Goal: Information Seeking & Learning: Learn about a topic

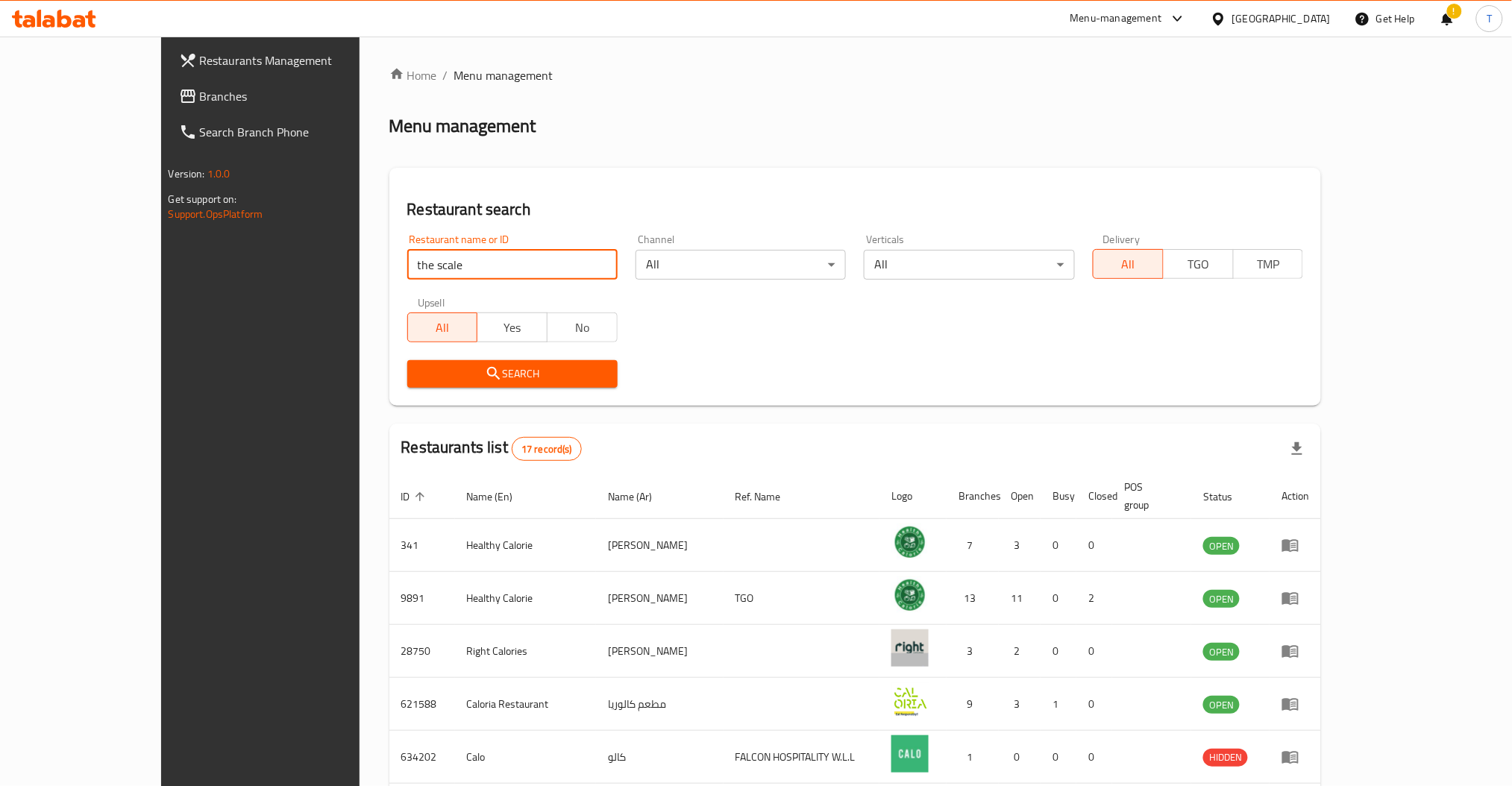
type input "the scale"
click button "Search" at bounding box center [512, 374] width 210 height 27
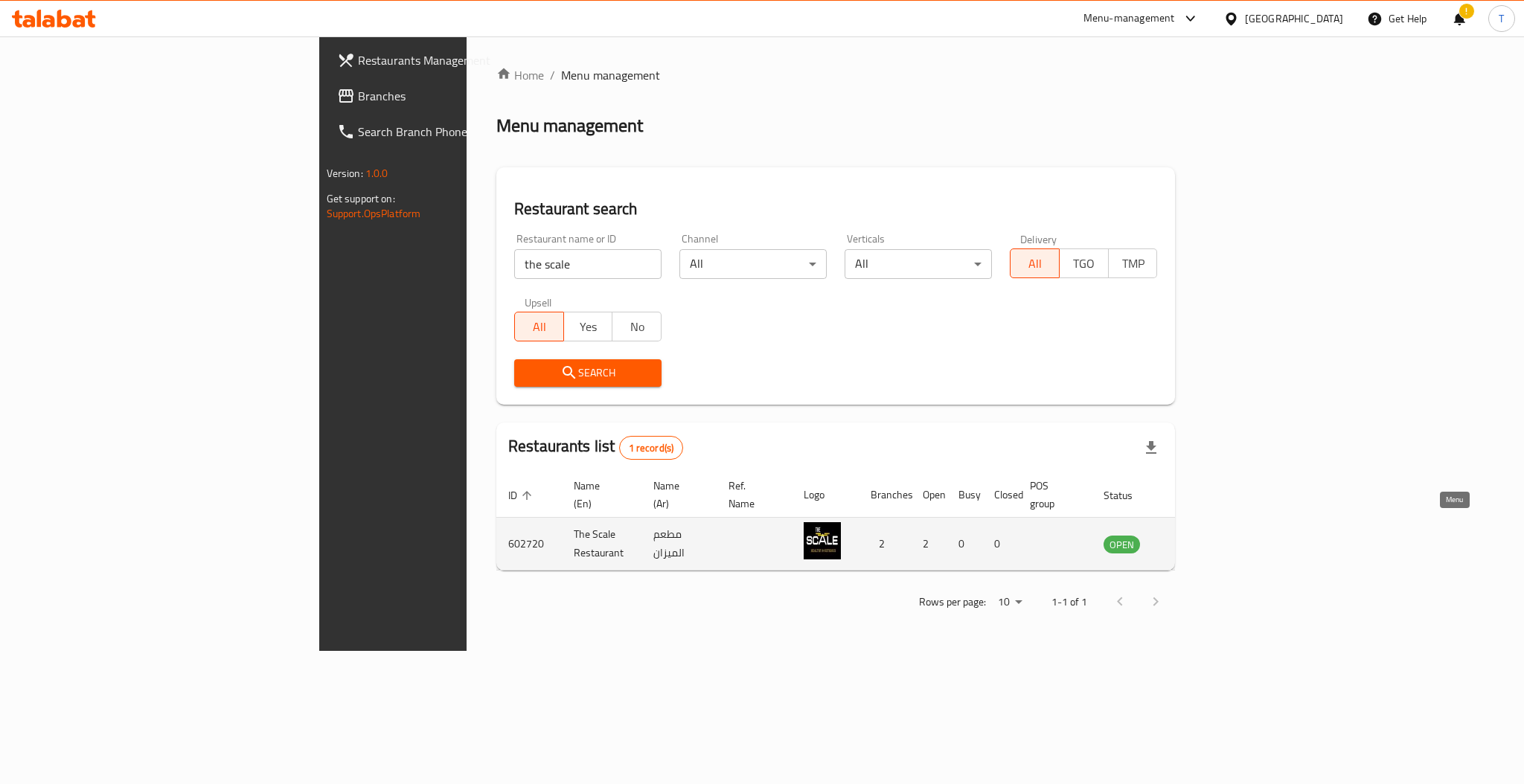
click at [1199, 539] on icon "enhanced table" at bounding box center [1190, 545] width 16 height 13
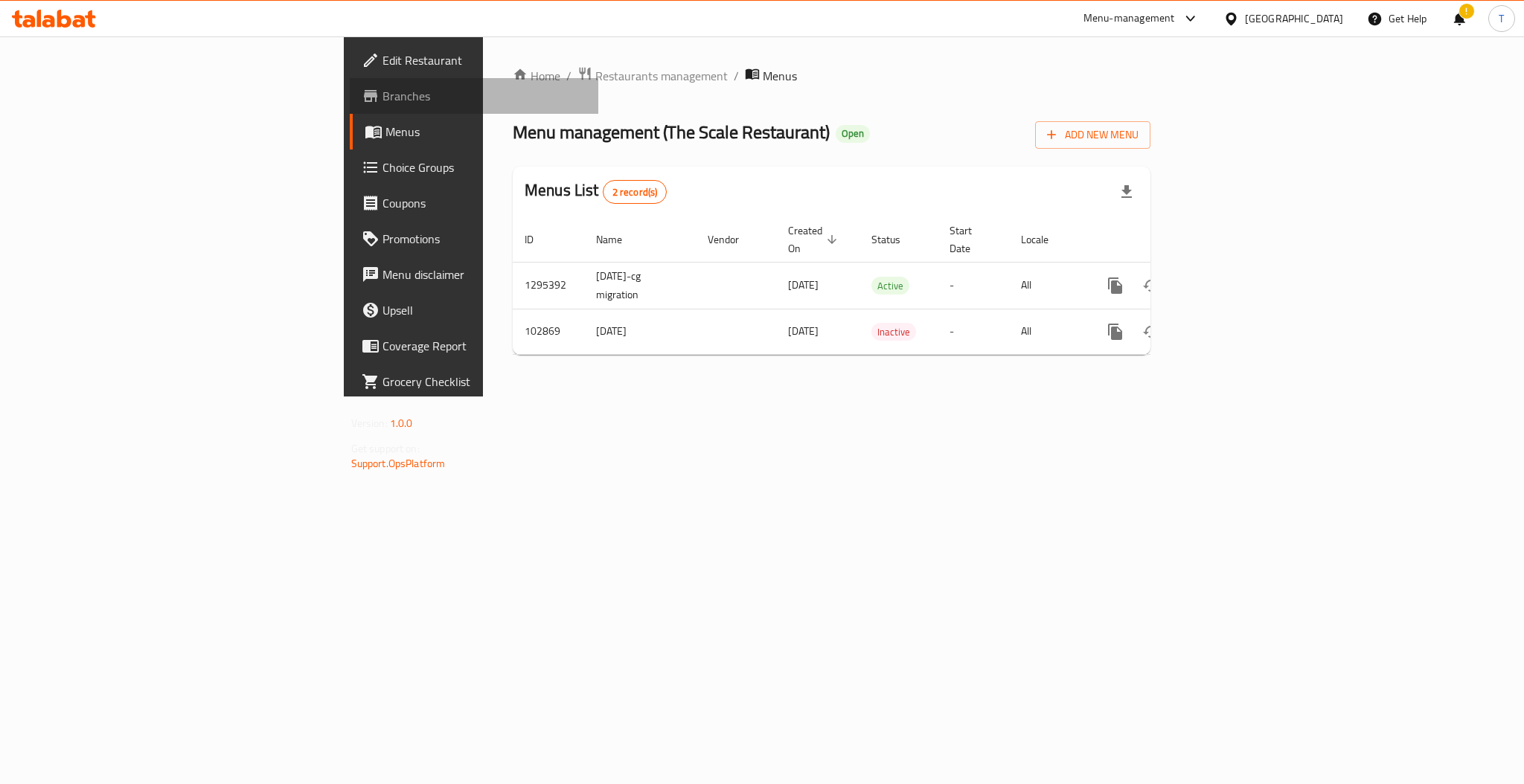
click at [383, 87] on span "Branches" at bounding box center [485, 96] width 204 height 18
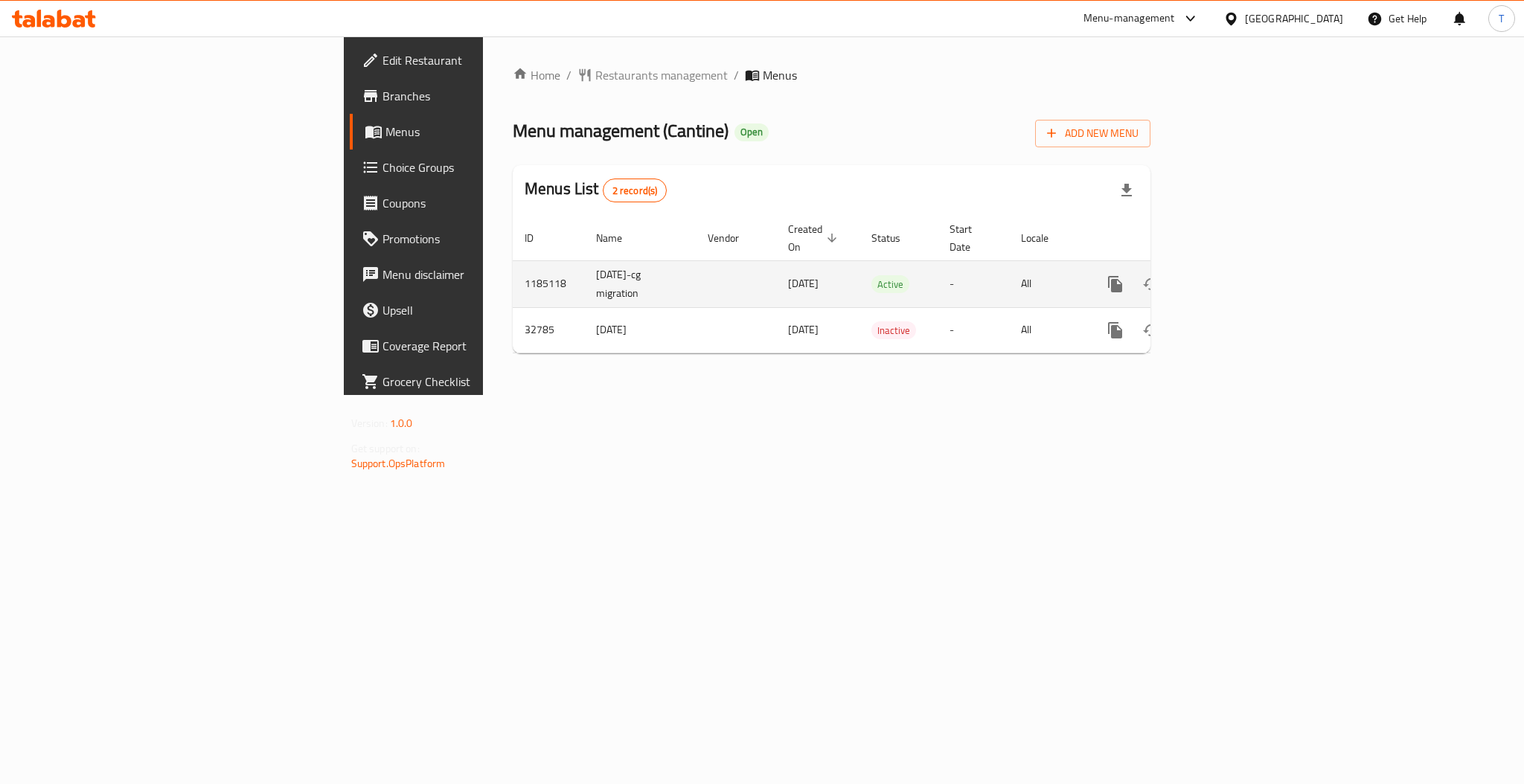
click at [1231, 275] on icon "enhanced table" at bounding box center [1222, 283] width 18 height 18
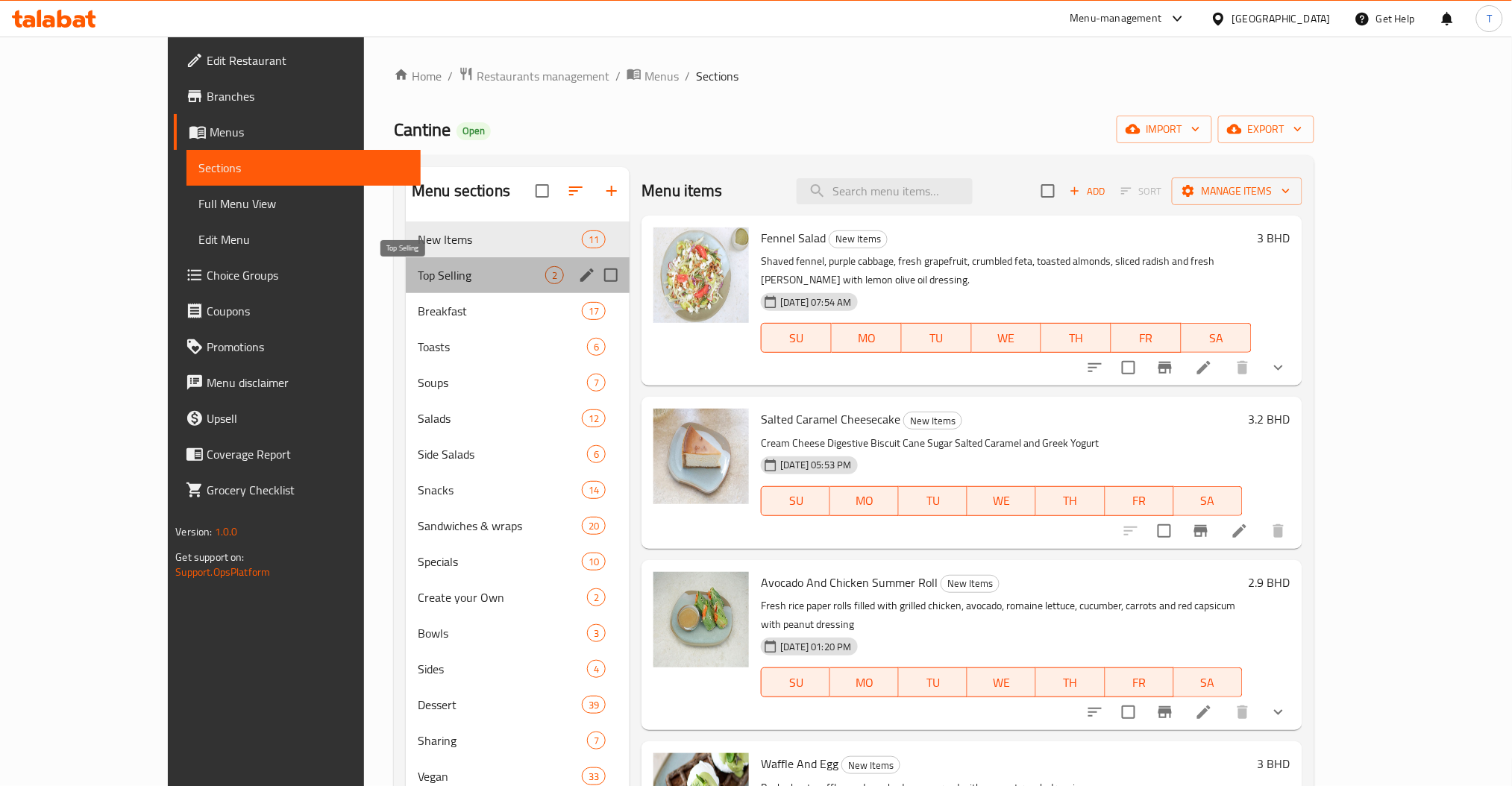
click at [418, 269] on span "Top Selling" at bounding box center [482, 275] width 128 height 18
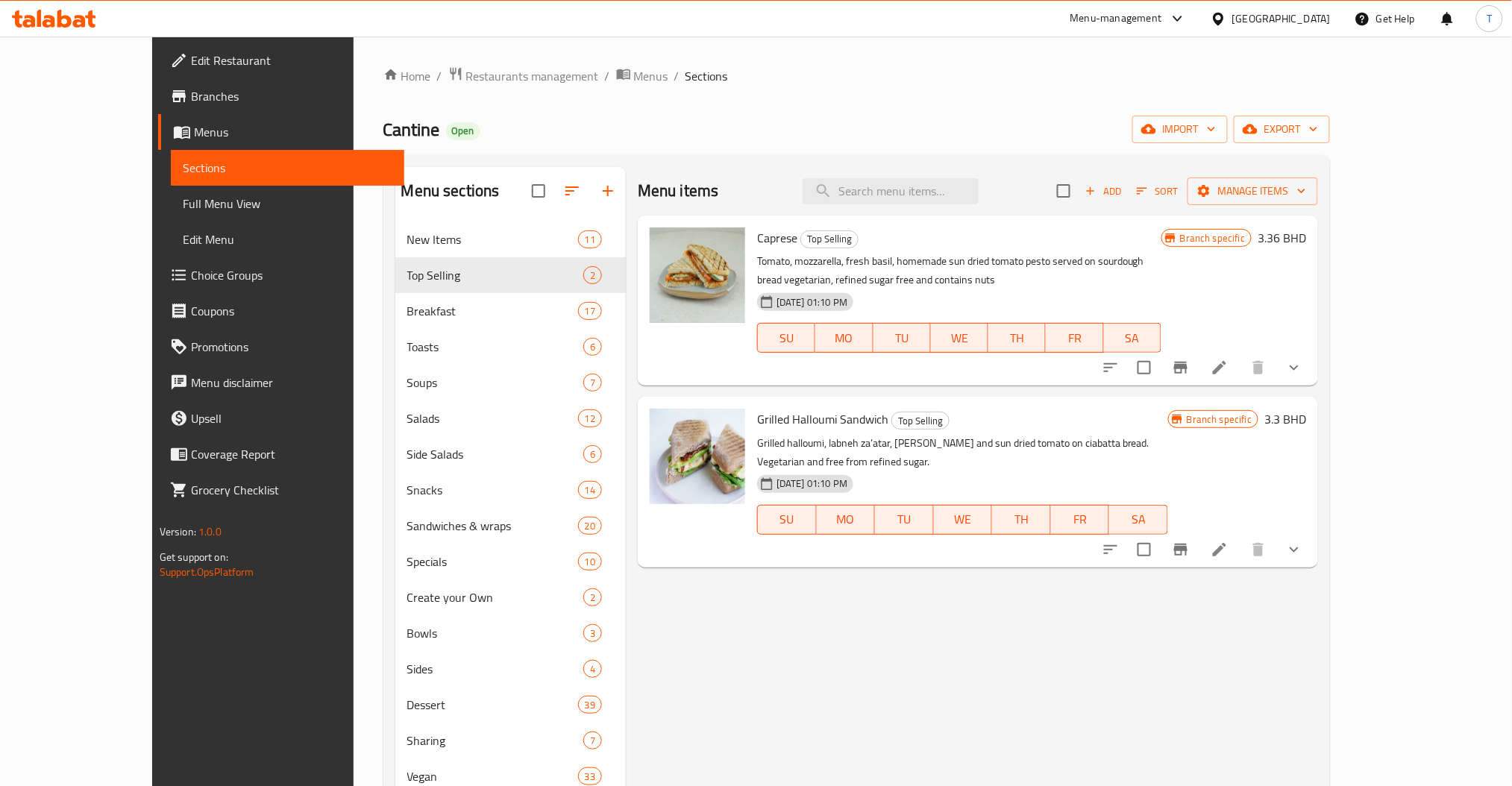
click at [839, 683] on div "Menu items Add Sort Manage items Caprese Top Selling Tomato, mozzarella, fresh …" at bounding box center [973, 662] width 693 height 991
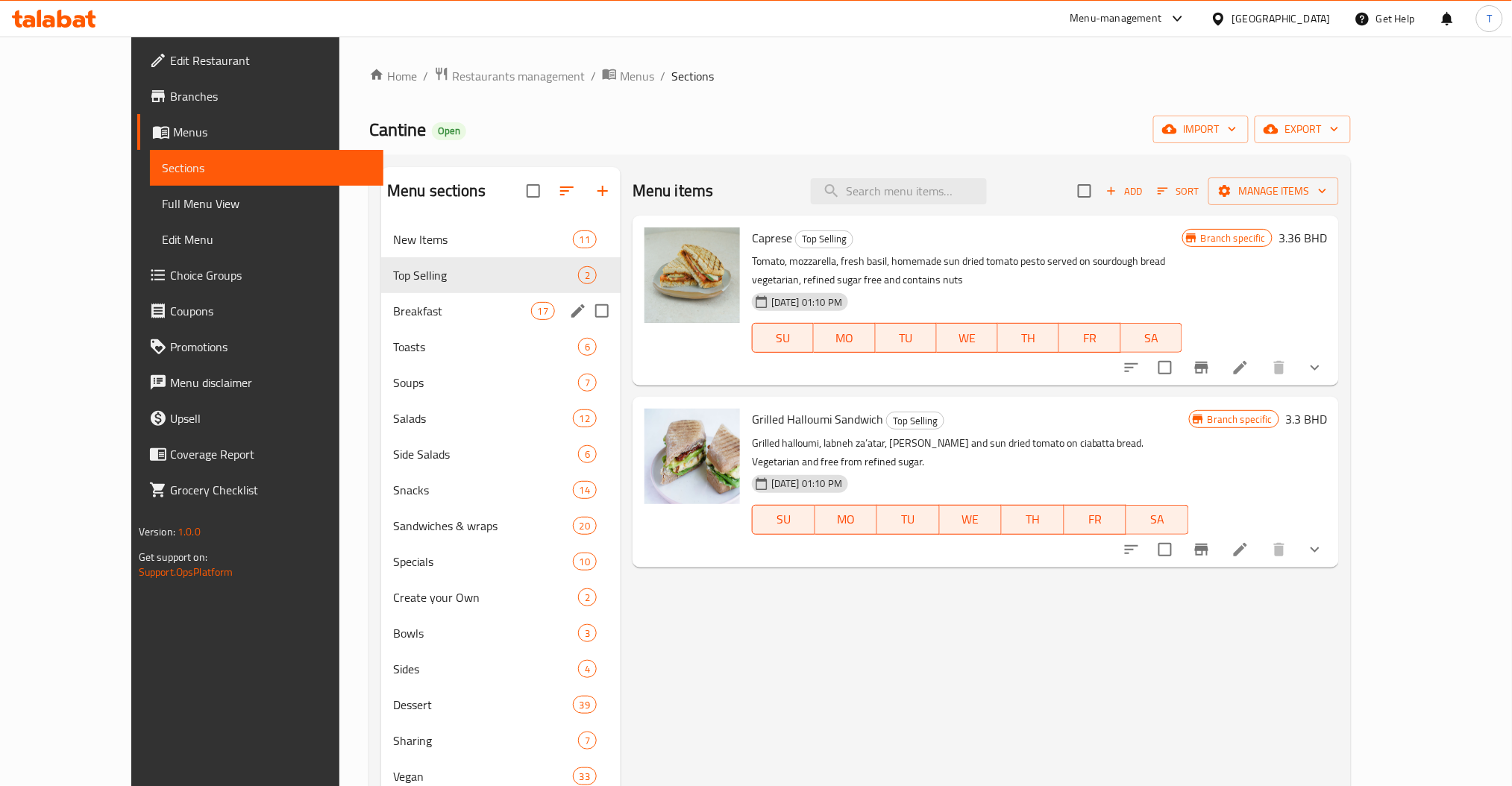
click at [448, 317] on span "Breakfast" at bounding box center [462, 310] width 138 height 18
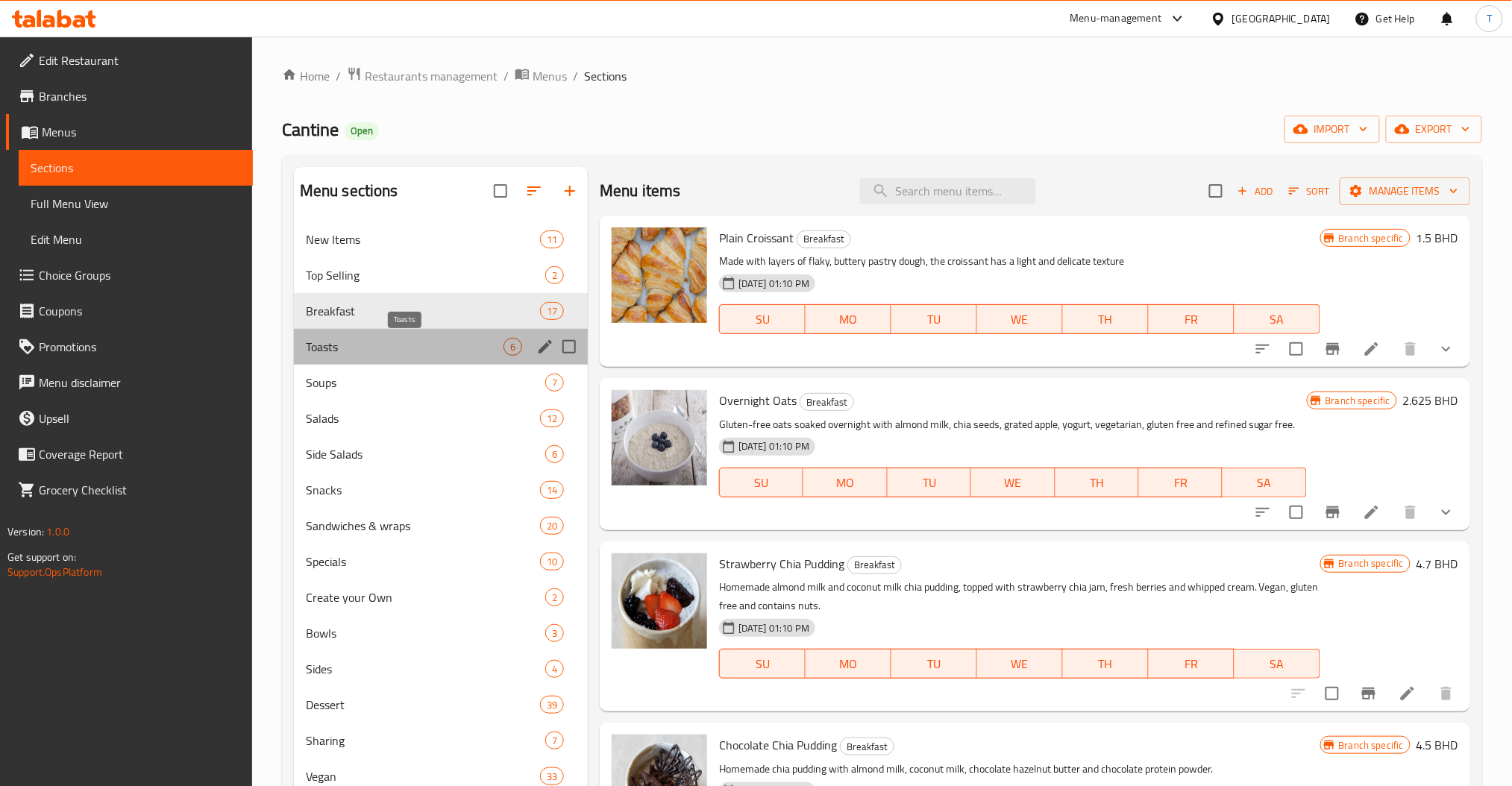
click at [370, 338] on span "Toasts" at bounding box center [405, 346] width 197 height 18
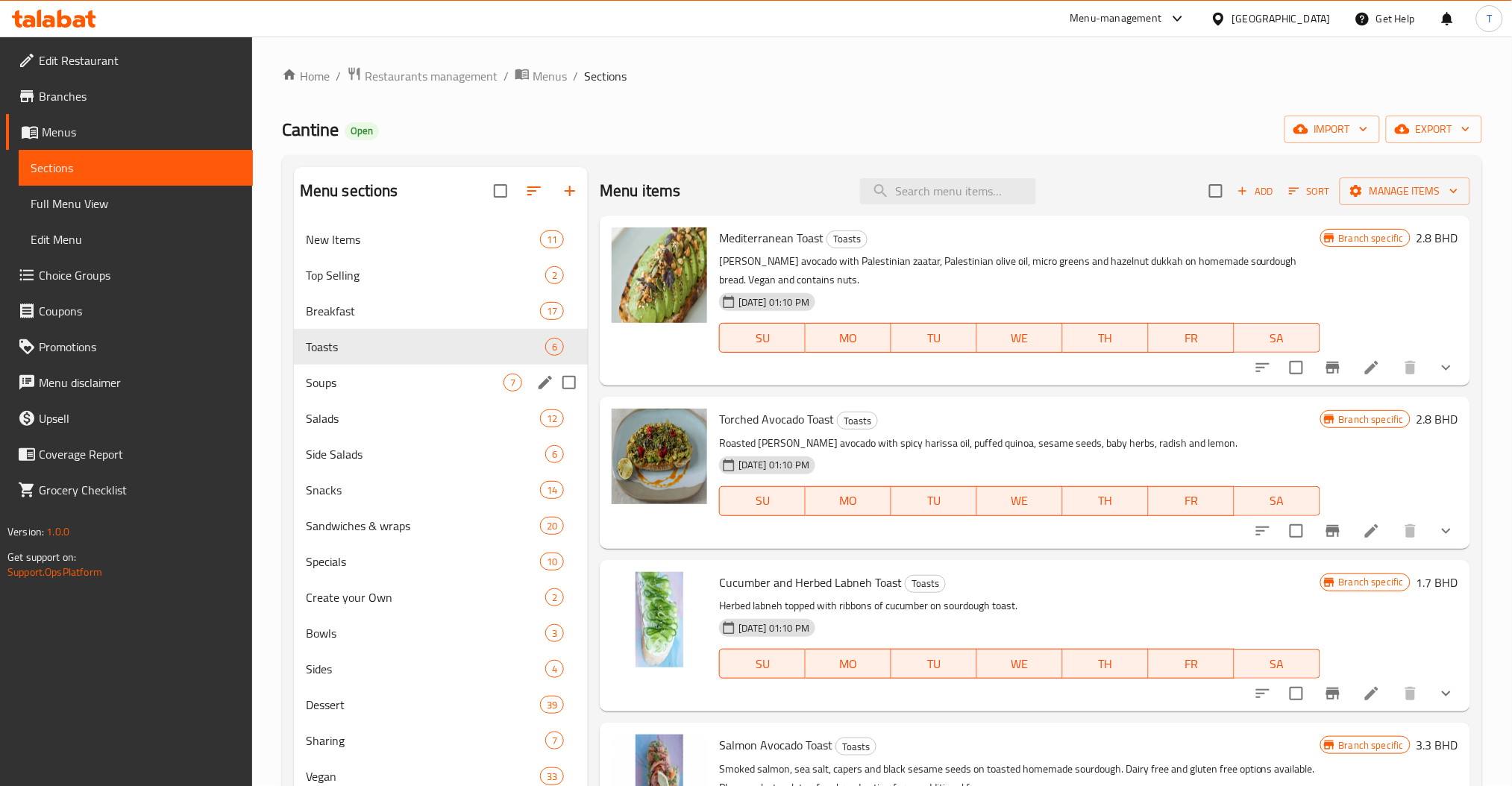
click at [411, 383] on span "Soups" at bounding box center [405, 382] width 197 height 18
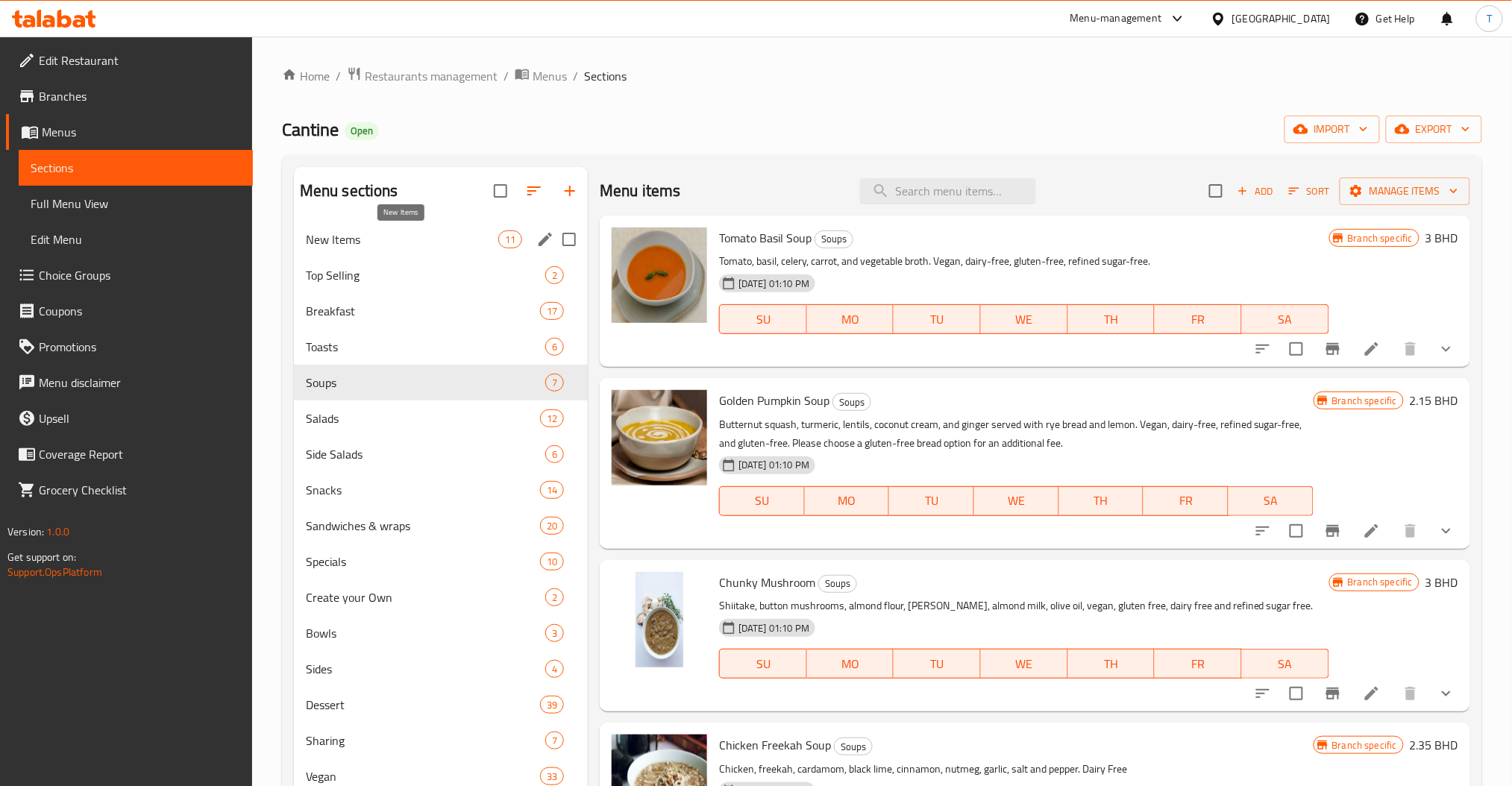
click at [379, 239] on span "New Items" at bounding box center [402, 239] width 192 height 18
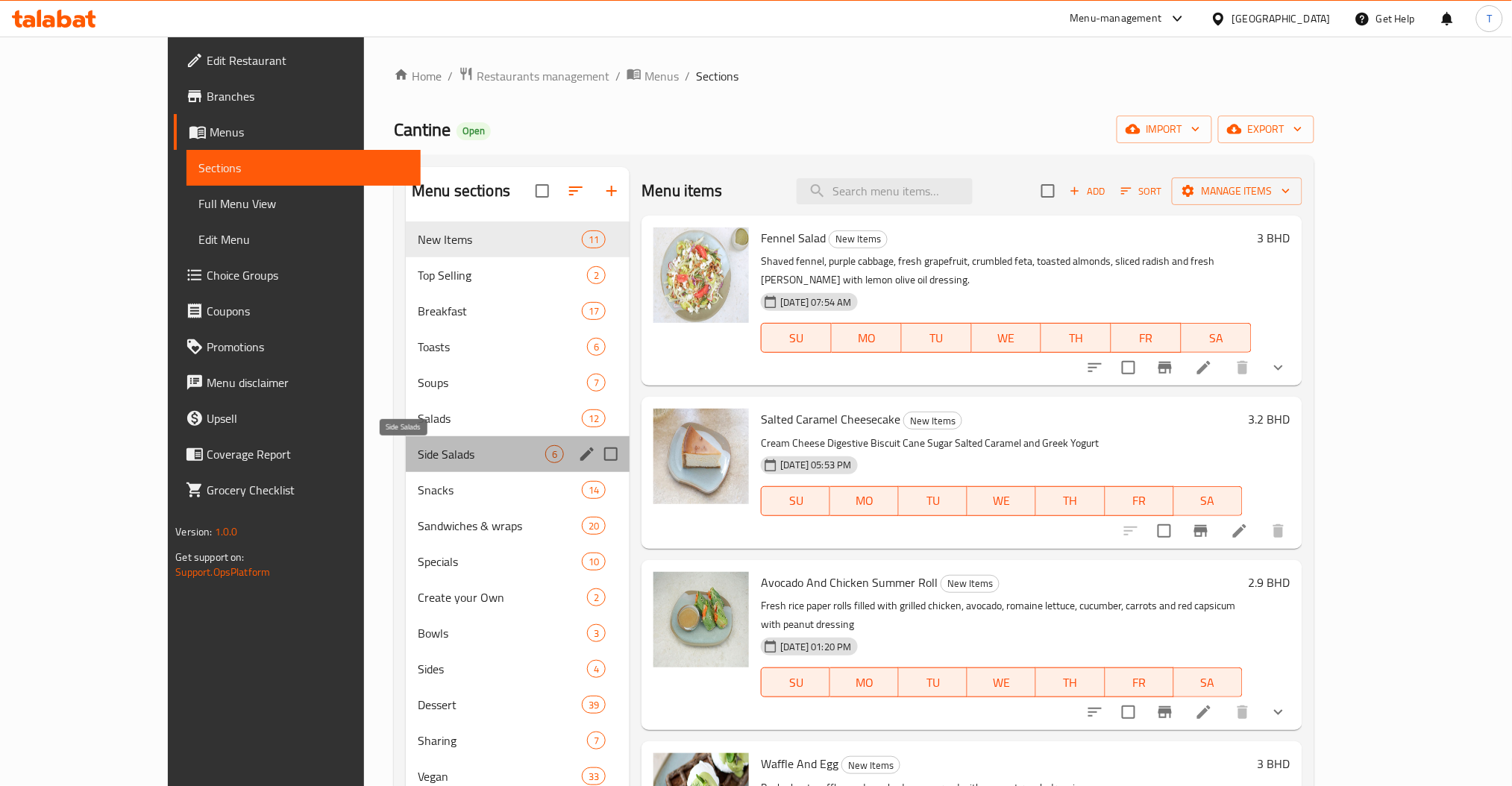
click at [418, 457] on span "Side Salads" at bounding box center [482, 453] width 128 height 18
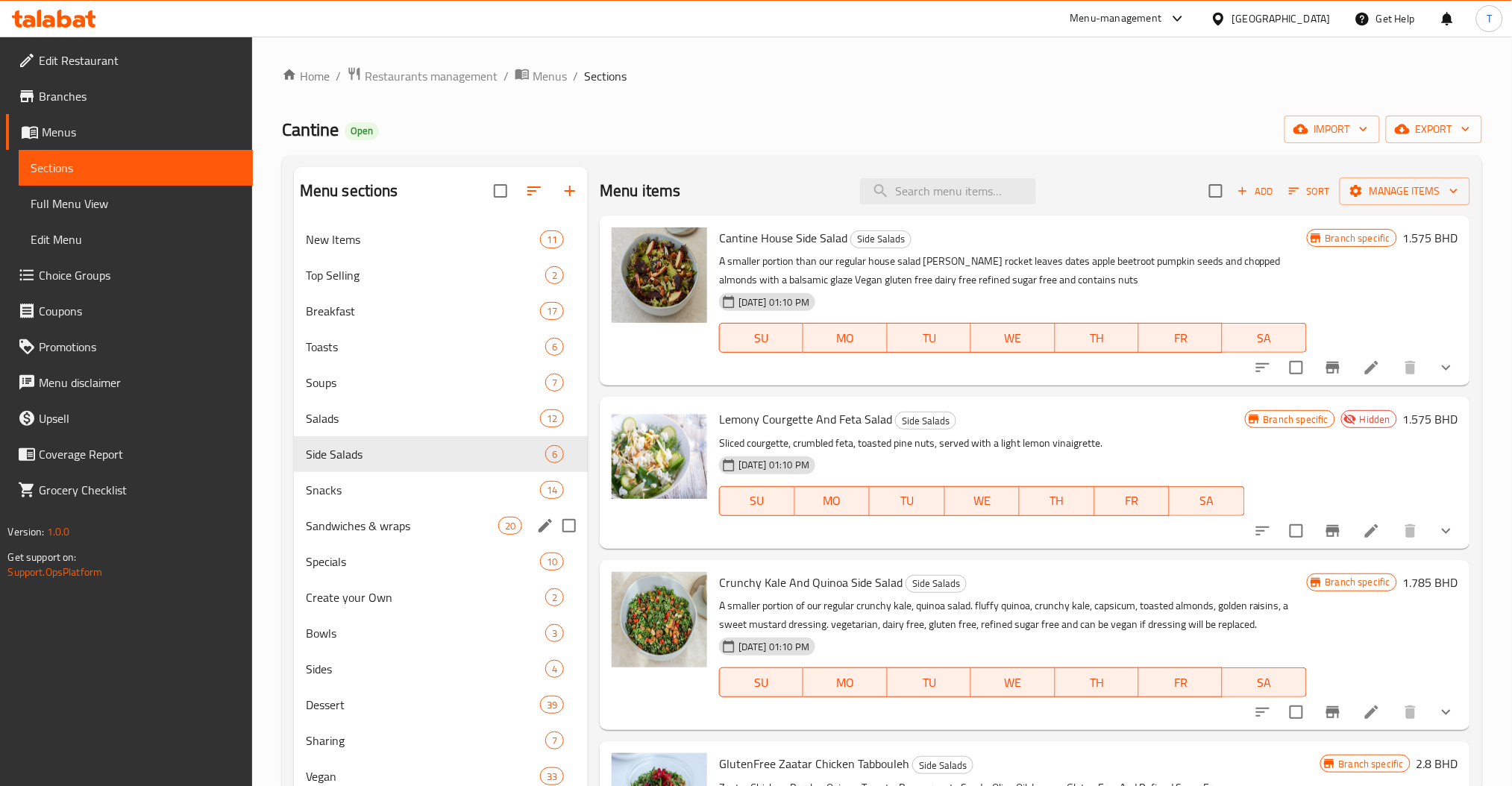
click at [339, 523] on span "Sandwiches & wraps" at bounding box center [402, 526] width 192 height 18
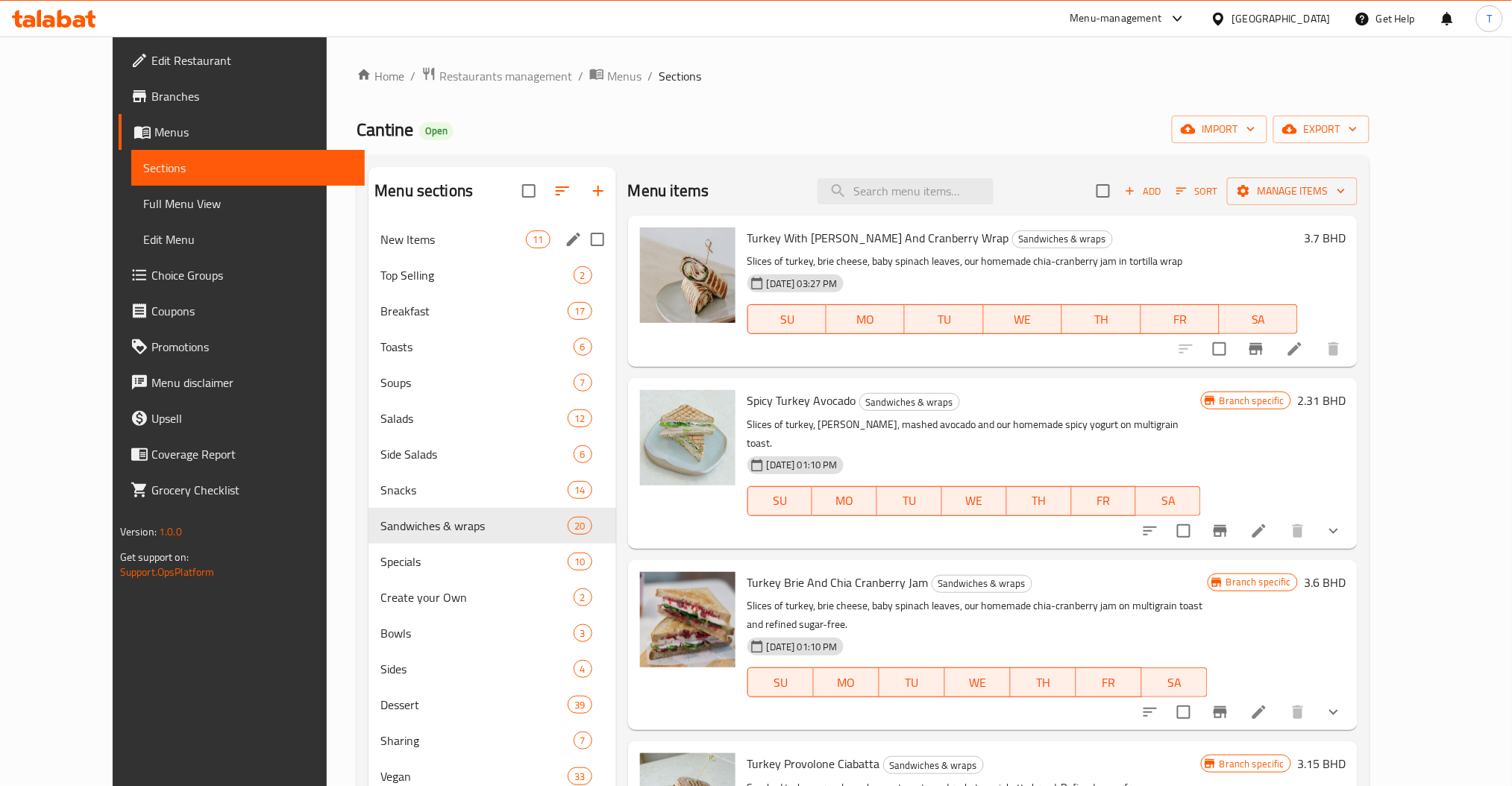
click at [368, 255] on div "New Items 11" at bounding box center [492, 239] width 247 height 36
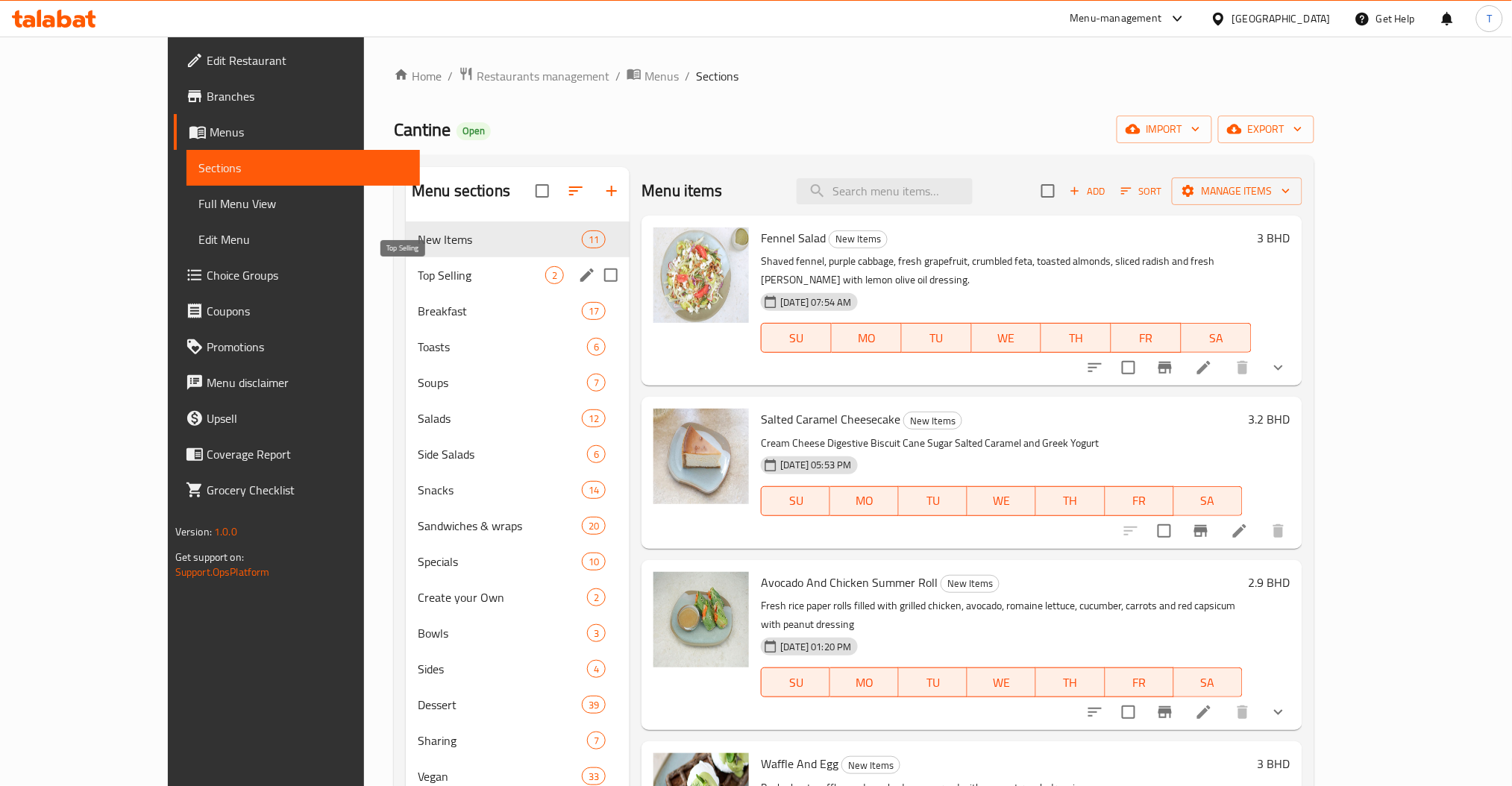
click at [418, 272] on span "Top Selling" at bounding box center [482, 275] width 128 height 18
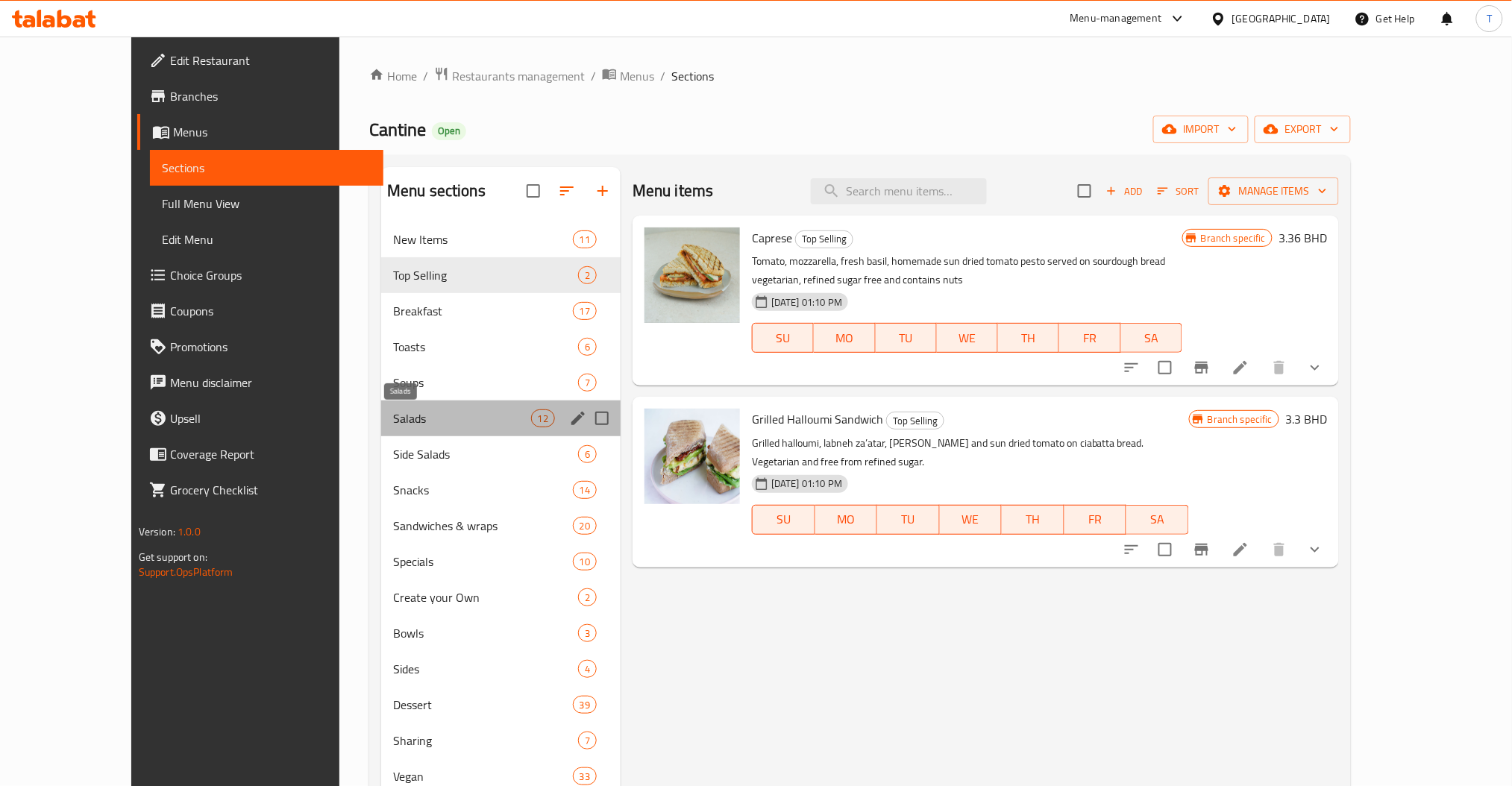
click at [393, 425] on span "Salads" at bounding box center [462, 418] width 138 height 18
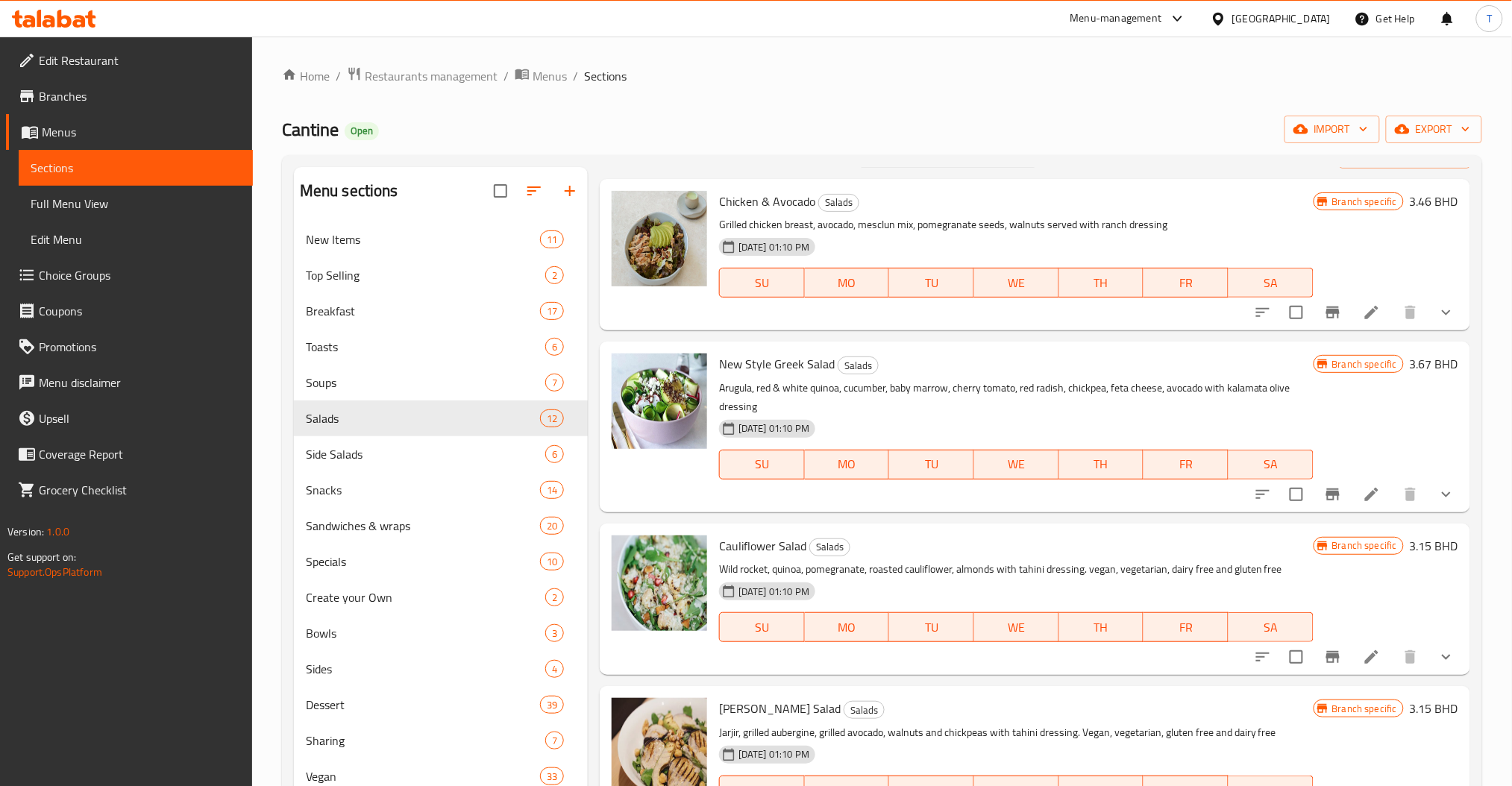
scroll to position [100, 0]
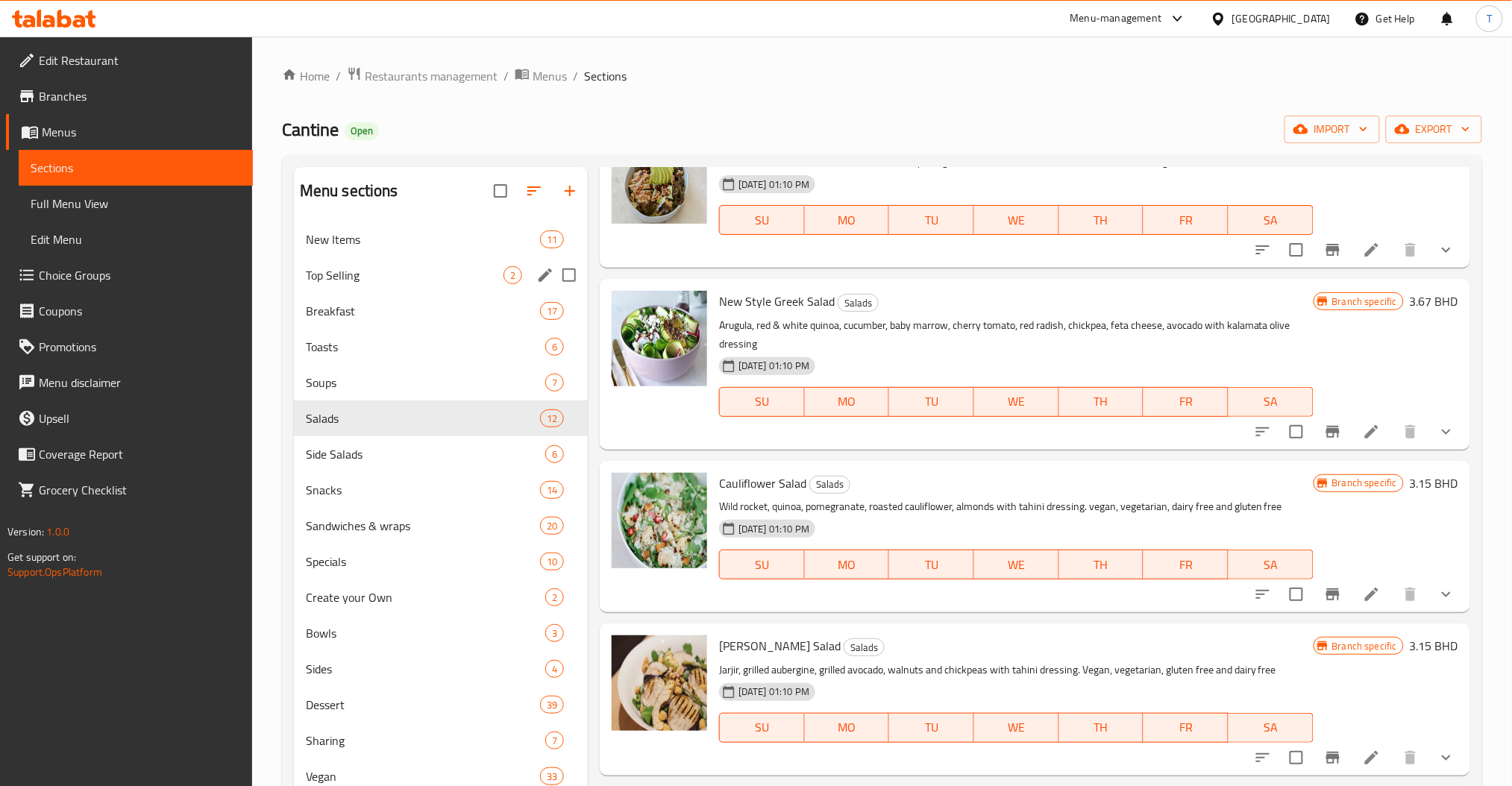
drag, startPoint x: 326, startPoint y: 265, endPoint x: 596, endPoint y: 269, distance: 270.0
click at [326, 266] on span "Top Selling" at bounding box center [405, 275] width 197 height 18
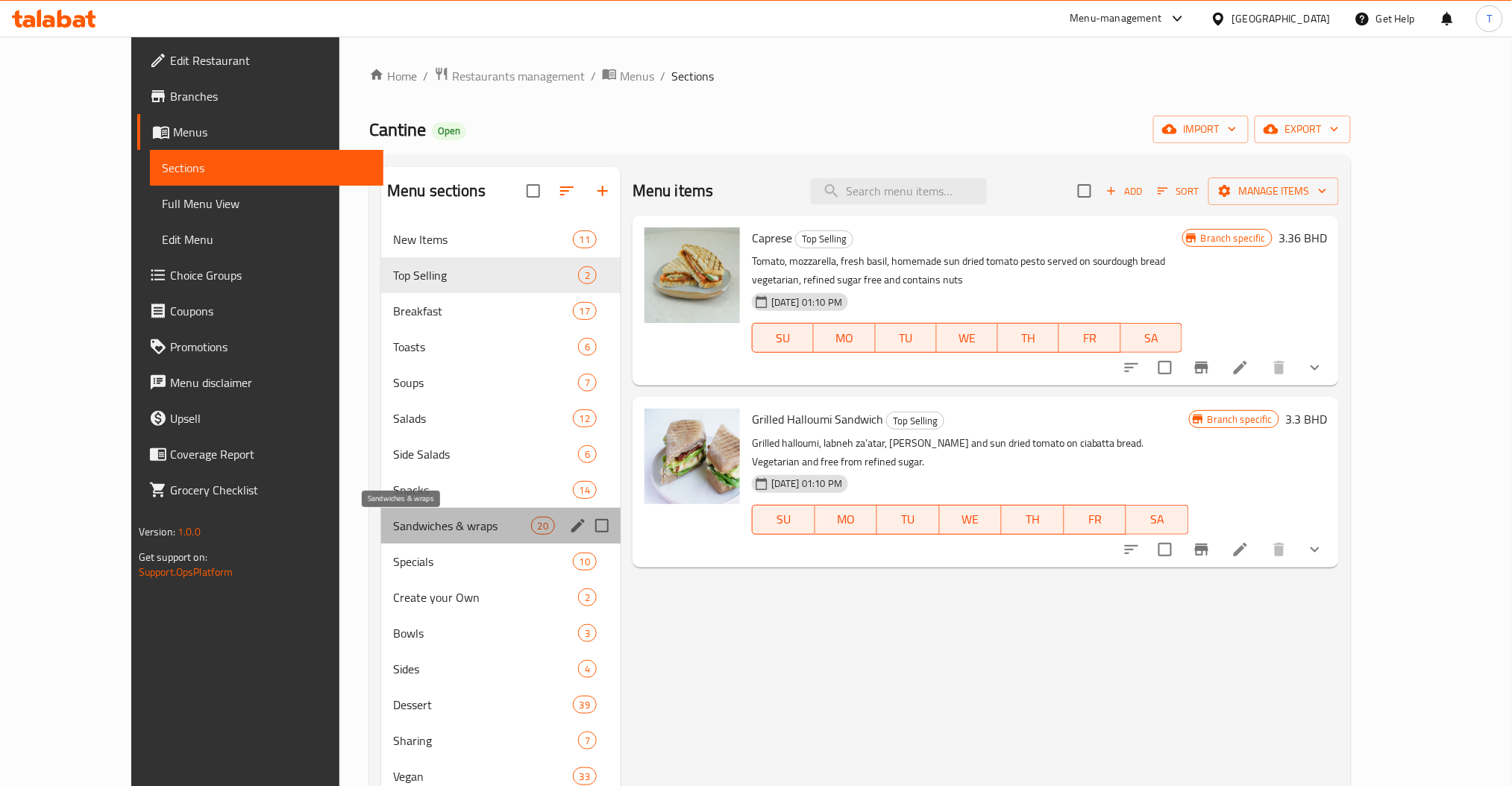
click at [393, 533] on span "Sandwiches & wraps" at bounding box center [462, 526] width 138 height 18
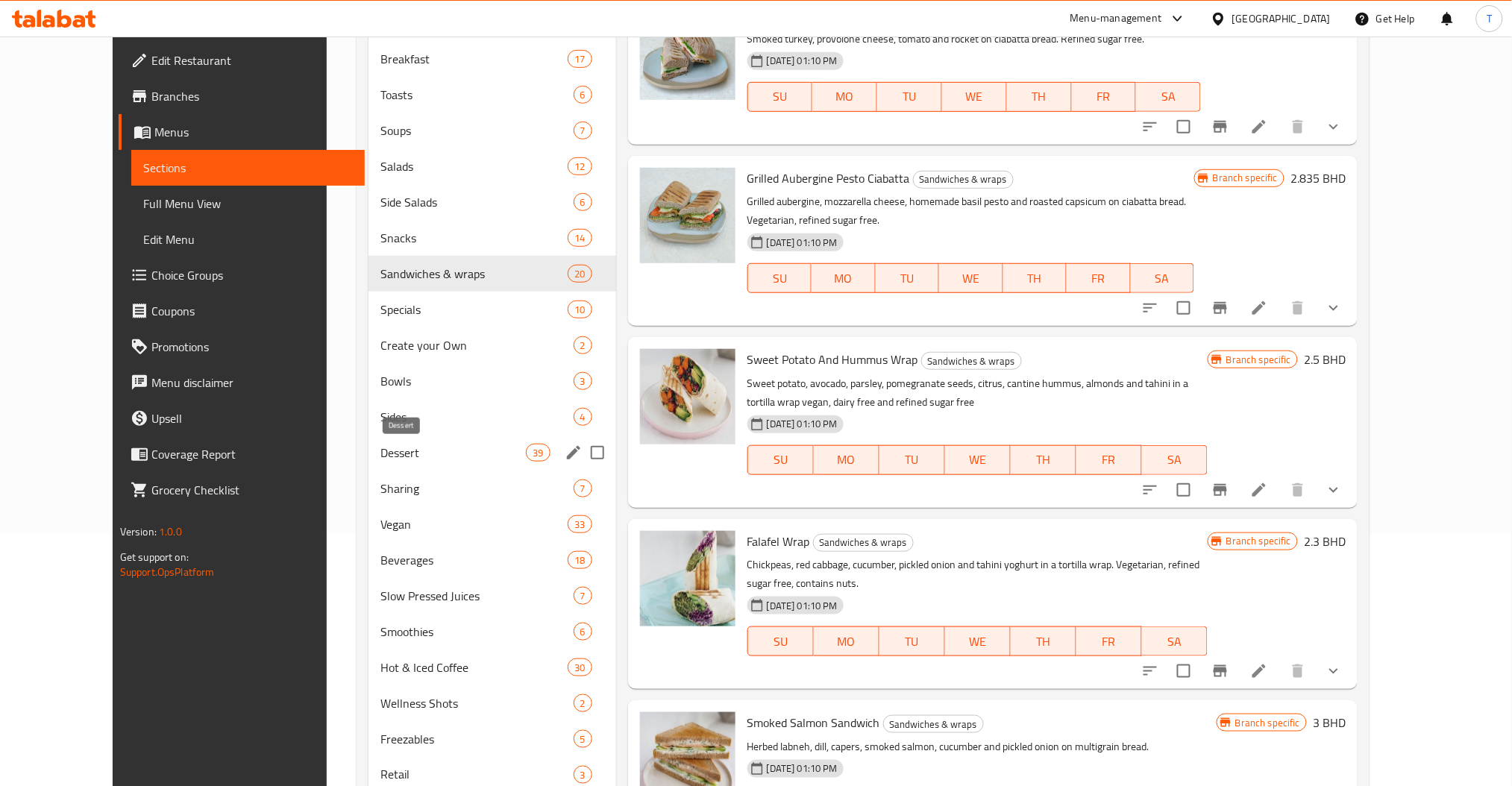
scroll to position [299, 0]
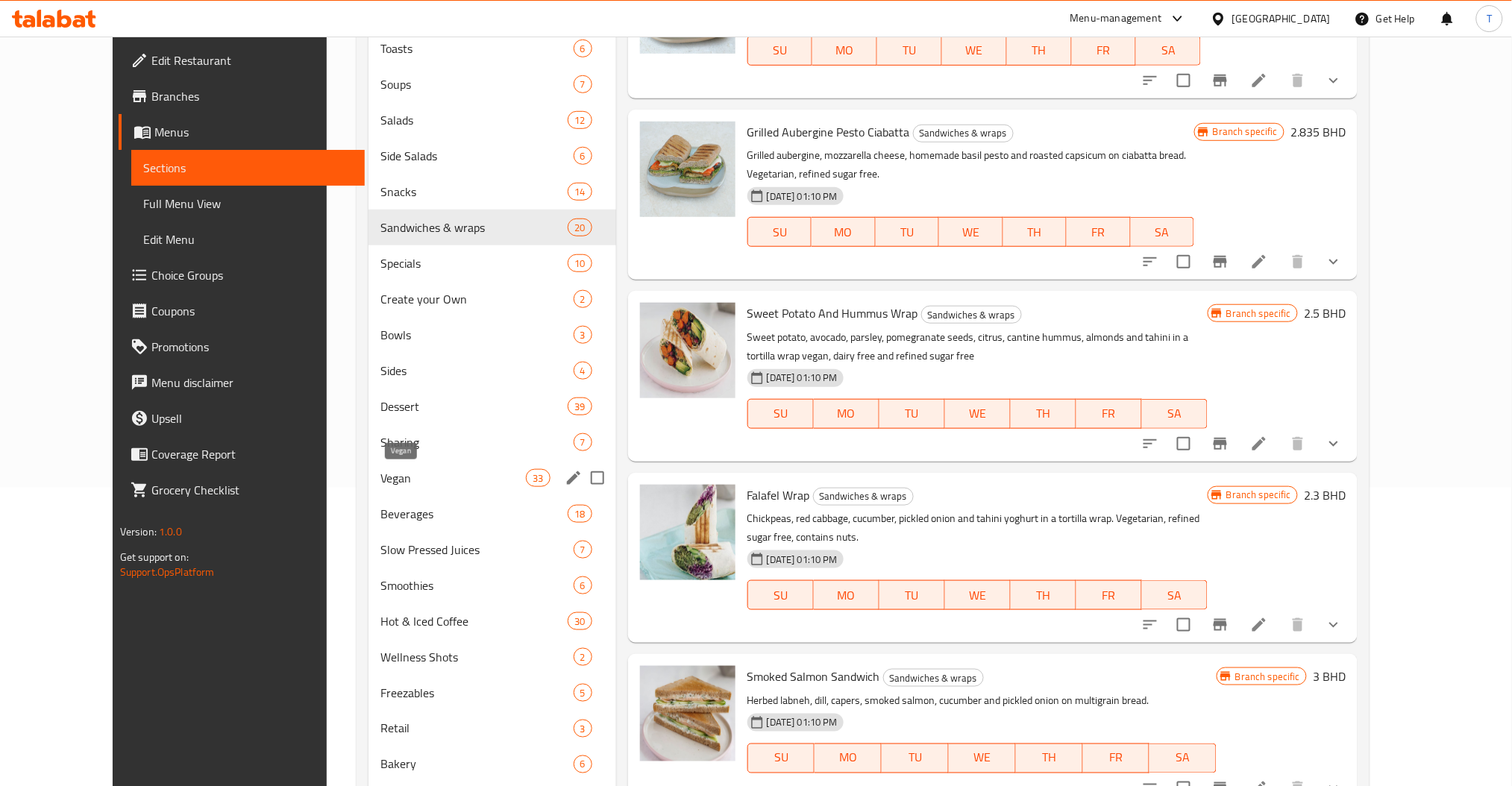
click at [380, 478] on span "Vegan" at bounding box center [453, 478] width 145 height 18
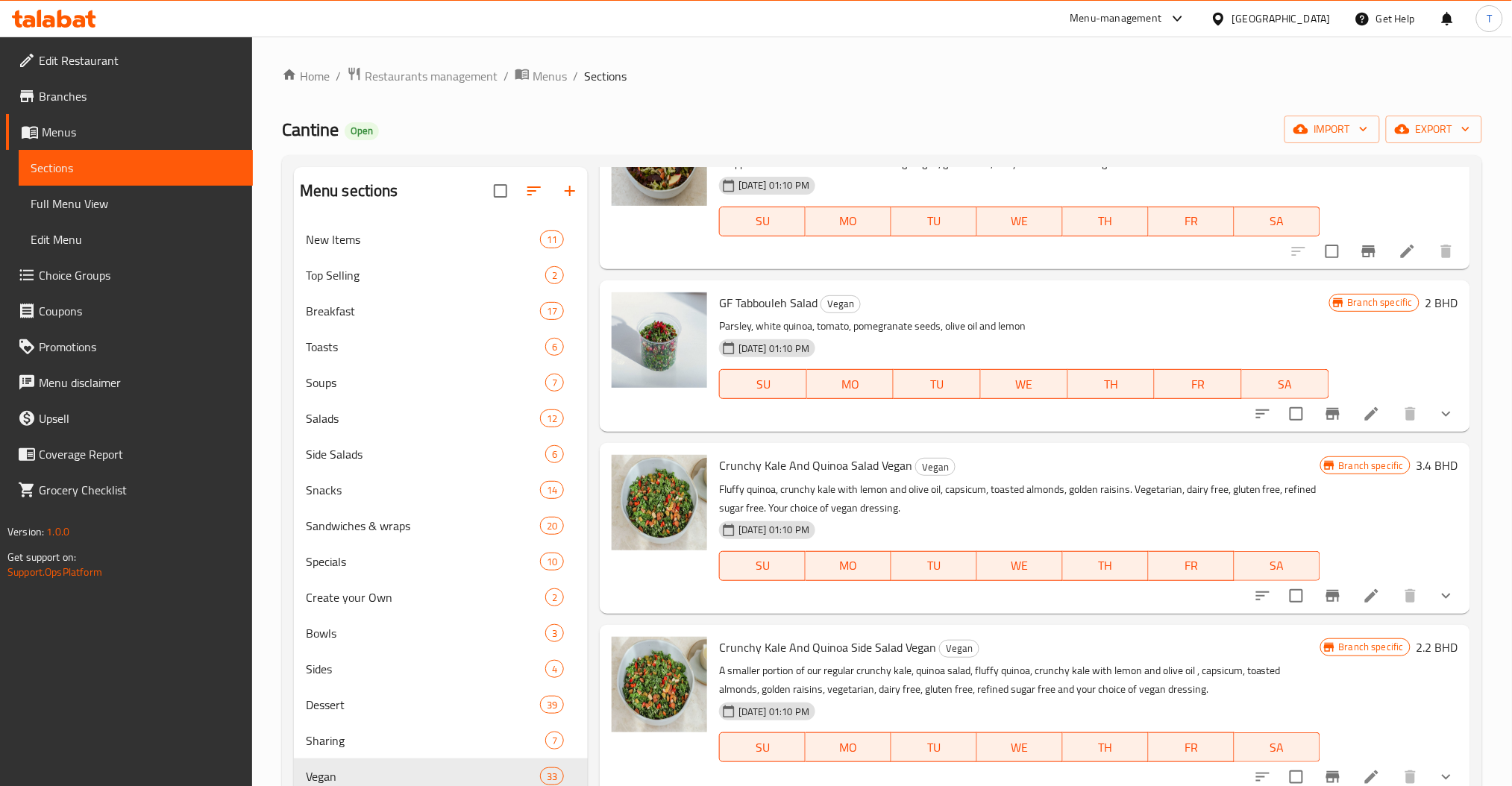
click at [965, 80] on ol "Home / Restaurants management / Menus / Sections" at bounding box center [882, 76] width 1201 height 20
click at [402, 71] on span "Restaurants management" at bounding box center [431, 76] width 133 height 18
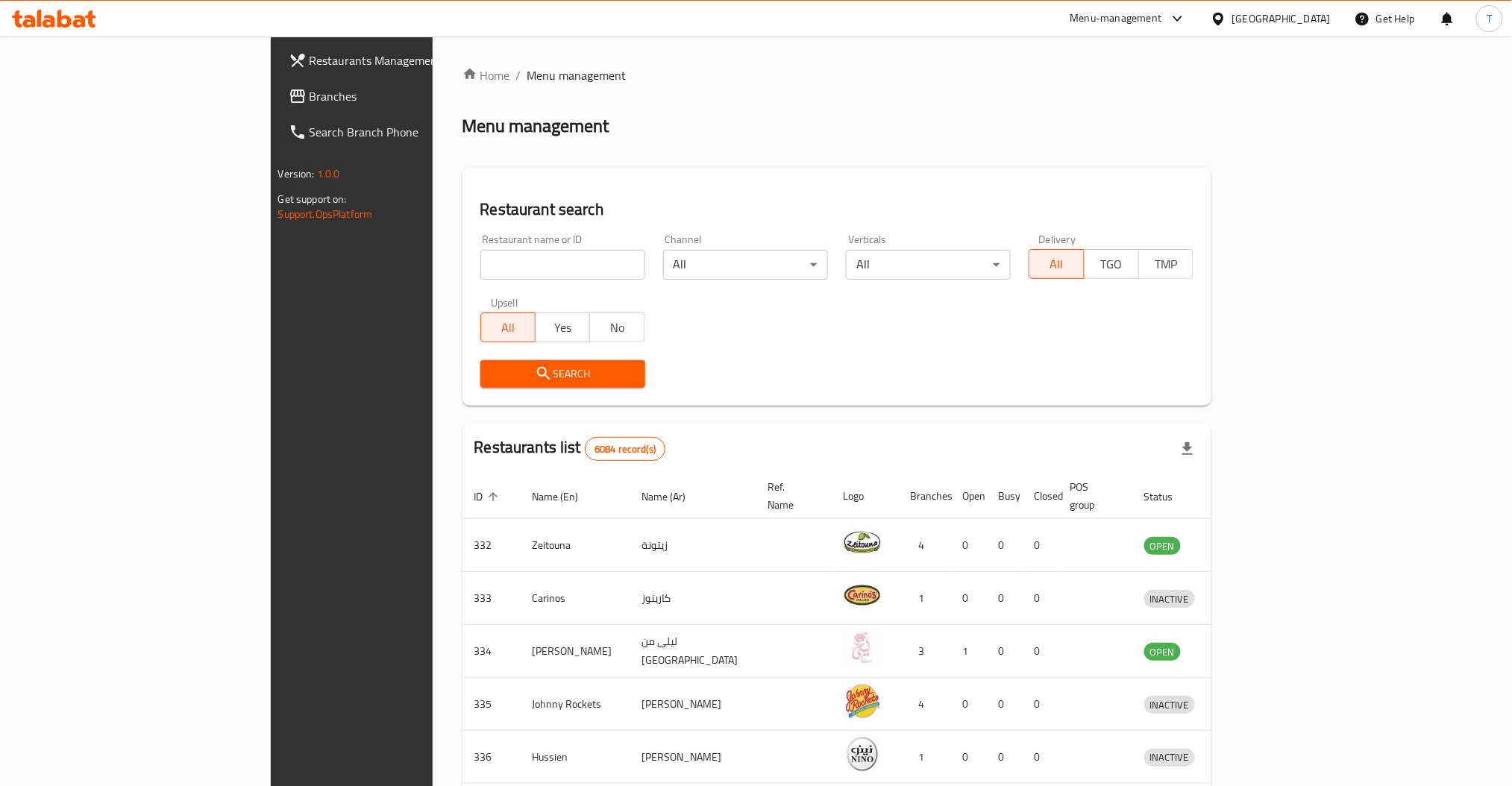
click at [481, 267] on input "search" at bounding box center [563, 265] width 165 height 30
type input "W gym"
click button "Search" at bounding box center [563, 374] width 165 height 27
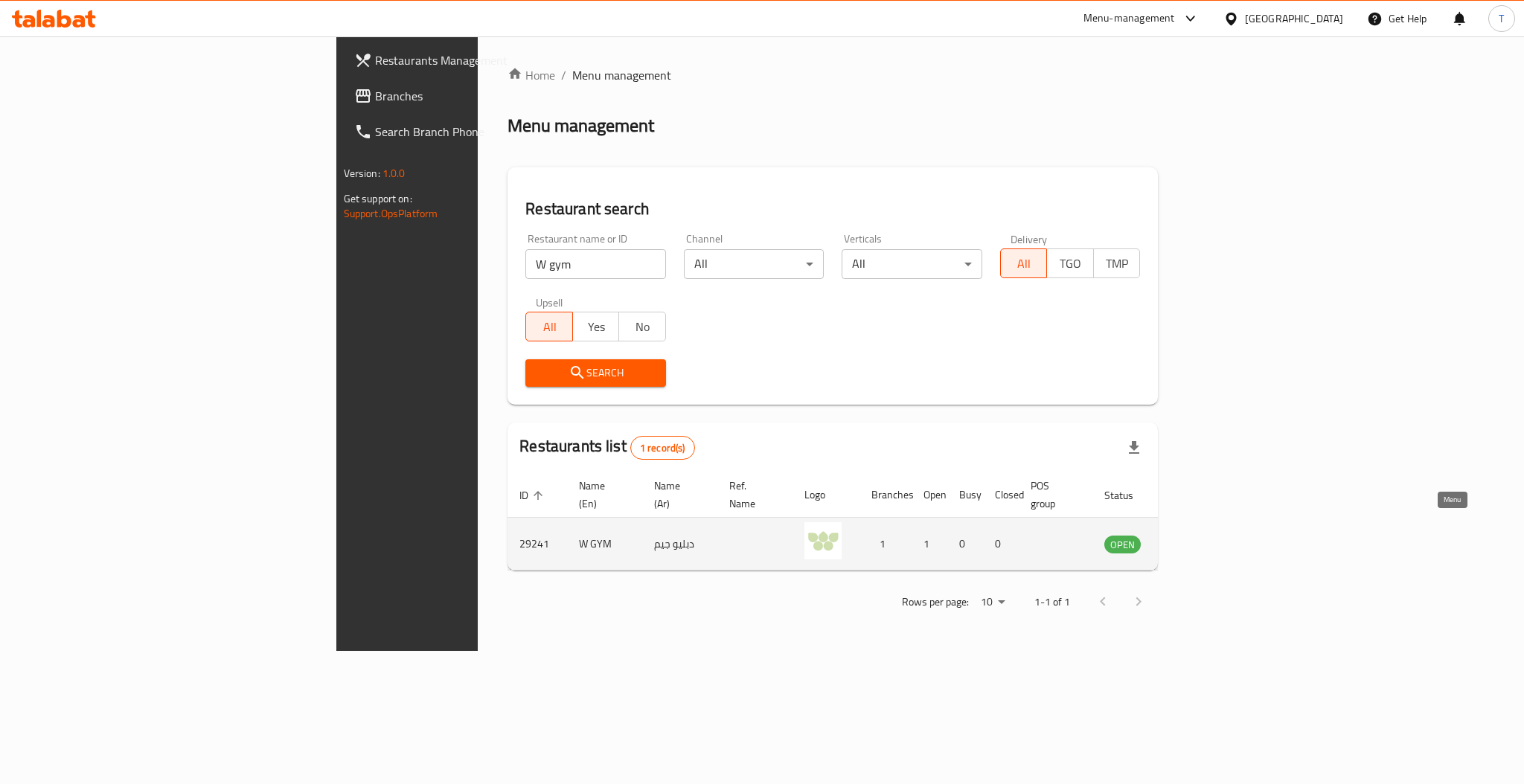
click at [1200, 535] on icon "enhanced table" at bounding box center [1191, 543] width 18 height 18
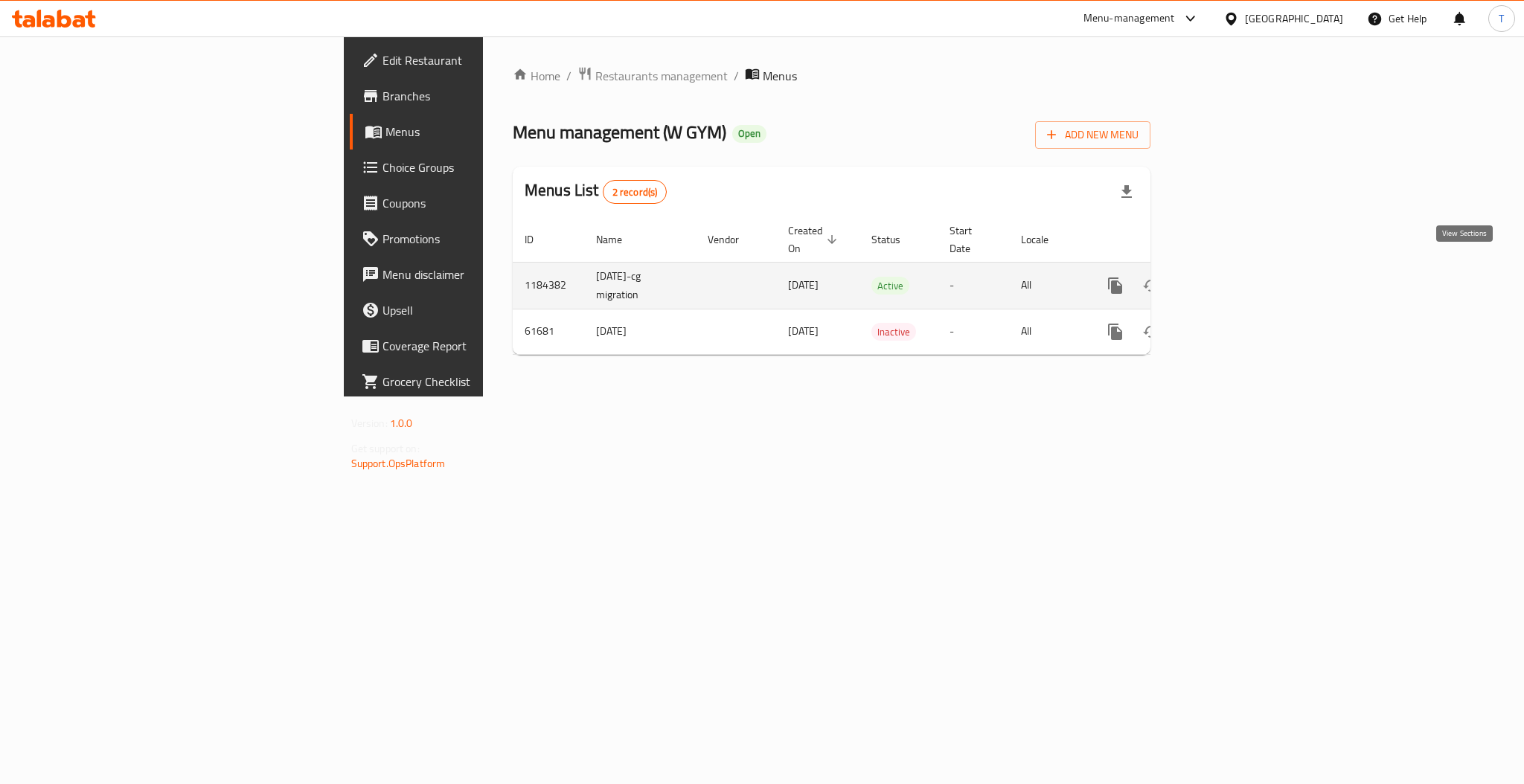
click at [1230, 279] on icon "enhanced table" at bounding box center [1223, 286] width 14 height 14
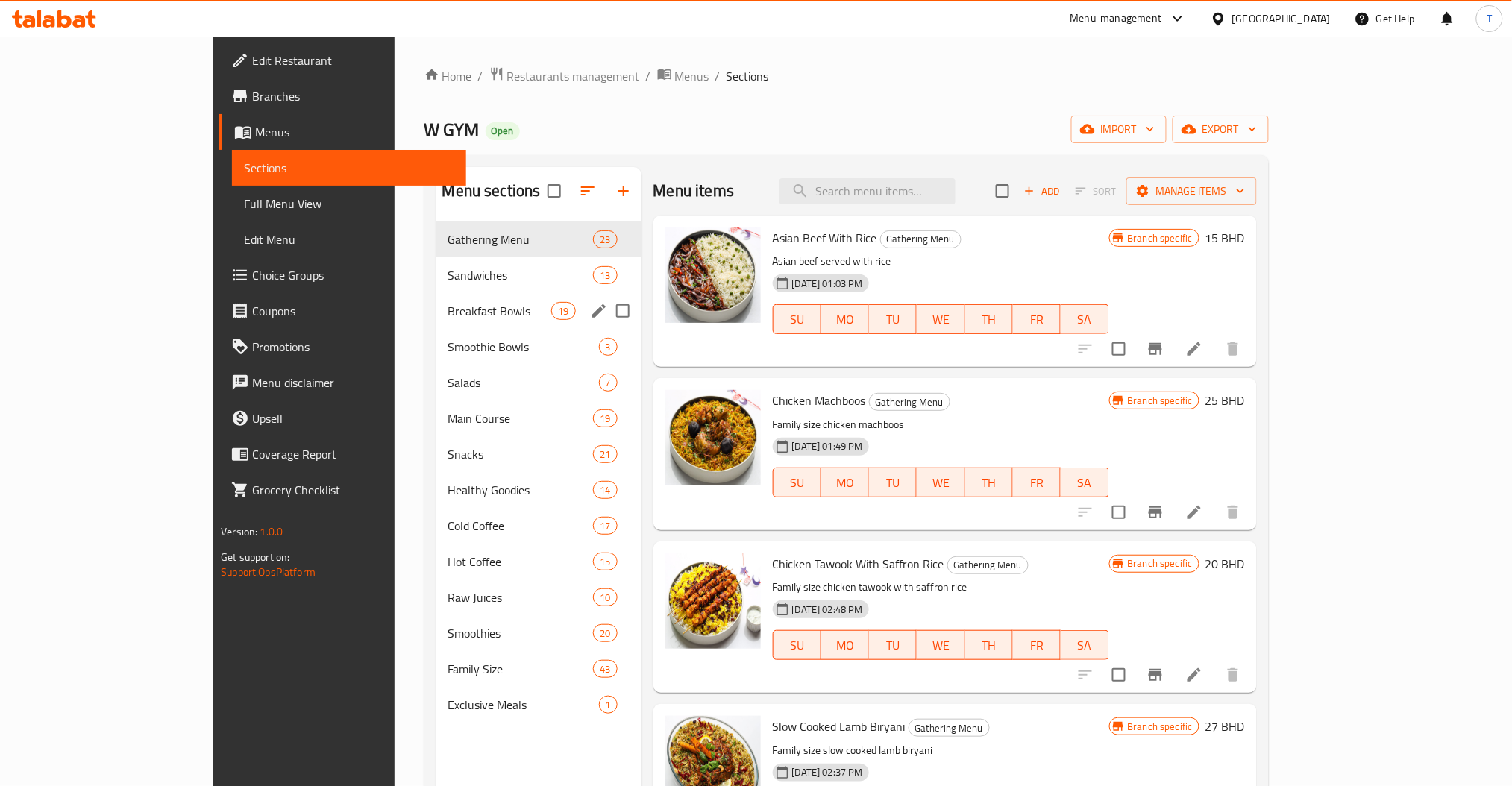
click at [448, 305] on span "Breakfast Bowls" at bounding box center [500, 310] width 104 height 18
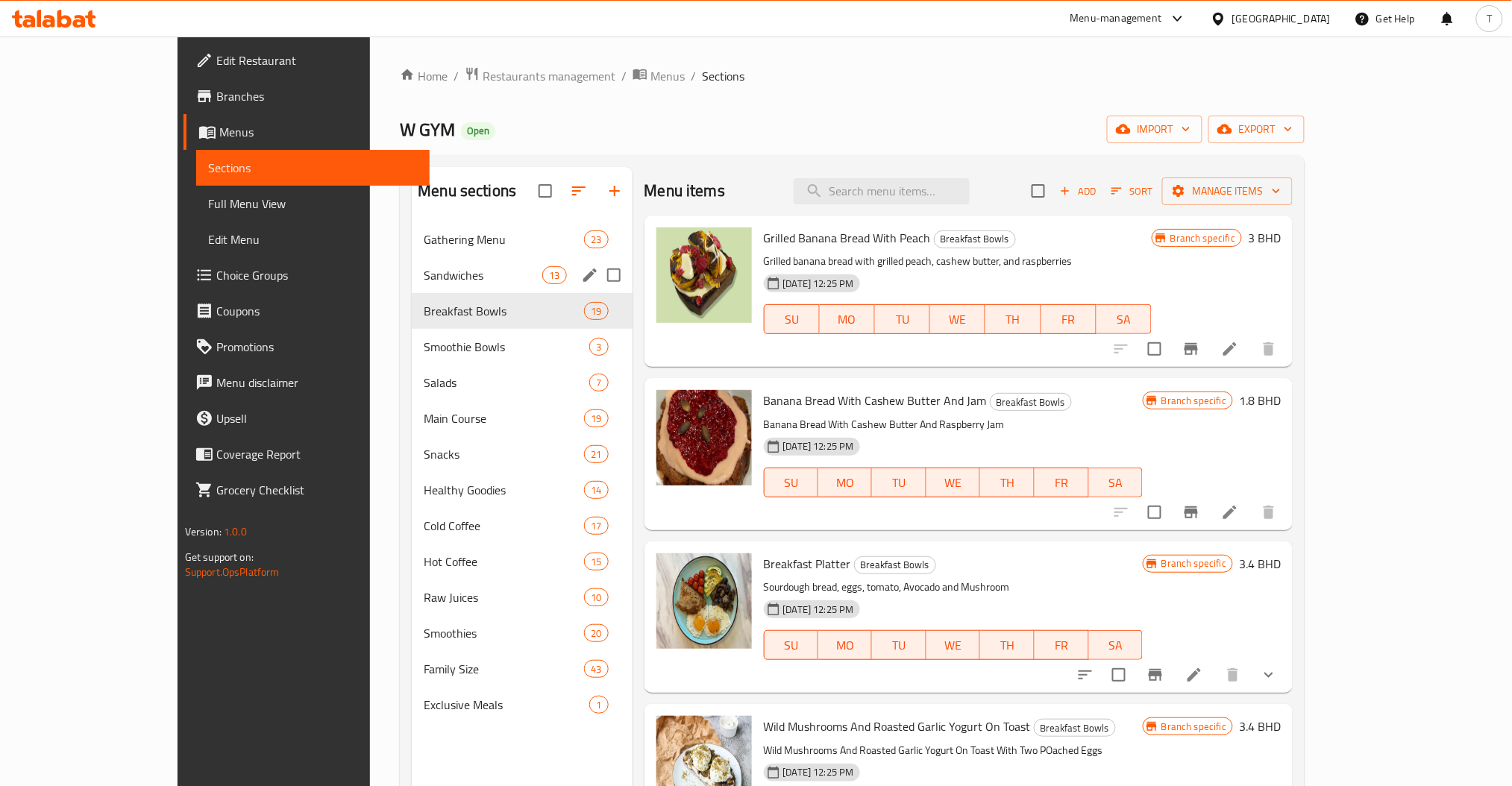
click at [412, 265] on div "Sandwiches 13" at bounding box center [522, 276] width 220 height 36
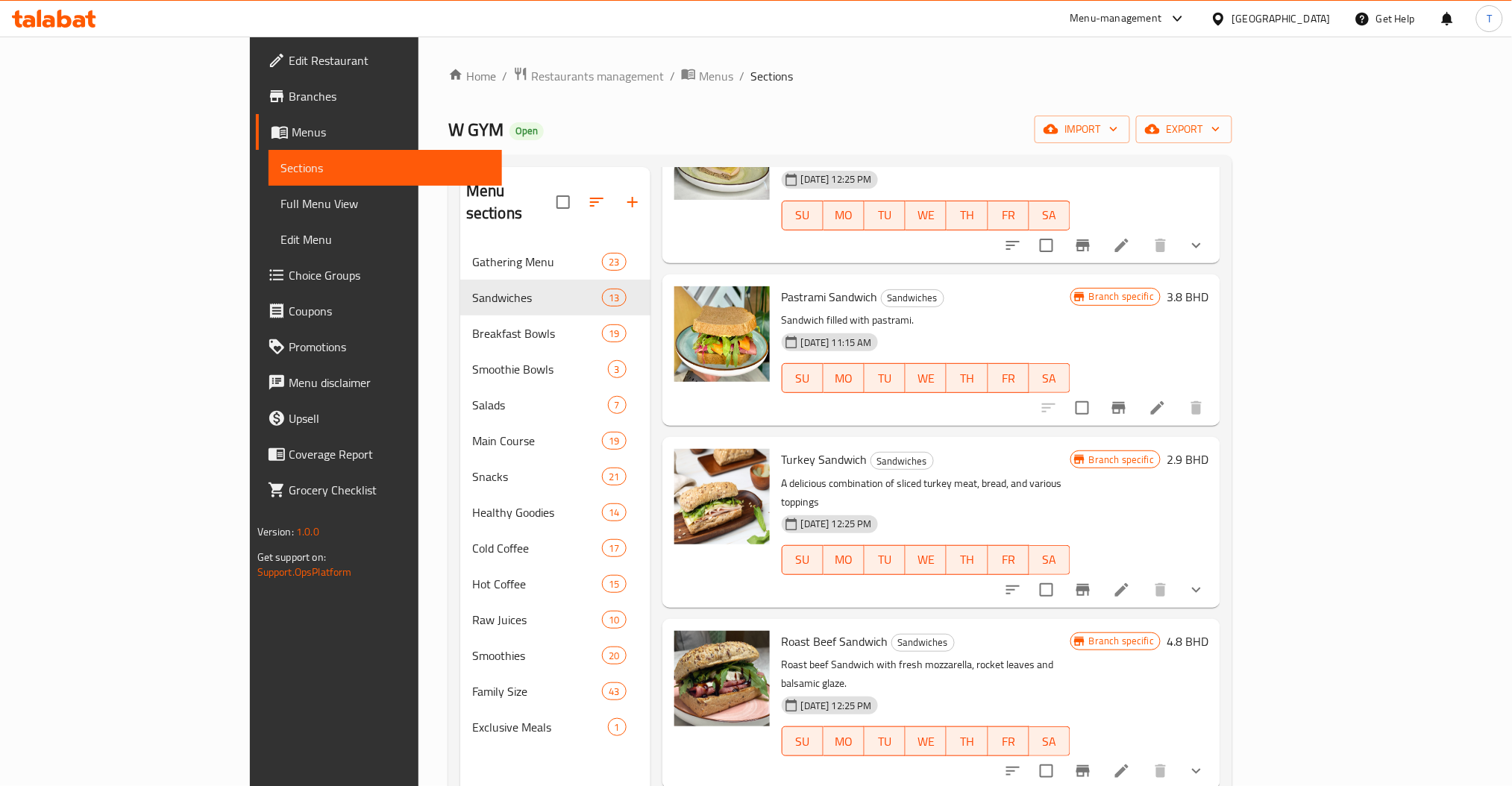
scroll to position [397, 0]
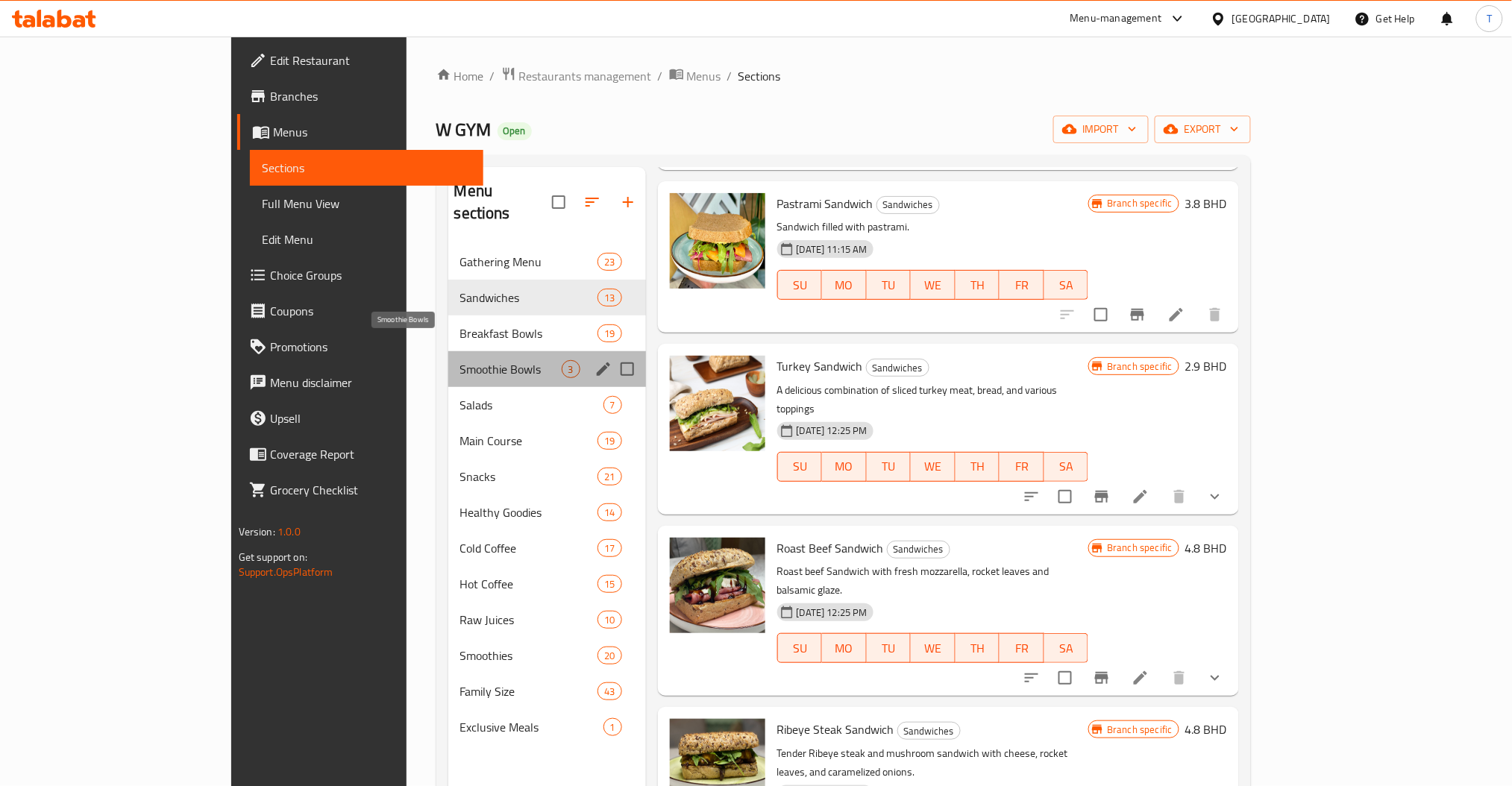
click at [460, 361] on span "Smoothie Bowls" at bounding box center [511, 369] width 101 height 18
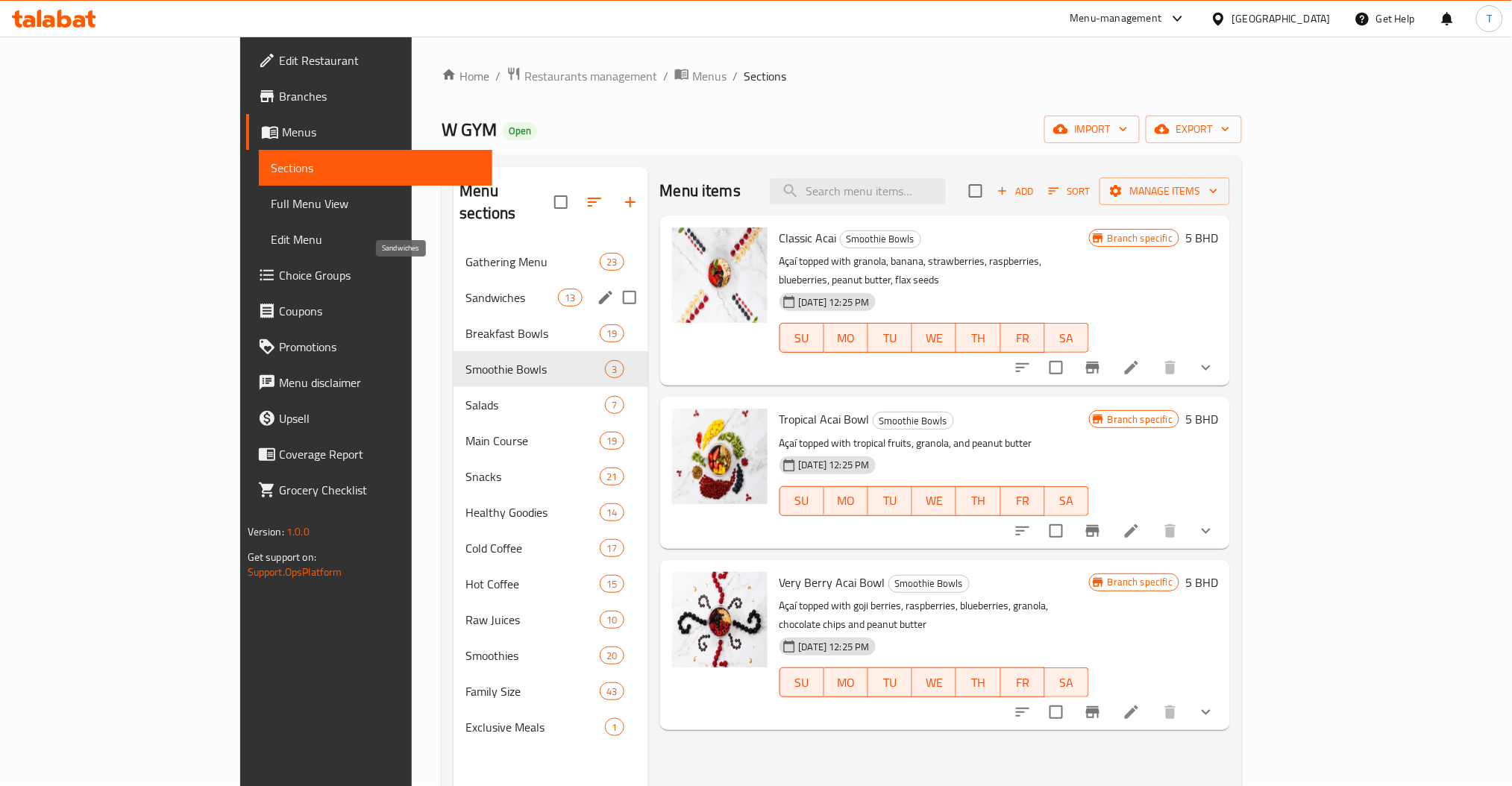
click at [465, 288] on span "Sandwiches" at bounding box center [511, 297] width 93 height 18
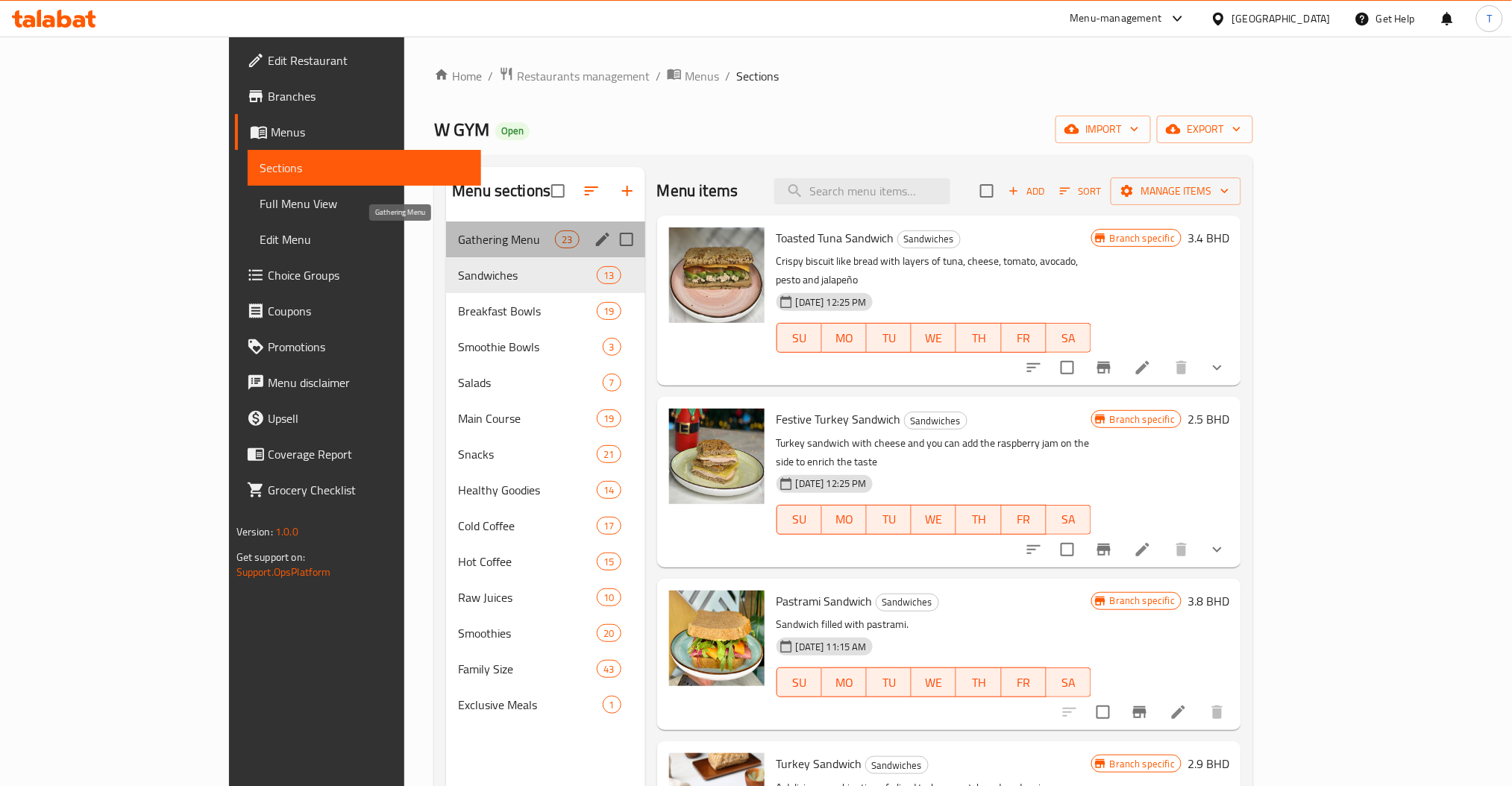
click at [458, 237] on span "Gathering Menu" at bounding box center [506, 239] width 97 height 18
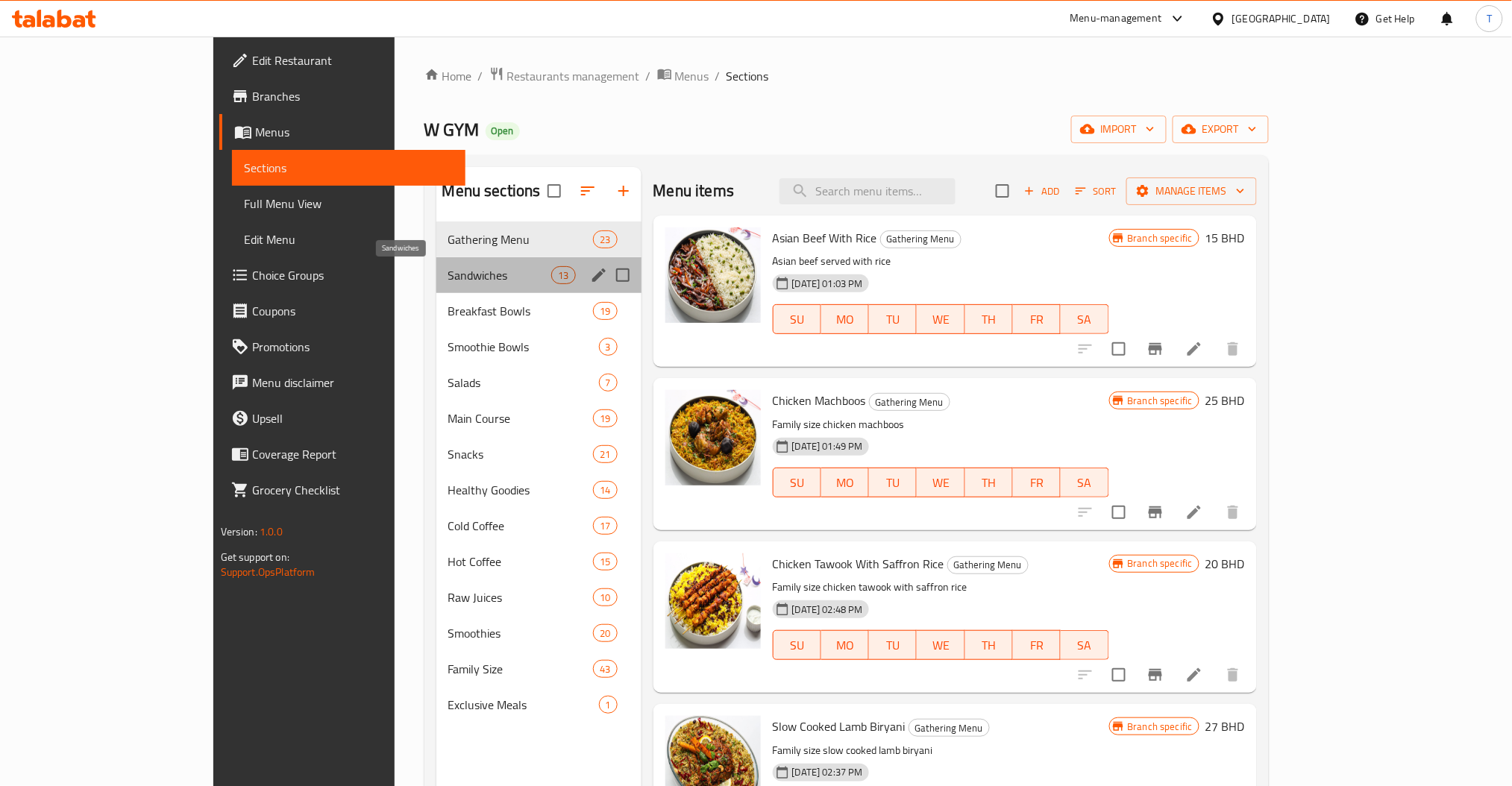
click at [448, 267] on span "Sandwiches" at bounding box center [500, 275] width 104 height 18
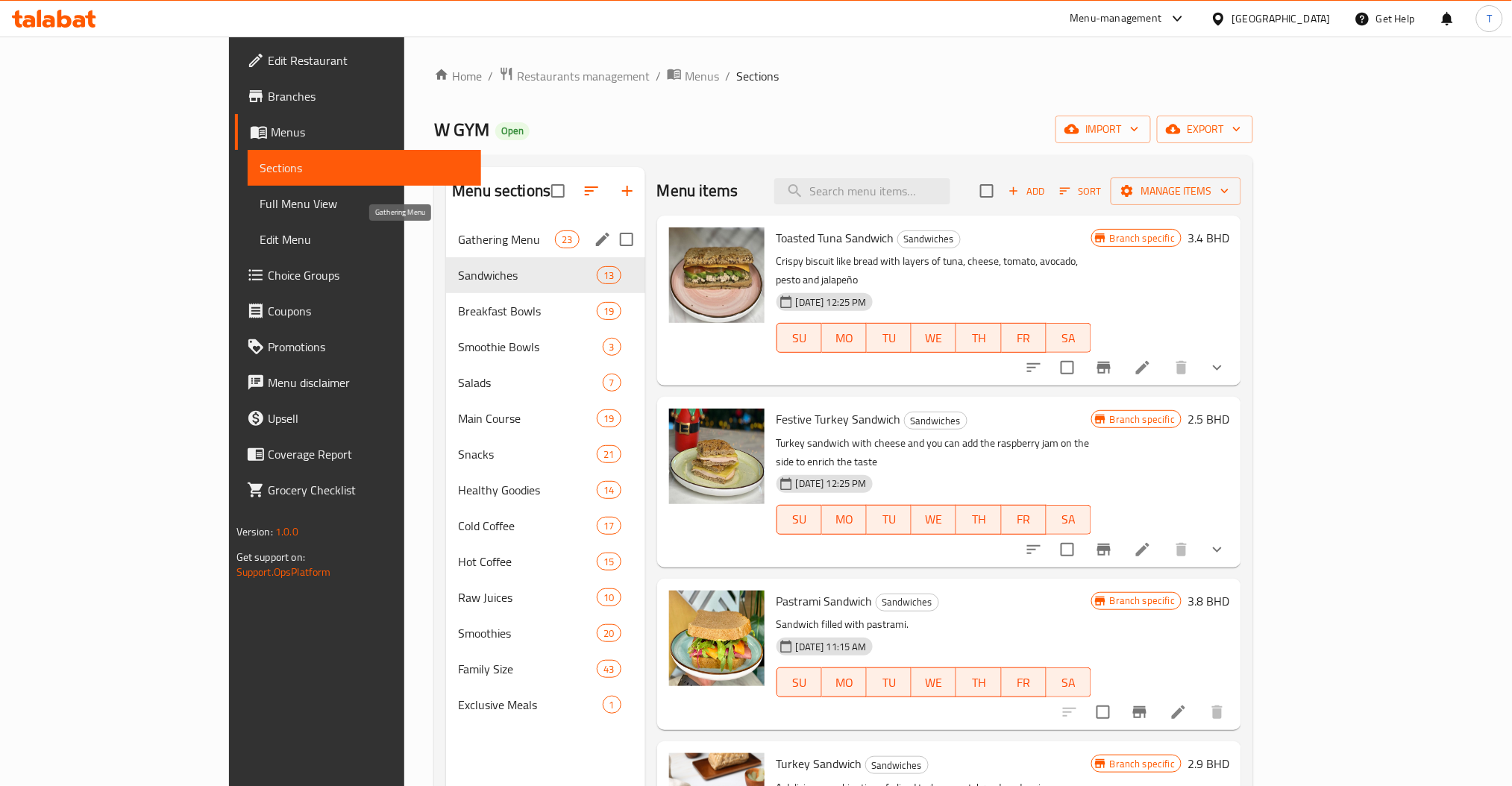
click at [458, 233] on span "Gathering Menu" at bounding box center [506, 239] width 97 height 18
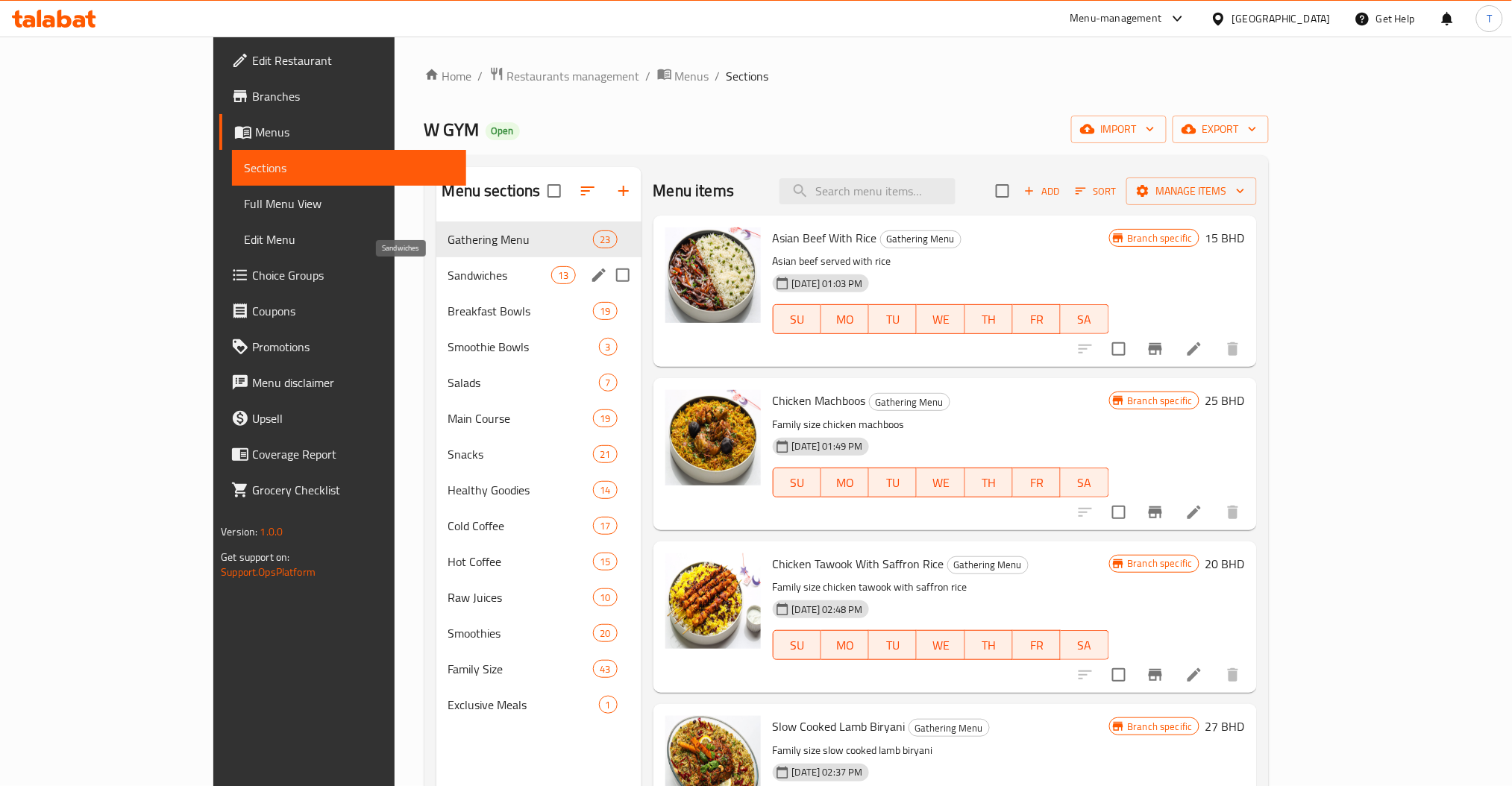
click at [448, 282] on span "Sandwiches" at bounding box center [500, 275] width 104 height 18
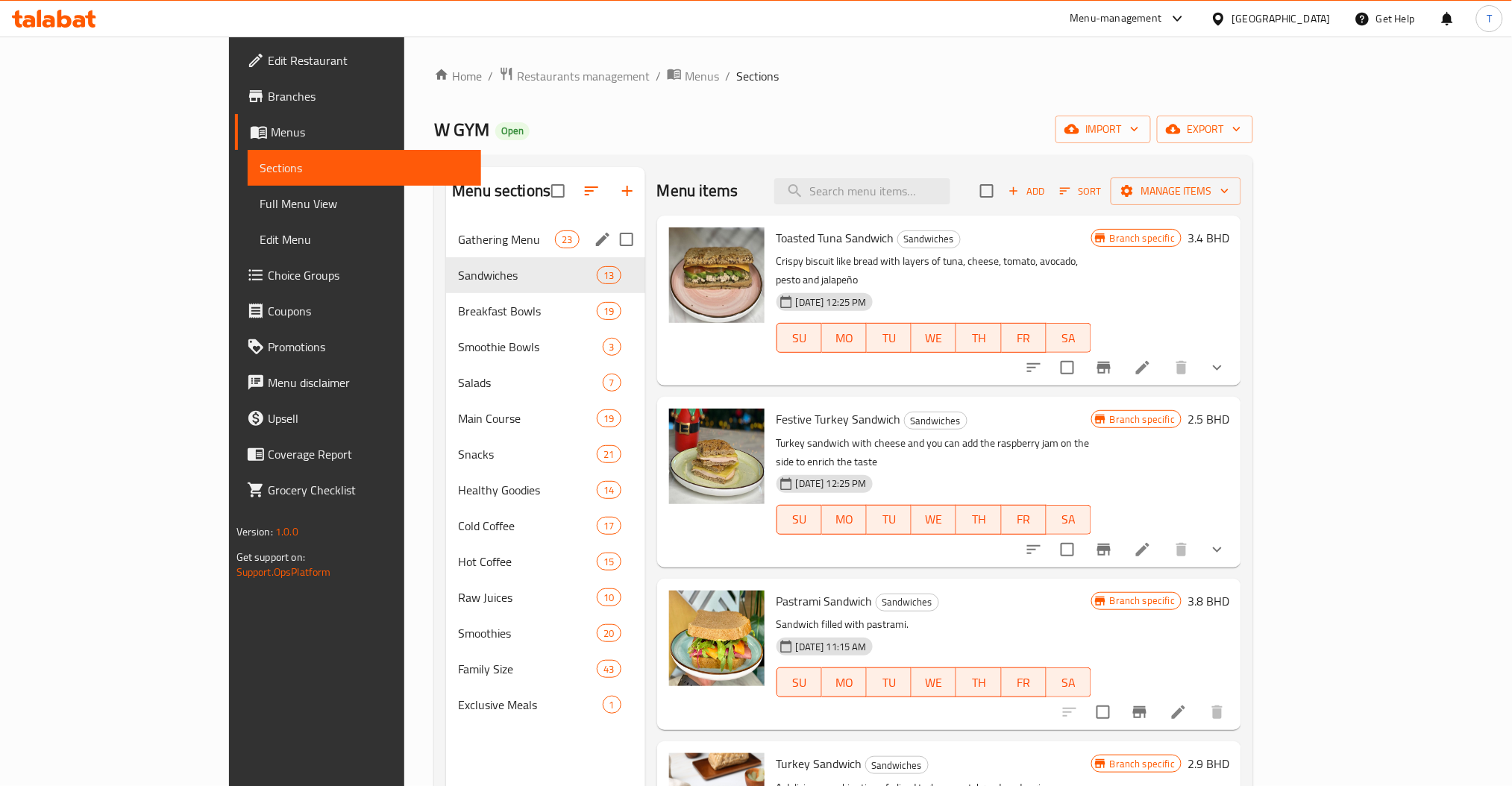
click at [458, 242] on span "Gathering Menu" at bounding box center [506, 239] width 97 height 18
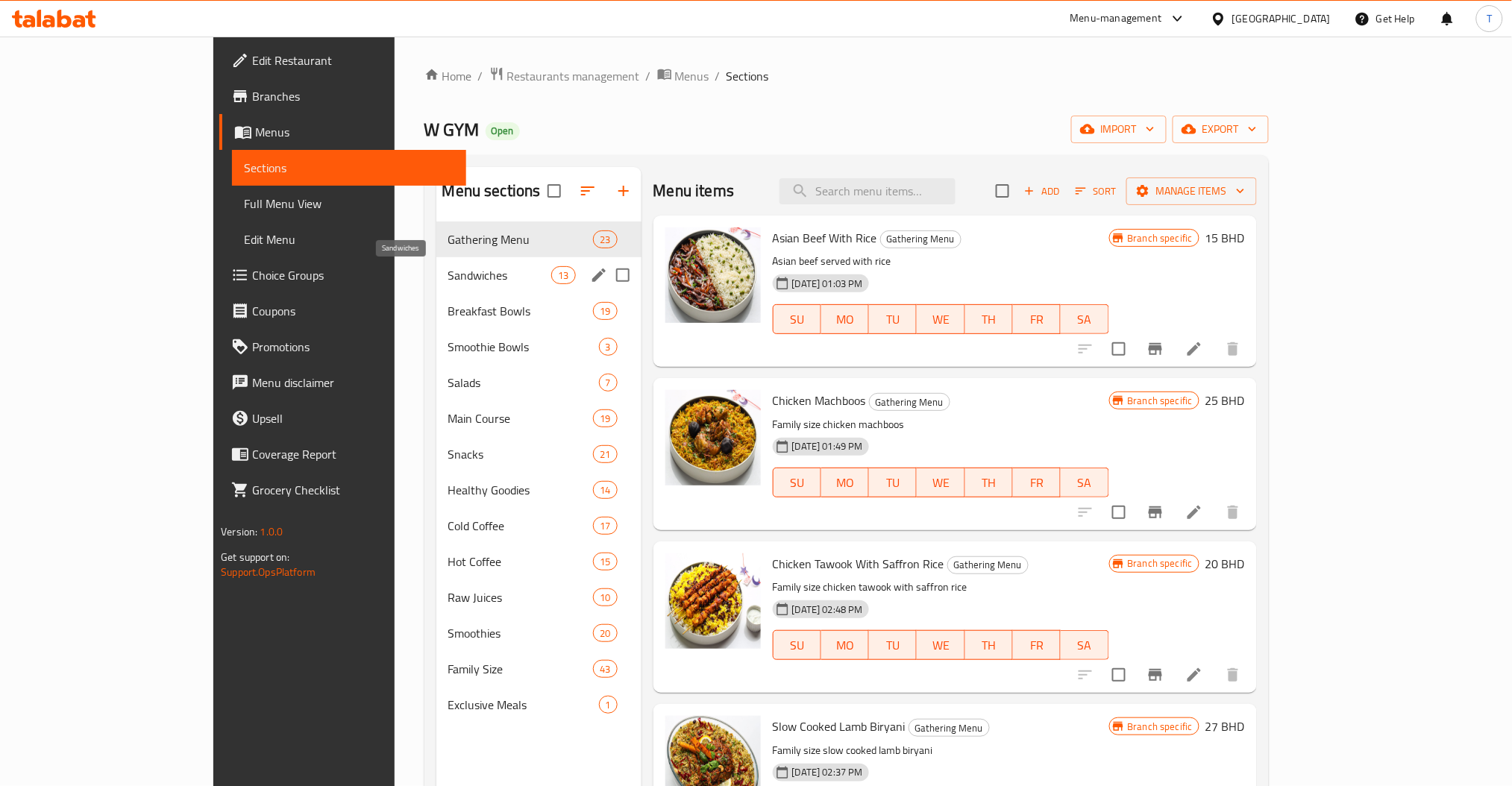
click at [448, 281] on span "Sandwiches" at bounding box center [500, 275] width 104 height 18
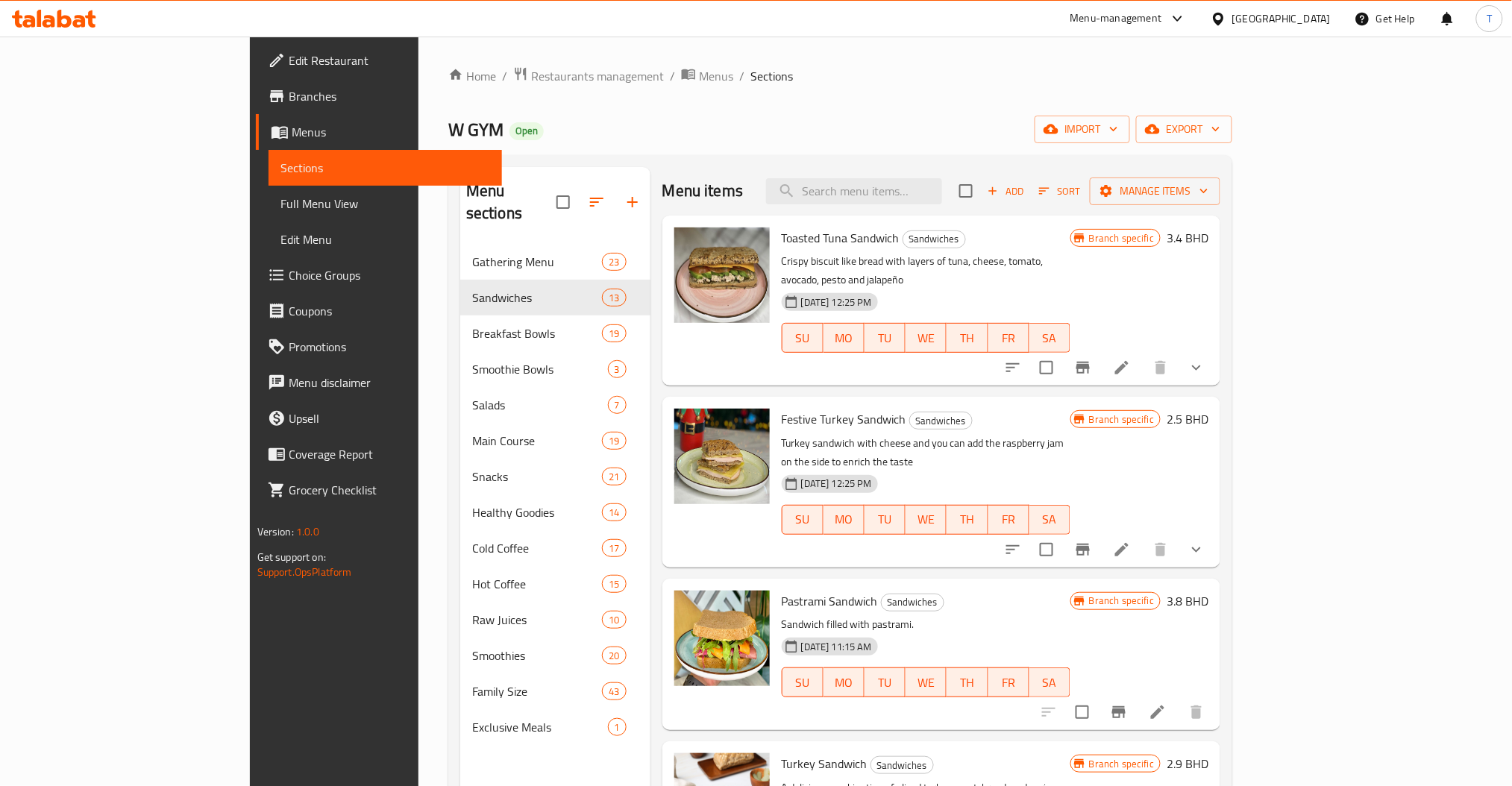
click at [472, 253] on span "Gathering Menu" at bounding box center [537, 261] width 130 height 18
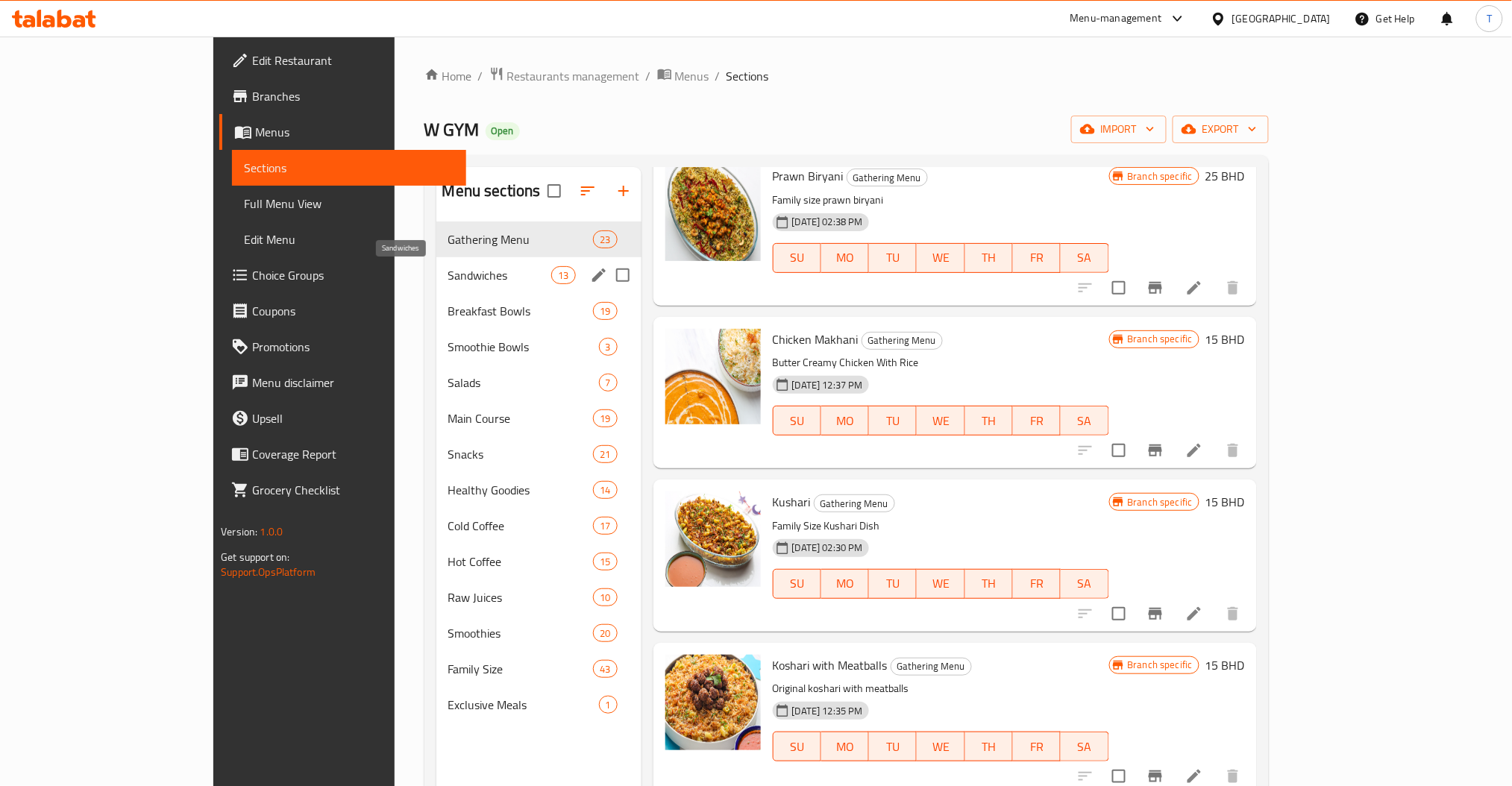
click at [448, 274] on span "Sandwiches" at bounding box center [500, 275] width 104 height 18
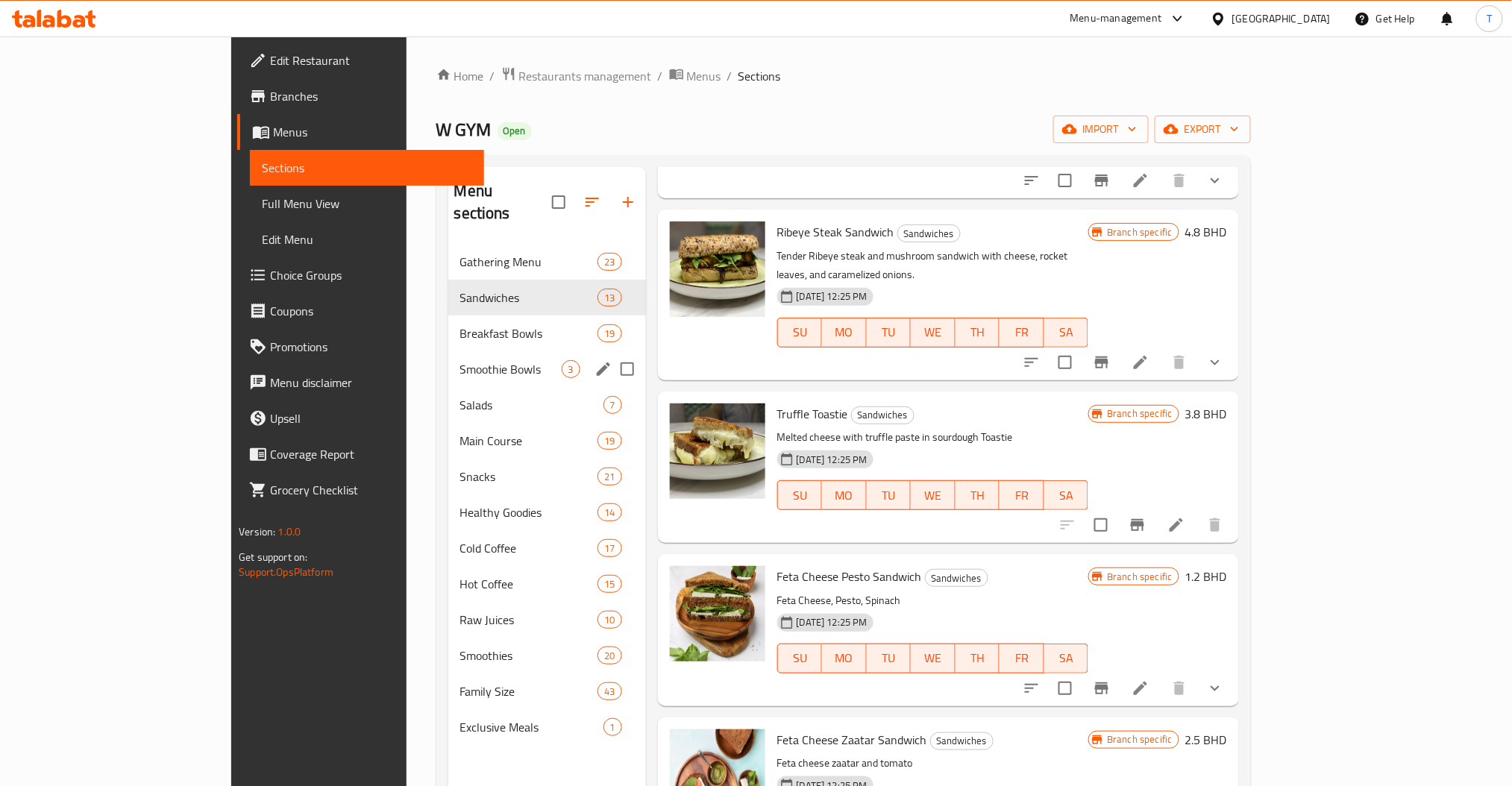
click at [460, 324] on span "Breakfast Bowls" at bounding box center [529, 333] width 138 height 18
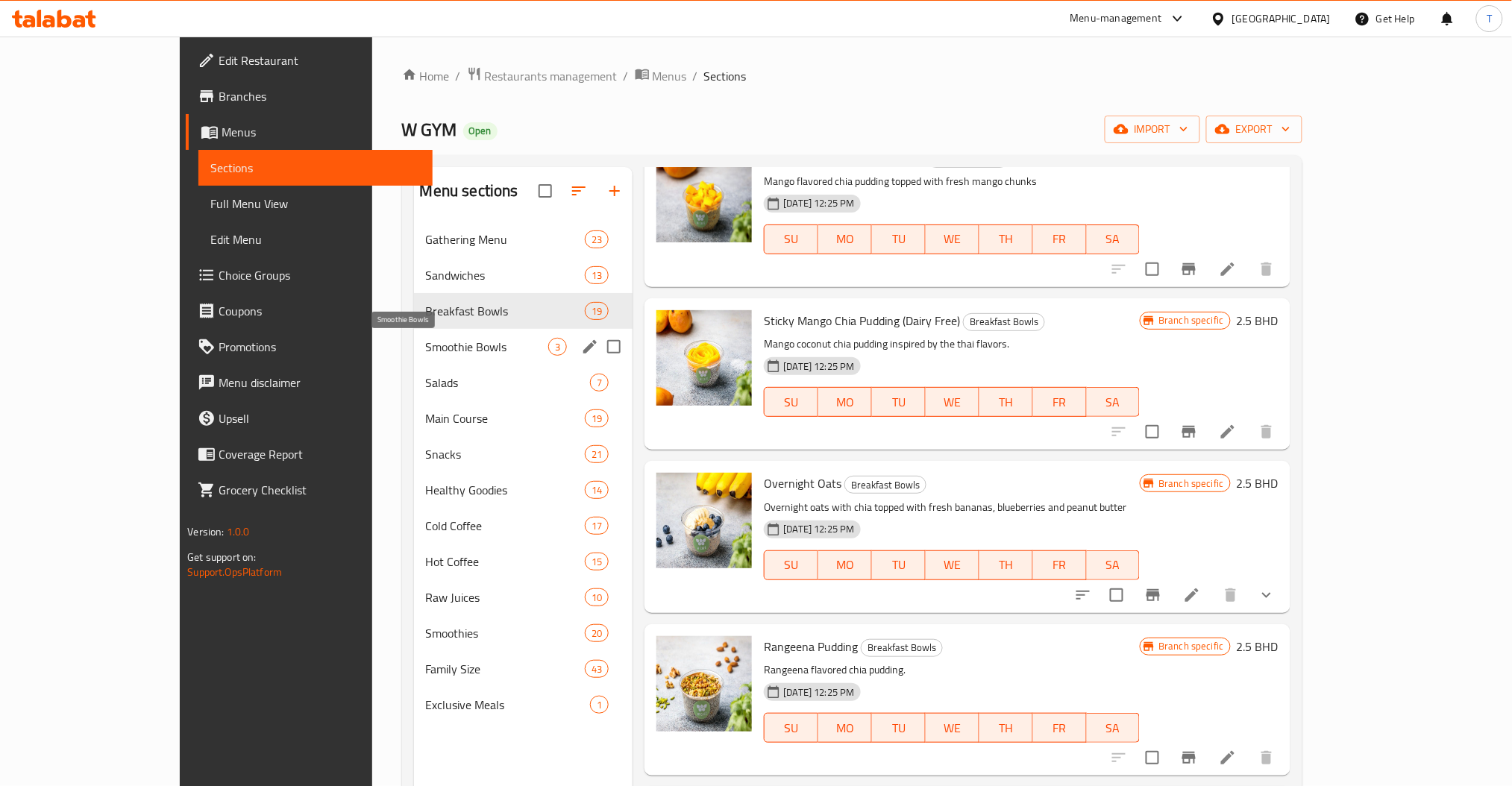
click at [426, 339] on span "Smoothie Bowls" at bounding box center [488, 346] width 123 height 18
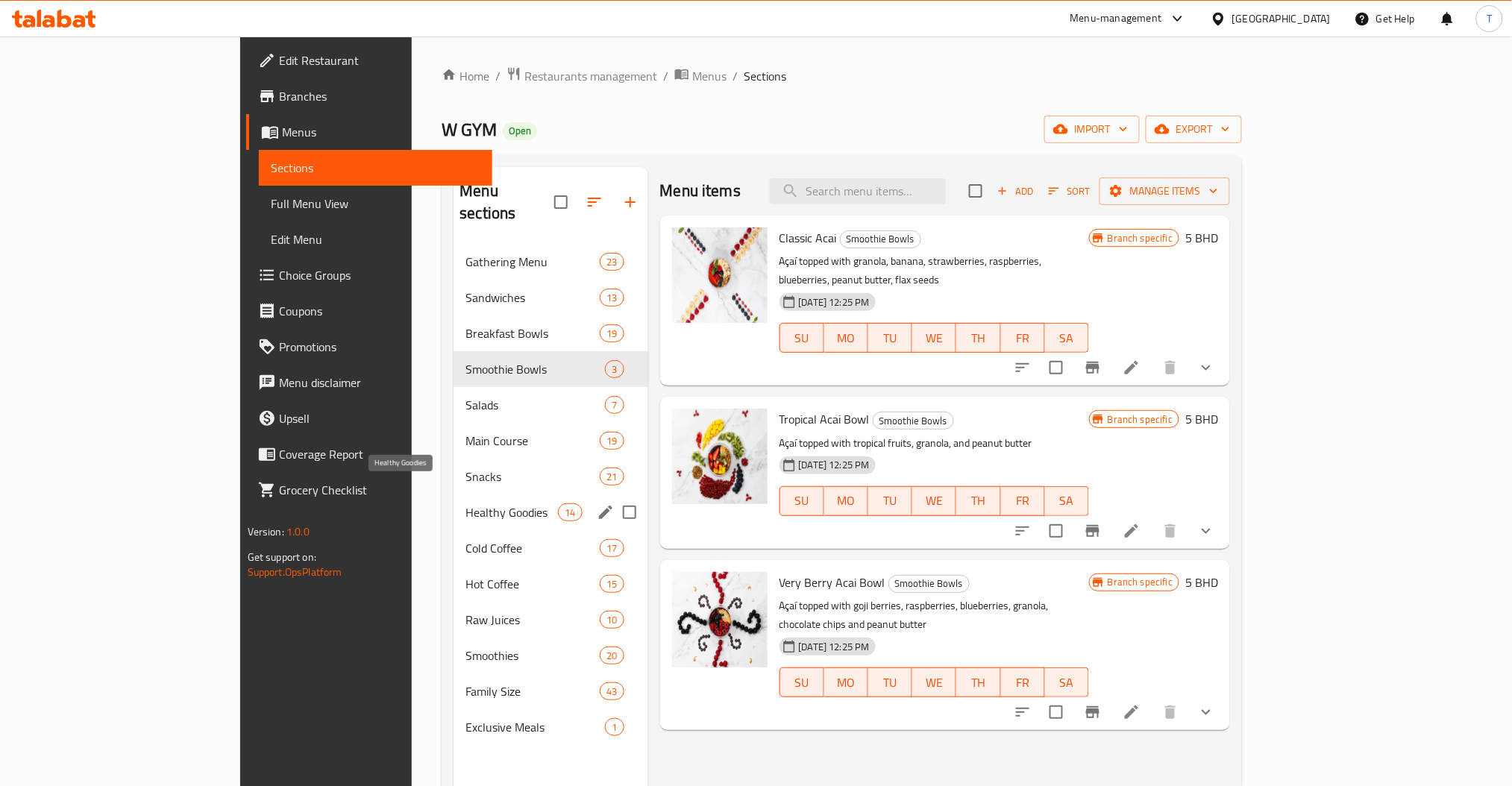
click at [465, 504] on span "Healthy Goodies" at bounding box center [511, 512] width 93 height 18
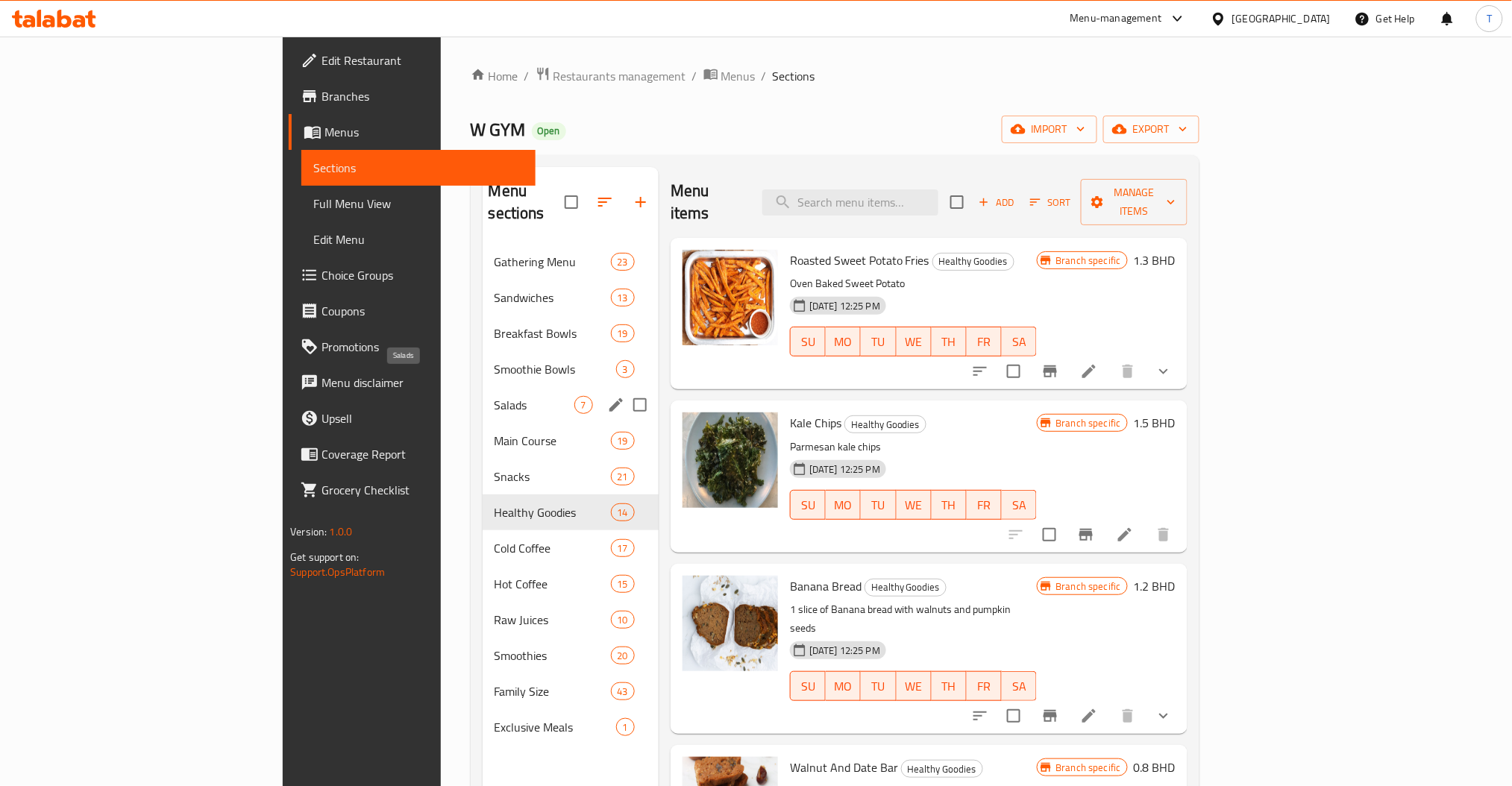
click at [494, 396] on span "Salads" at bounding box center [534, 405] width 80 height 18
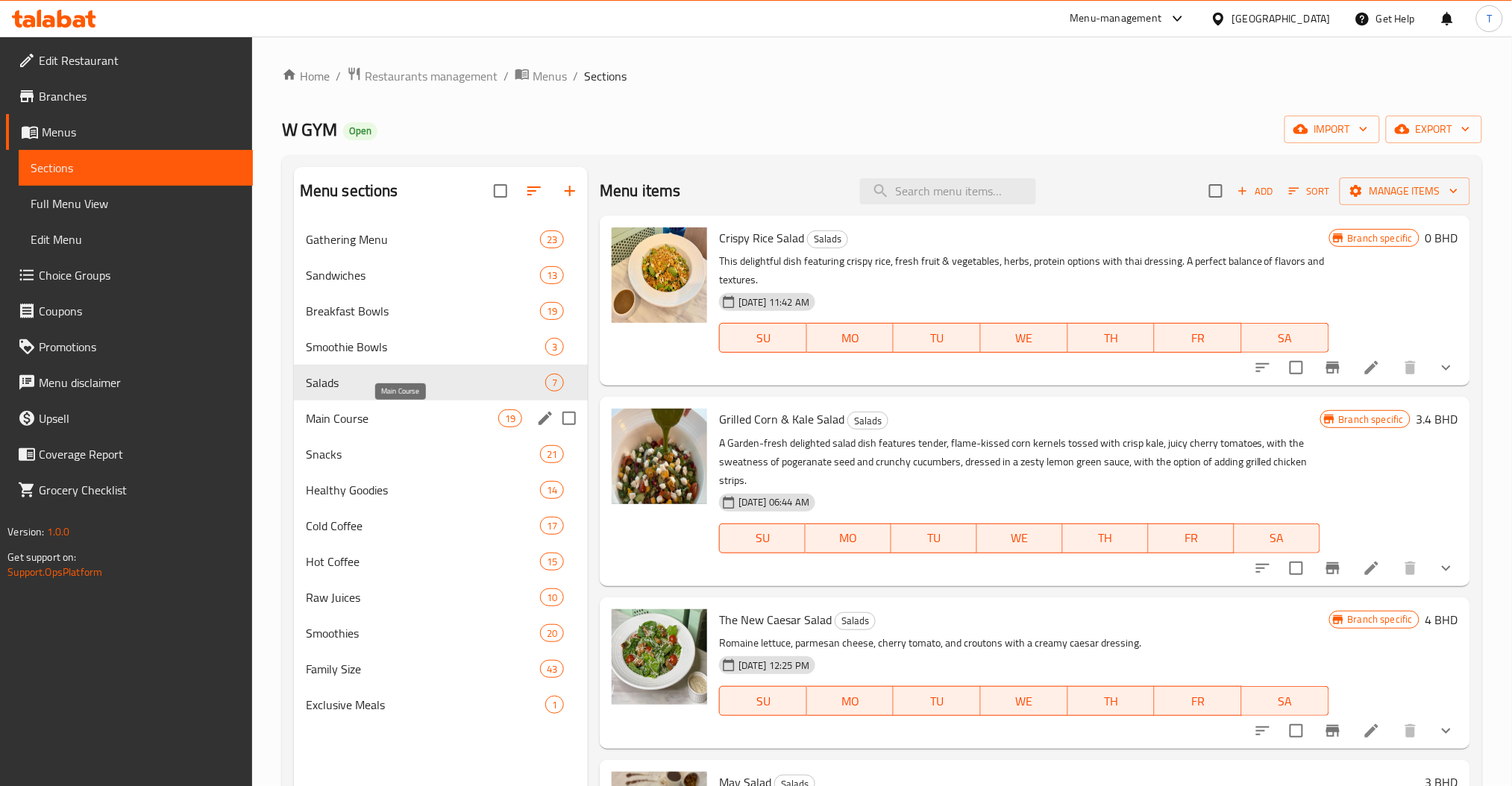
click at [335, 415] on span "Main Course" at bounding box center [402, 418] width 192 height 18
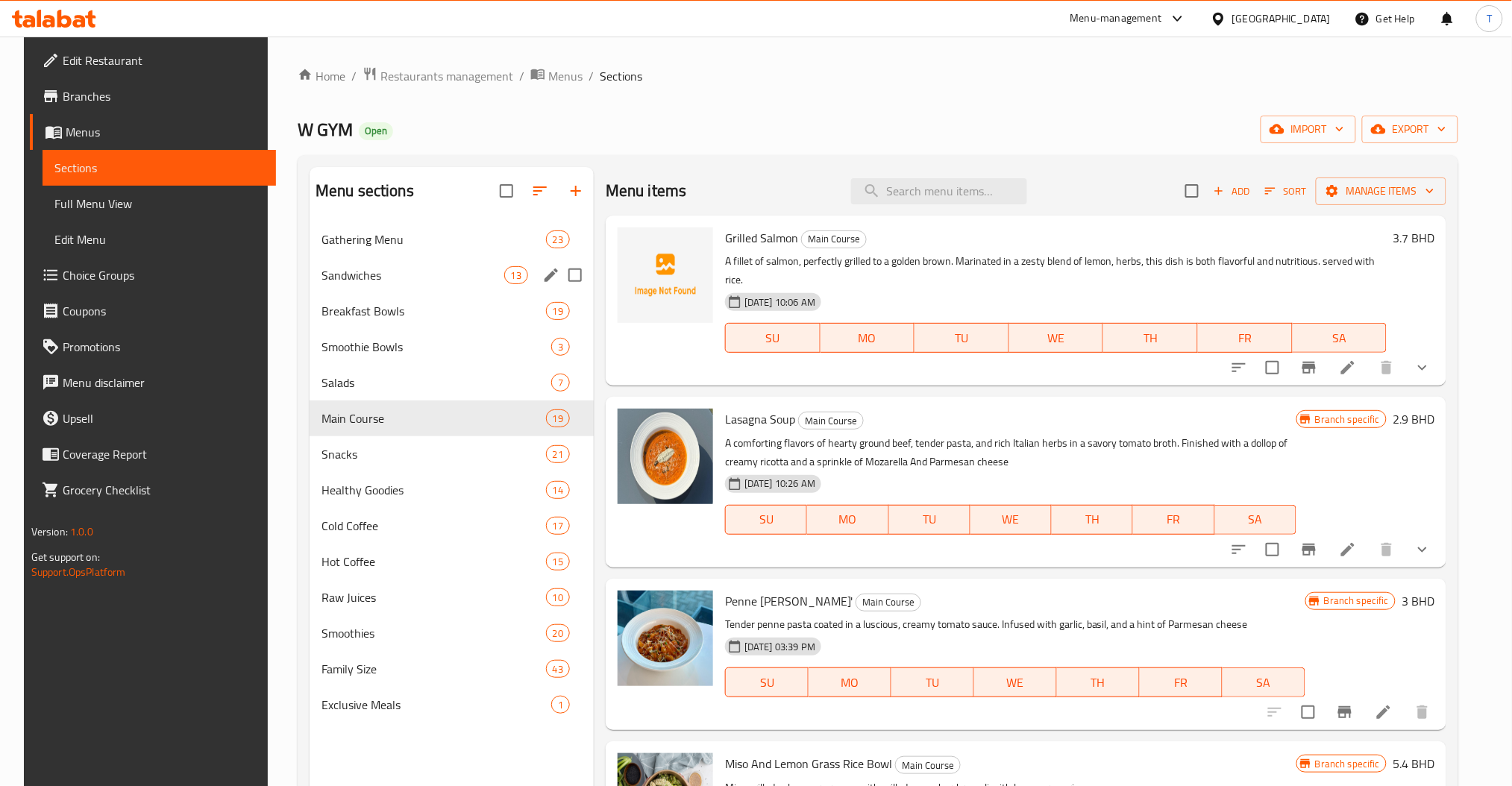
drag, startPoint x: 326, startPoint y: 242, endPoint x: 389, endPoint y: 773, distance: 534.7
click at [326, 242] on span "Gathering Menu" at bounding box center [434, 239] width 225 height 18
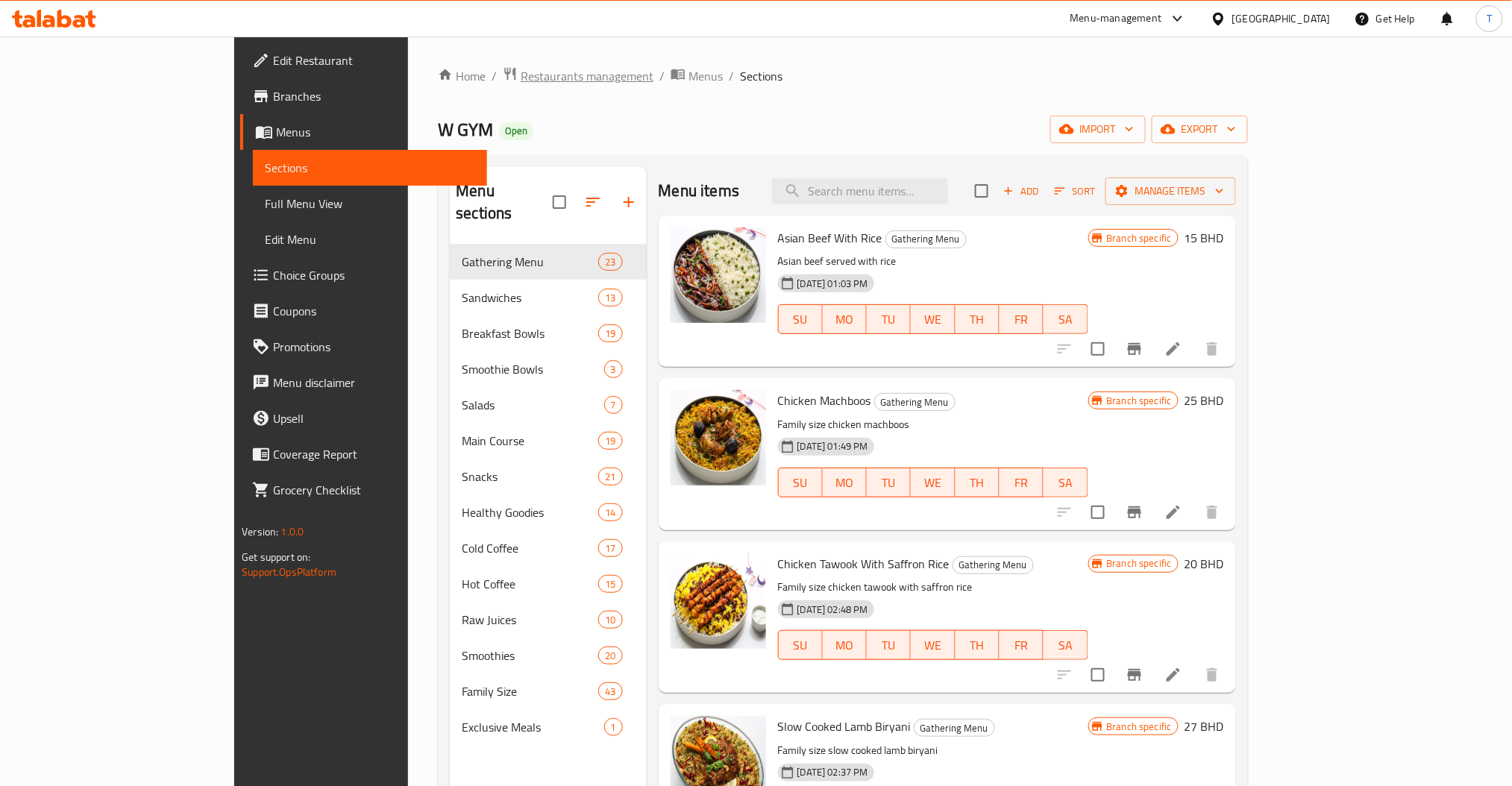
click at [521, 71] on span "Restaurants management" at bounding box center [587, 76] width 133 height 18
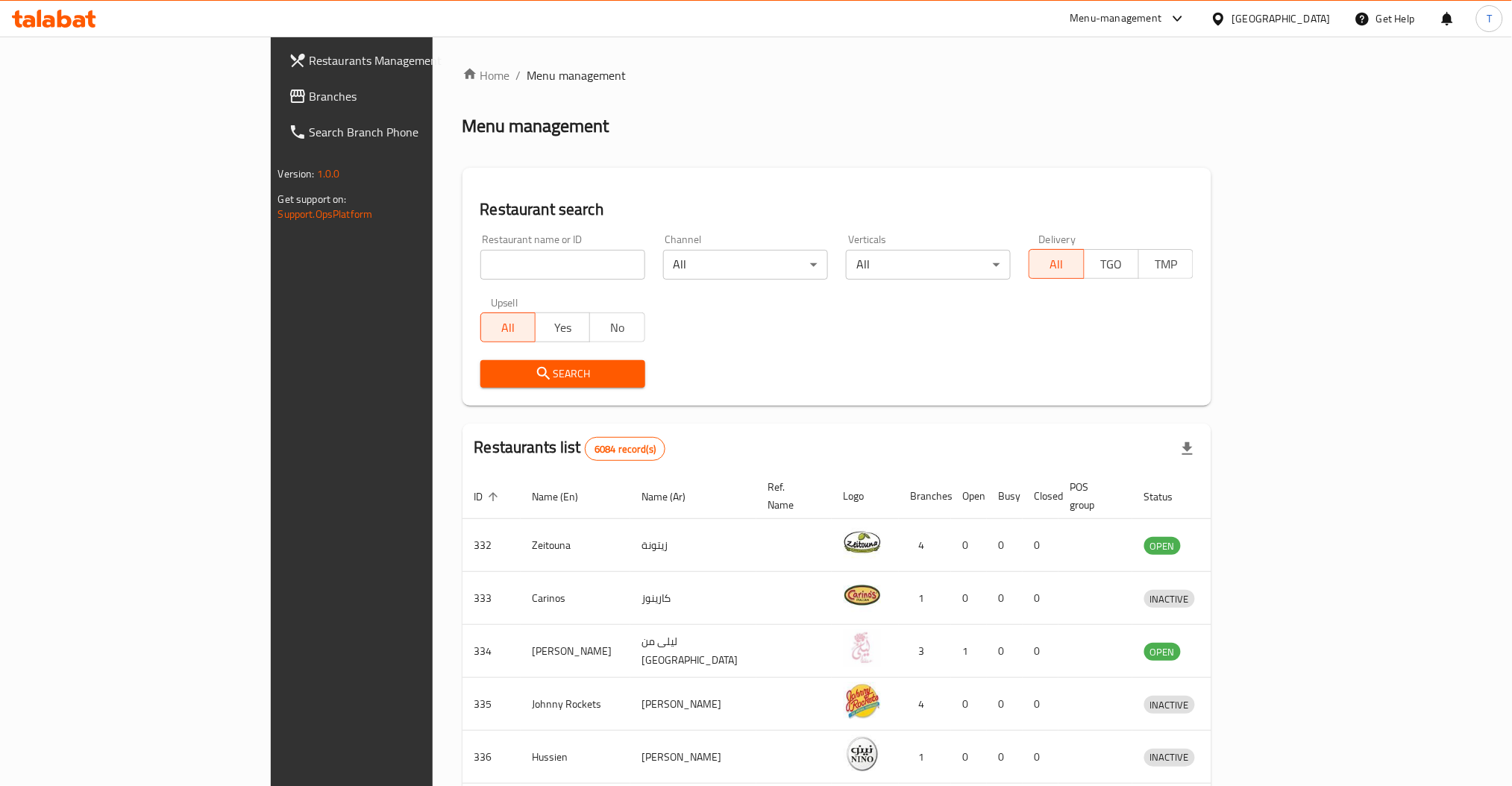
click at [481, 259] on input "search" at bounding box center [563, 265] width 165 height 30
type input "healthy calorie"
click button "Search" at bounding box center [563, 374] width 165 height 27
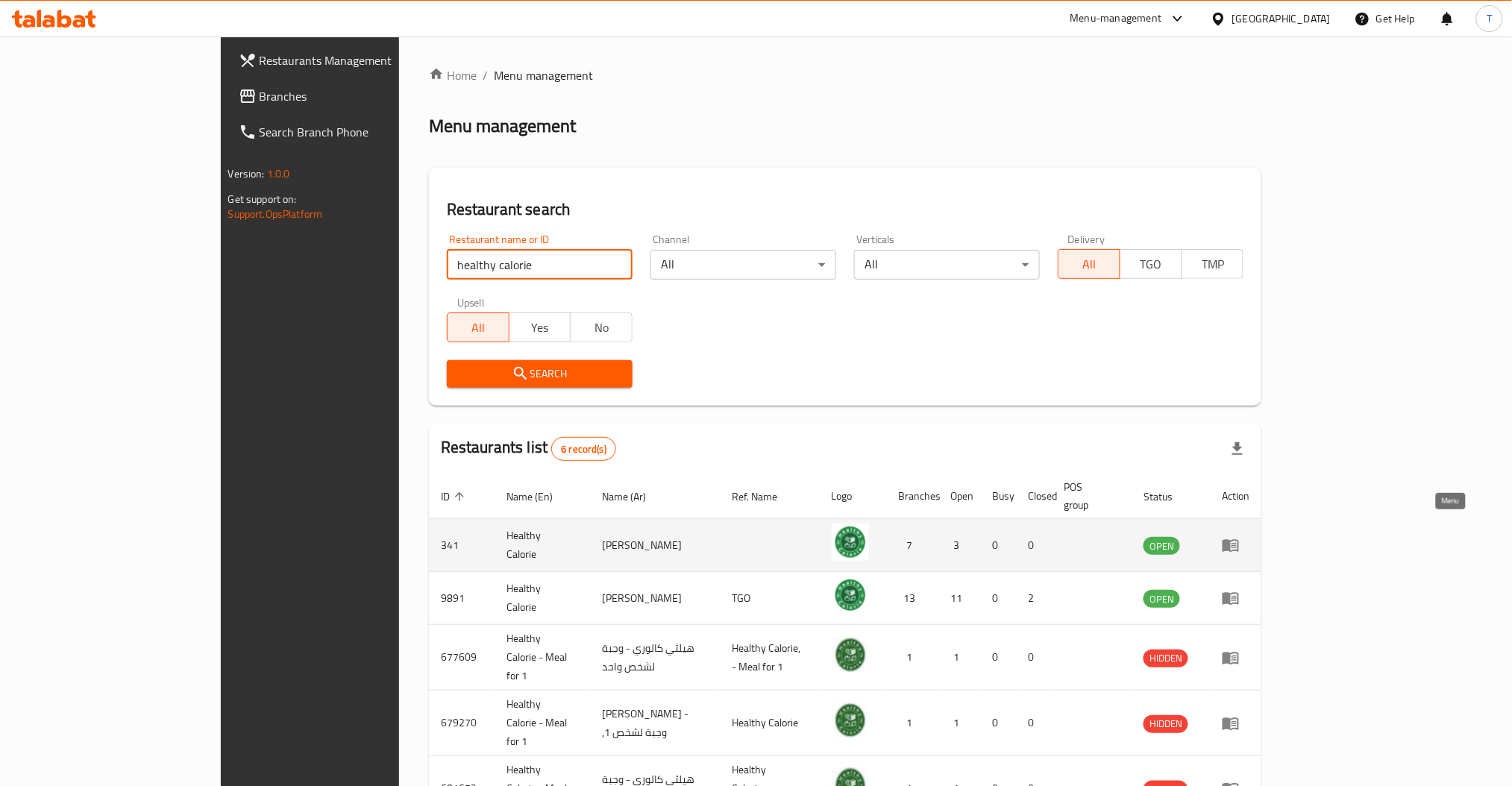
click at [1237, 543] on icon "enhanced table" at bounding box center [1235, 545] width 5 height 6
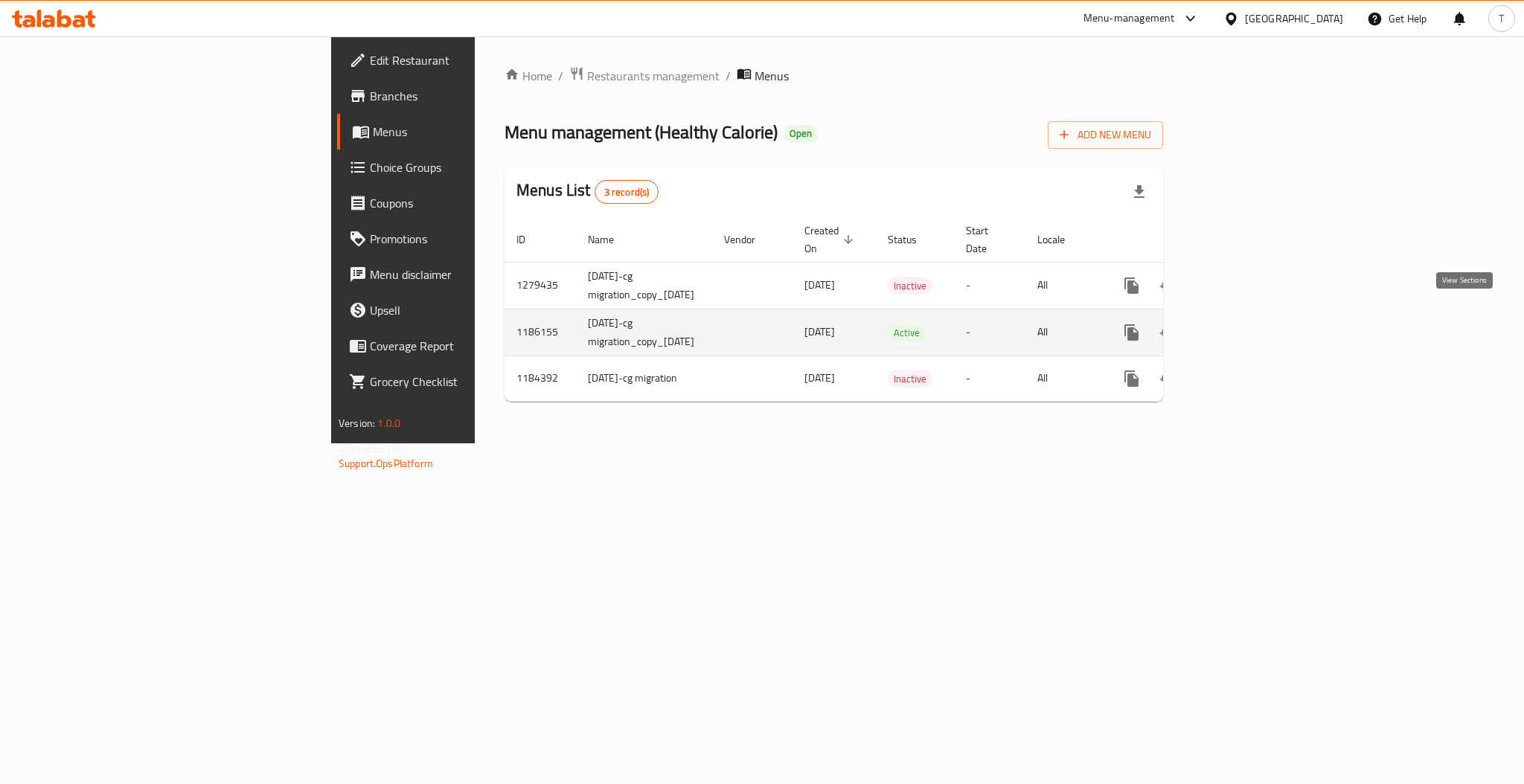
click at [1257, 315] on link "enhanced table" at bounding box center [1239, 333] width 36 height 36
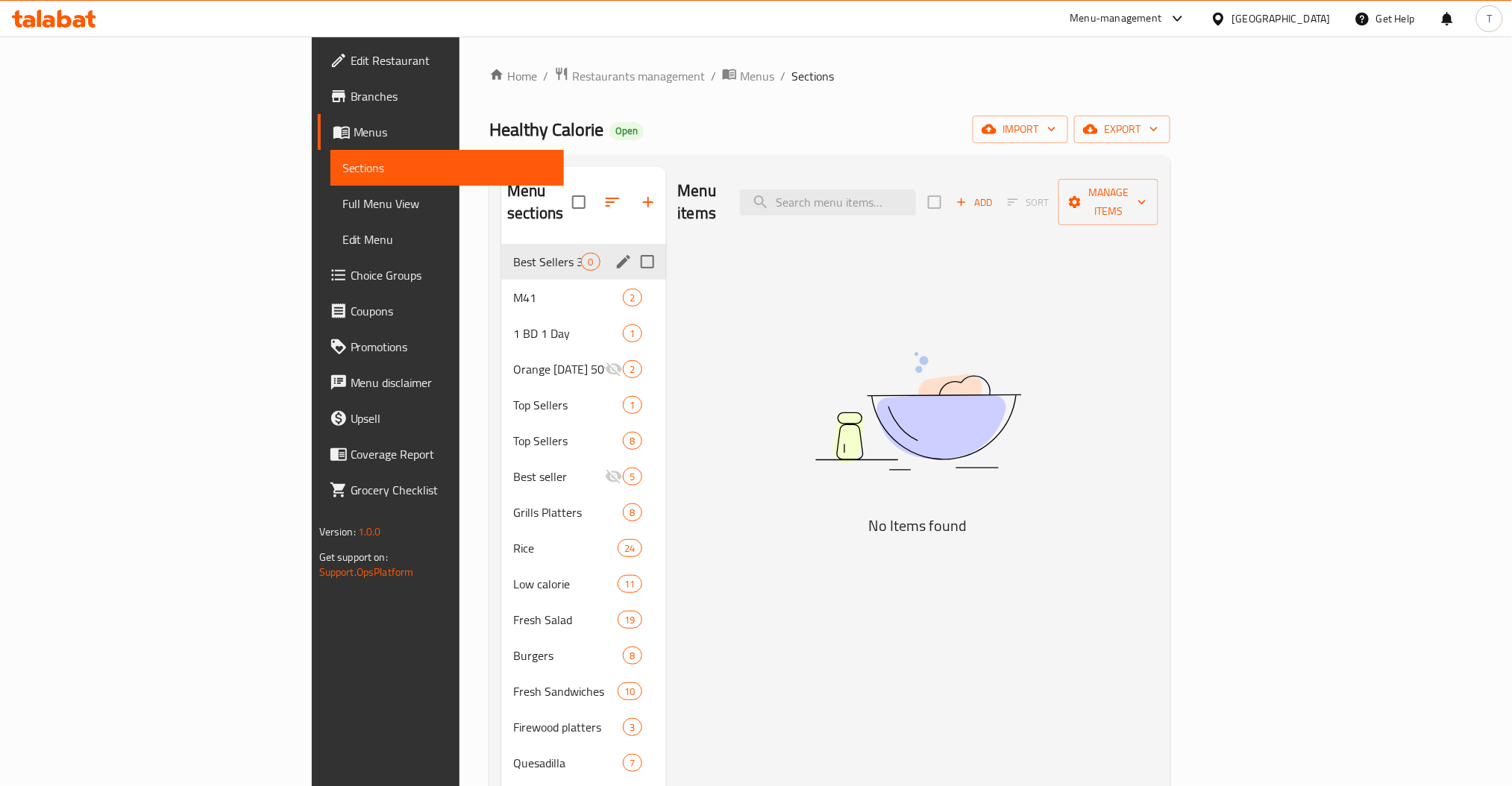
click at [513, 253] on span "Best Sellers 30% Off" at bounding box center [547, 261] width 68 height 18
click at [513, 288] on span "M41" at bounding box center [547, 297] width 68 height 18
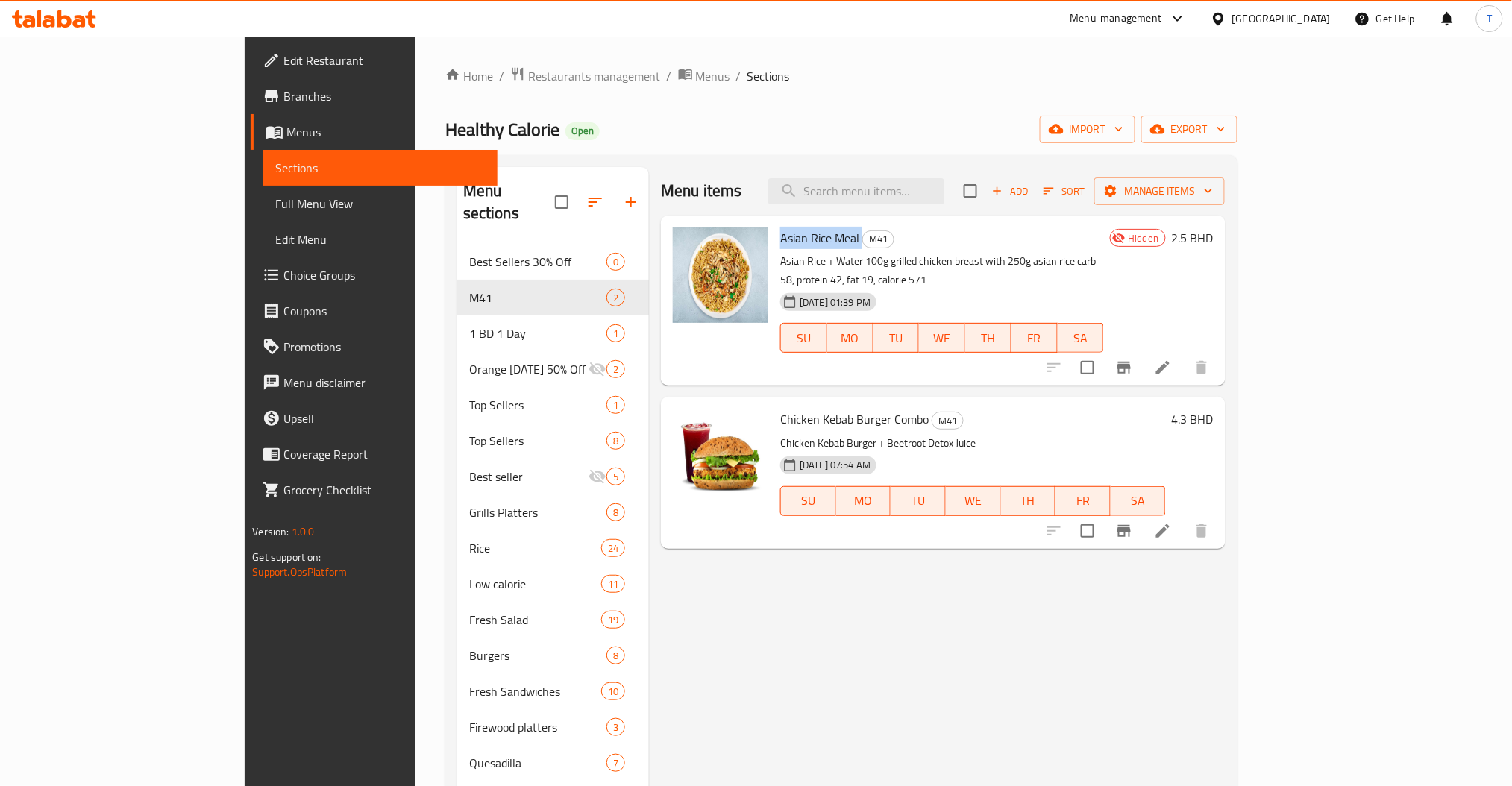
drag, startPoint x: 718, startPoint y: 234, endPoint x: 802, endPoint y: 239, distance: 84.1
click at [802, 239] on div "Asian Rice Meal M41 Asian Rice + Water 100g grilled chicken breast with 250g as…" at bounding box center [942, 300] width 335 height 158
click at [929, 613] on div "Menu items Add Sort Manage items Asian Rice Meal M41 Asian Rice + Water 100g gr…" at bounding box center [937, 692] width 576 height 1050
drag, startPoint x: 722, startPoint y: 393, endPoint x: 819, endPoint y: 393, distance: 97.0
click at [819, 408] on span "Chicken Kebab Burger Combo" at bounding box center [854, 419] width 148 height 22
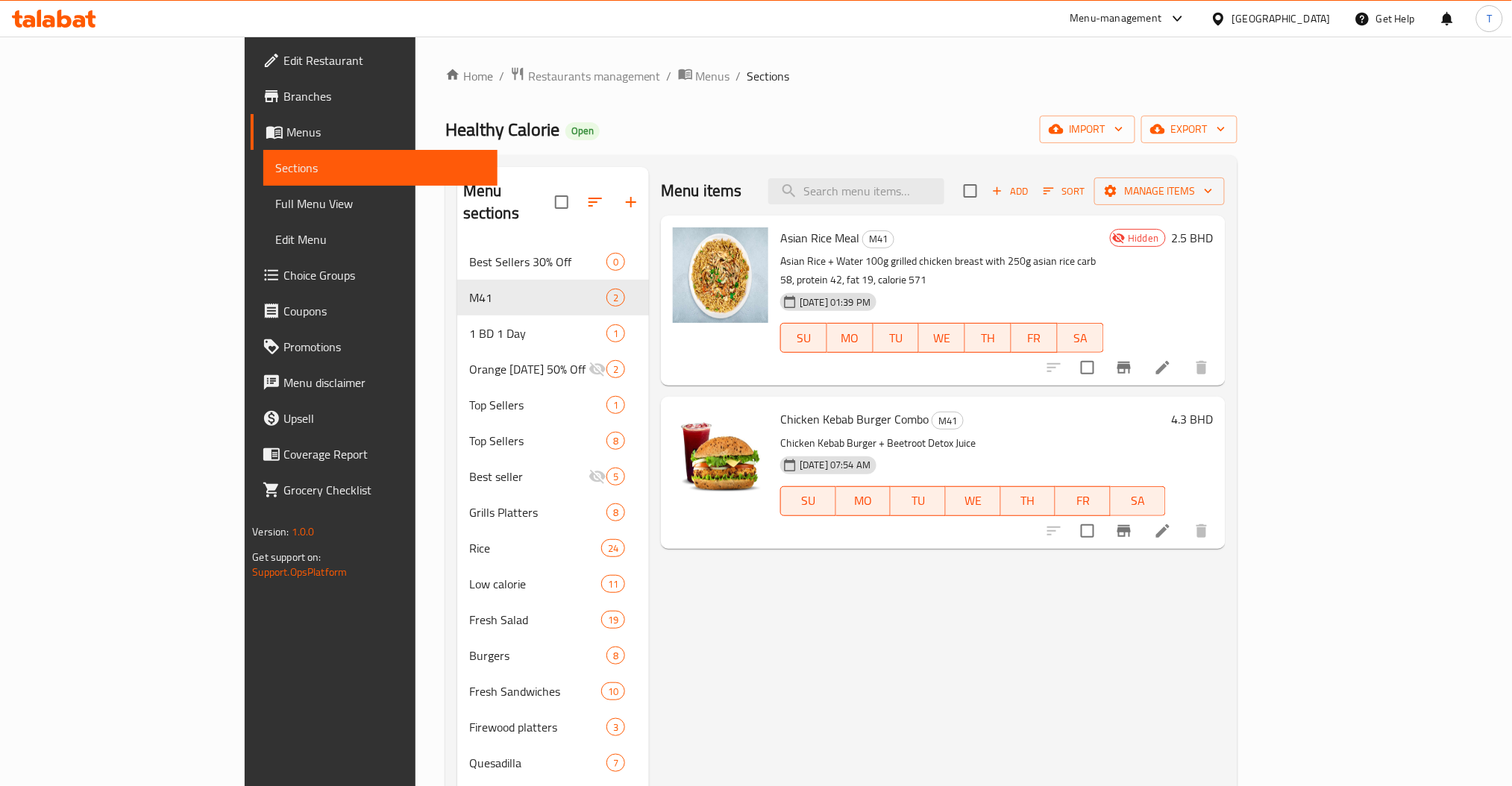
click at [956, 589] on div "Menu items Add Sort Manage items Asian Rice Meal M41 Asian Rice + Water 100g gr…" at bounding box center [937, 692] width 576 height 1050
click at [944, 195] on input "search" at bounding box center [856, 191] width 176 height 26
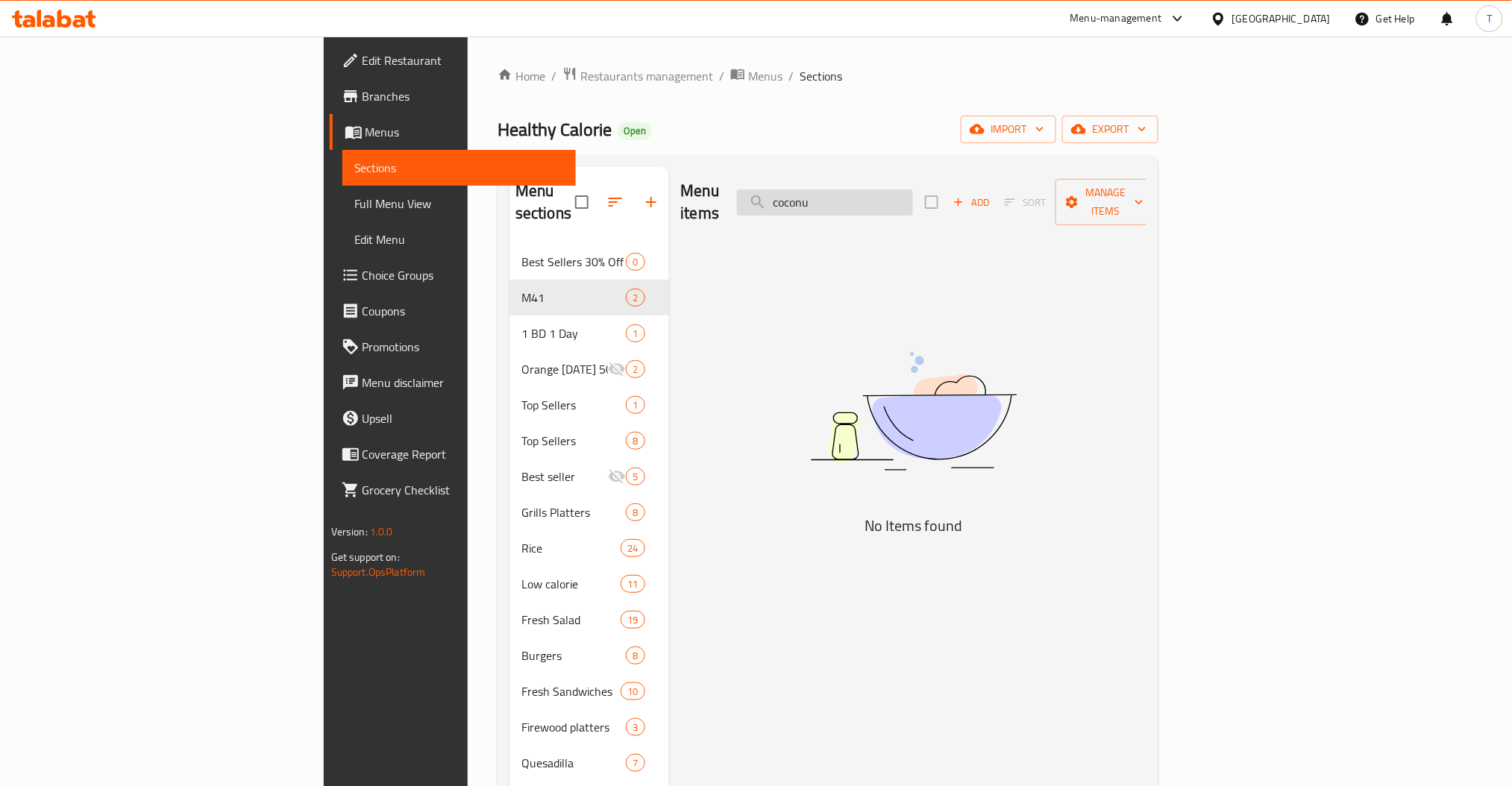
type input "coconut"
drag, startPoint x: 992, startPoint y: 184, endPoint x: 838, endPoint y: 195, distance: 154.4
click at [838, 195] on div "Menu items coconut Add Sort Manage items" at bounding box center [915, 202] width 466 height 71
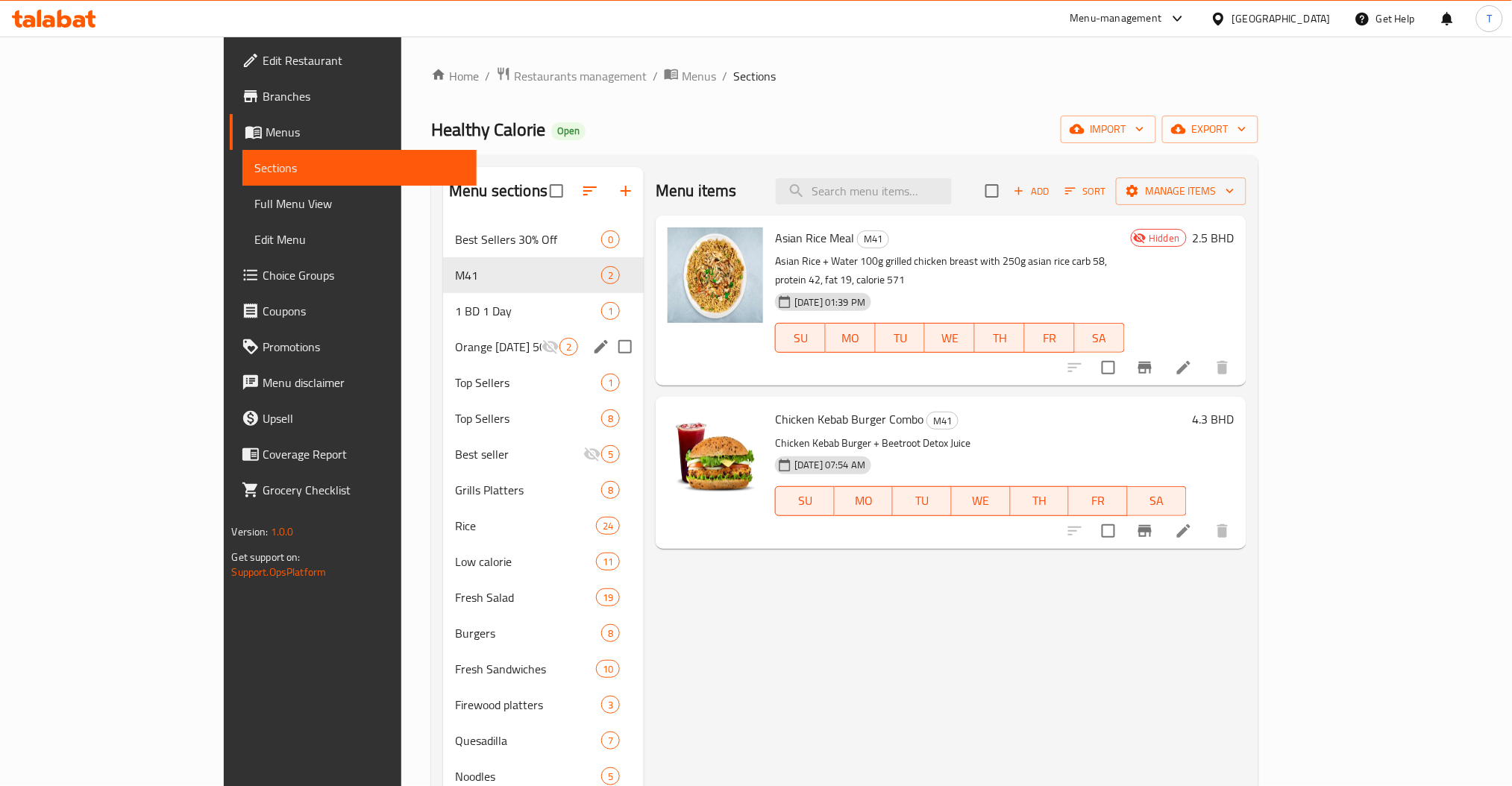
drag, startPoint x: 402, startPoint y: 313, endPoint x: 589, endPoint y: 309, distance: 187.0
click at [455, 313] on span "1 BD 1 Day" at bounding box center [528, 310] width 146 height 18
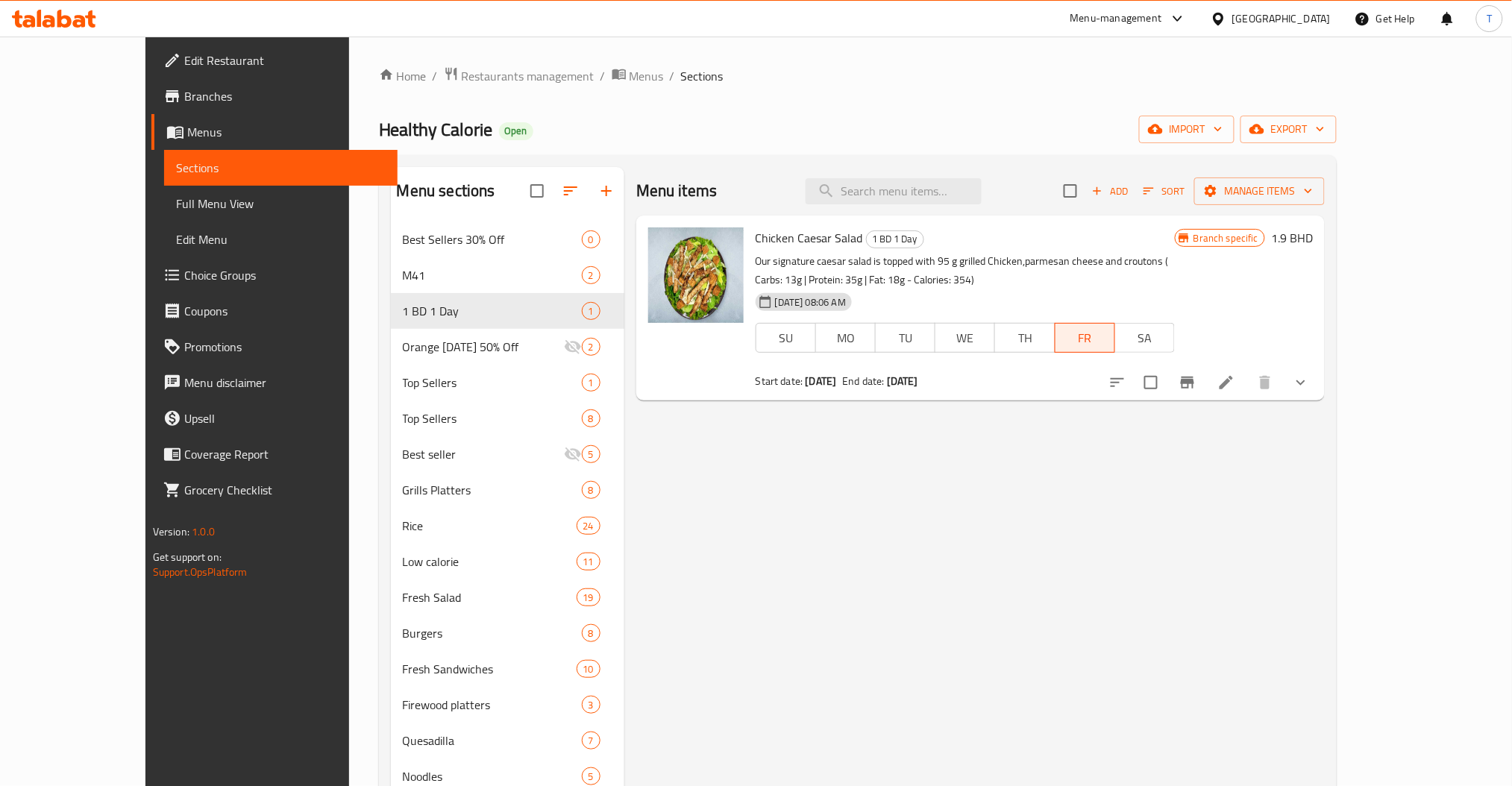
click at [927, 669] on div "Menu items Add Sort Manage items Chicken Caesar Salad 1 BD 1 Day Our signature …" at bounding box center [974, 680] width 700 height 1027
drag, startPoint x: 717, startPoint y: 237, endPoint x: 819, endPoint y: 240, distance: 102.0
click at [819, 240] on div "Chicken Caesar Salad 1 BD 1 Day Our signature caesar salad is topped with 95 g …" at bounding box center [965, 307] width 431 height 173
click at [907, 748] on div "Menu items Add Sort Manage items Chicken Caesar Salad 1 BD 1 Day Our signature …" at bounding box center [974, 680] width 700 height 1027
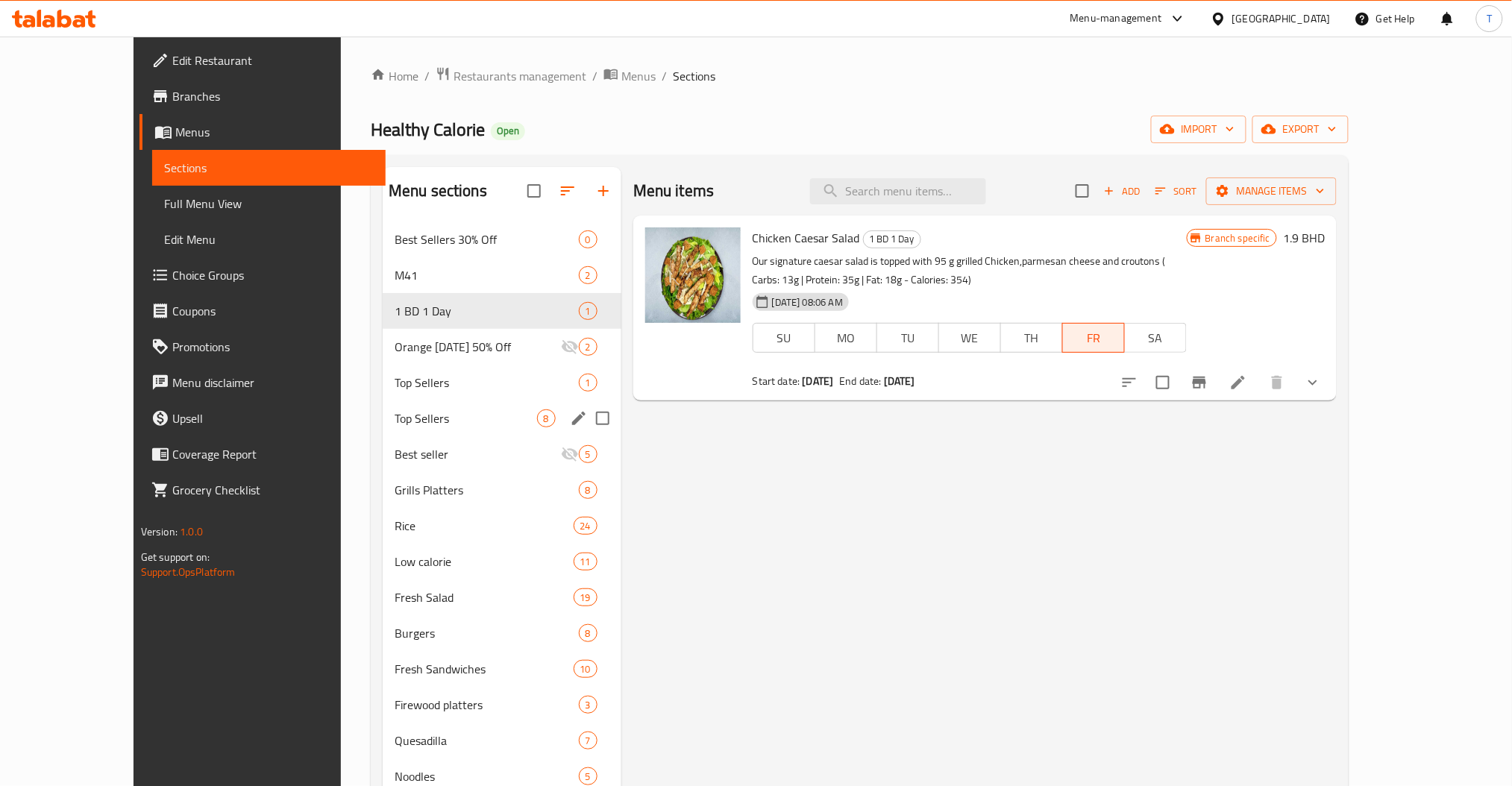
click at [395, 410] on span "Top Sellers" at bounding box center [465, 418] width 142 height 18
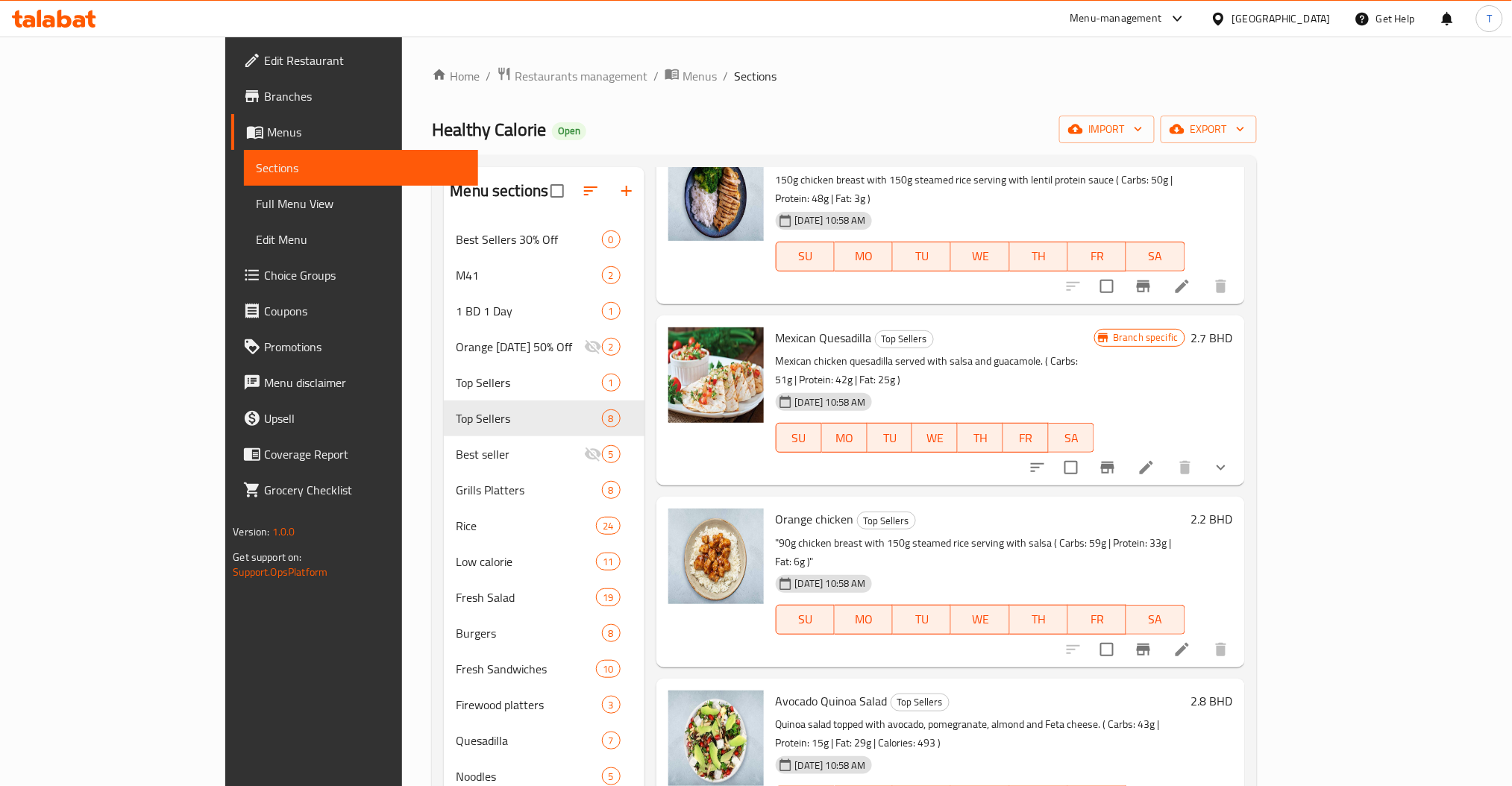
scroll to position [299, 0]
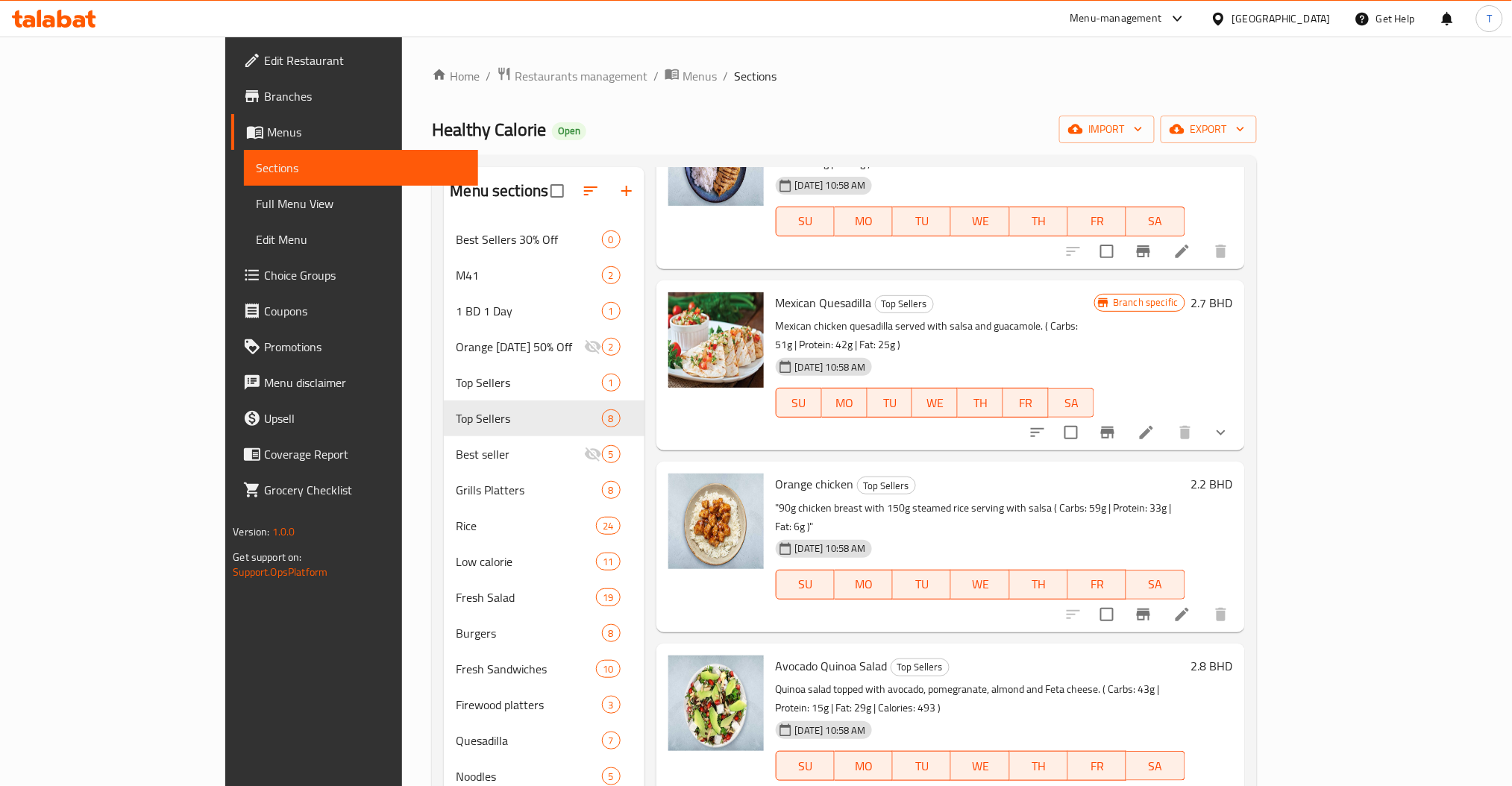
drag, startPoint x: 722, startPoint y: 429, endPoint x: 797, endPoint y: 427, distance: 75.0
click at [797, 473] on span "Orange chicken" at bounding box center [815, 484] width 78 height 22
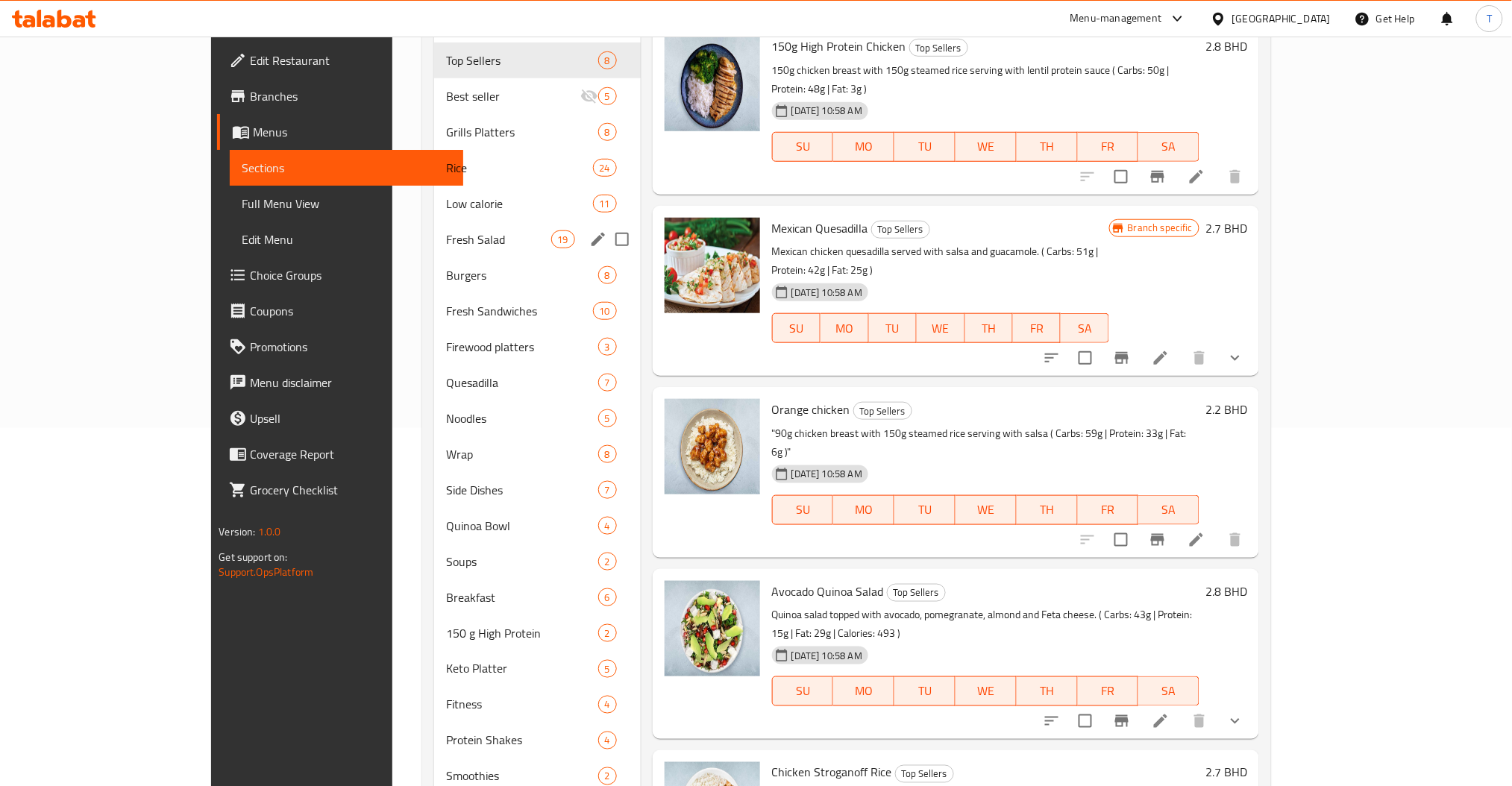
scroll to position [251, 0]
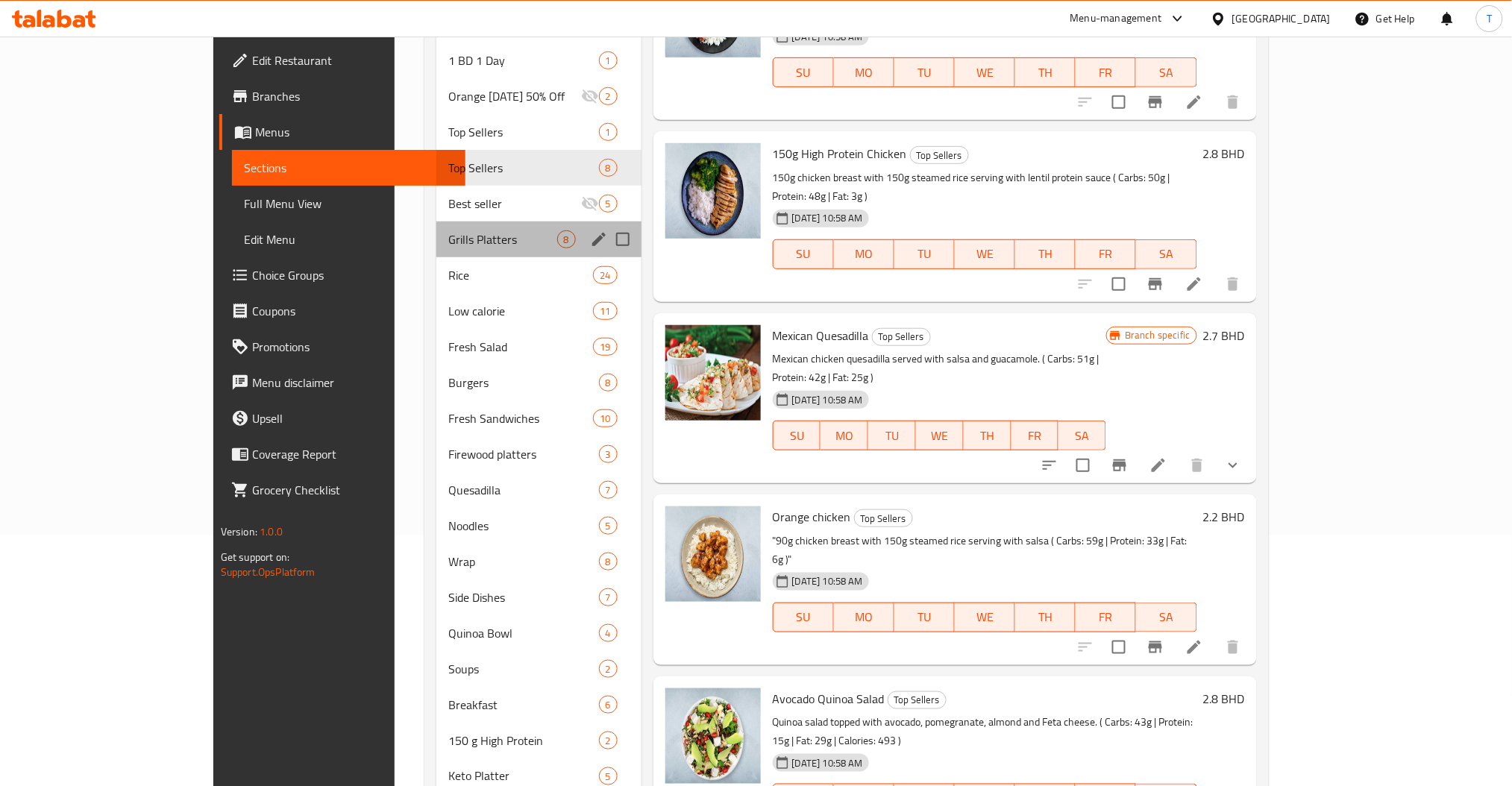
click at [436, 251] on div "Grills Platters 8" at bounding box center [539, 239] width 205 height 36
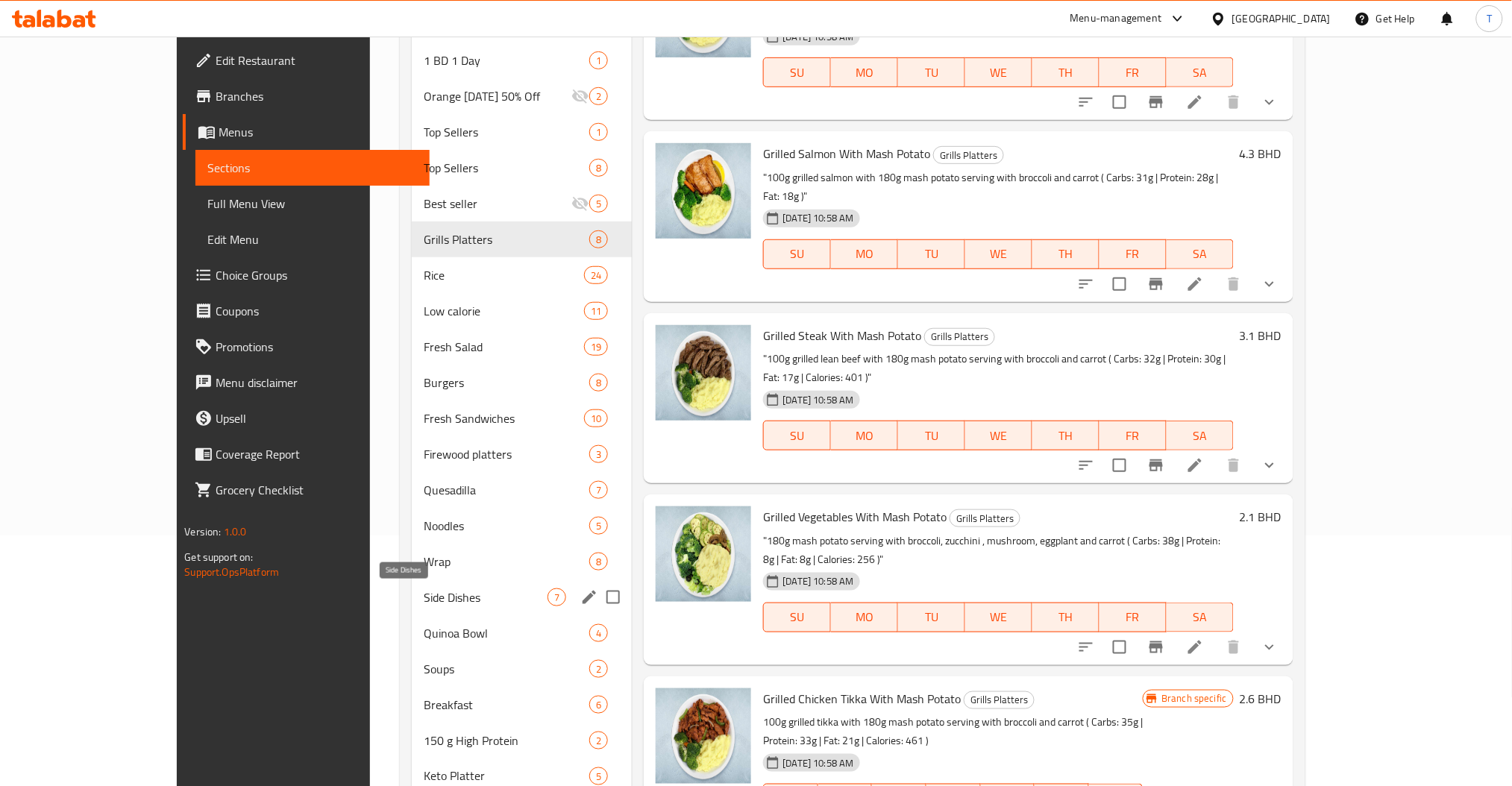
scroll to position [449, 0]
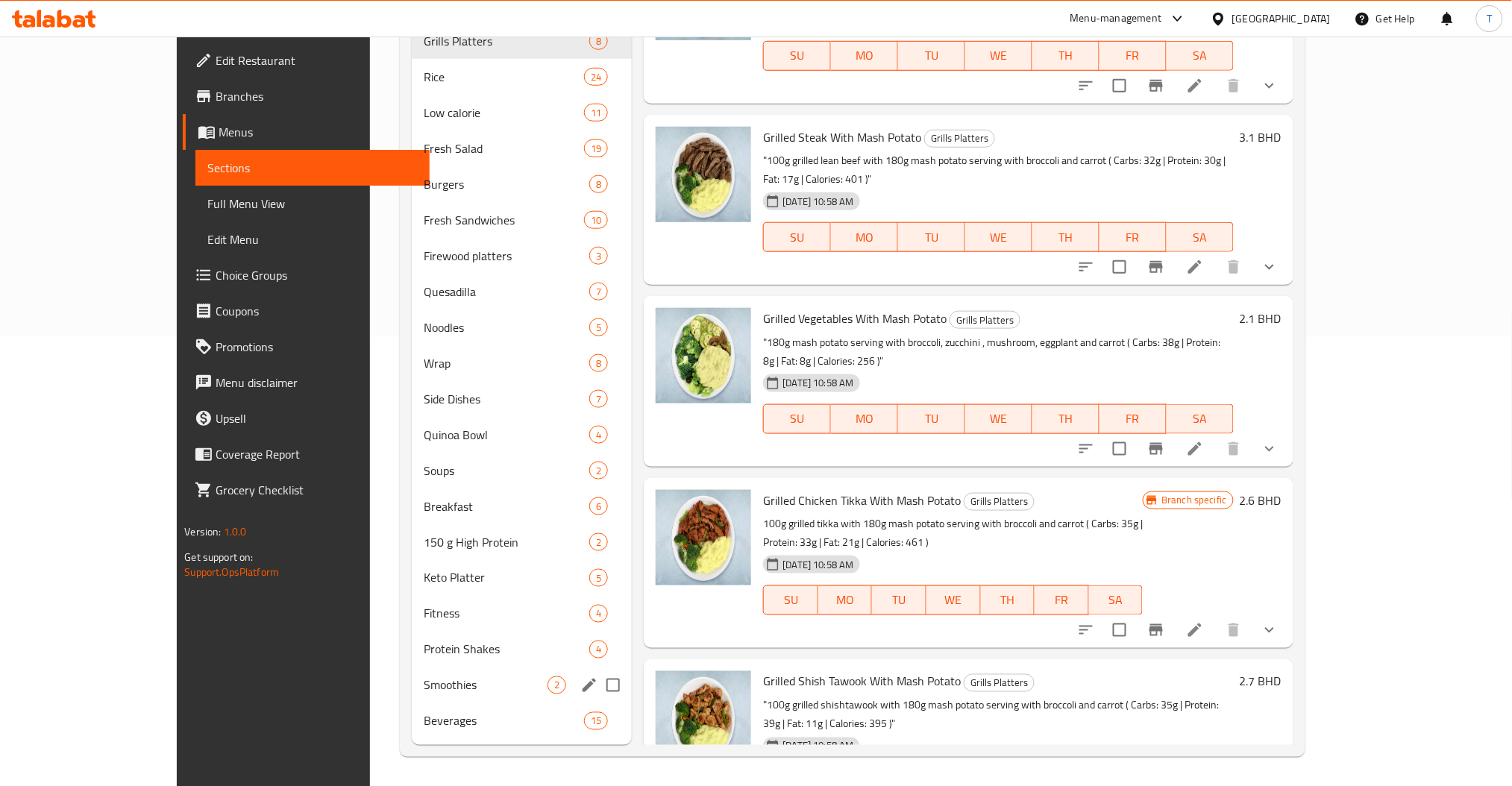
click at [412, 699] on div "Smoothies 2" at bounding box center [522, 686] width 220 height 36
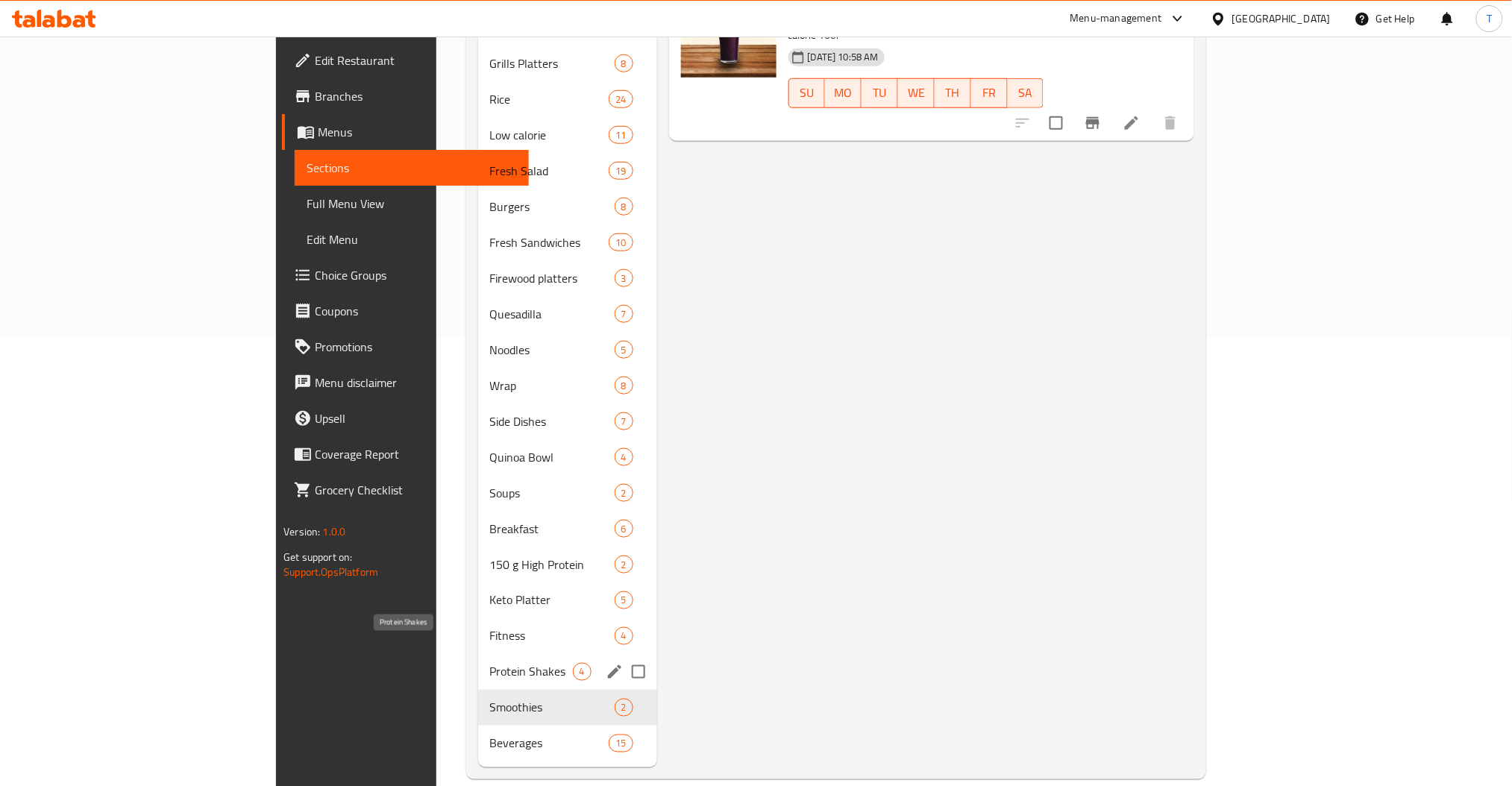
click at [490, 664] on span "Protein Shakes" at bounding box center [531, 672] width 83 height 18
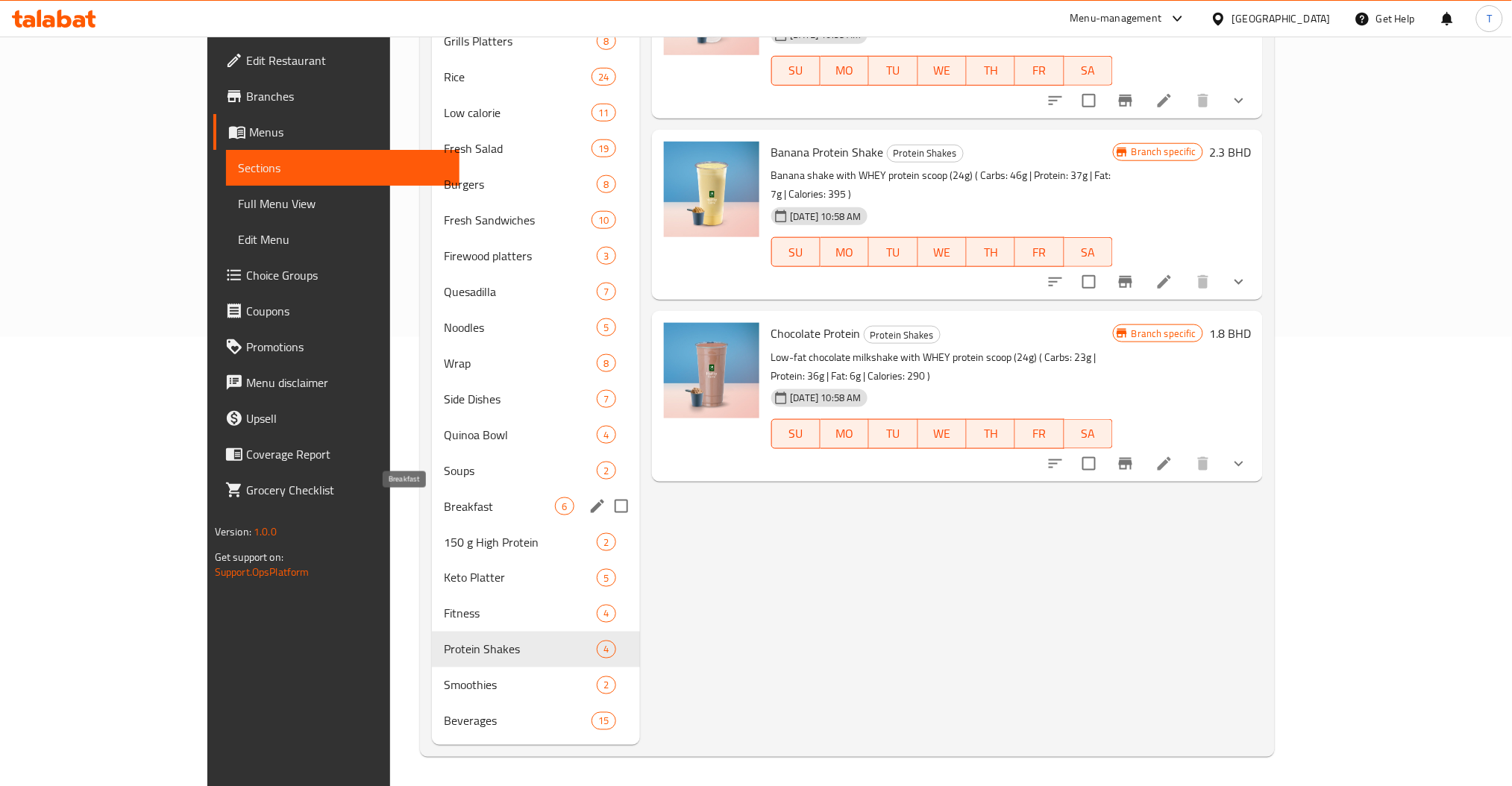
click at [444, 512] on span "Breakfast" at bounding box center [499, 506] width 111 height 18
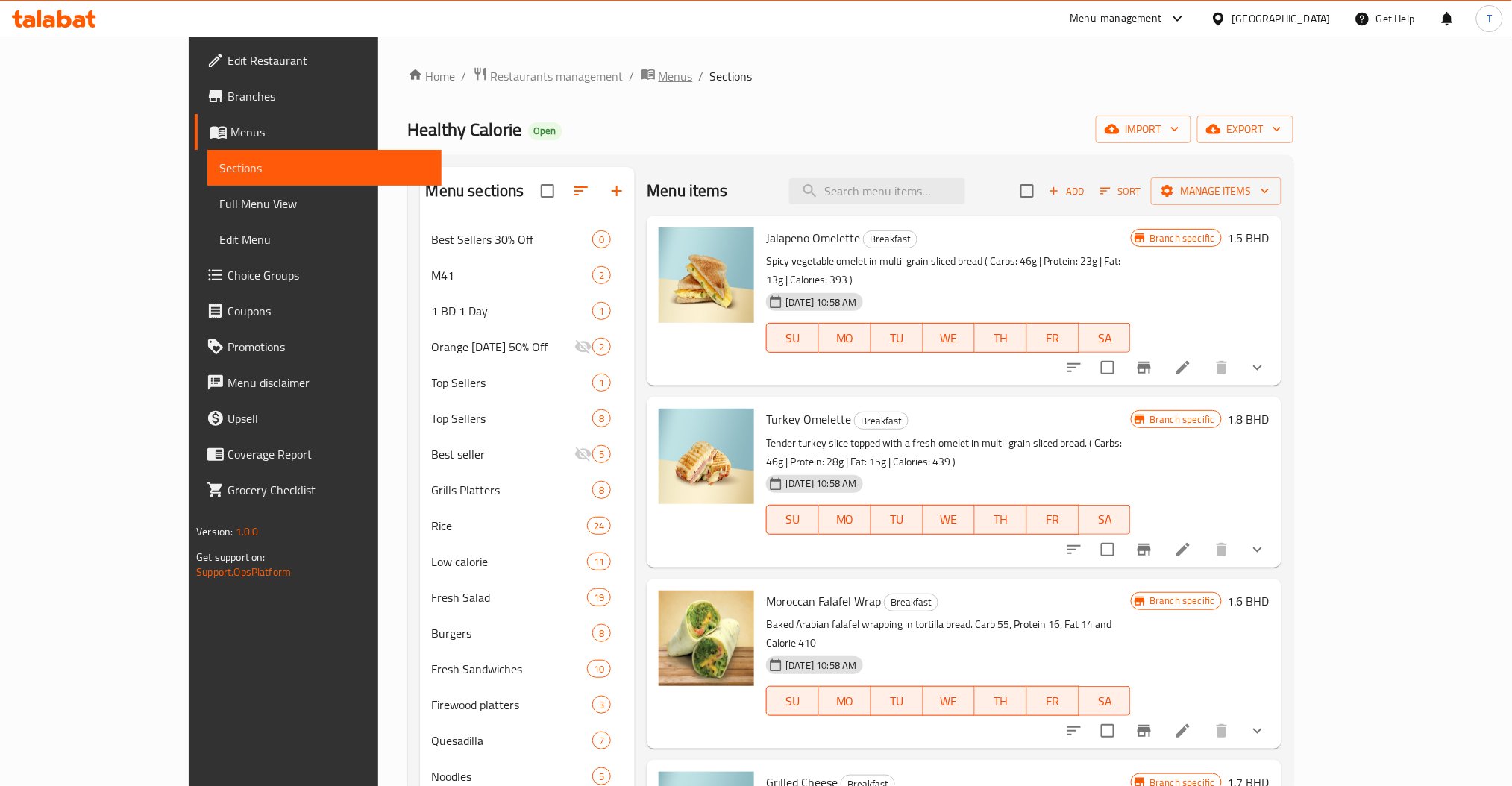
click at [659, 76] on span "Menus" at bounding box center [676, 76] width 34 height 18
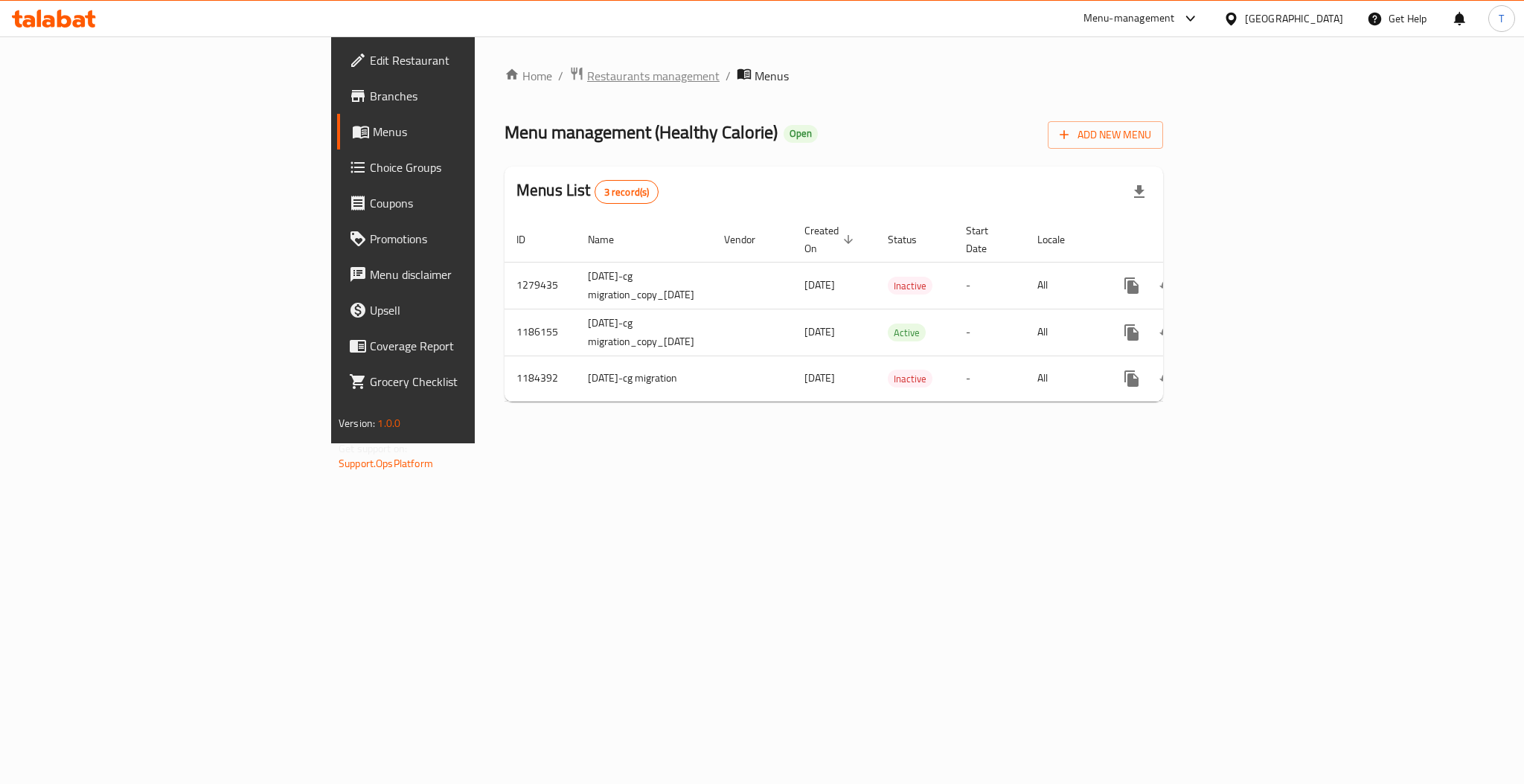
click at [587, 70] on span "Restaurants management" at bounding box center [653, 76] width 132 height 18
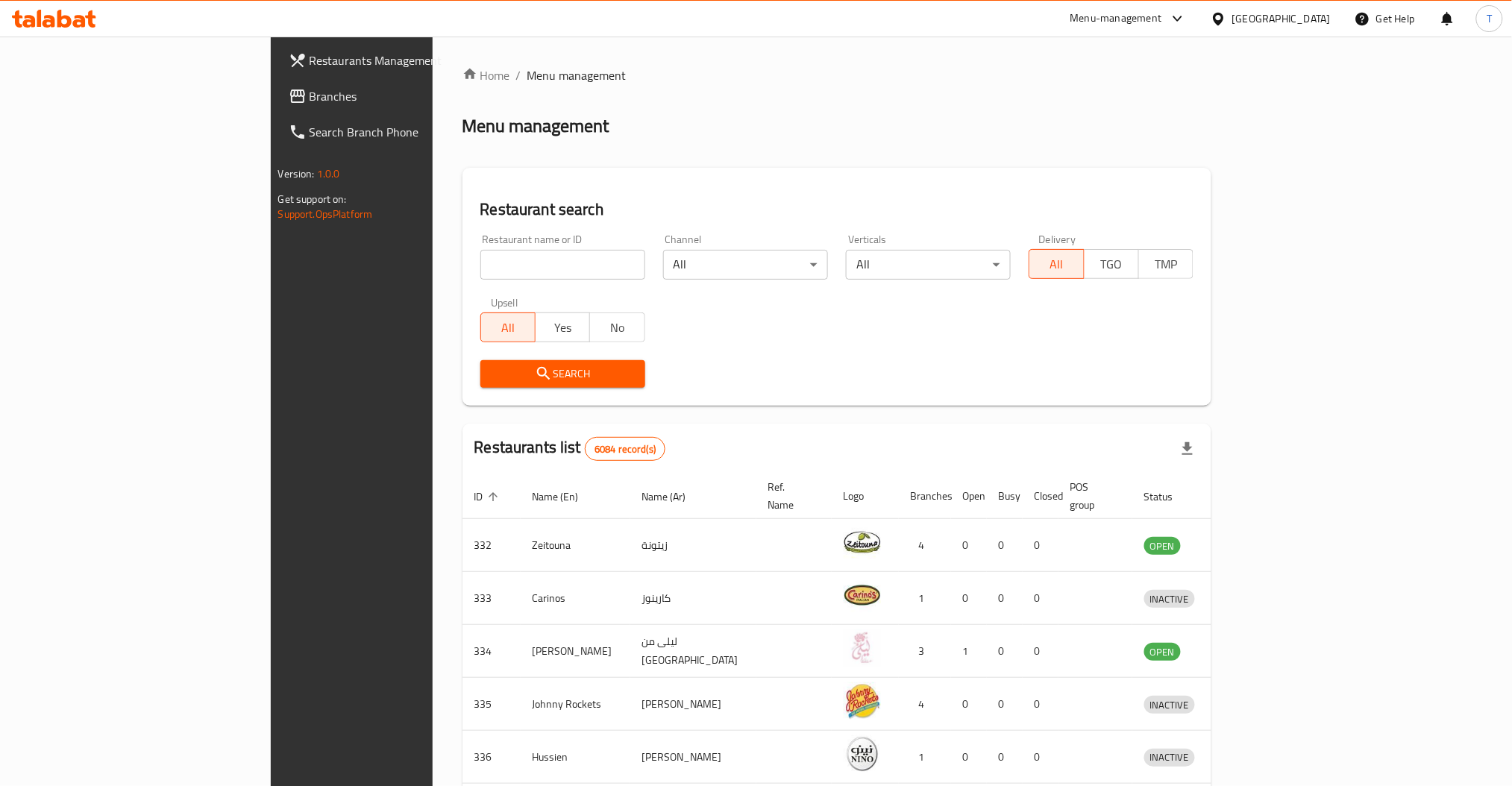
click at [481, 258] on input "search" at bounding box center [563, 265] width 165 height 30
type input "the scale"
click button "Search" at bounding box center [563, 374] width 165 height 27
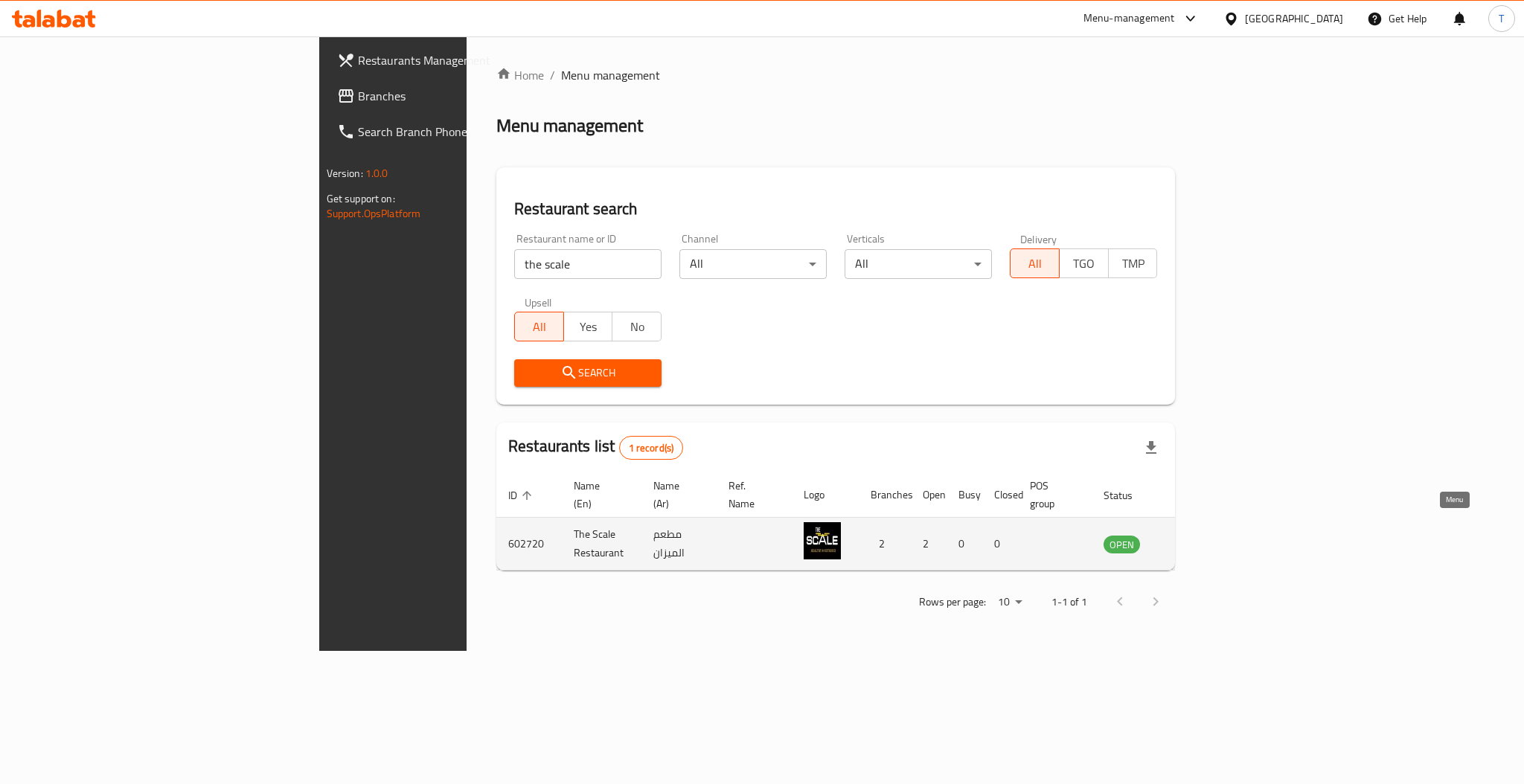
click at [1196, 541] on icon "enhanced table" at bounding box center [1194, 544] width 5 height 6
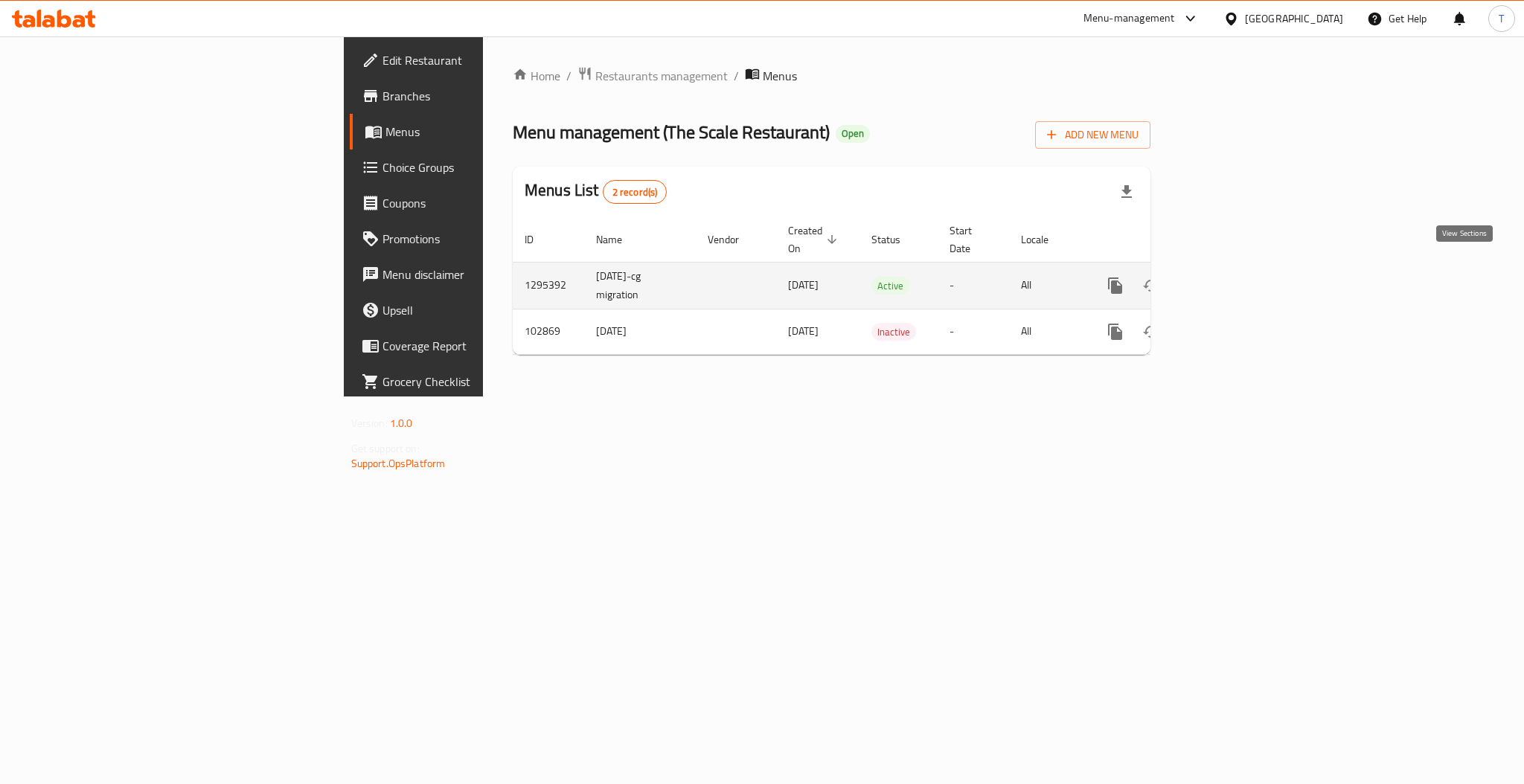
click at [1231, 277] on icon "enhanced table" at bounding box center [1222, 285] width 18 height 18
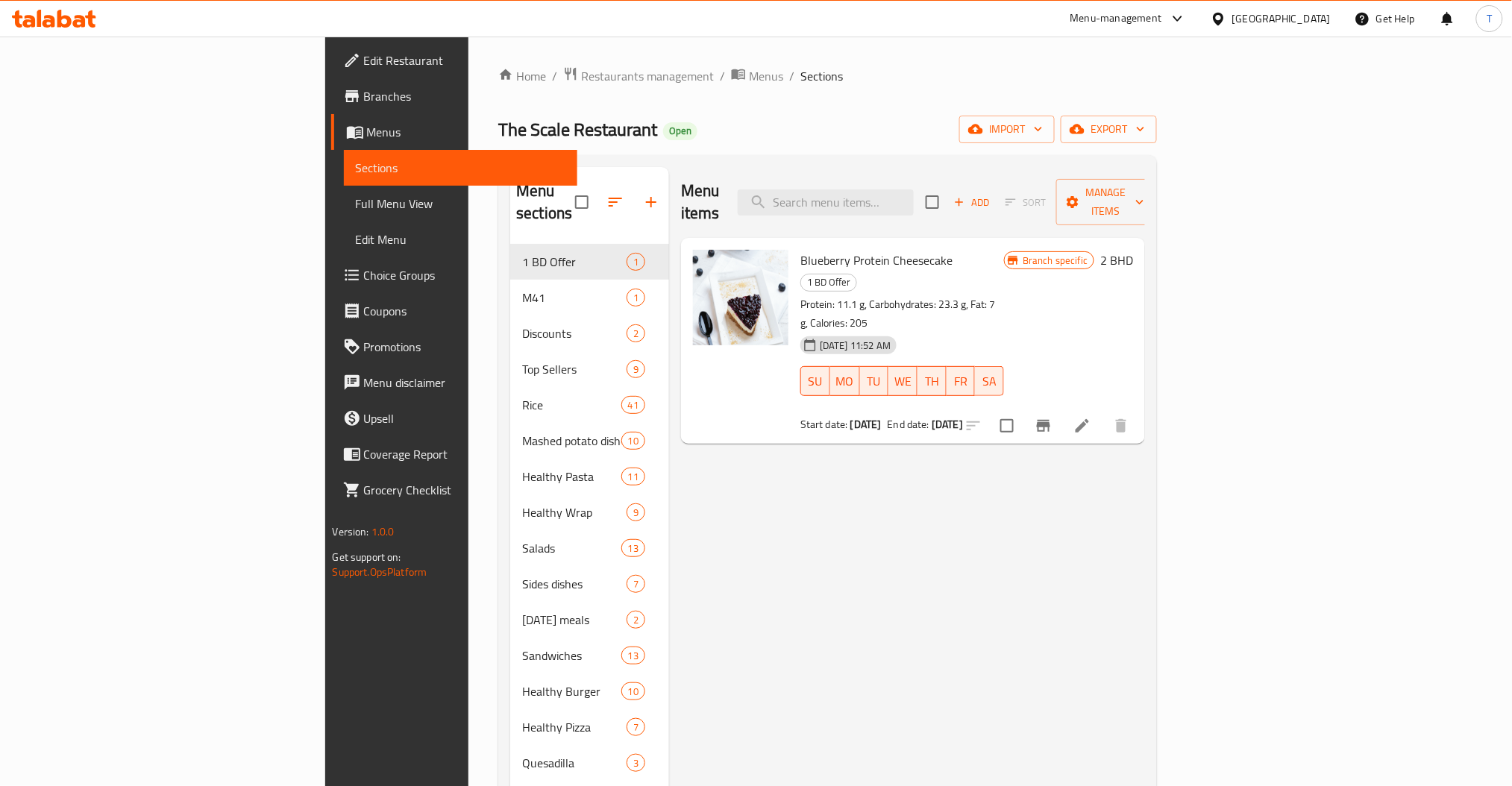
click at [754, 572] on div "Menu items Add Sort Manage items Blueberry Protein Cheesecake 1 BD Offer Protei…" at bounding box center [907, 692] width 476 height 1050
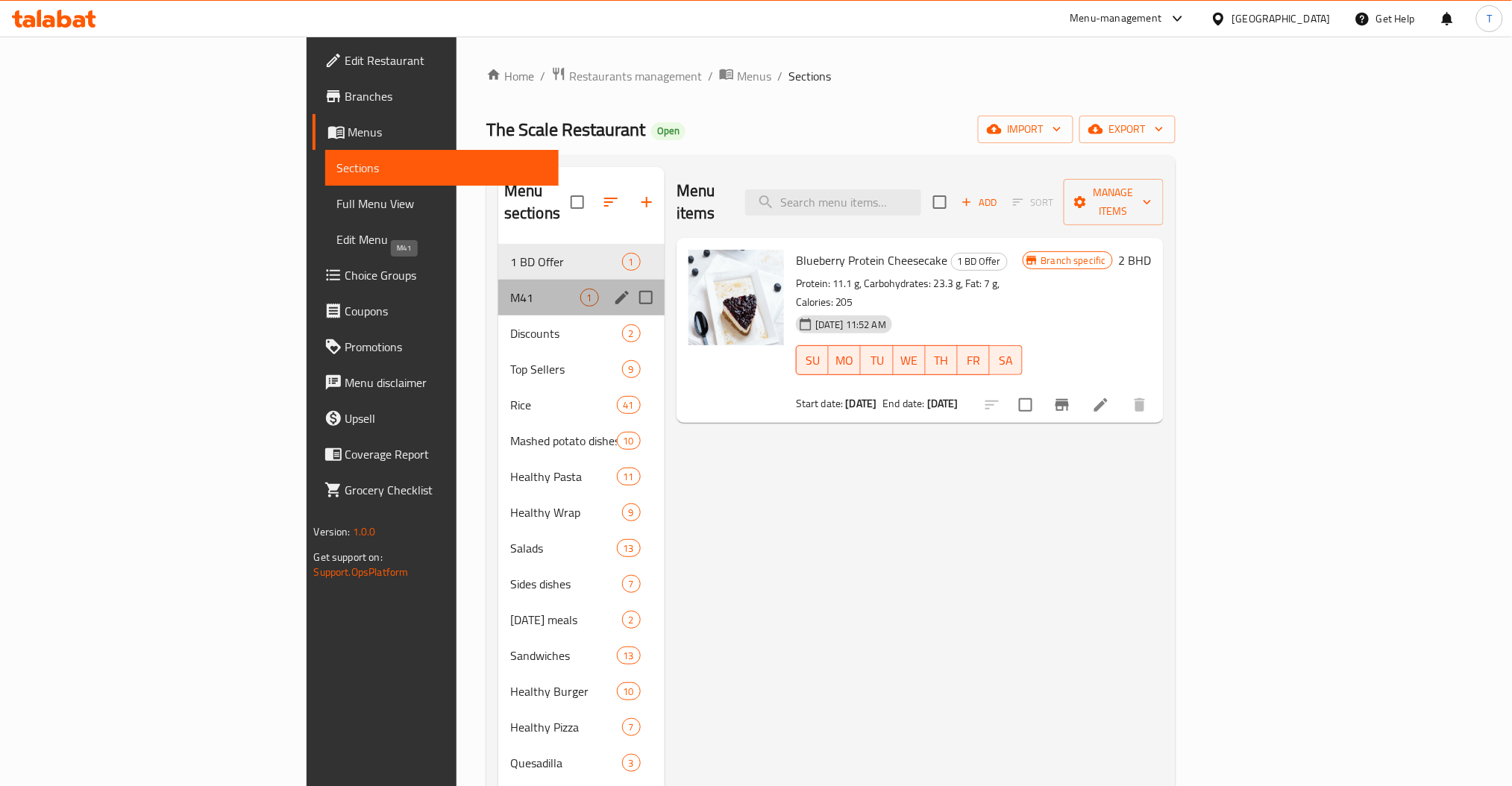
click at [511, 288] on span "M41" at bounding box center [545, 297] width 70 height 18
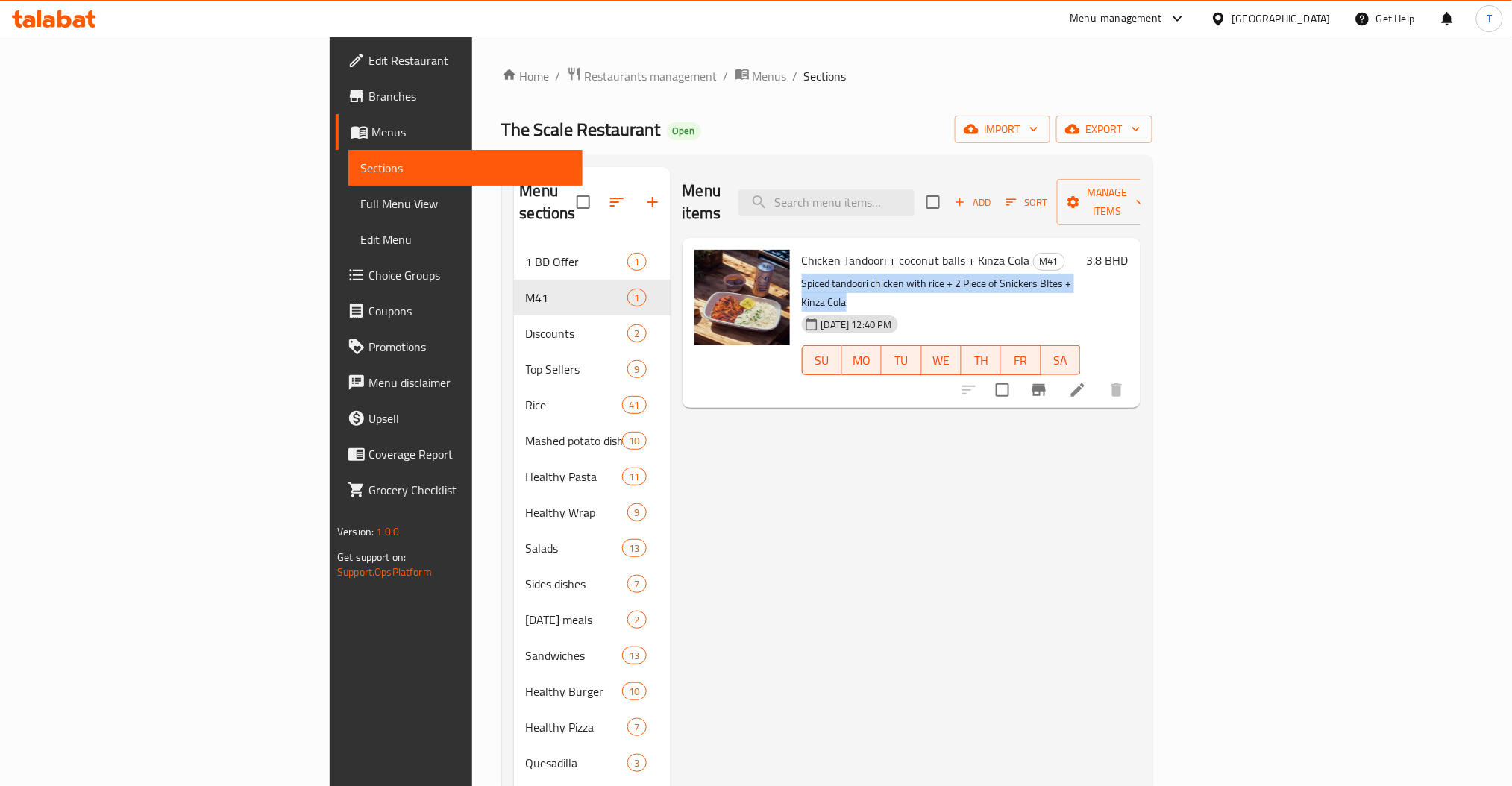
drag, startPoint x: 1048, startPoint y: 257, endPoint x: 715, endPoint y: 265, distance: 333.1
click at [796, 265] on div "Chicken Tandoori + coconut balls + Kinza Cola M41 Spiced tandoori chicken with …" at bounding box center [942, 323] width 291 height 158
click at [813, 399] on div "Menu items Add Sort Manage items Chicken Tandoori + coconut balls + Kinza Cola …" at bounding box center [905, 692] width 470 height 1050
drag, startPoint x: 1047, startPoint y: 256, endPoint x: 721, endPoint y: 262, distance: 326.1
click at [802, 275] on p "Spiced tandoori chicken with rice + 2 Piece of Snickers BItes + Kinza Cola" at bounding box center [942, 293] width 279 height 37
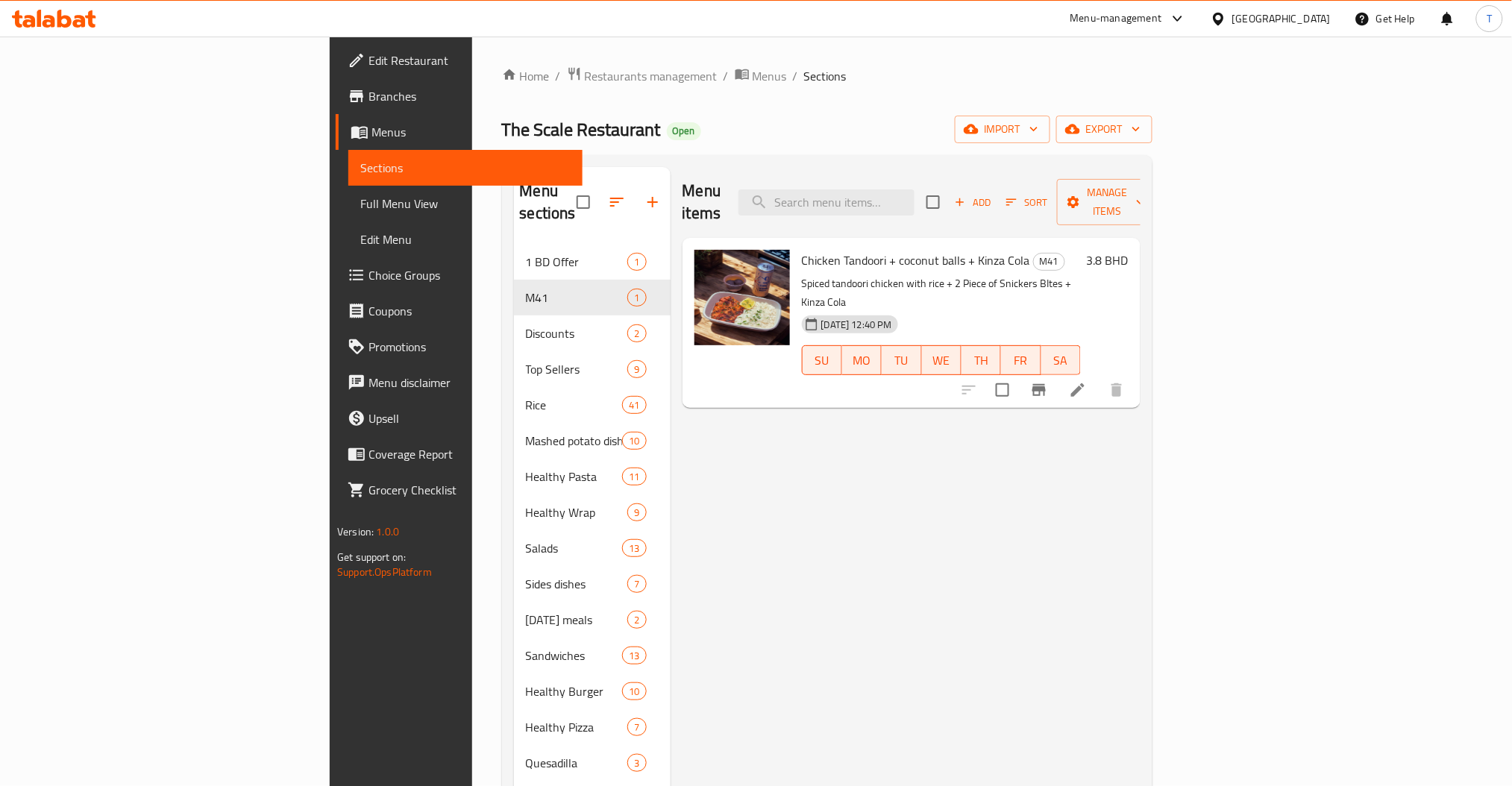
click at [826, 462] on div "Menu items Add Sort Manage items Chicken Tandoori + coconut balls + Kinza Cola …" at bounding box center [905, 692] width 470 height 1050
drag, startPoint x: 1032, startPoint y: 261, endPoint x: 730, endPoint y: 248, distance: 302.3
click at [796, 248] on div "Chicken Tandoori + coconut balls + Kinza Cola M41 Spiced tandoori chicken with …" at bounding box center [942, 323] width 291 height 158
click at [934, 394] on div "Menu items Add Sort Manage items Chicken Tandoori + coconut balls + Kinza Cola …" at bounding box center [905, 692] width 470 height 1050
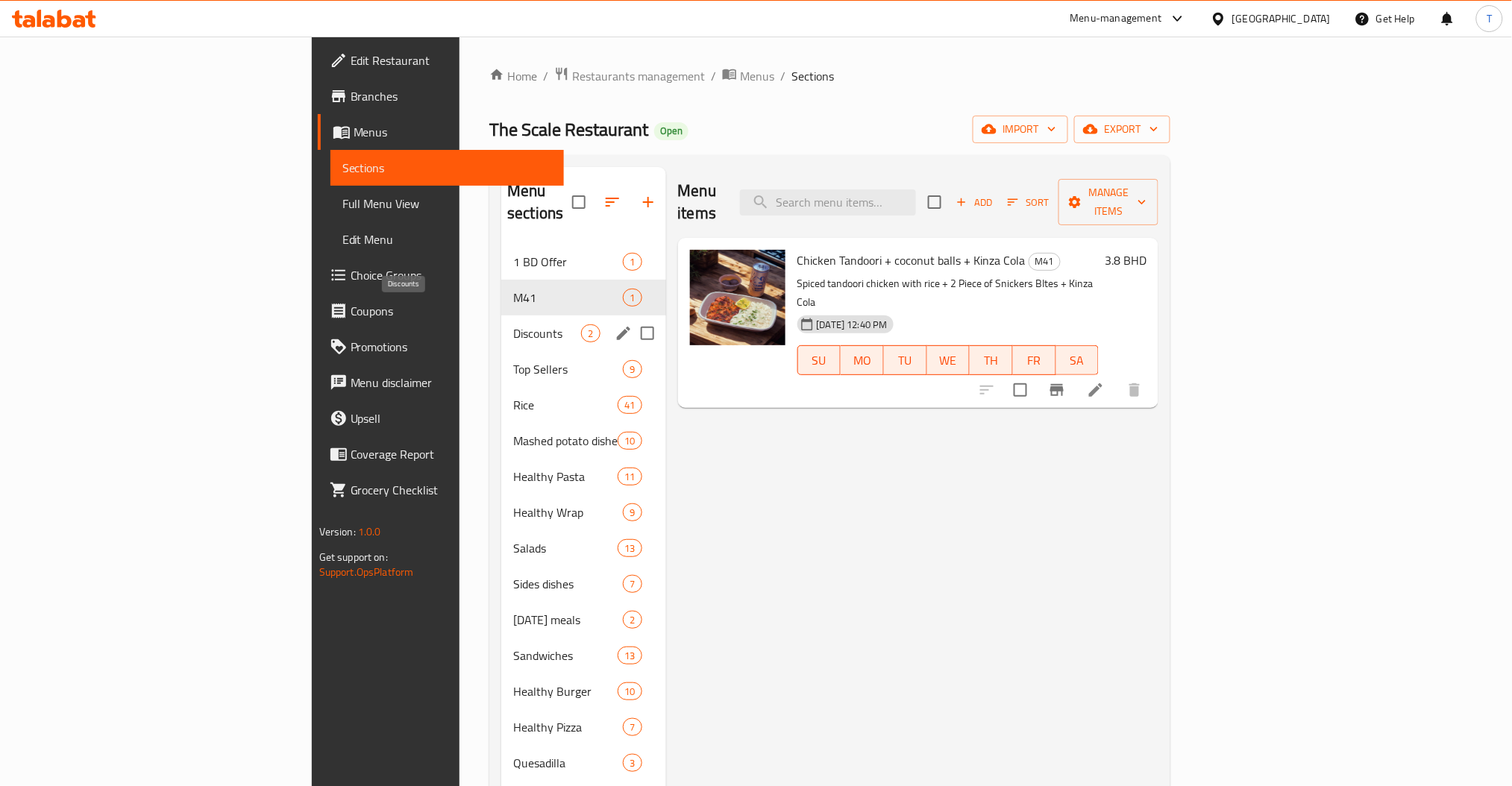
click at [513, 324] on span "Discounts" at bounding box center [547, 333] width 68 height 18
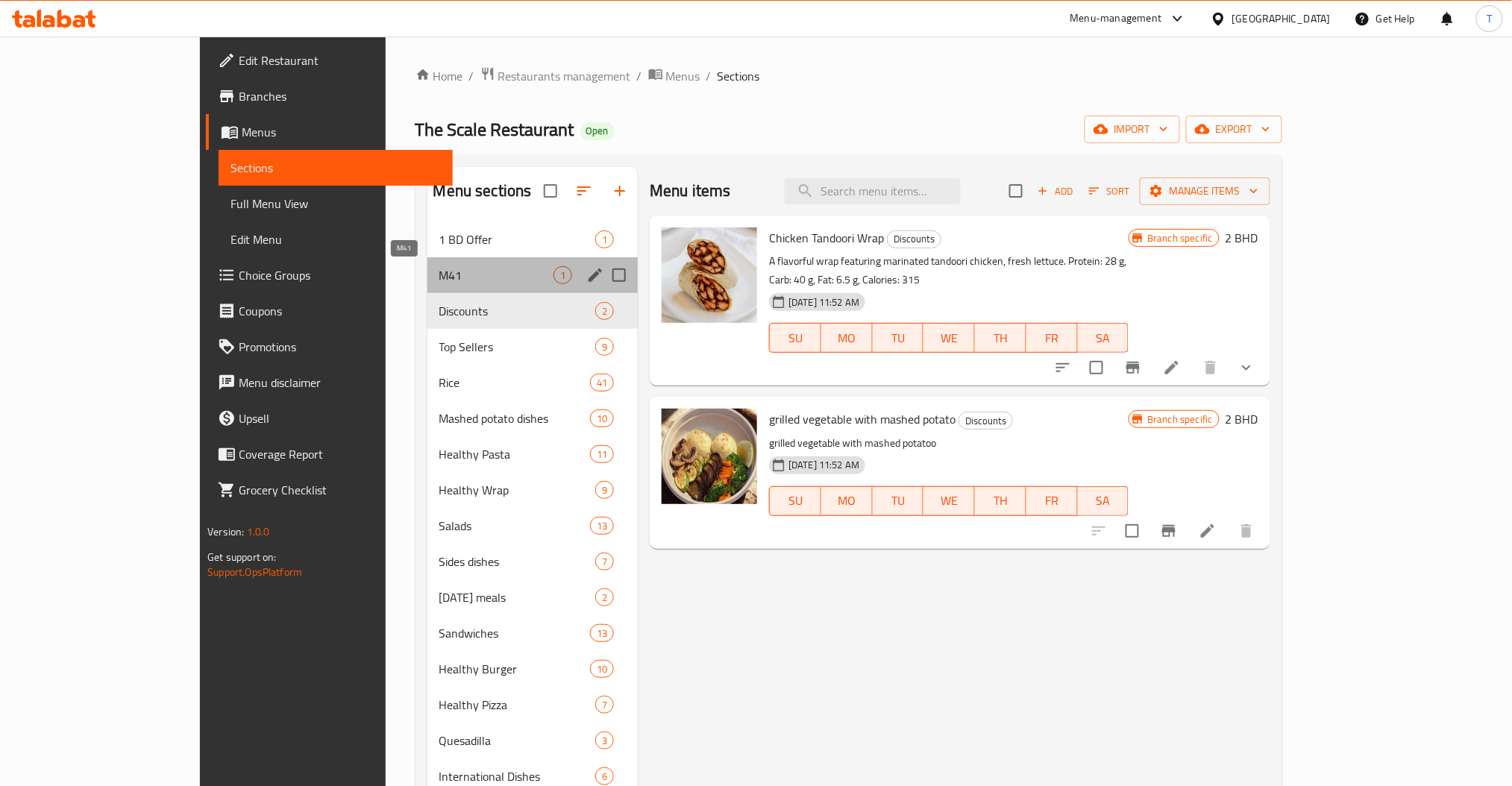
click at [439, 282] on span "M41" at bounding box center [496, 275] width 114 height 18
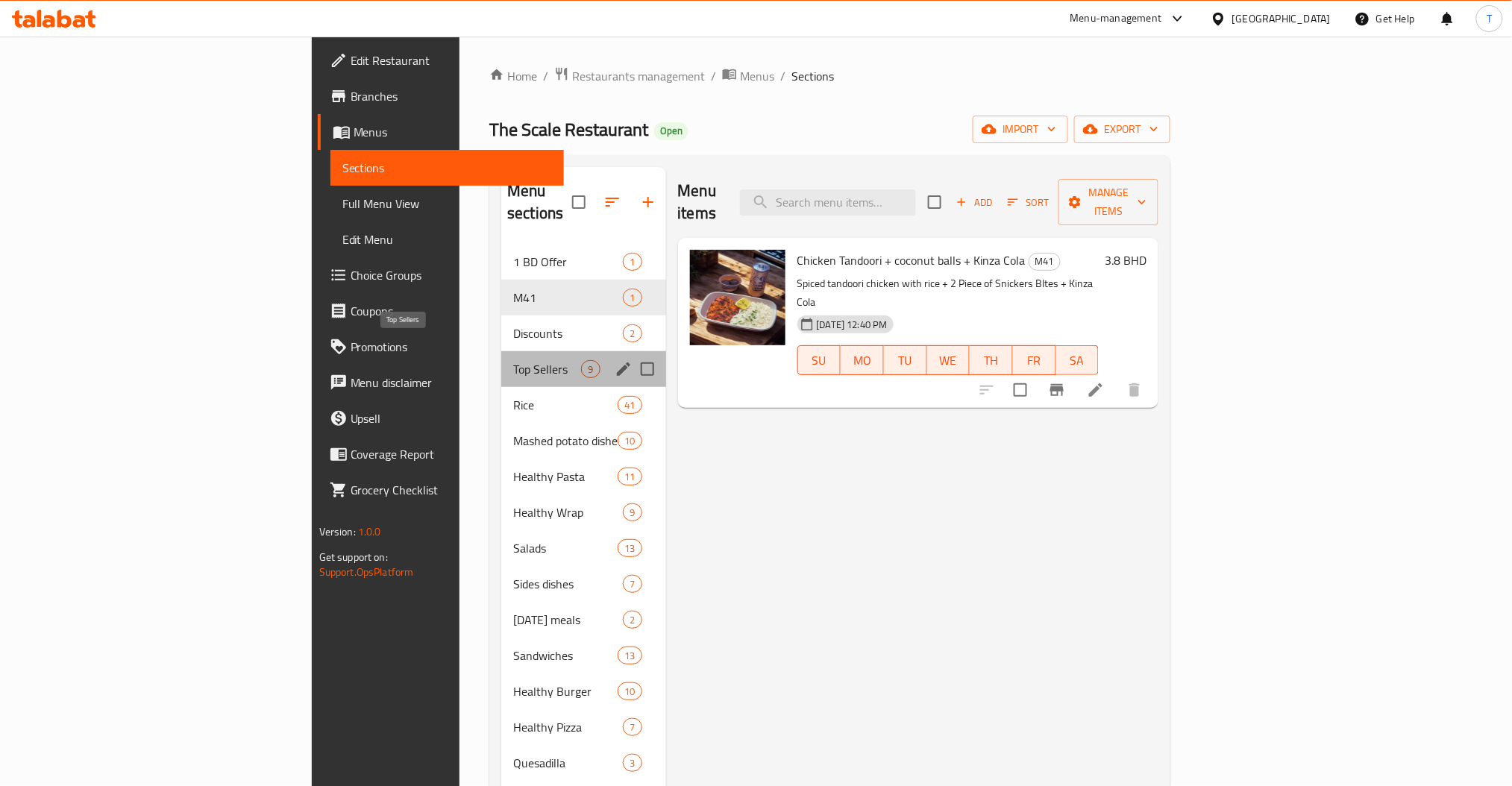
click at [513, 361] on span "Top Sellers" at bounding box center [547, 369] width 68 height 18
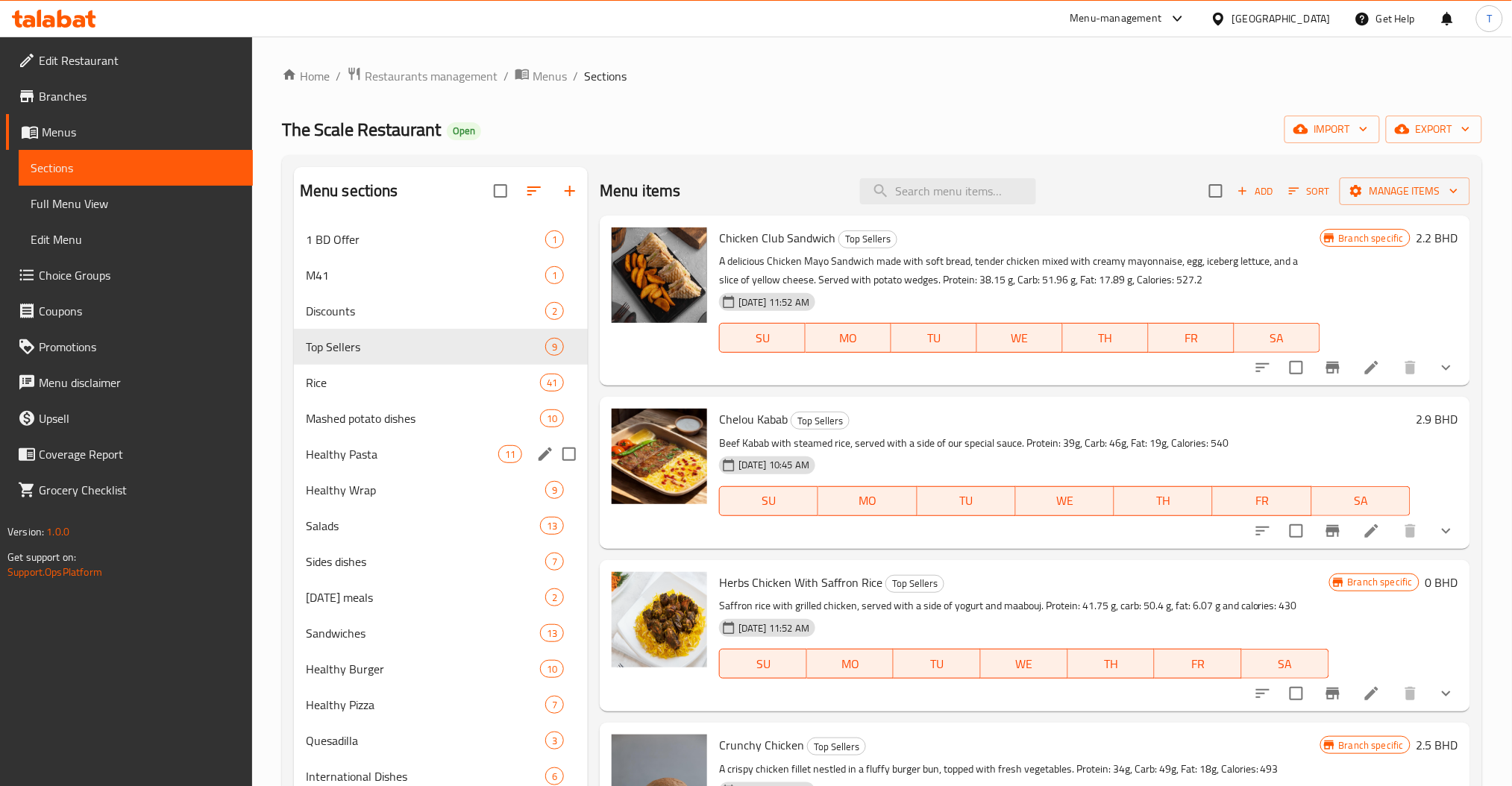
click at [366, 445] on span "Healthy Pasta" at bounding box center [402, 453] width 192 height 18
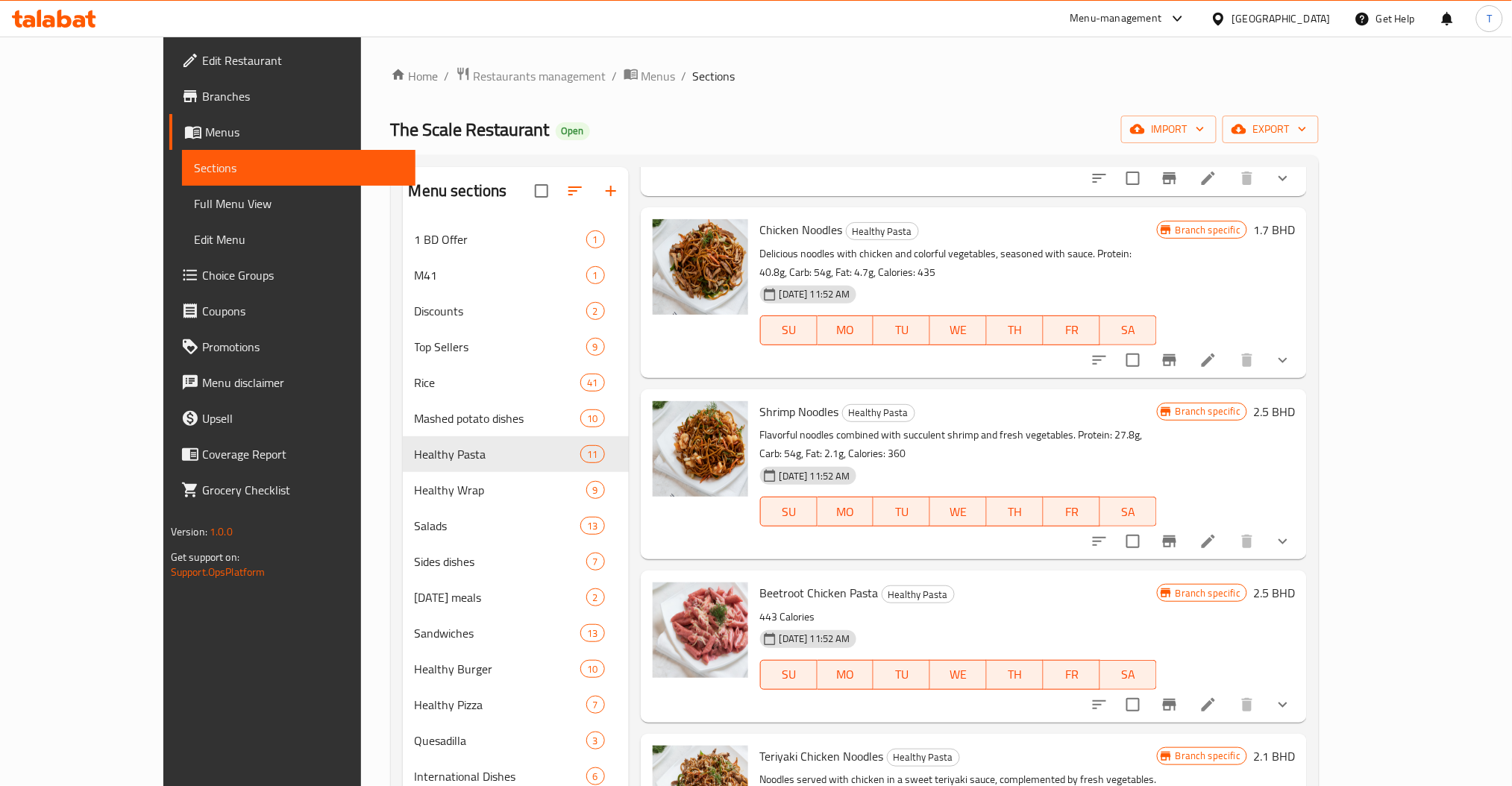
scroll to position [299, 0]
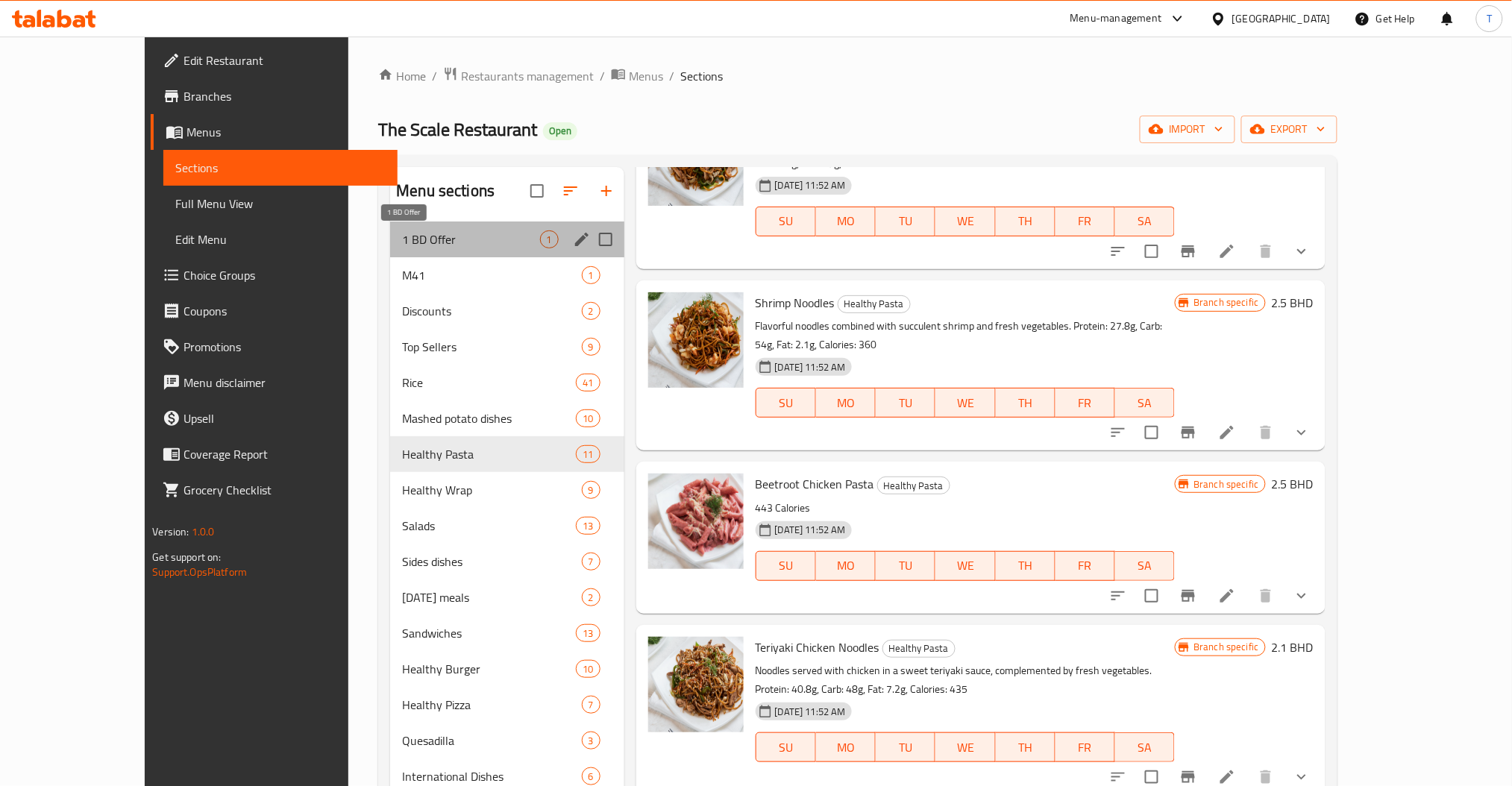
click at [402, 243] on span "1 BD Offer" at bounding box center [471, 239] width 137 height 18
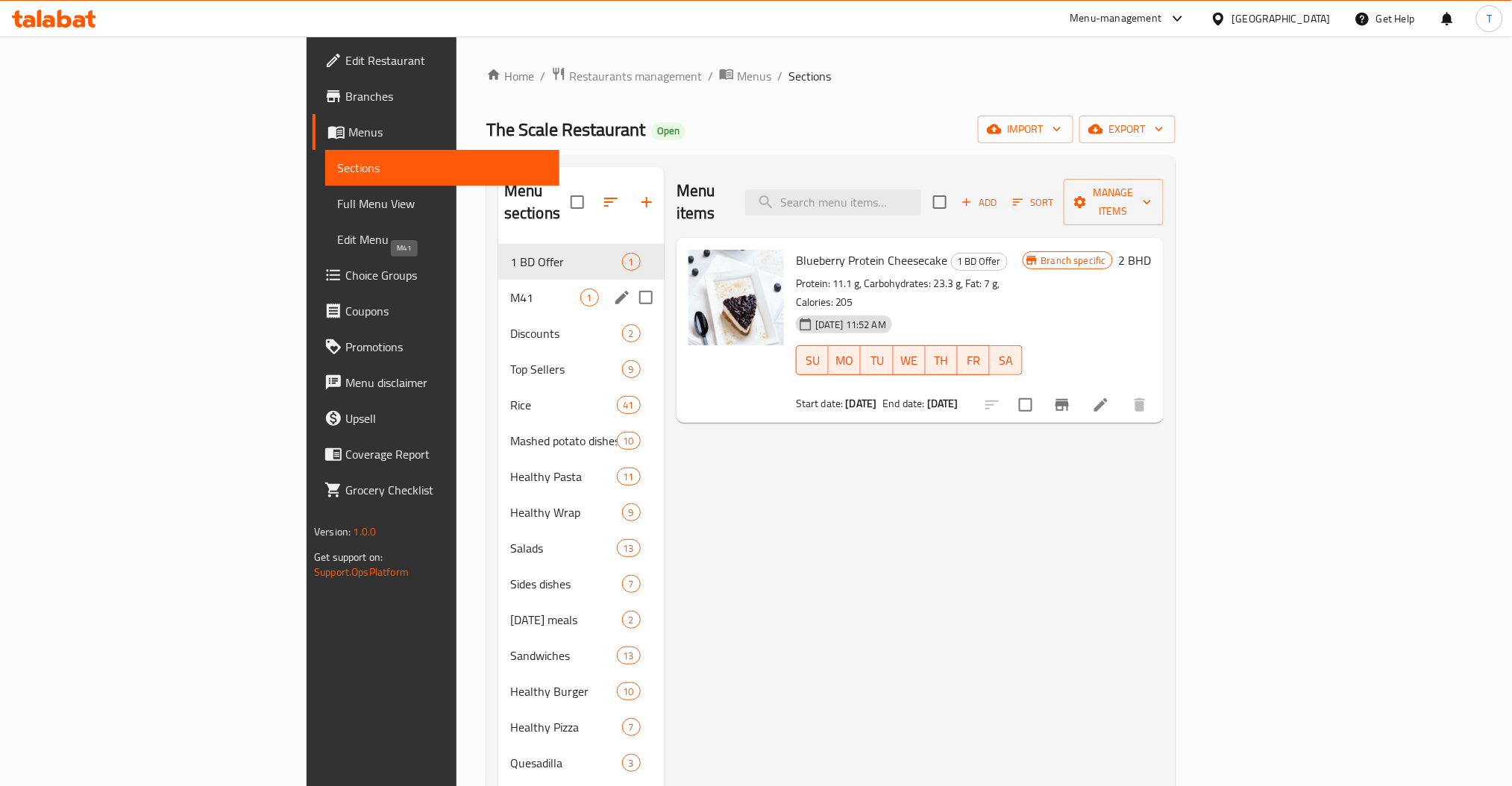
drag, startPoint x: 319, startPoint y: 283, endPoint x: 385, endPoint y: 282, distance: 66.0
click at [511, 288] on span "M41" at bounding box center [545, 297] width 70 height 18
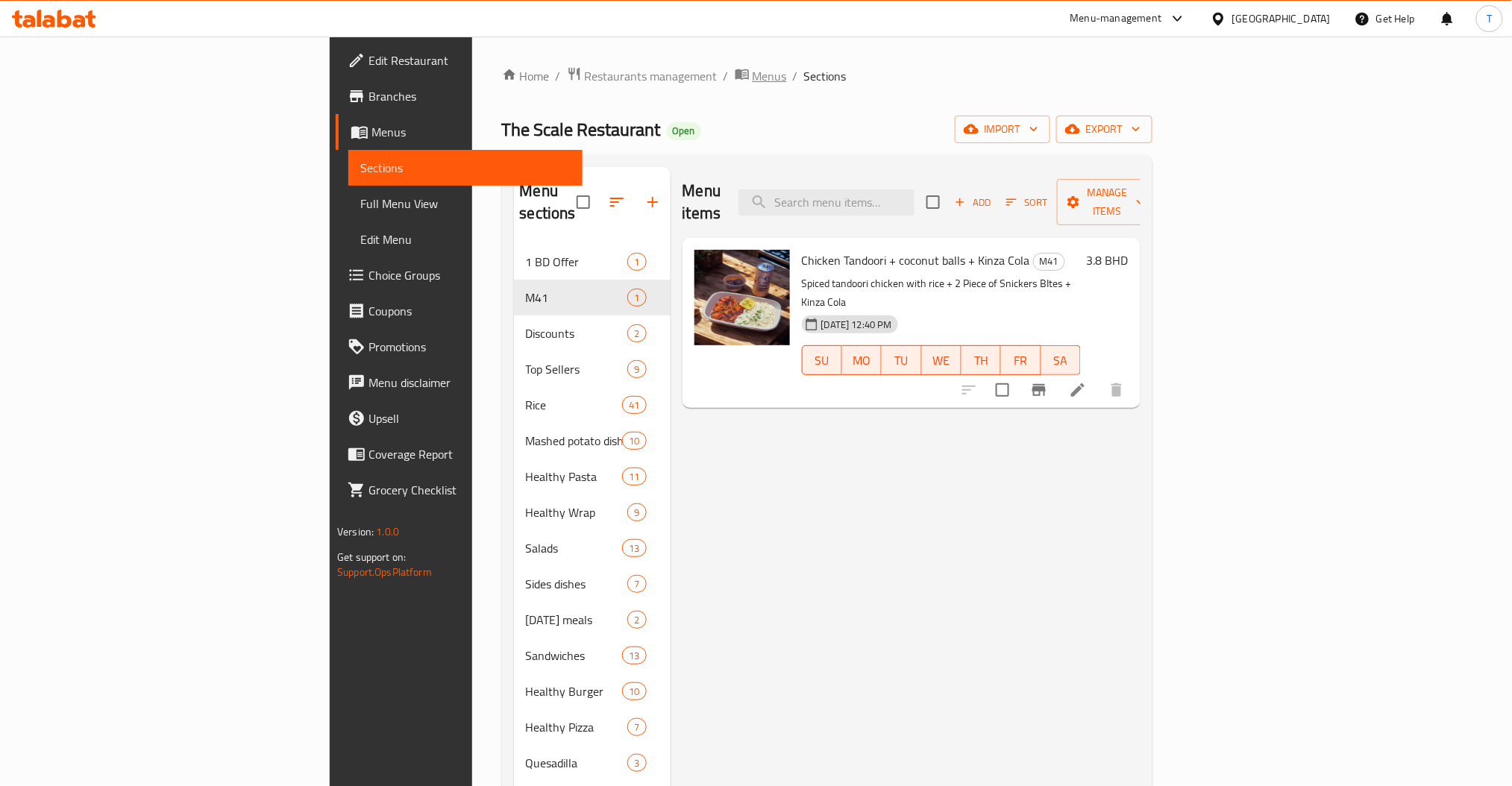
click at [753, 67] on span "Menus" at bounding box center [770, 76] width 34 height 18
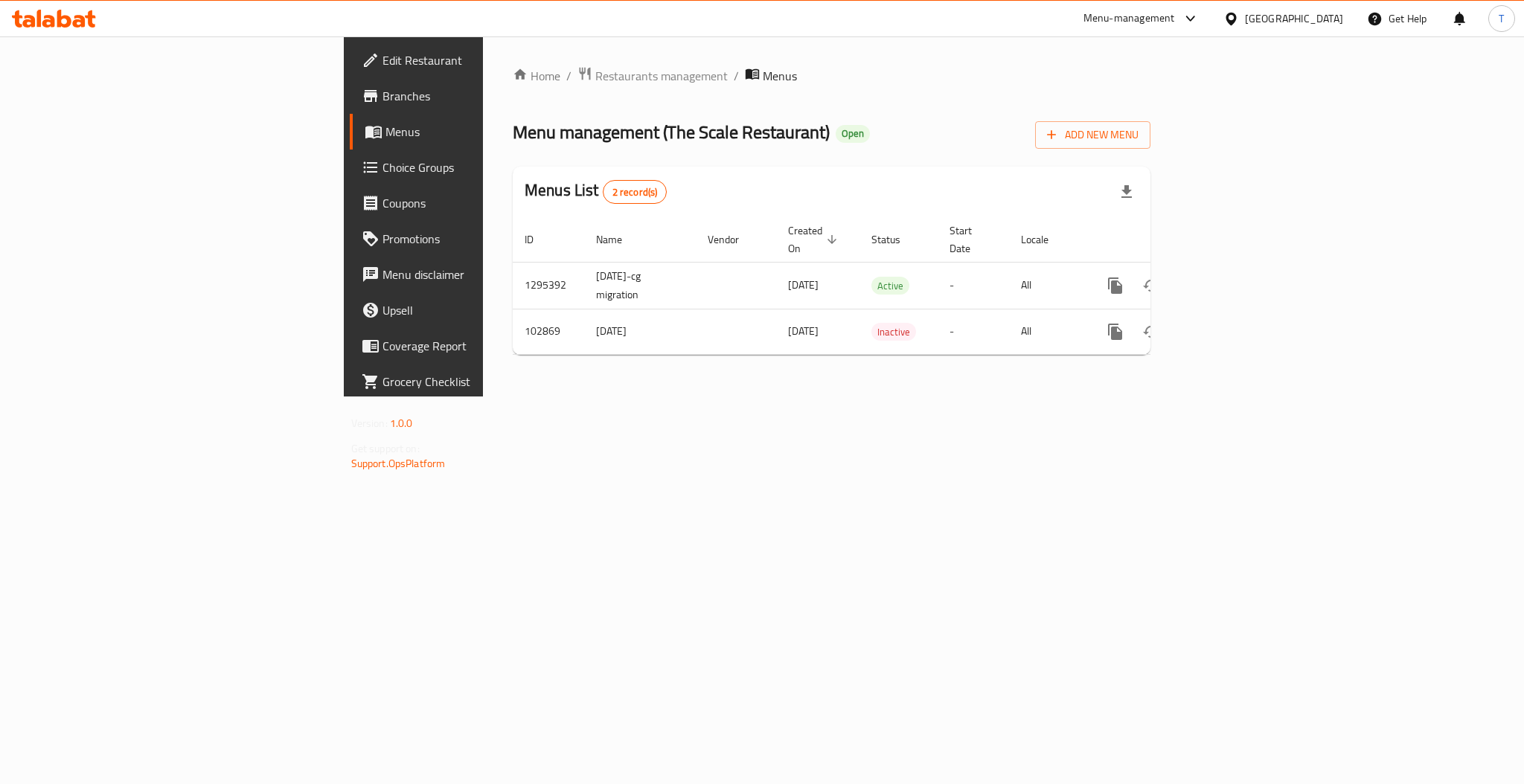
click at [922, 396] on div "Home / Restaurants management / Menus Menu management ( The Scale Restaurant ) …" at bounding box center [832, 216] width 698 height 360
click at [595, 76] on span "Restaurants management" at bounding box center [661, 76] width 132 height 18
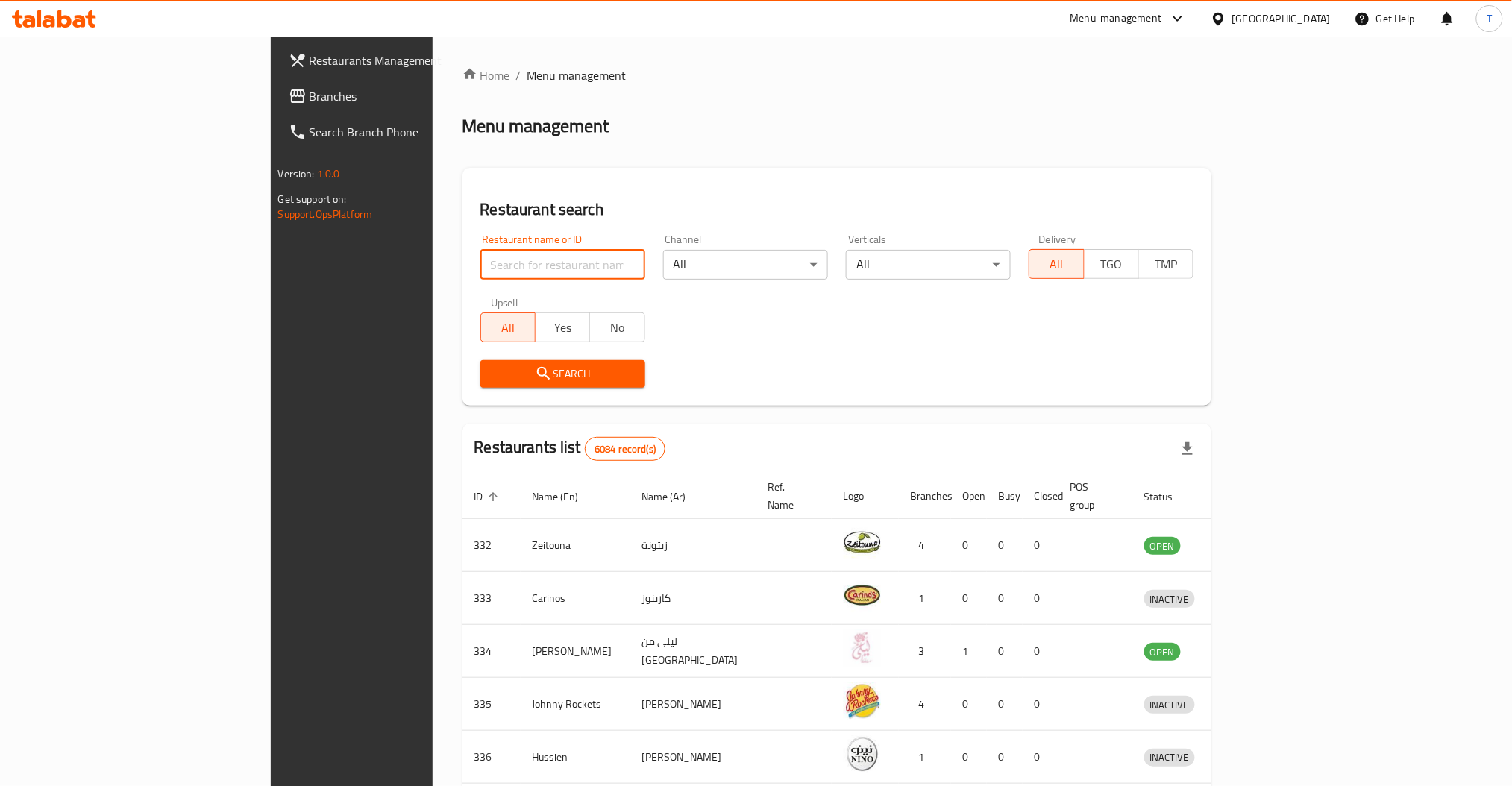
drag, startPoint x: 448, startPoint y: 277, endPoint x: 492, endPoint y: 276, distance: 44.0
click at [481, 277] on input "search" at bounding box center [563, 265] width 165 height 30
type input "right calories"
click button "Search" at bounding box center [563, 374] width 165 height 27
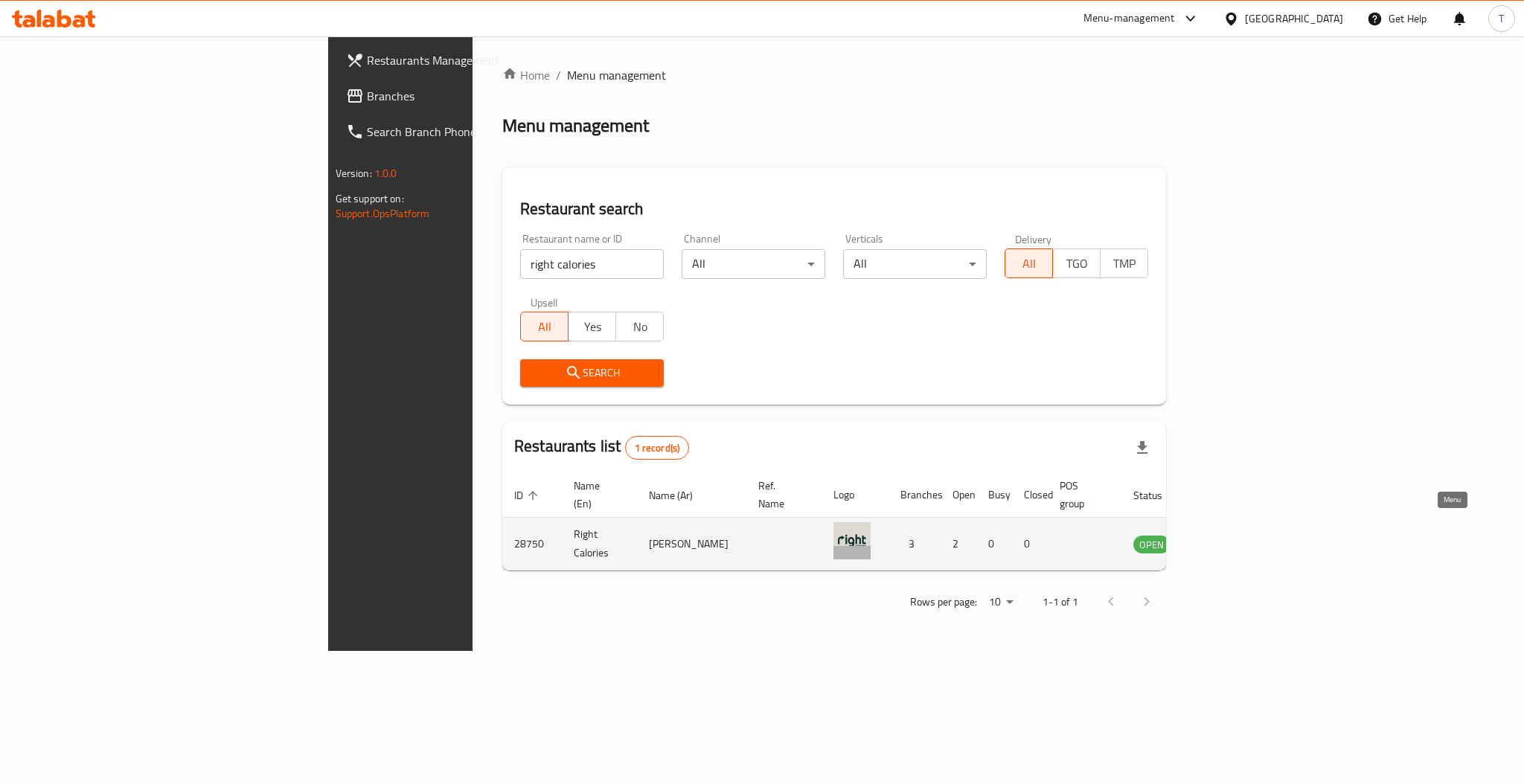
click at [1230, 535] on icon "enhanced table" at bounding box center [1220, 543] width 18 height 18
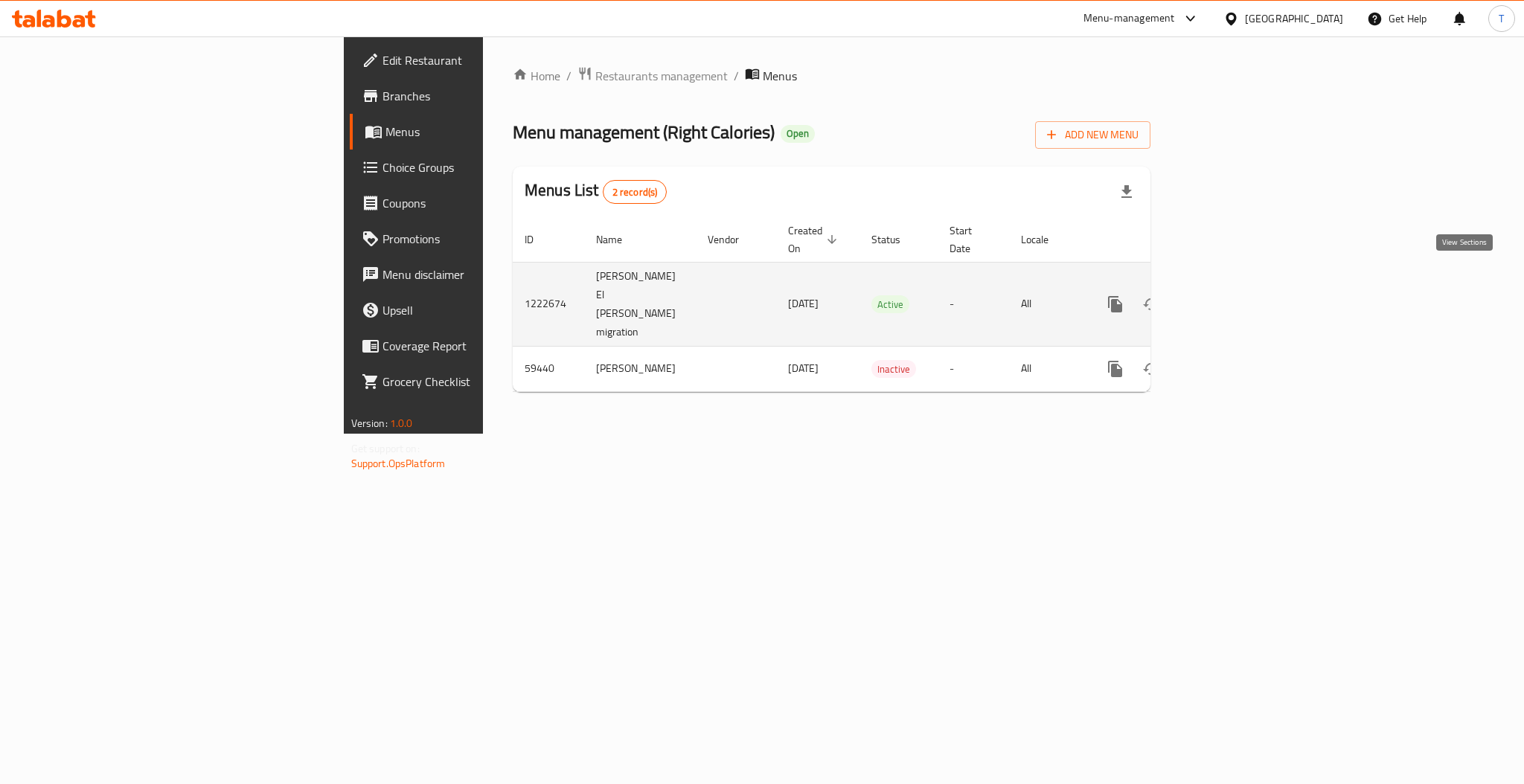
click at [1231, 295] on icon "enhanced table" at bounding box center [1222, 304] width 18 height 18
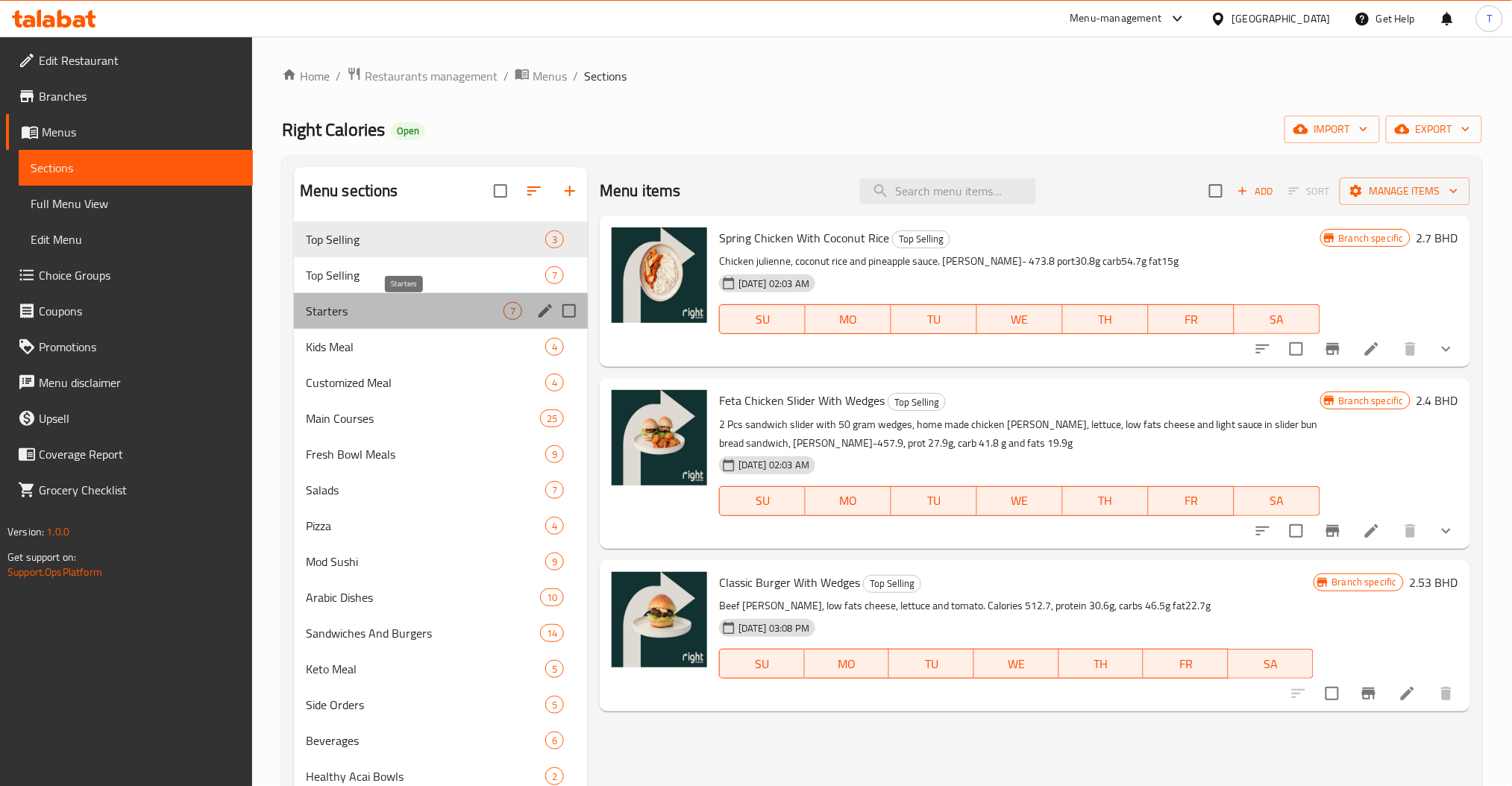
click at [342, 316] on span "Starters" at bounding box center [405, 310] width 197 height 18
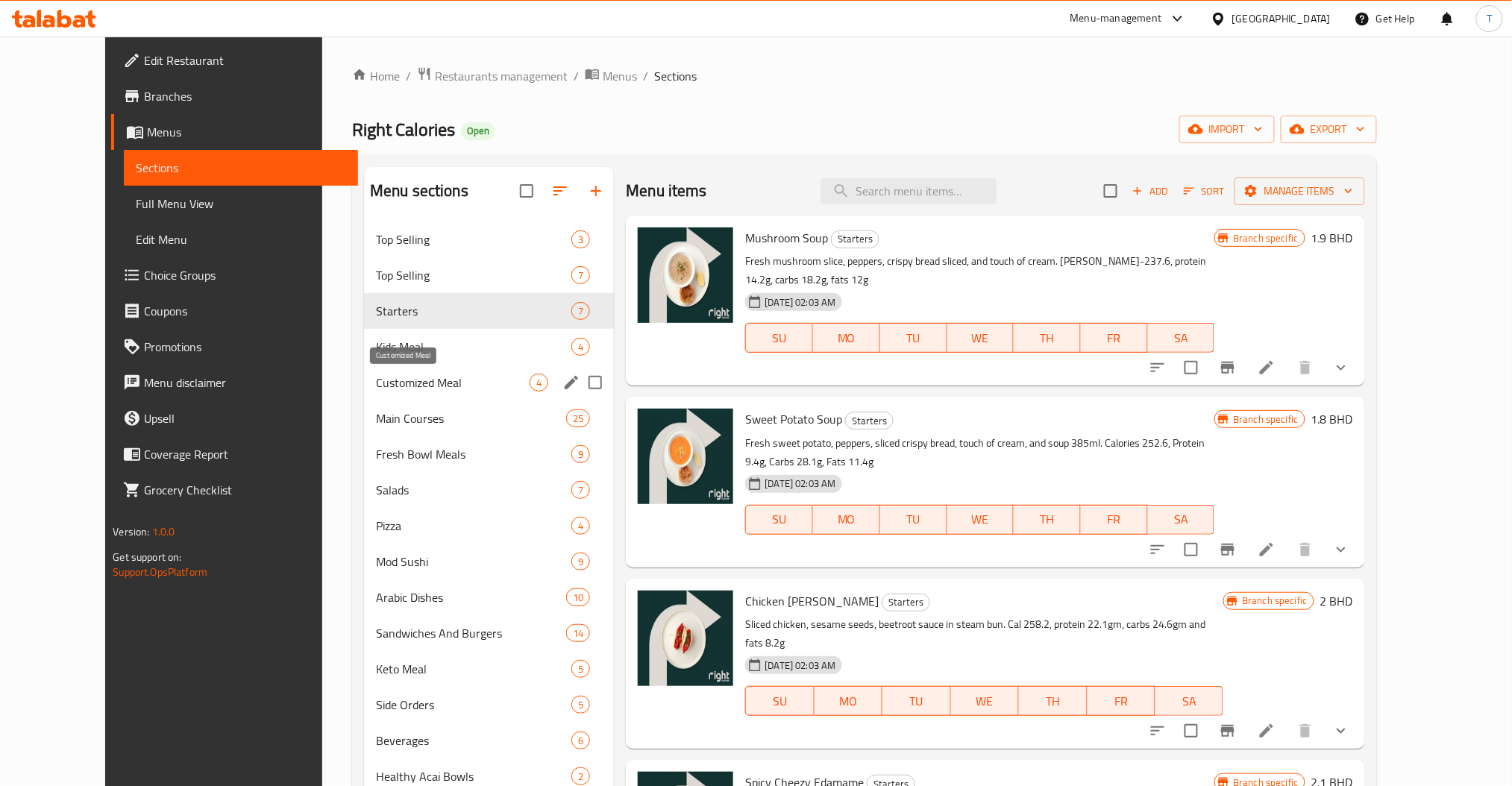
click at [431, 381] on span "Customized Meal" at bounding box center [453, 382] width 154 height 18
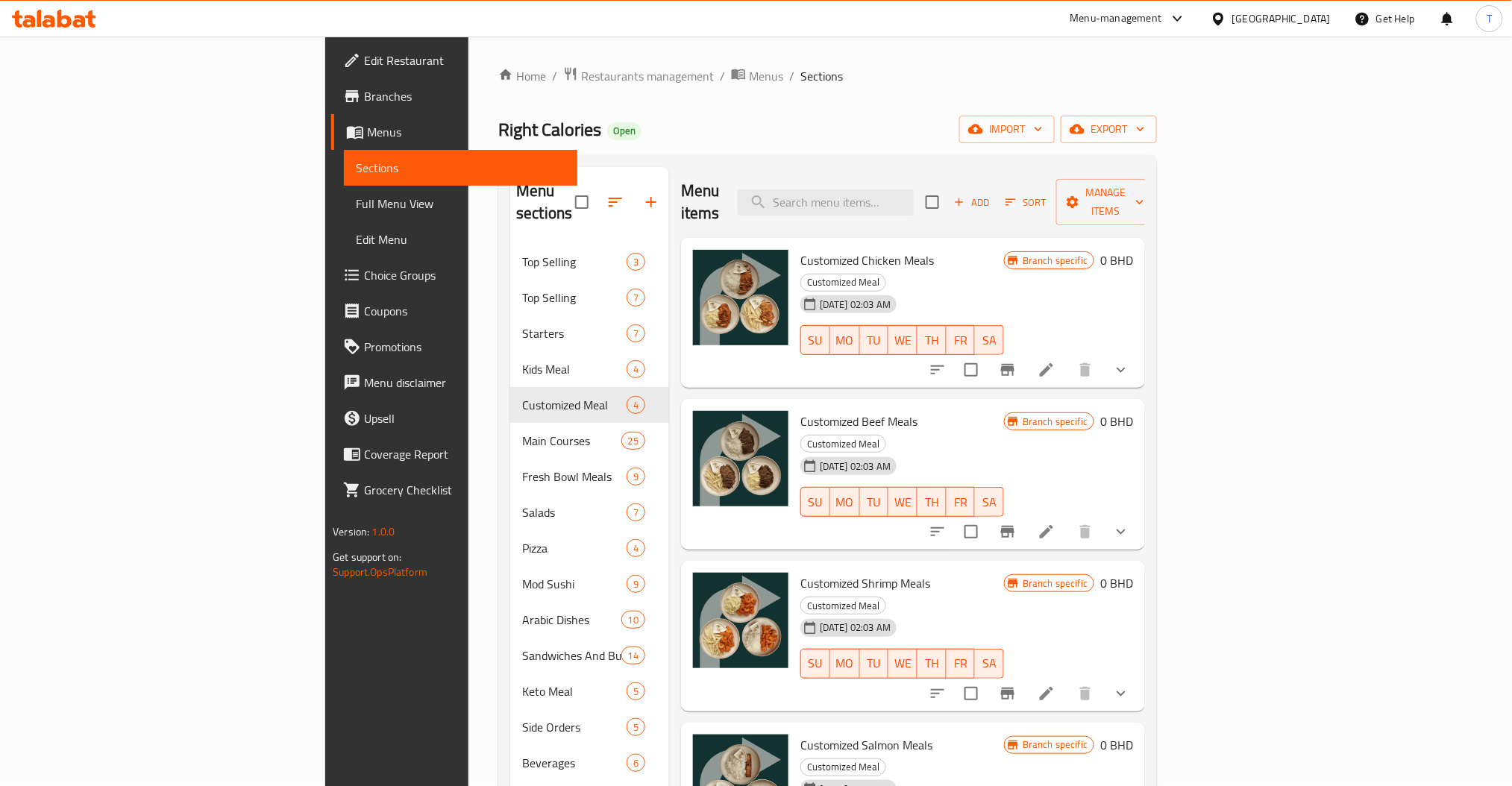
click at [469, 411] on div "Home / Restaurants management / Menus / Sections Right Calories Open import exp…" at bounding box center [828, 515] width 718 height 959
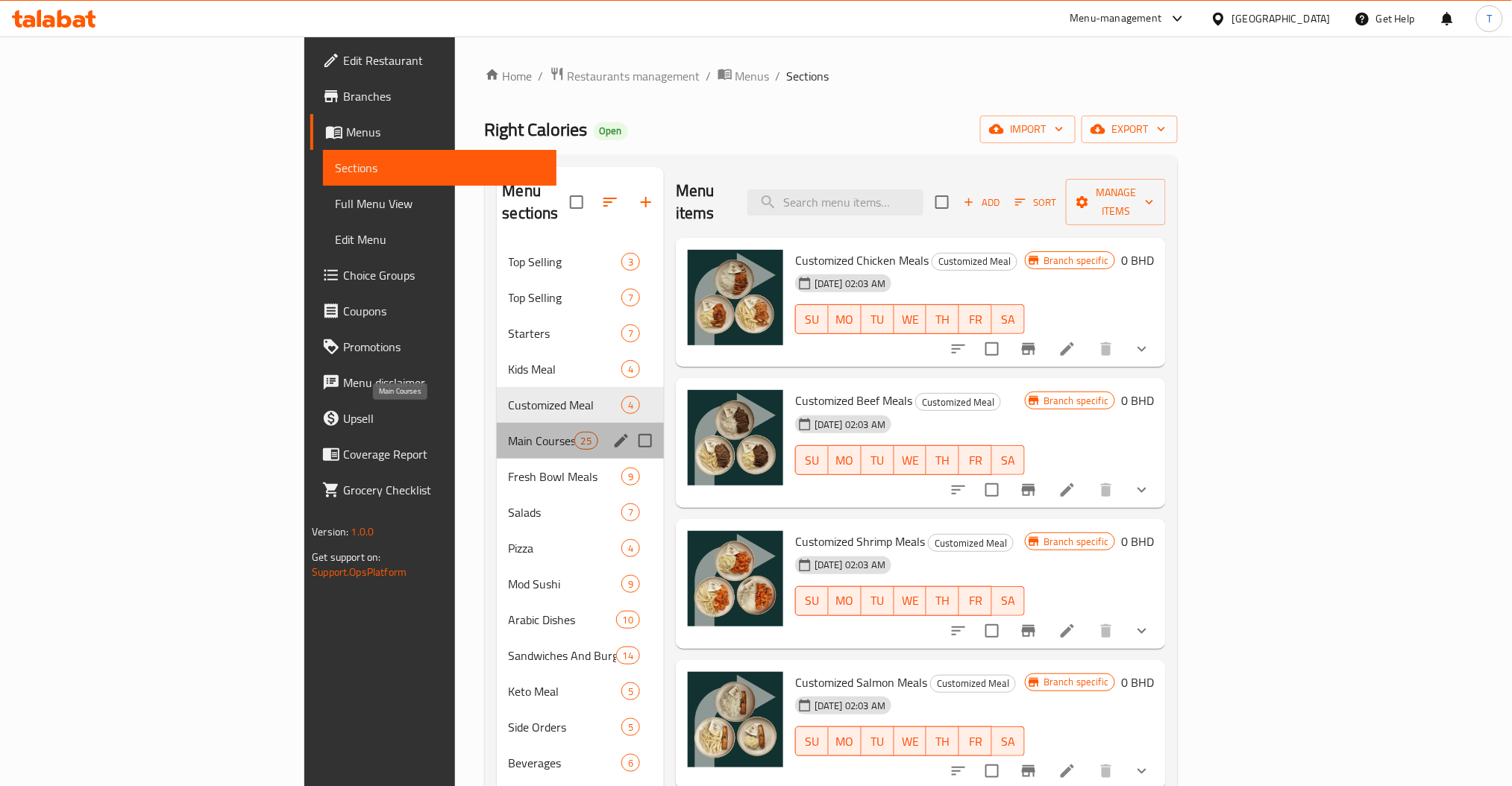
click at [509, 432] on span "Main Courses" at bounding box center [541, 441] width 66 height 18
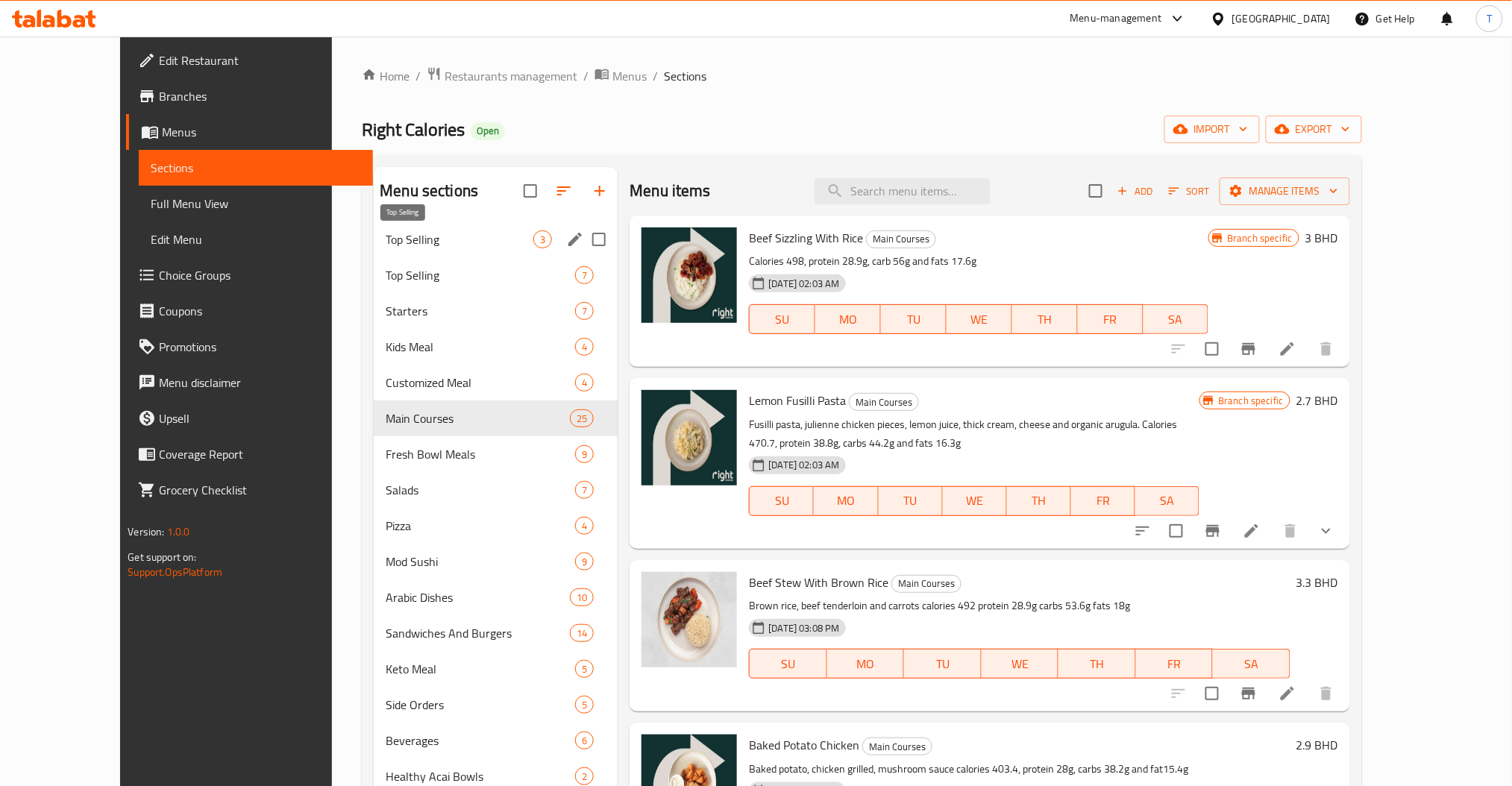
click at [385, 248] on span "Top Selling" at bounding box center [459, 239] width 148 height 18
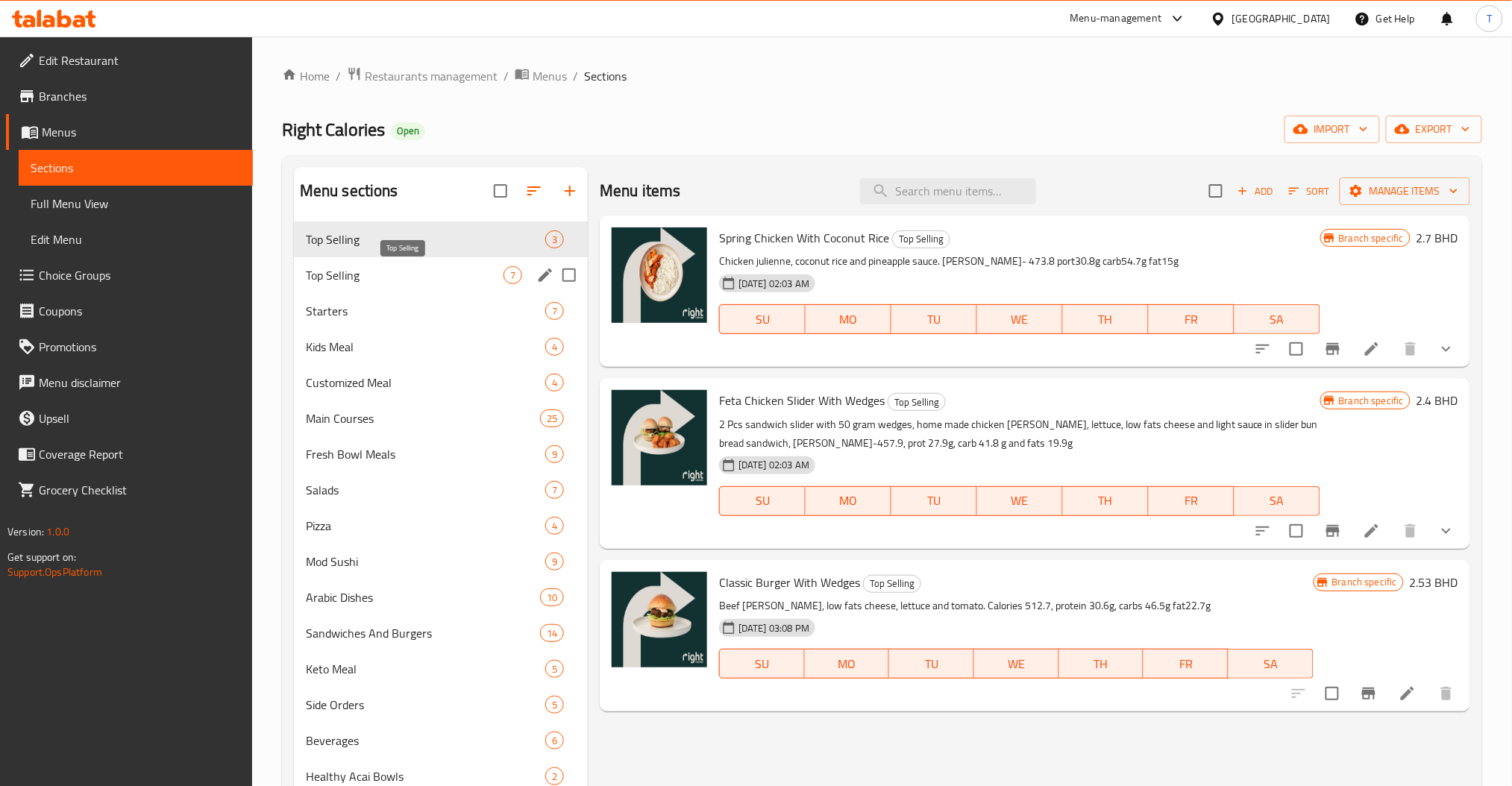
click at [350, 278] on span "Top Selling" at bounding box center [405, 275] width 197 height 18
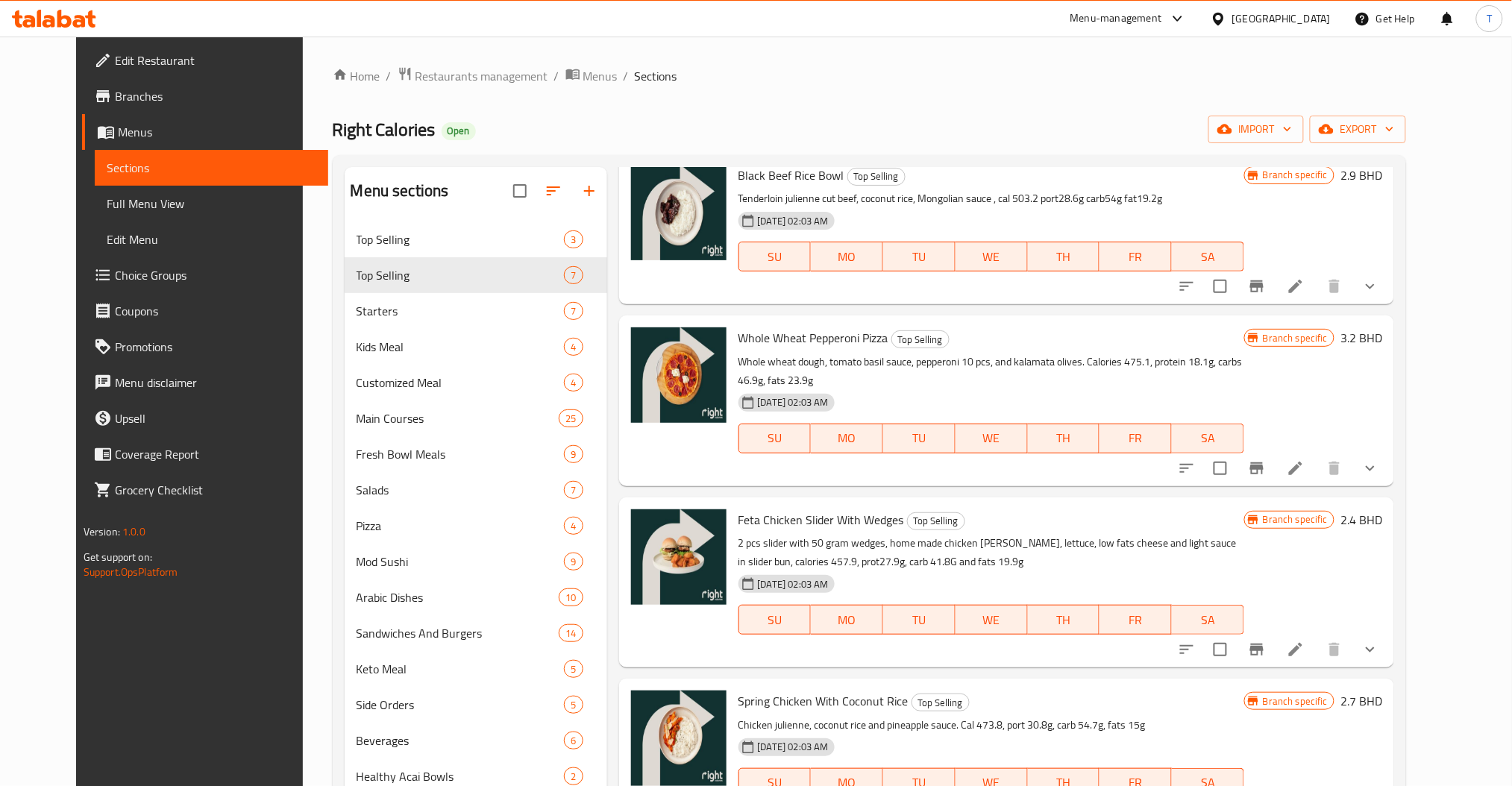
scroll to position [409, 0]
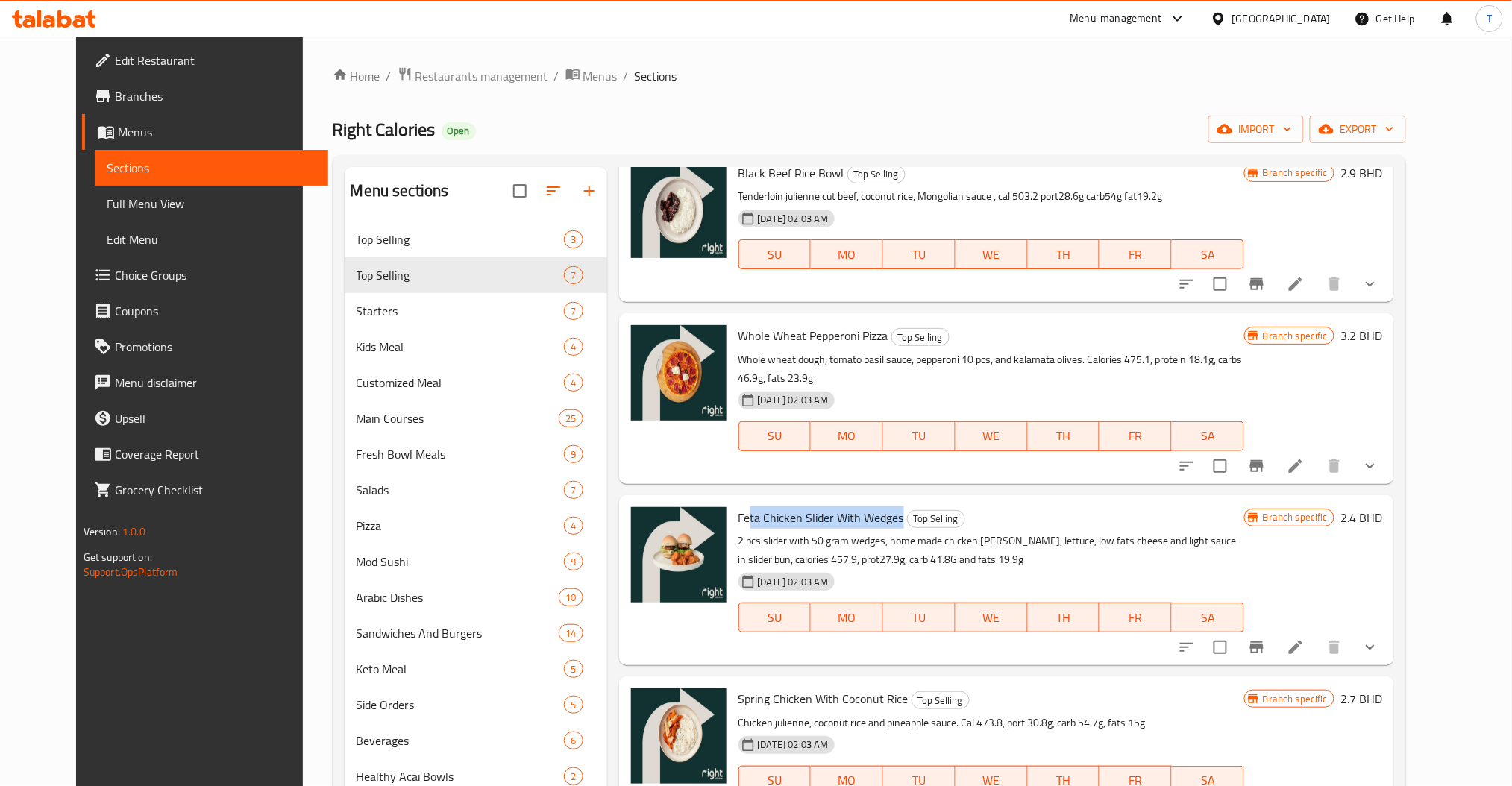
drag, startPoint x: 881, startPoint y: 478, endPoint x: 732, endPoint y: 481, distance: 149.0
click at [739, 506] on span "Feta Chicken Slider With Wedges" at bounding box center [821, 517] width 166 height 22
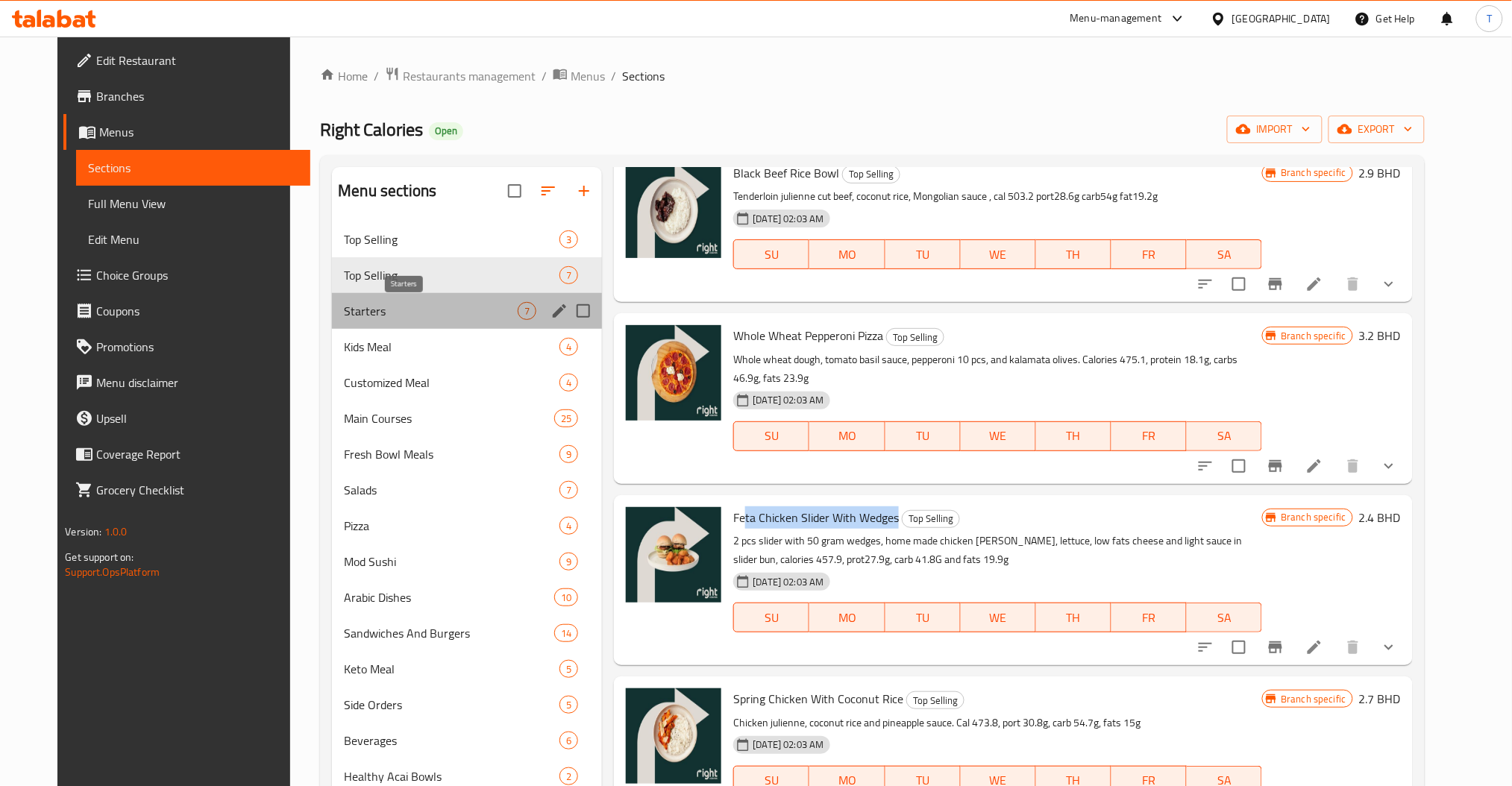
click at [410, 313] on span "Starters" at bounding box center [431, 310] width 174 height 18
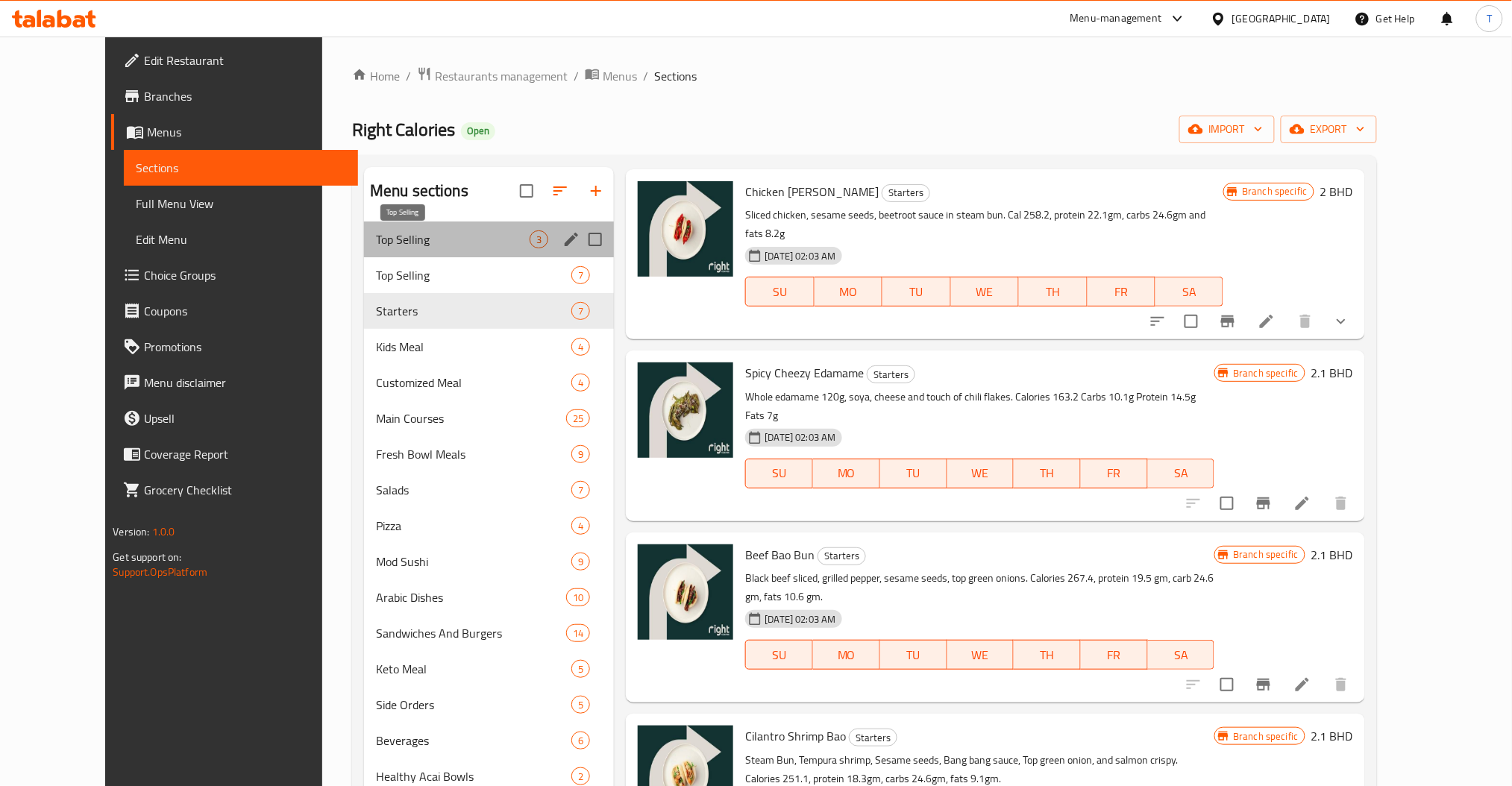
click at [439, 237] on span "Top Selling" at bounding box center [453, 239] width 154 height 18
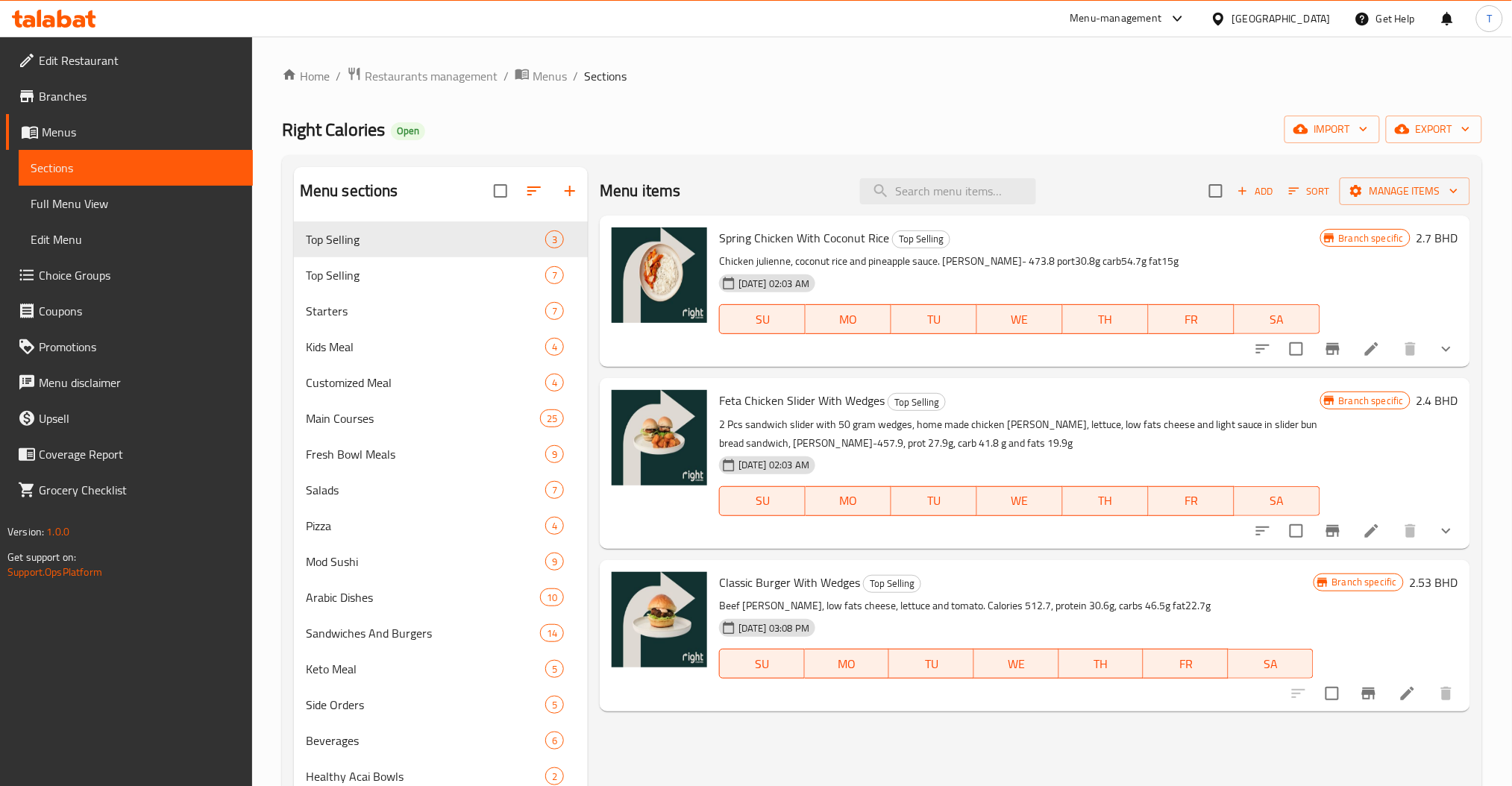
click at [1130, 268] on p "Chicken julienne, coconut rice and pineapple sauce. [PERSON_NAME]- 473.8 port30…" at bounding box center [1019, 261] width 602 height 19
drag, startPoint x: 944, startPoint y: 259, endPoint x: 1123, endPoint y: 259, distance: 179.0
click at [1123, 259] on p "Chicken julienne, coconut rice and pineapple sauce. [PERSON_NAME]- 473.8 port30…" at bounding box center [1019, 261] width 602 height 19
click at [1162, 267] on p "Chicken julienne, coconut rice and pineapple sauce. [PERSON_NAME]- 473.8 port30…" at bounding box center [1019, 261] width 602 height 19
click at [1137, 252] on p "Chicken julienne, coconut rice and pineapple sauce. [PERSON_NAME]- 473.8 port30…" at bounding box center [1019, 261] width 602 height 19
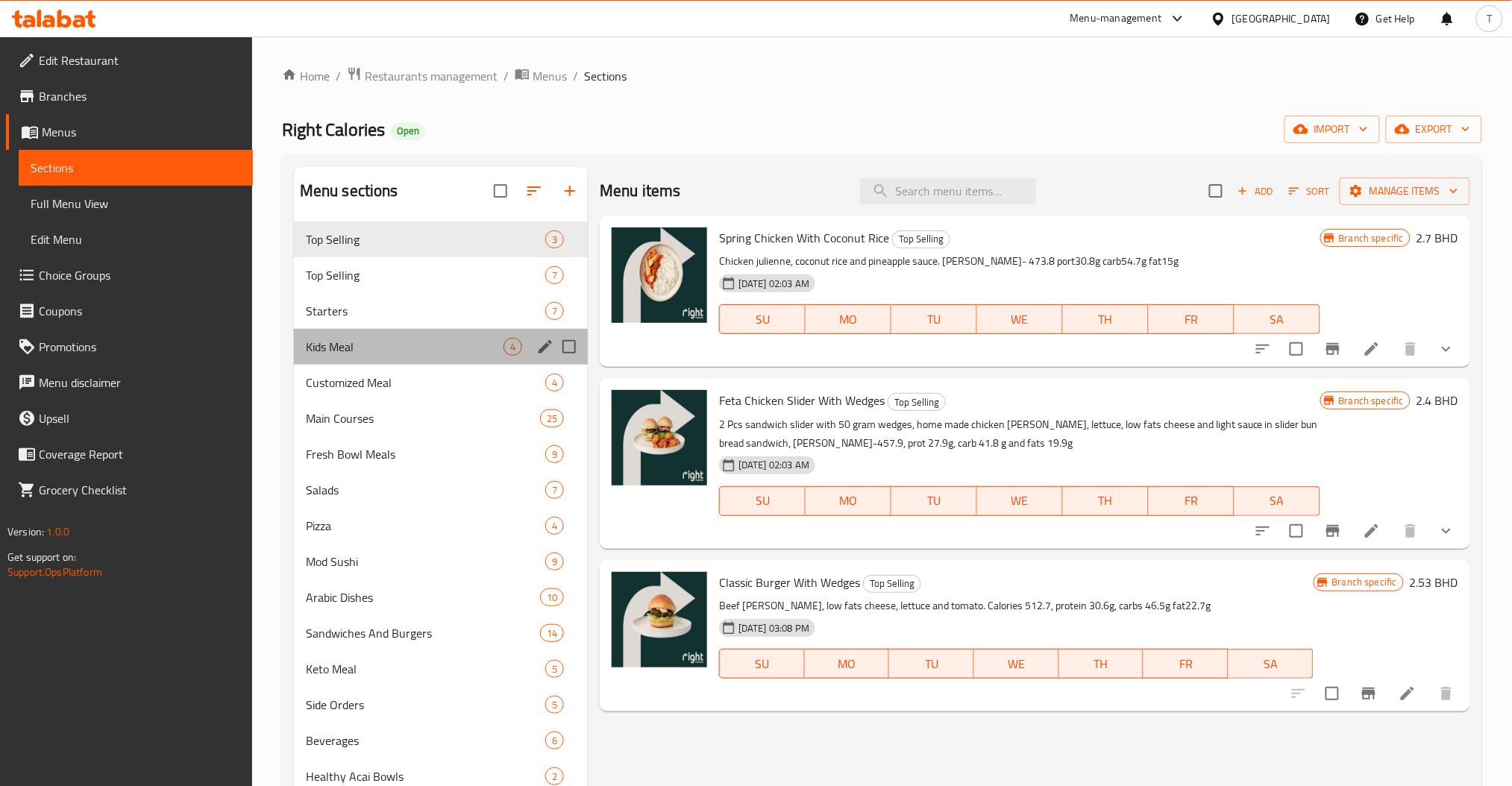
click at [362, 337] on div "Kids Meal 4" at bounding box center [440, 347] width 294 height 36
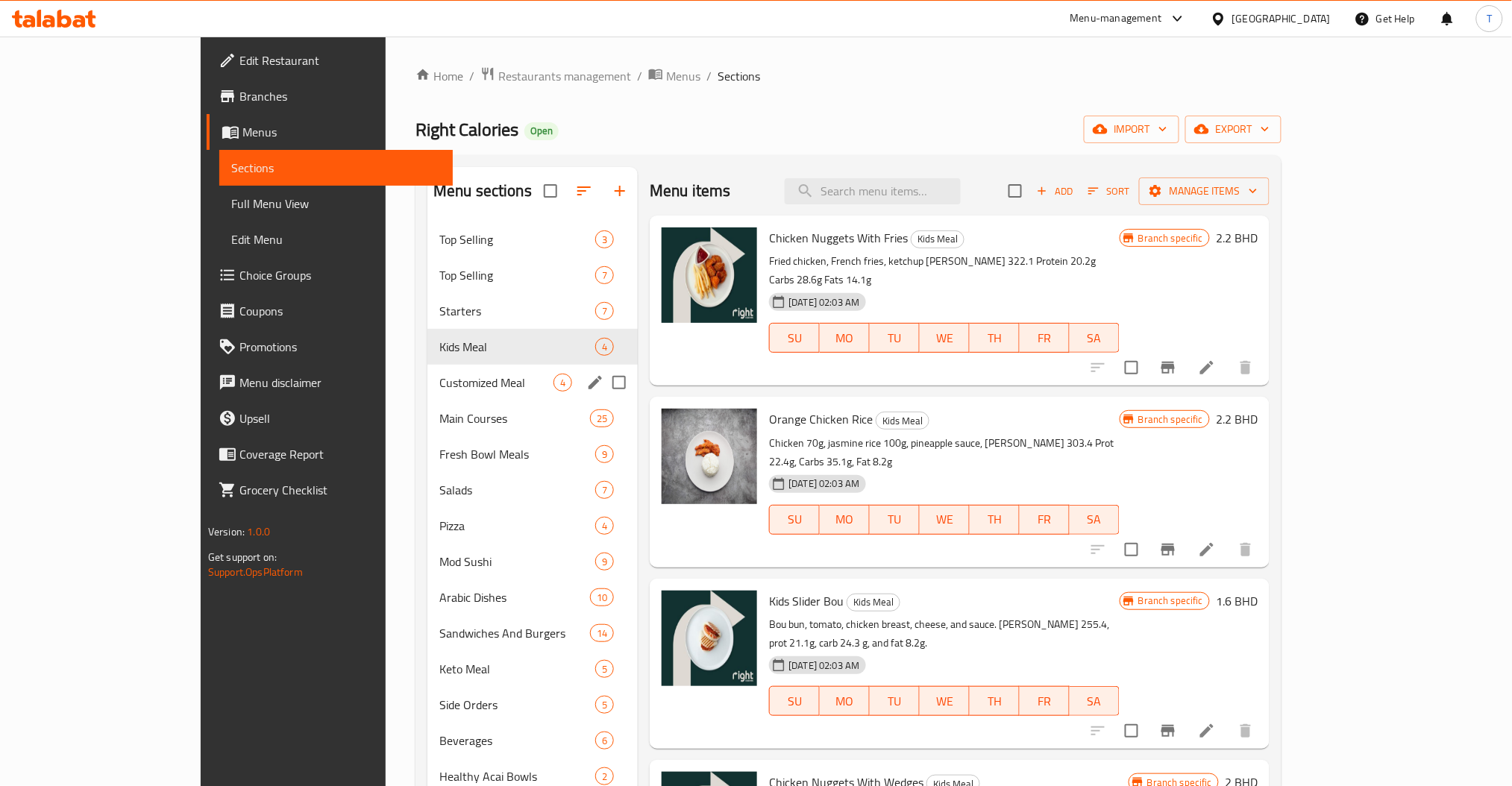
click at [439, 378] on span "Customized Meal" at bounding box center [496, 382] width 114 height 18
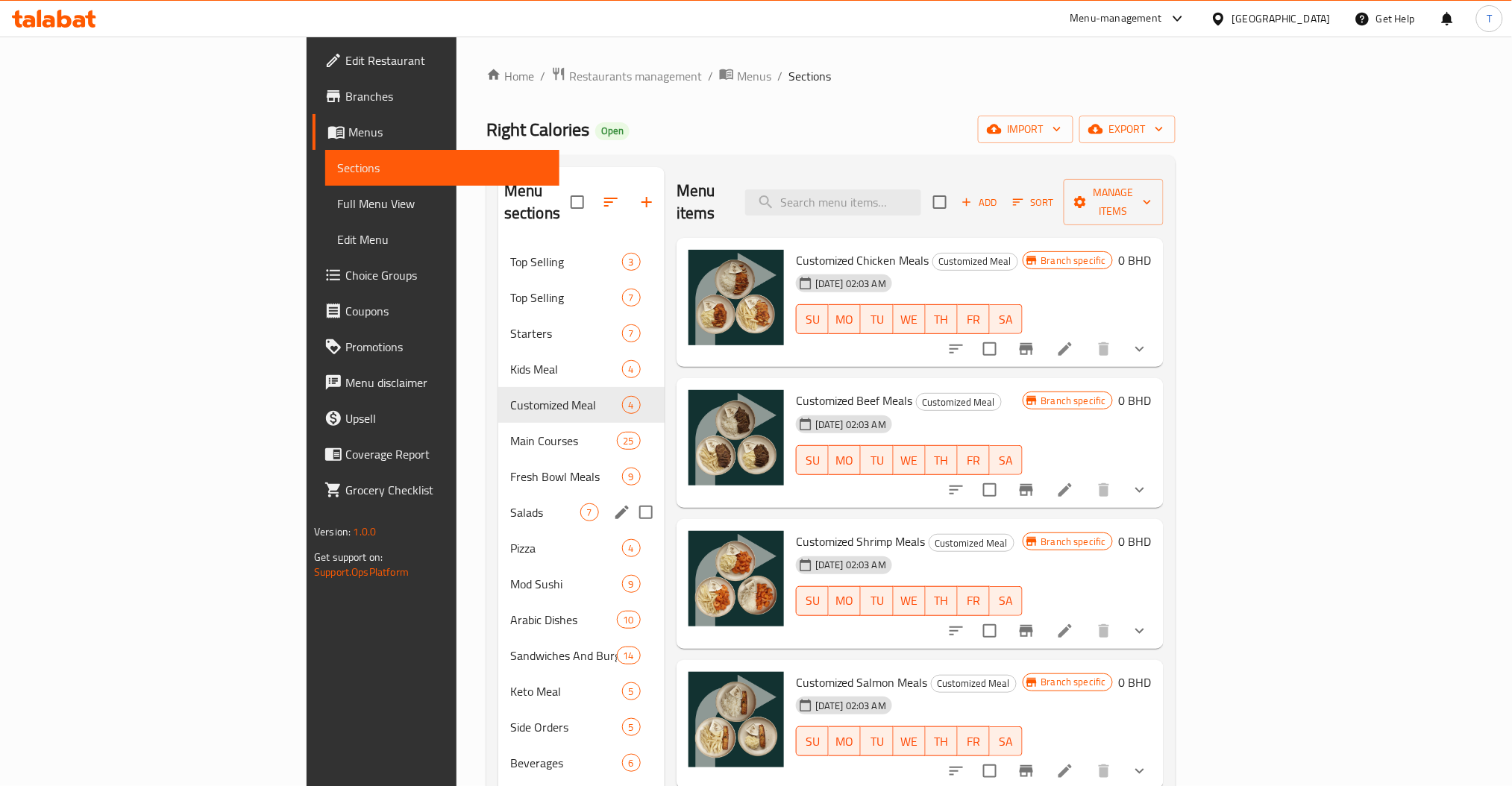
click at [499, 506] on div "Salads 7" at bounding box center [582, 512] width 167 height 36
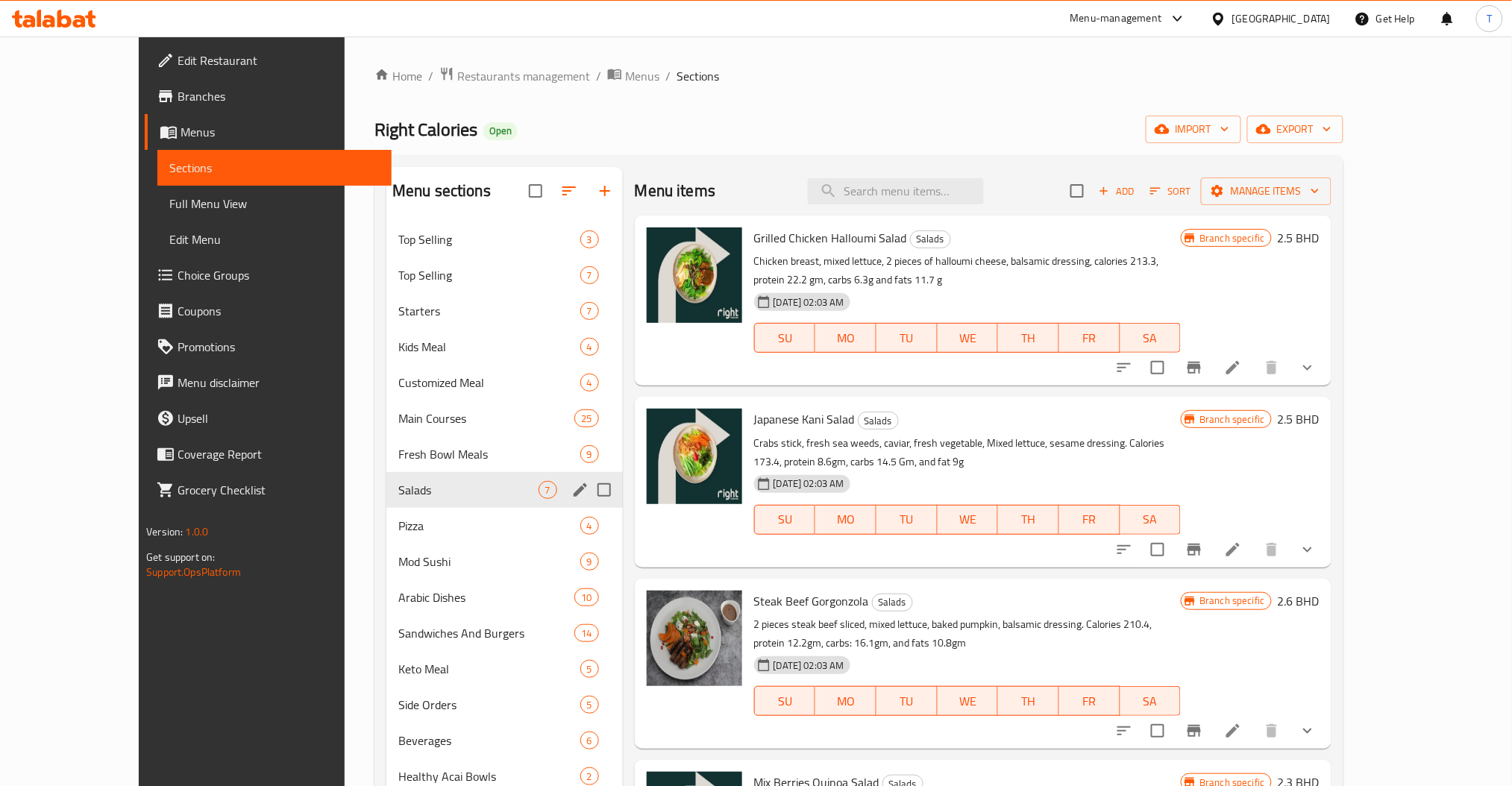
click at [408, 470] on div "Fresh Bowl Meals 9" at bounding box center [505, 454] width 237 height 36
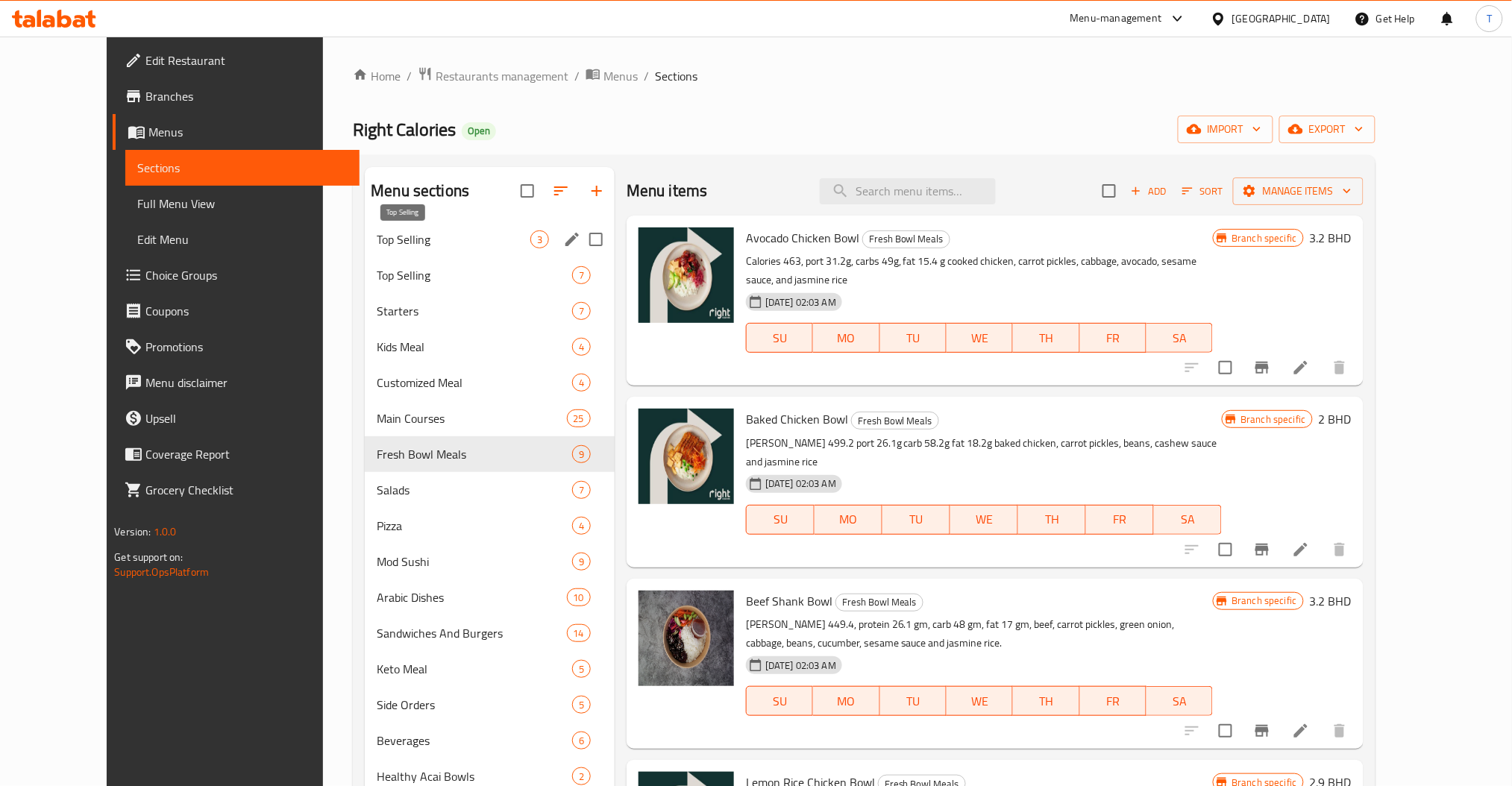
click at [377, 238] on span "Top Selling" at bounding box center [454, 239] width 153 height 18
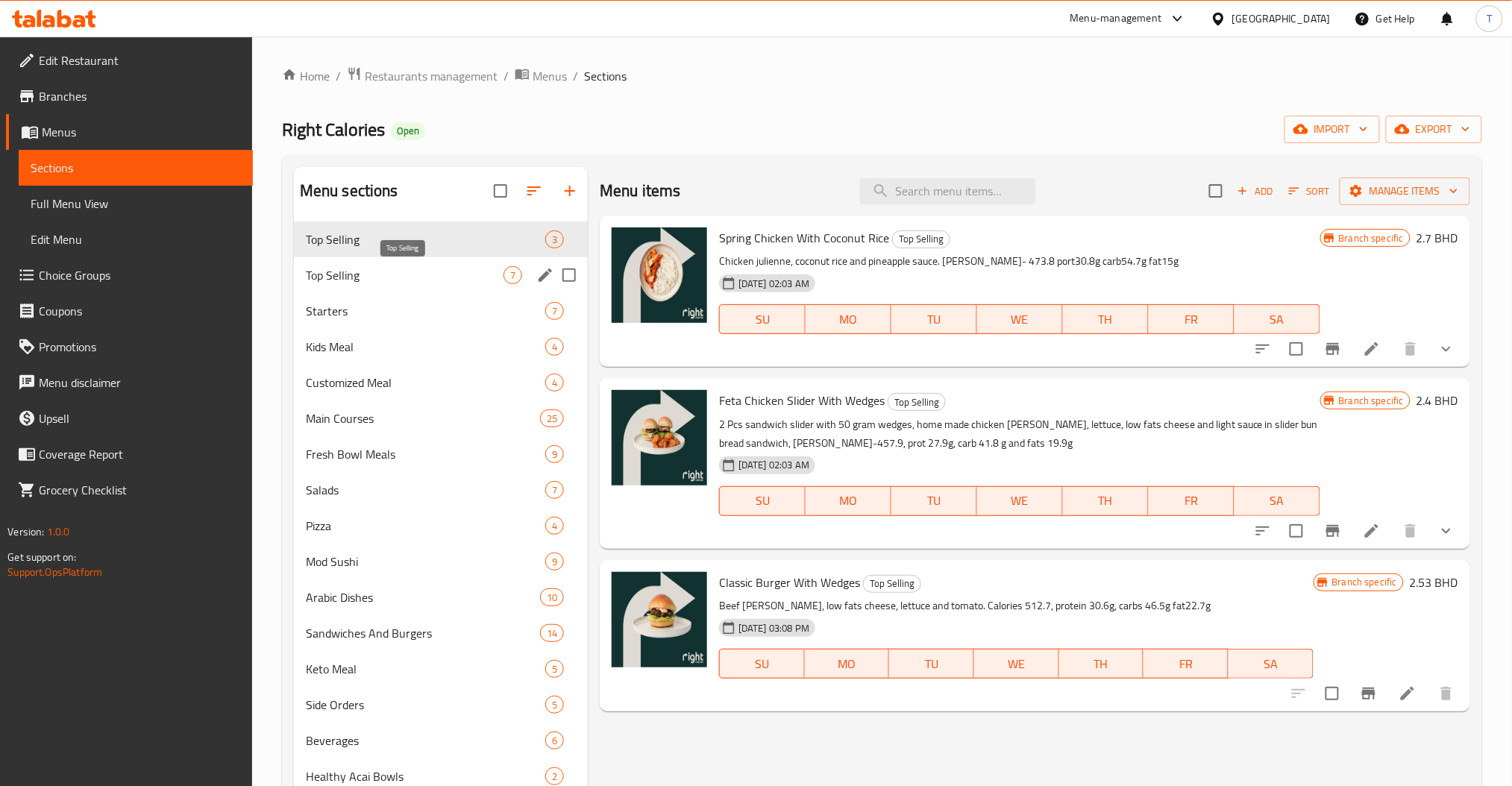
click at [370, 282] on span "Top Selling" at bounding box center [405, 275] width 197 height 18
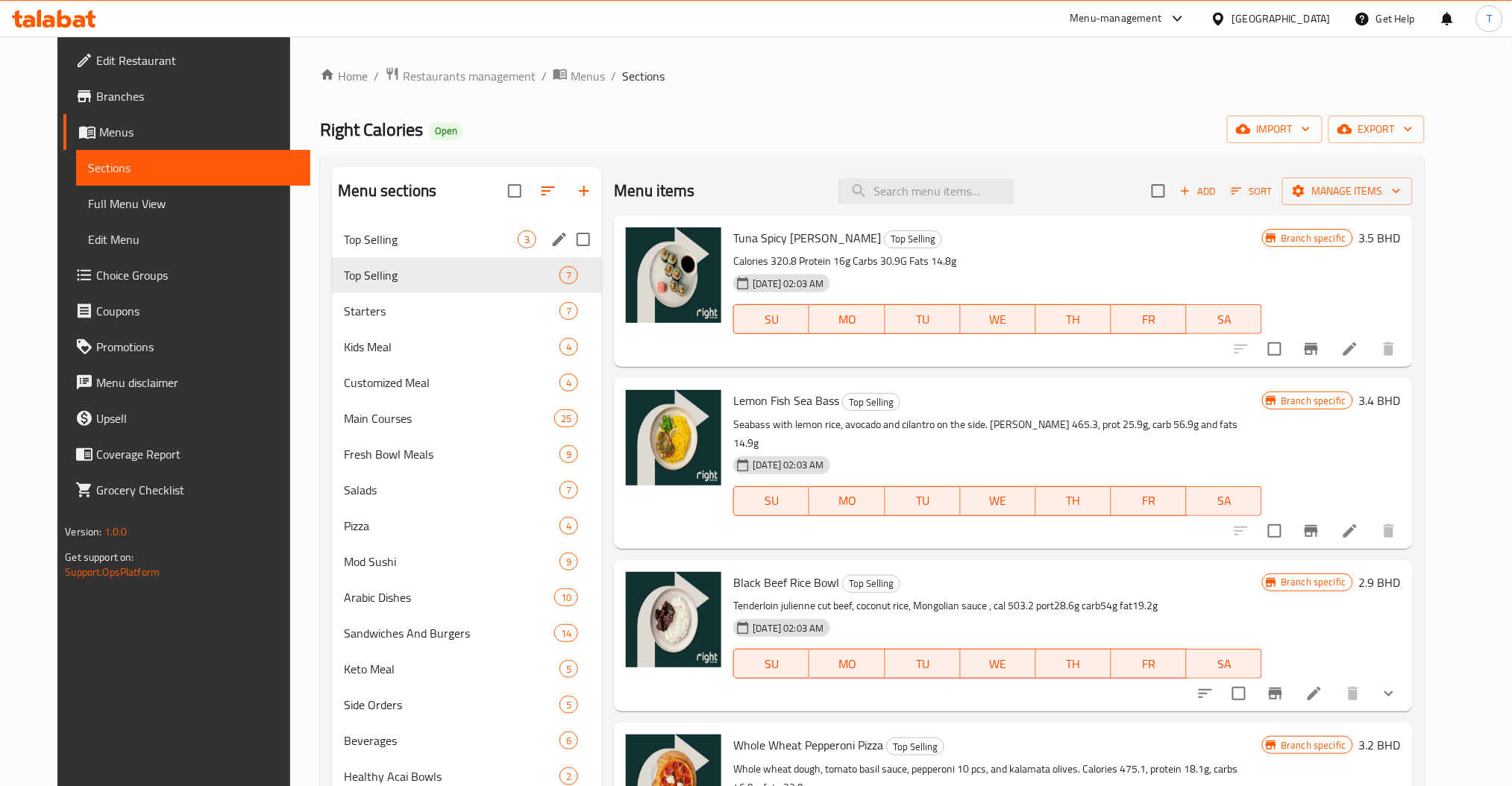
click at [358, 227] on div "Top Selling 3" at bounding box center [466, 239] width 270 height 36
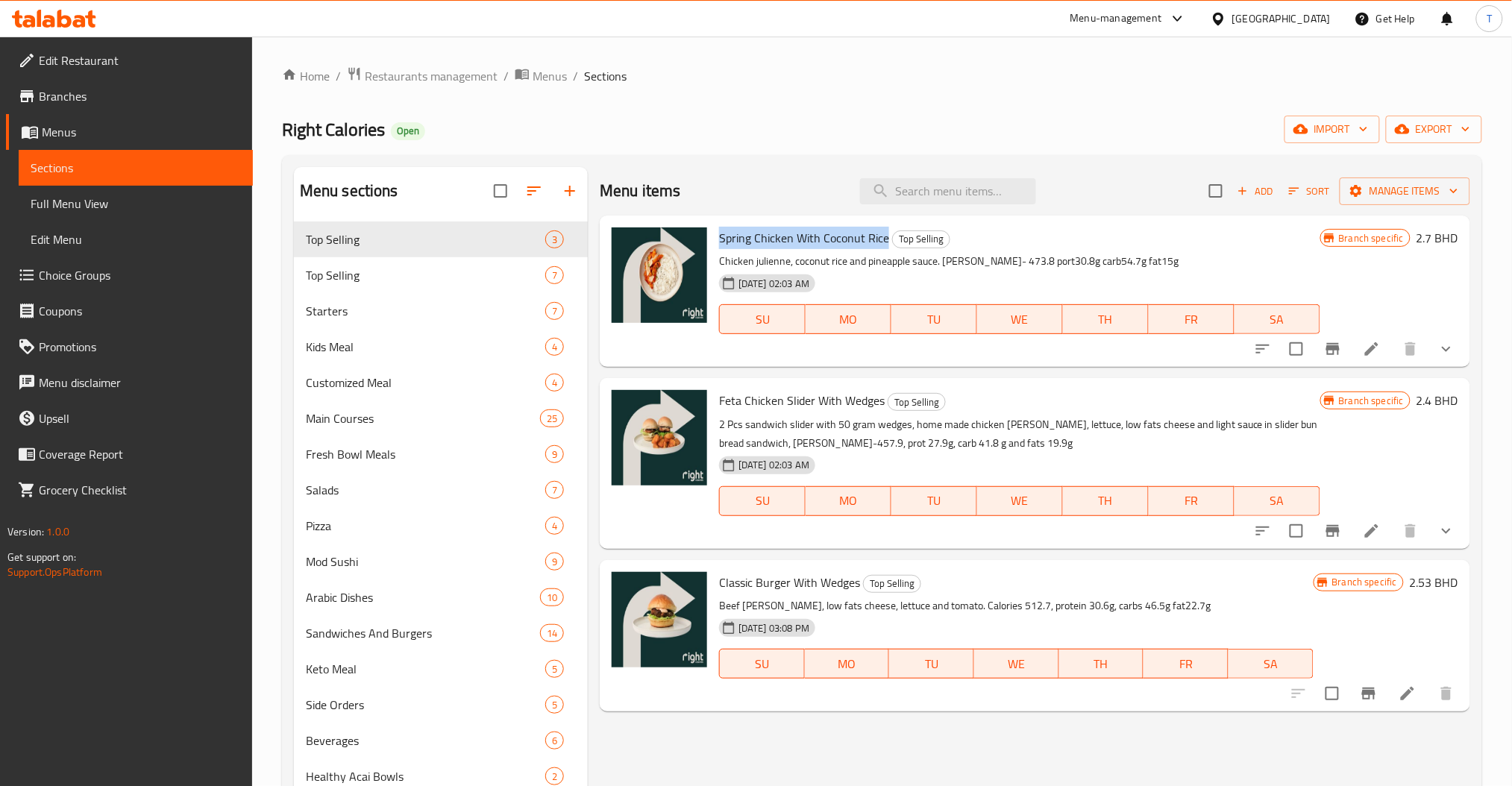
drag, startPoint x: 887, startPoint y: 238, endPoint x: 716, endPoint y: 239, distance: 171.0
click at [716, 239] on div "Spring Chicken With Coconut Rice Top Selling Chicken julienne, coconut rice and…" at bounding box center [1019, 291] width 613 height 140
click at [957, 203] on input "search" at bounding box center [948, 191] width 176 height 26
click at [341, 276] on span "Top Selling" at bounding box center [405, 275] width 197 height 18
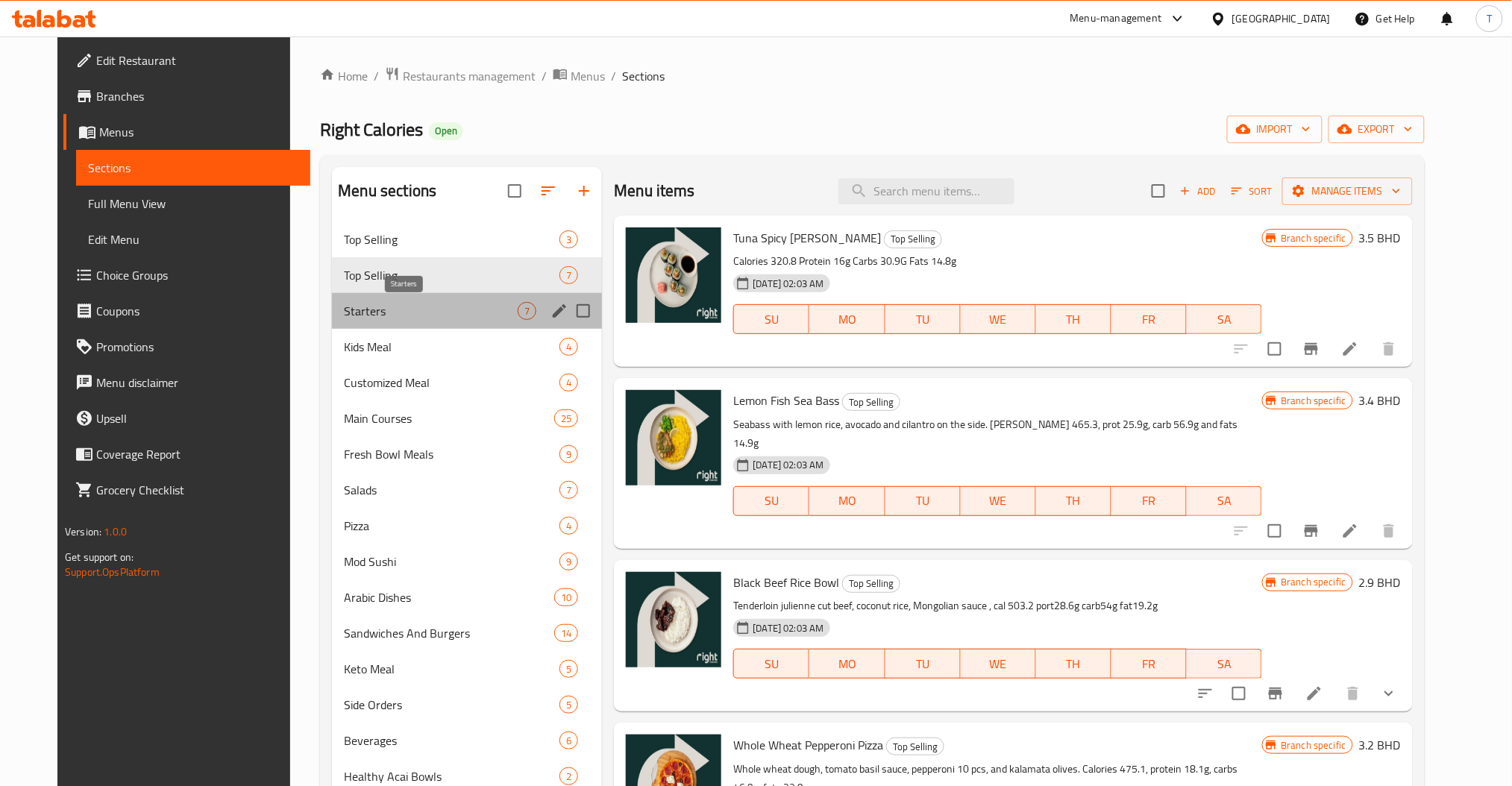
click at [344, 311] on span "Starters" at bounding box center [431, 310] width 174 height 18
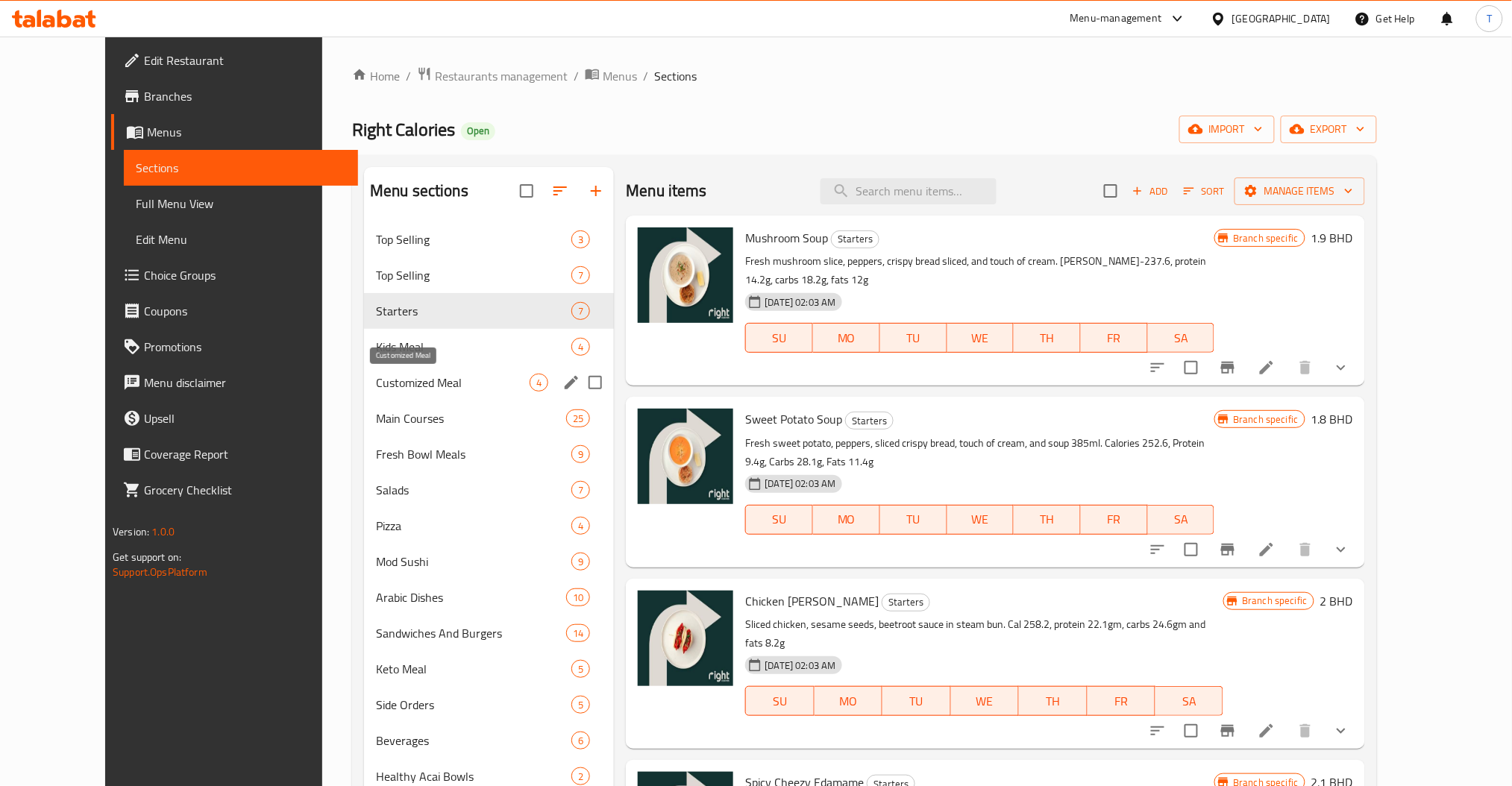
click at [376, 380] on span "Customized Meal" at bounding box center [453, 382] width 154 height 18
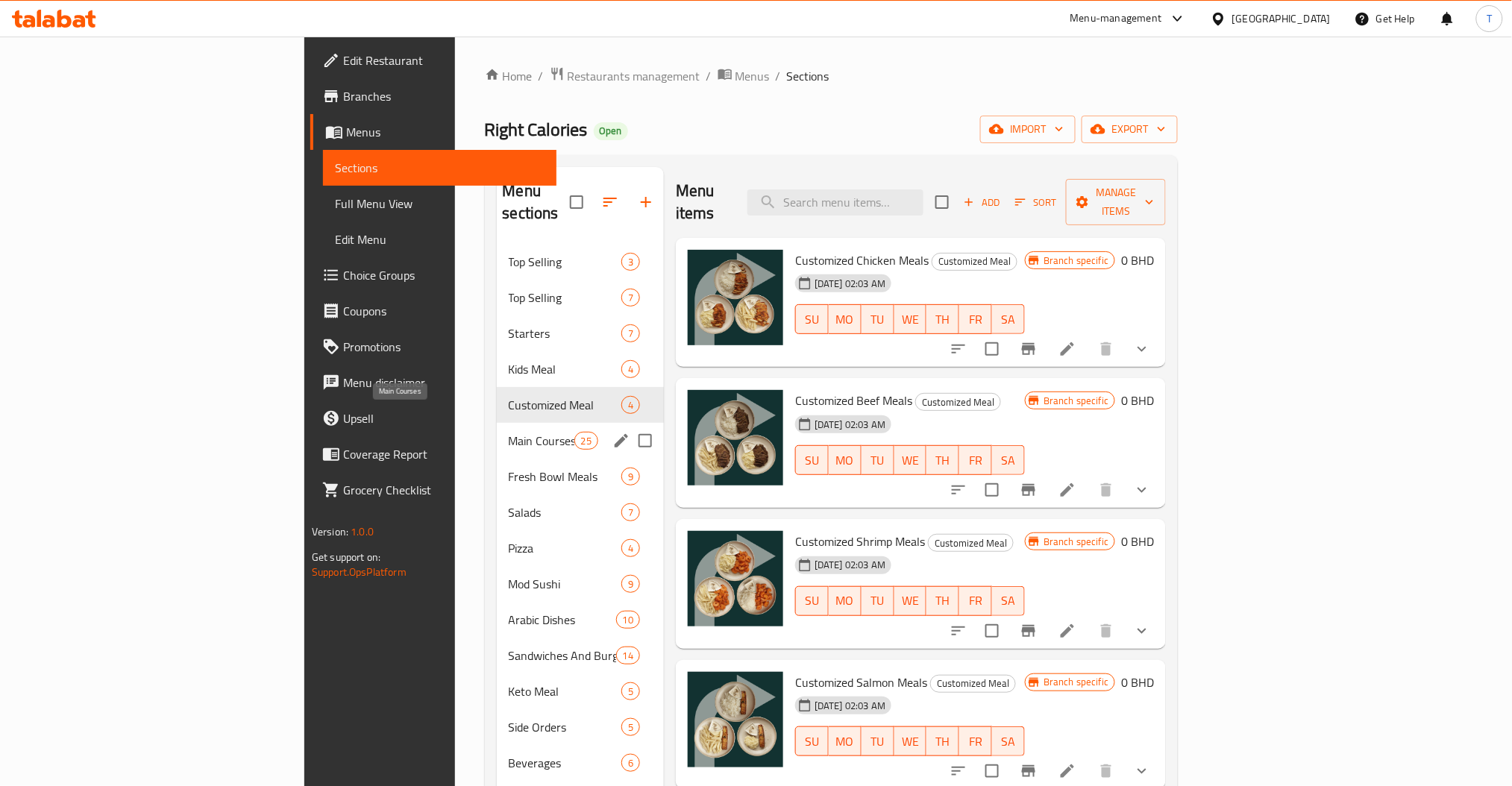
click at [509, 432] on span "Main Courses" at bounding box center [541, 441] width 66 height 18
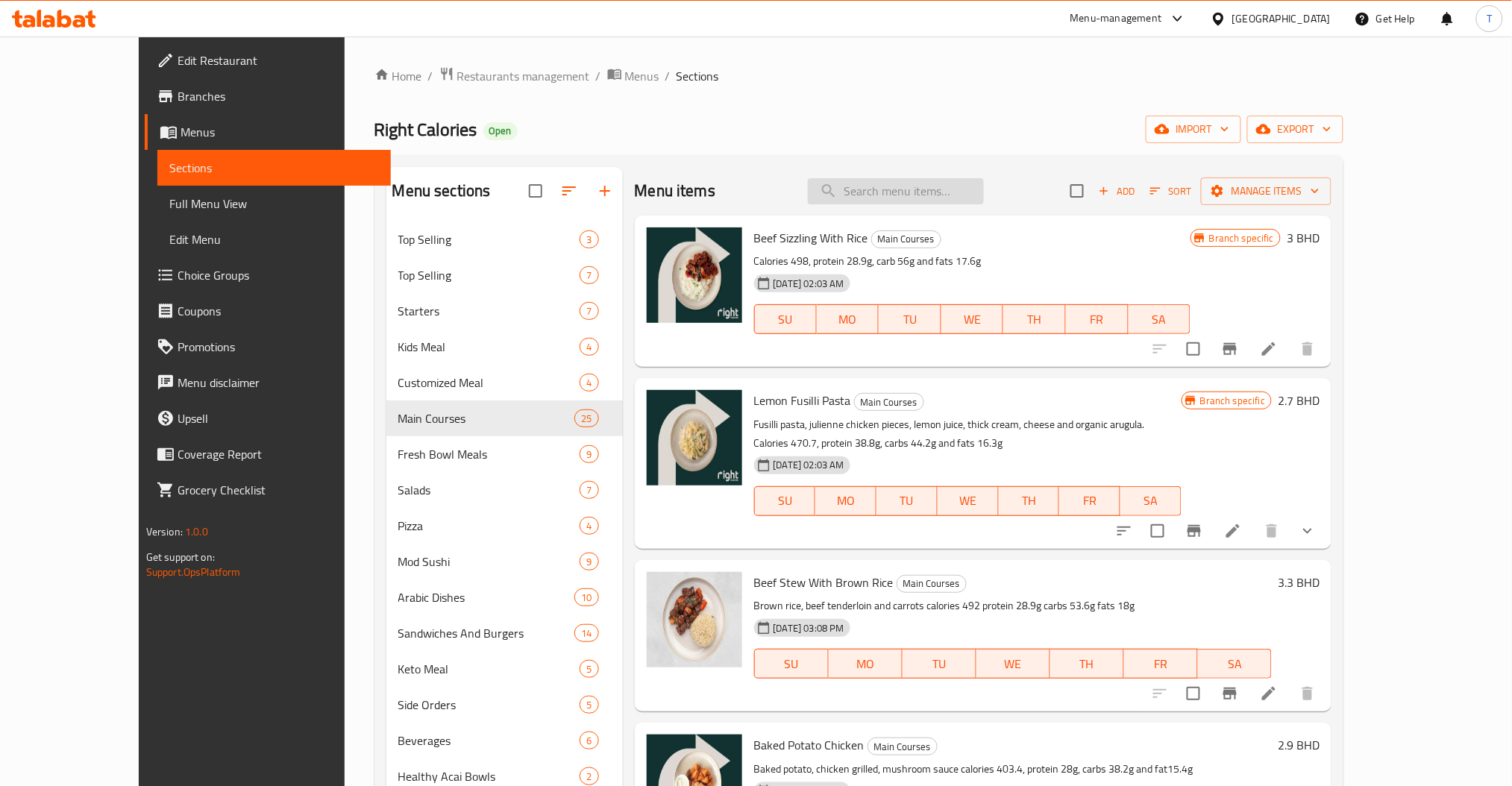
click at [940, 190] on input "search" at bounding box center [896, 191] width 176 height 26
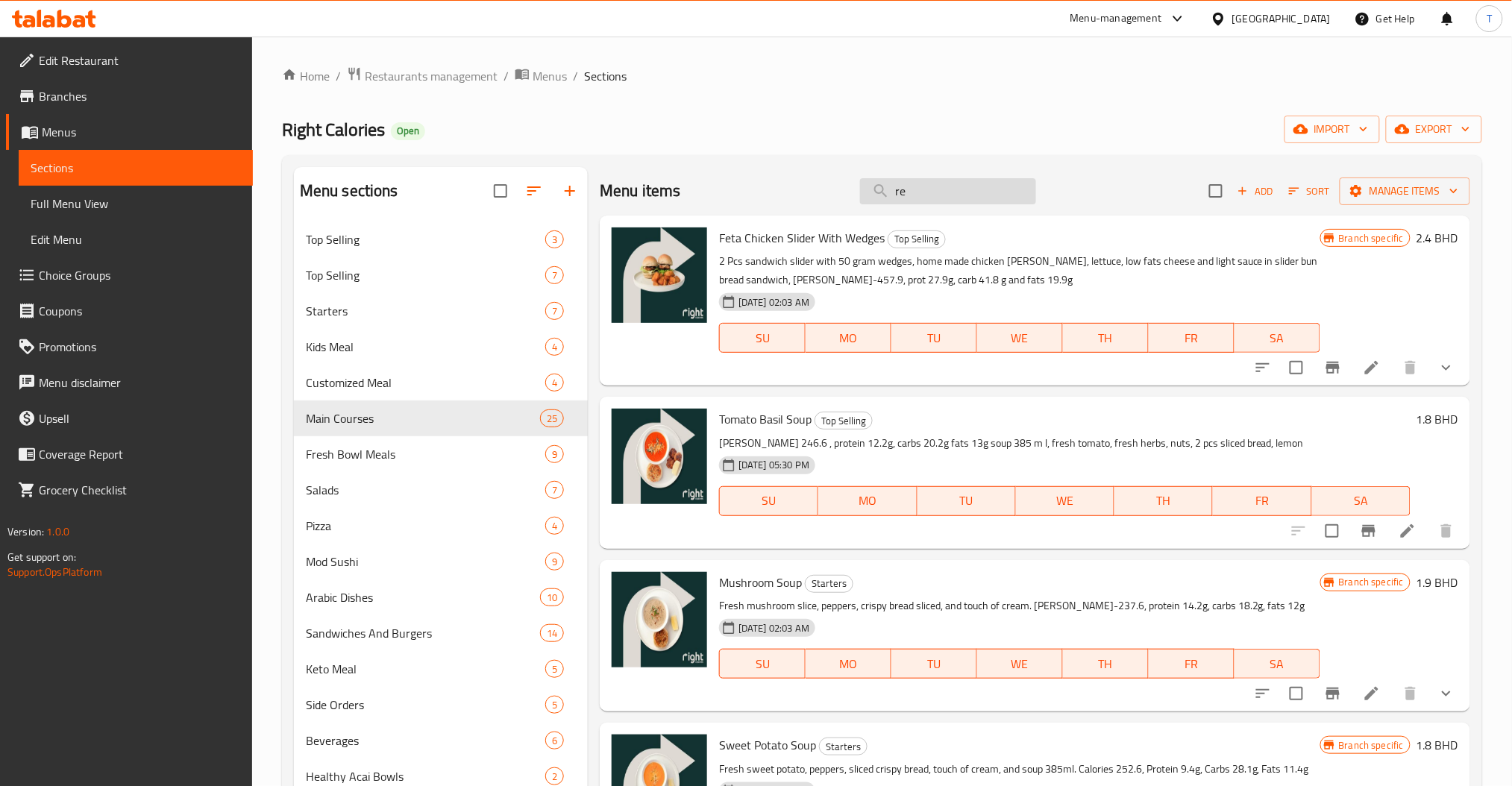
type input "r"
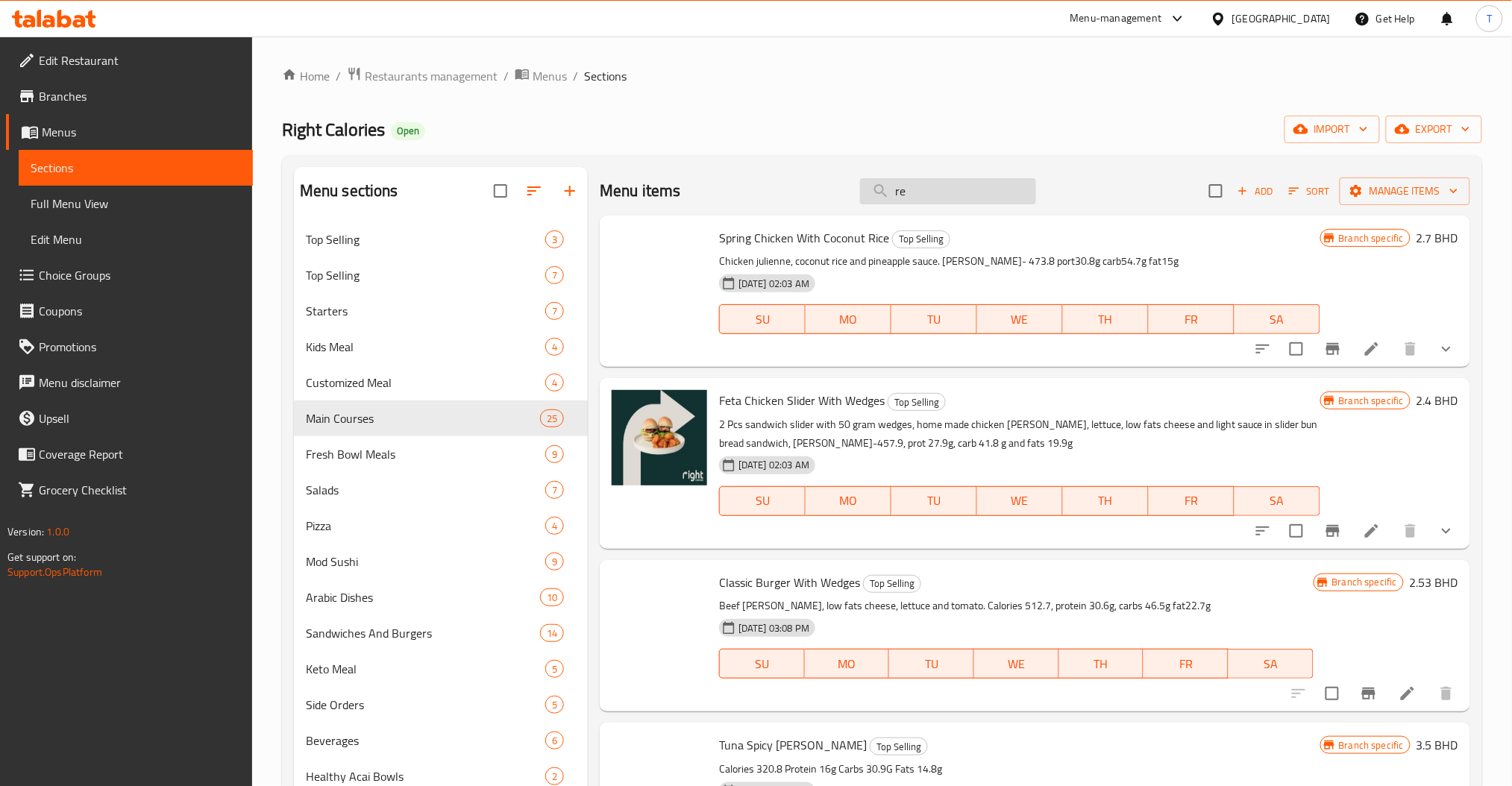
type input "r"
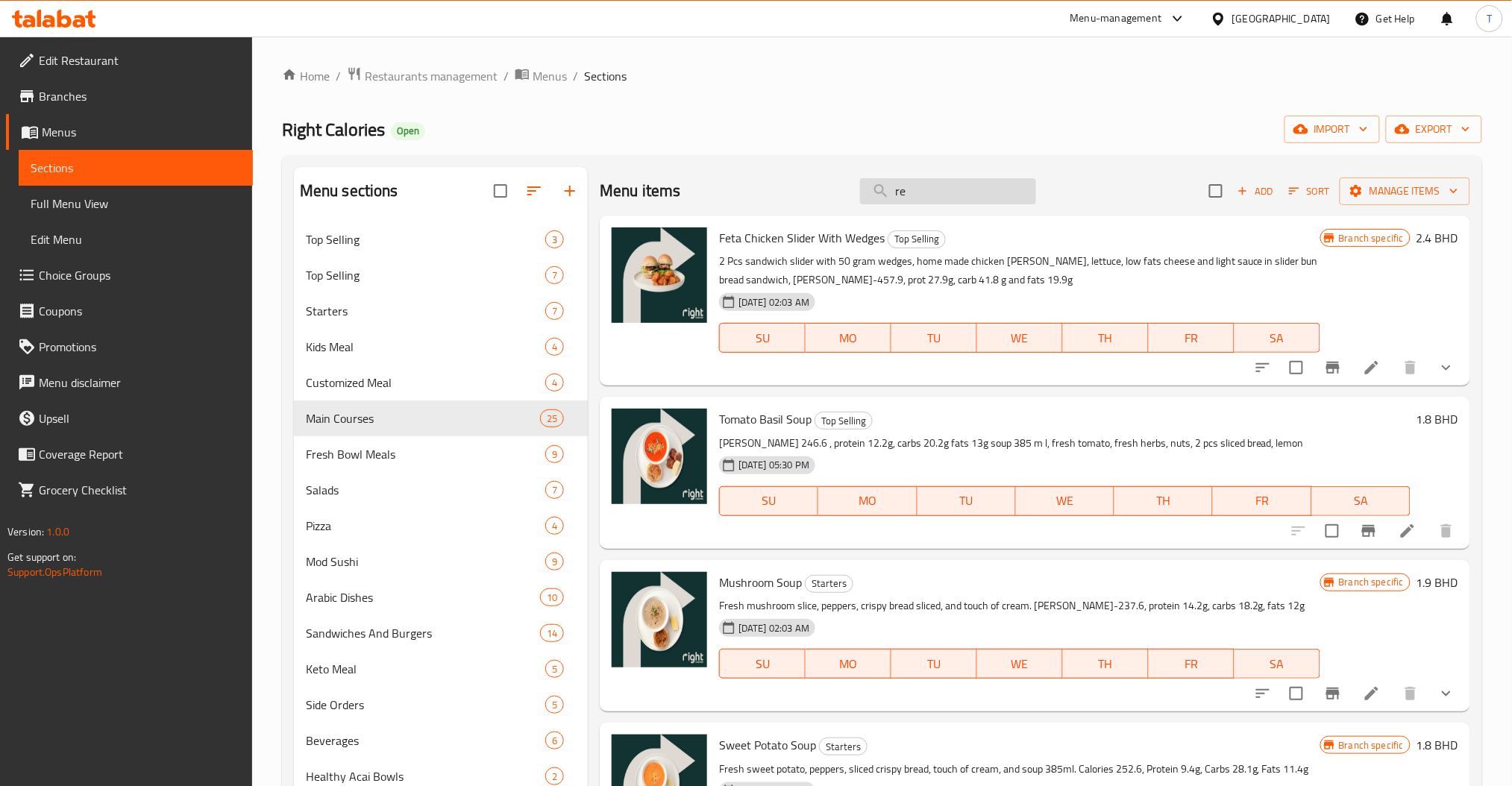
type input "r"
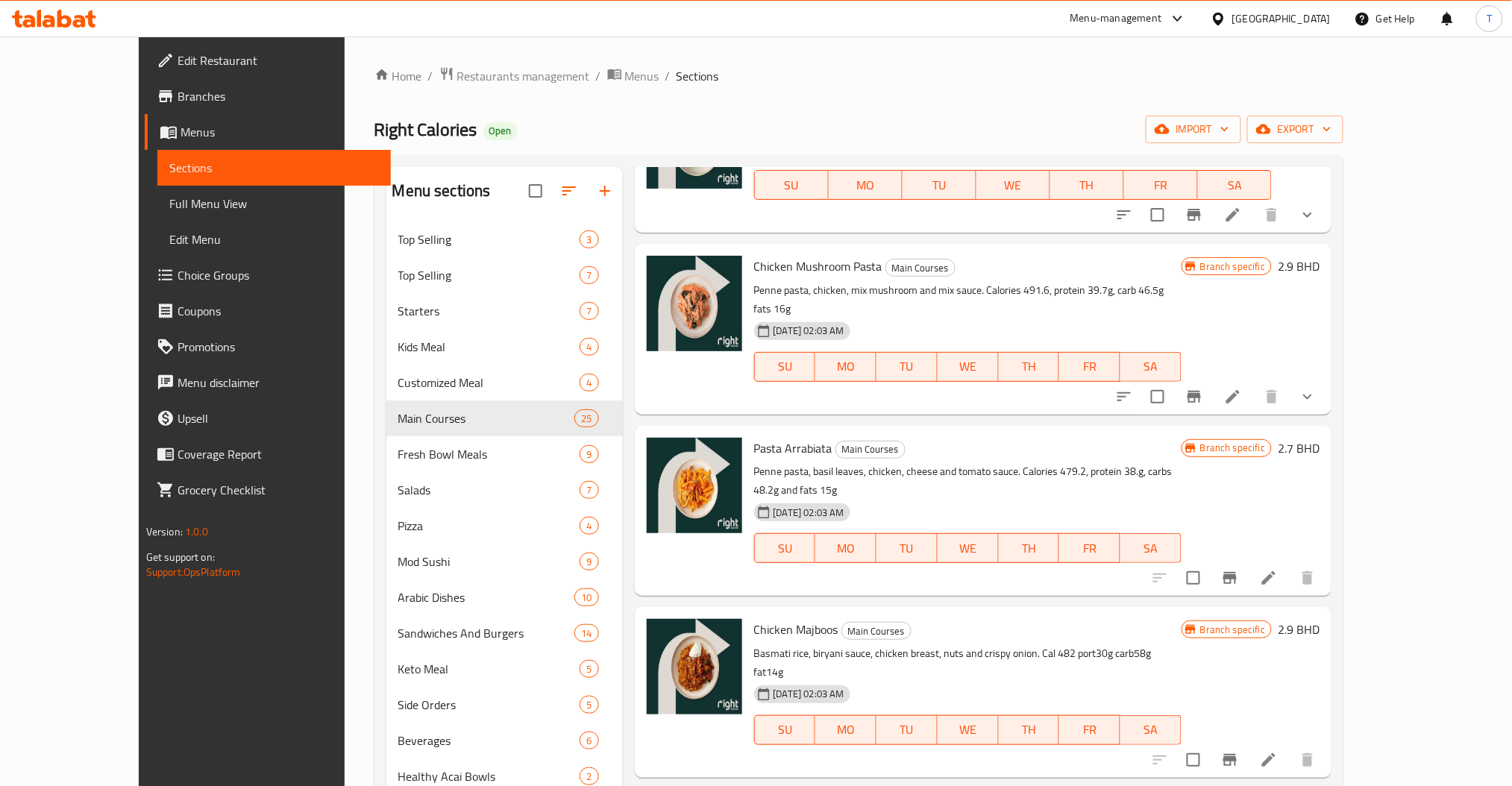
scroll to position [696, 0]
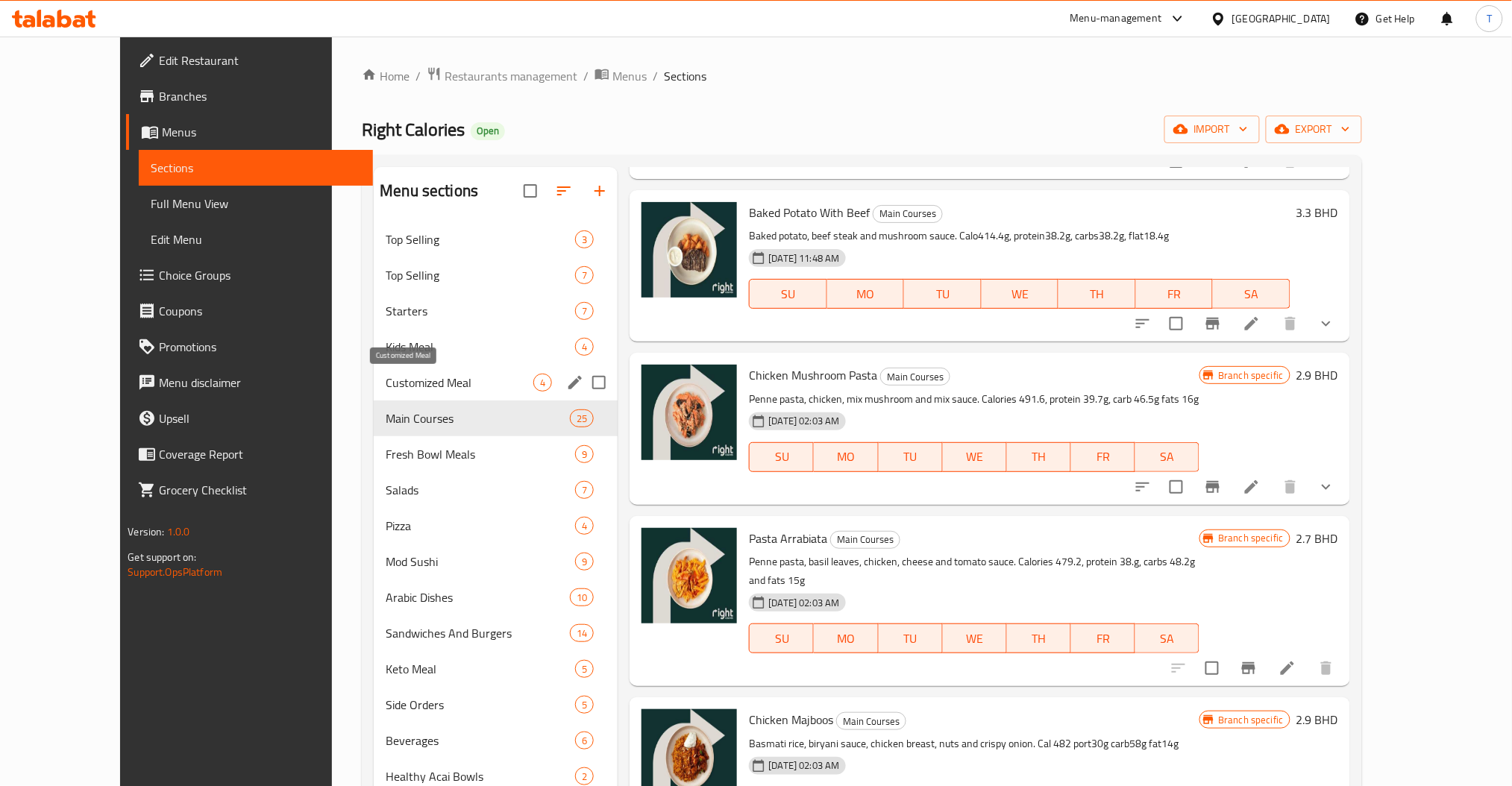
click at [374, 372] on div "Customized Meal 4" at bounding box center [495, 383] width 244 height 36
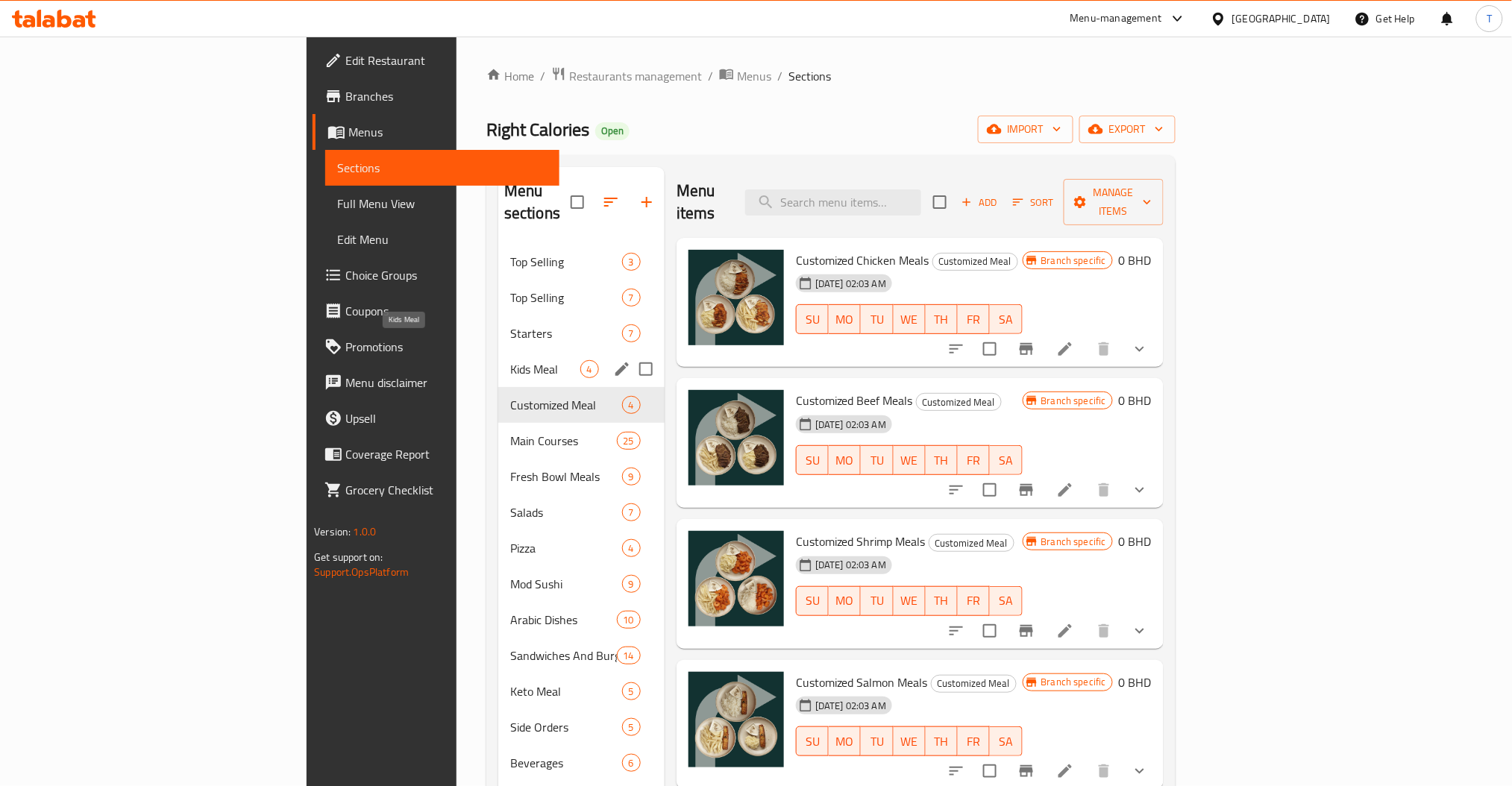
click at [511, 361] on span "Kids Meal" at bounding box center [545, 369] width 70 height 18
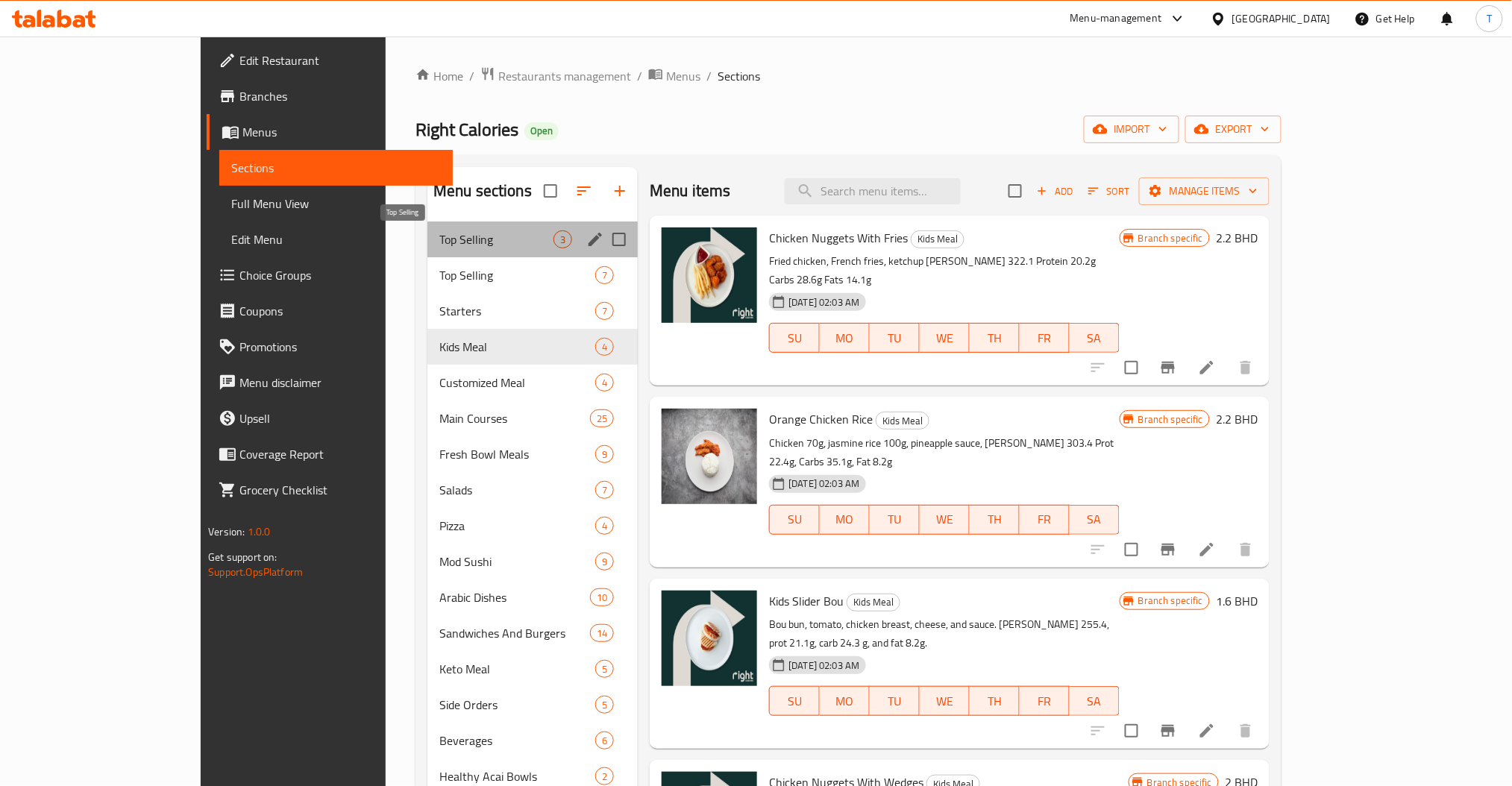
click at [439, 236] on span "Top Selling" at bounding box center [496, 239] width 114 height 18
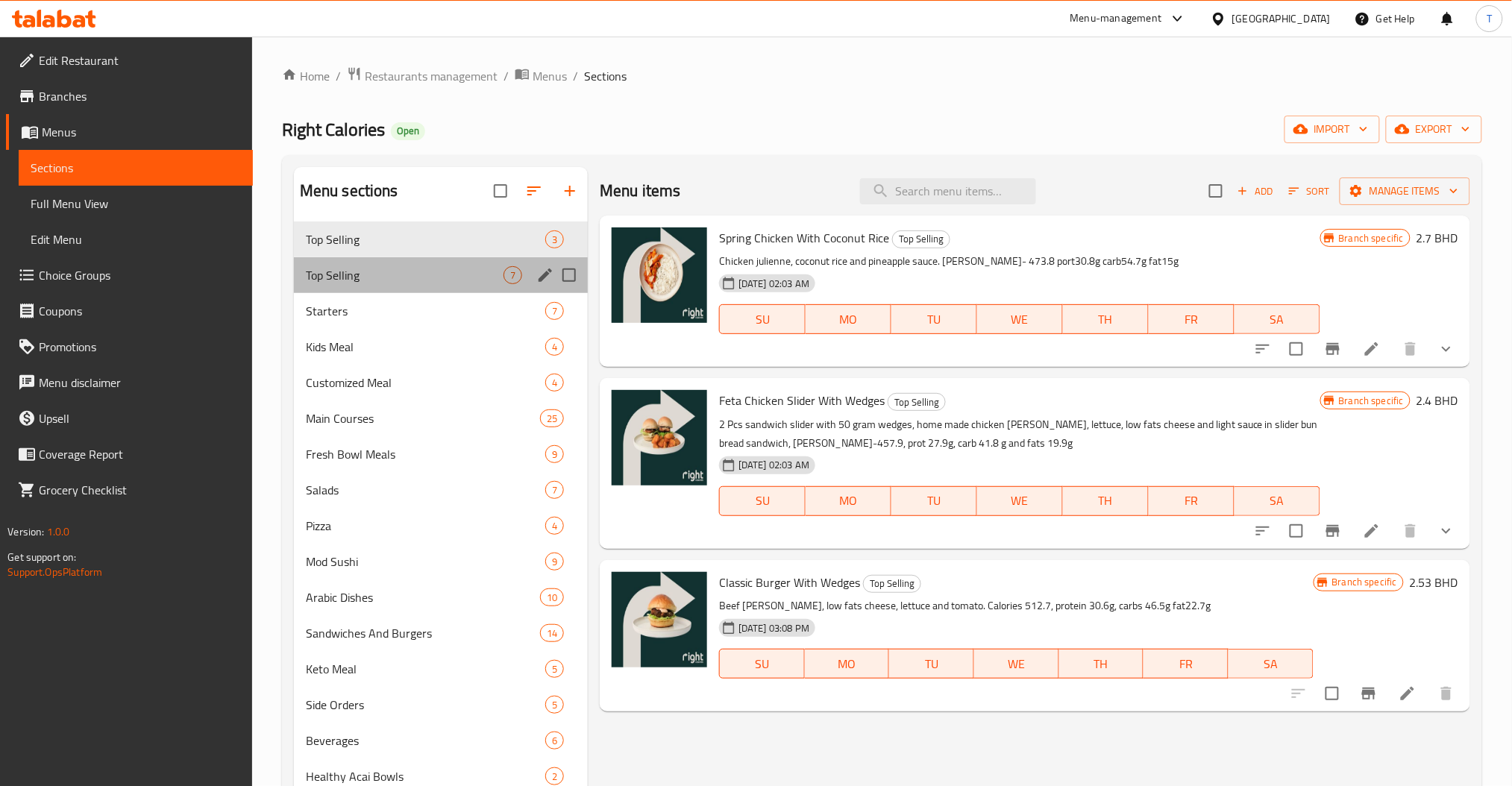
click at [349, 265] on div "Top Selling 7" at bounding box center [440, 276] width 294 height 36
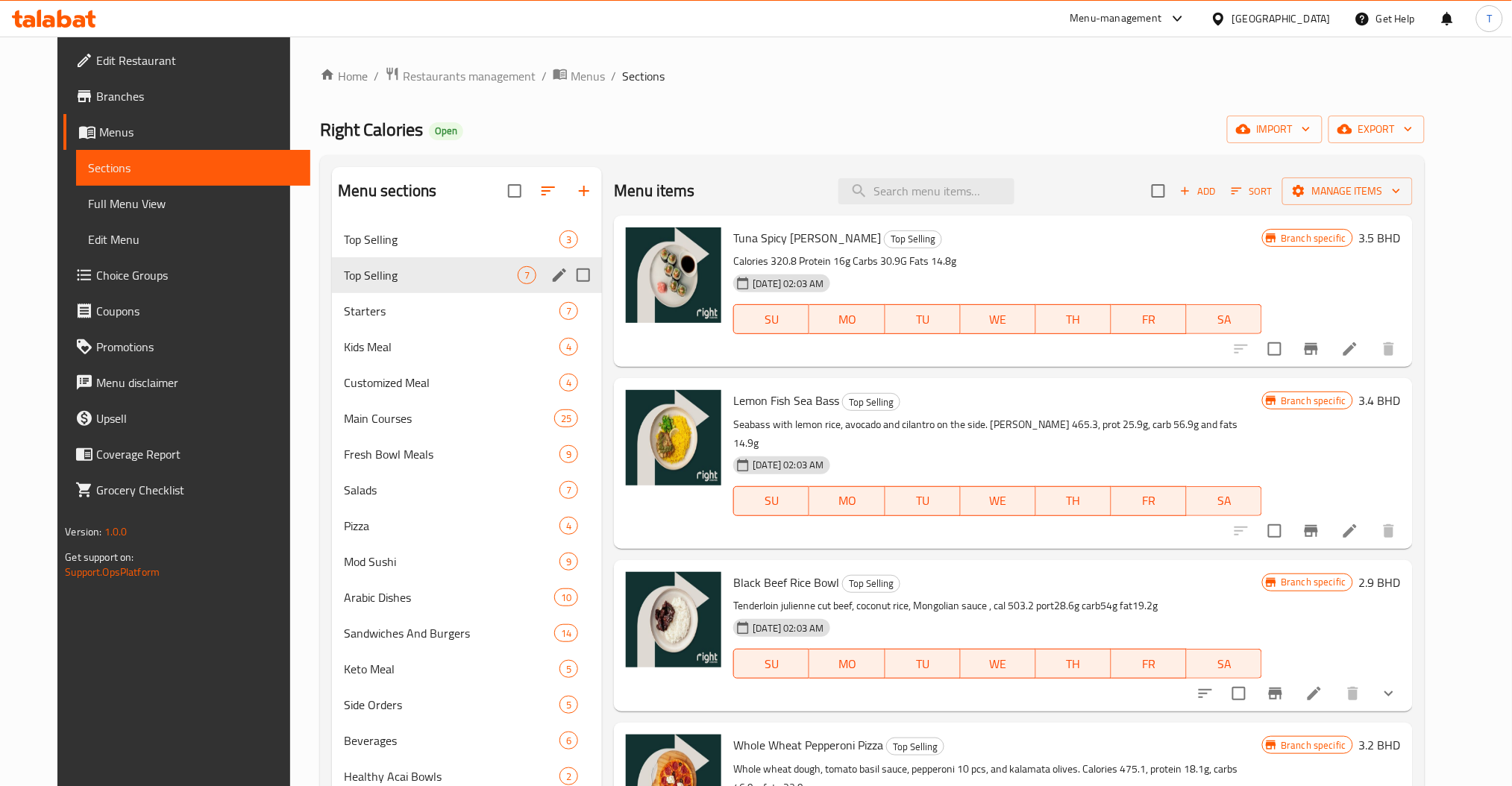
click at [349, 290] on div "Top Selling 7" at bounding box center [466, 276] width 270 height 36
click at [368, 339] on span "Kids Meal" at bounding box center [431, 346] width 174 height 18
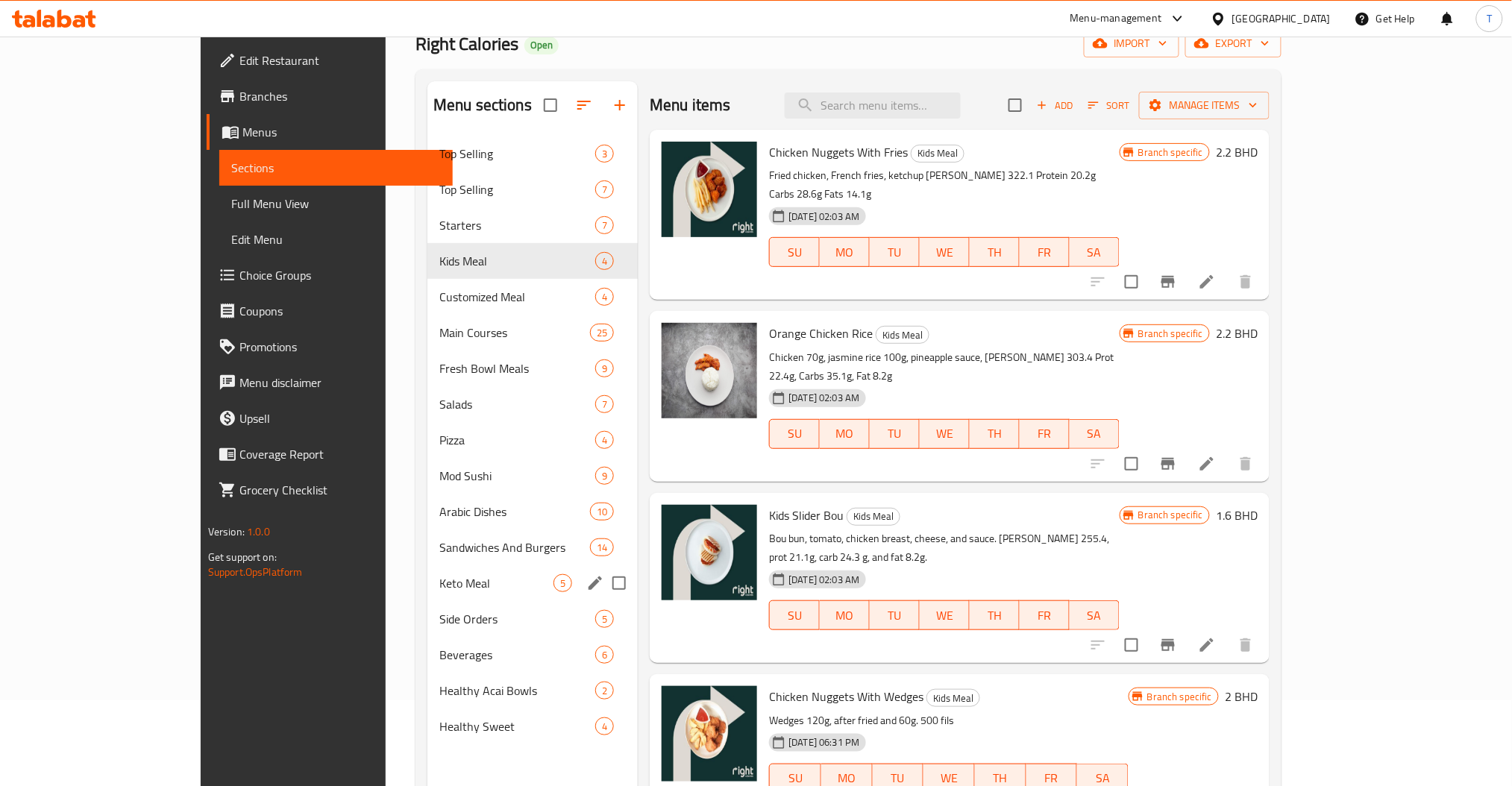
scroll to position [198, 0]
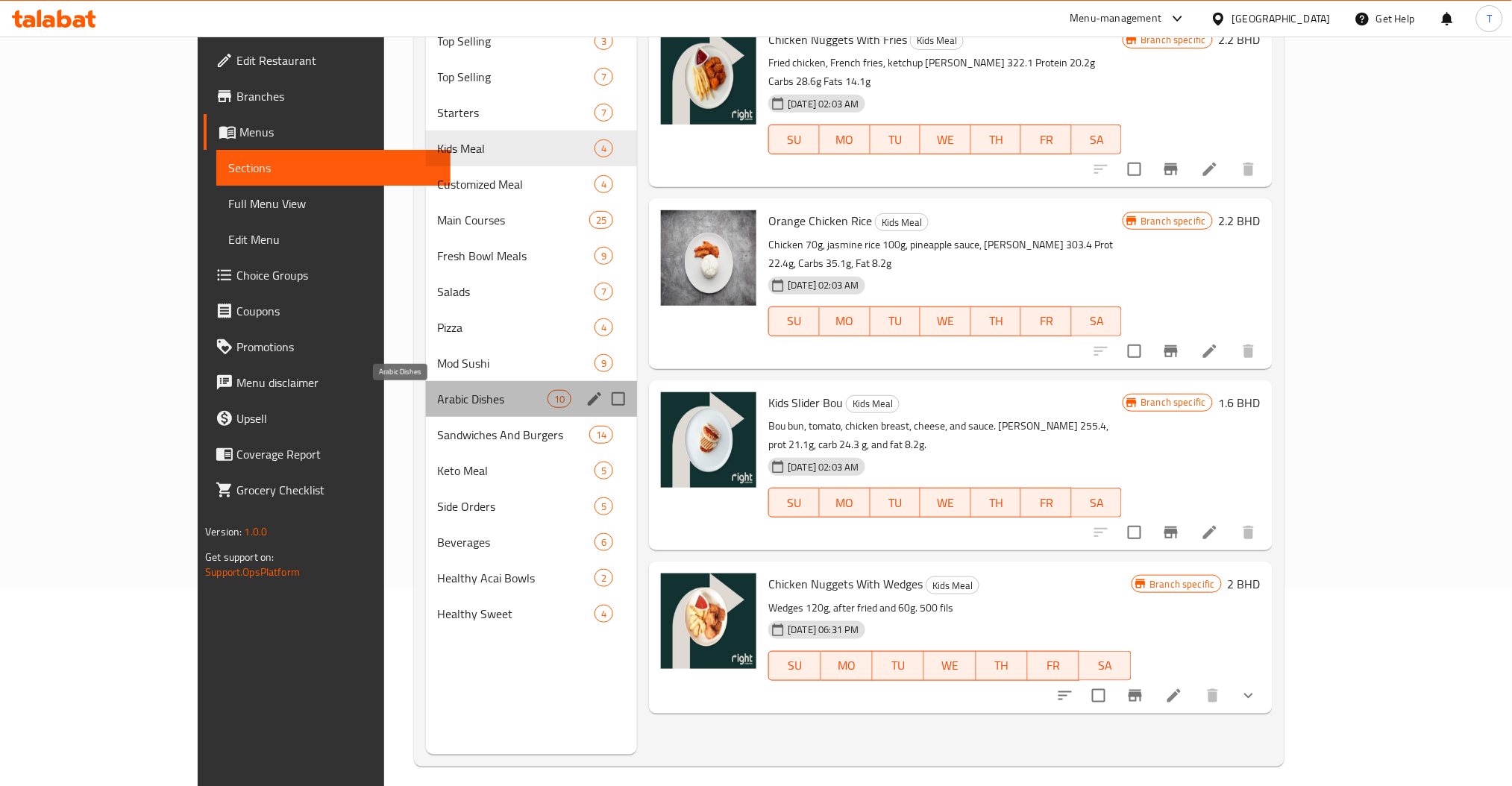
click at [438, 391] on span "Arabic Dishes" at bounding box center [493, 399] width 110 height 18
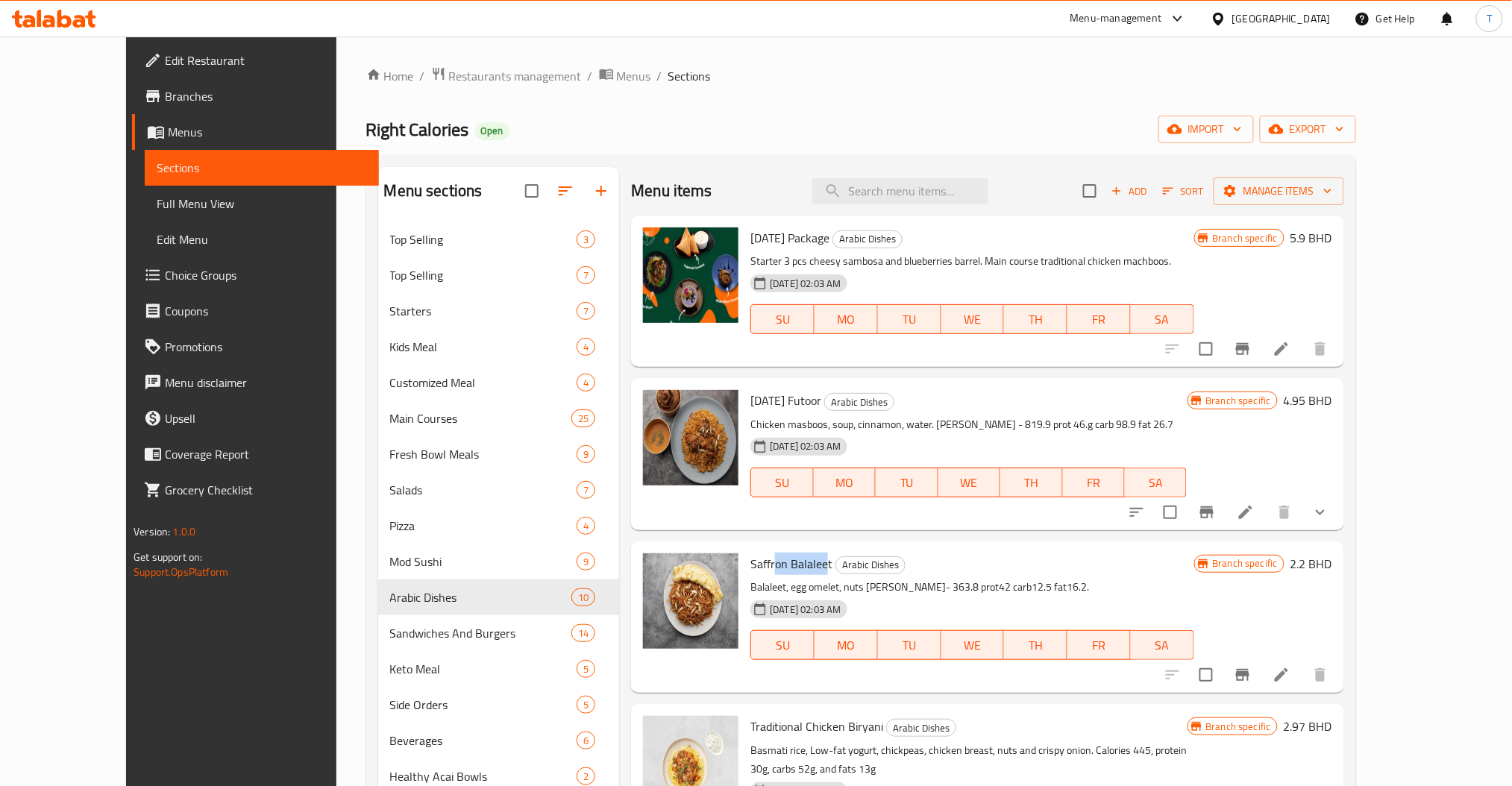
drag, startPoint x: 793, startPoint y: 561, endPoint x: 744, endPoint y: 564, distance: 49.1
click at [750, 564] on span "Saffron Balaleet" at bounding box center [791, 564] width 82 height 22
click at [1015, 560] on h6 "Saffron Balaleet Arabic Dishes" at bounding box center [972, 564] width 443 height 21
drag, startPoint x: 804, startPoint y: 399, endPoint x: 722, endPoint y: 402, distance: 82.1
click at [750, 402] on span "[DATE] Futoor" at bounding box center [785, 401] width 71 height 22
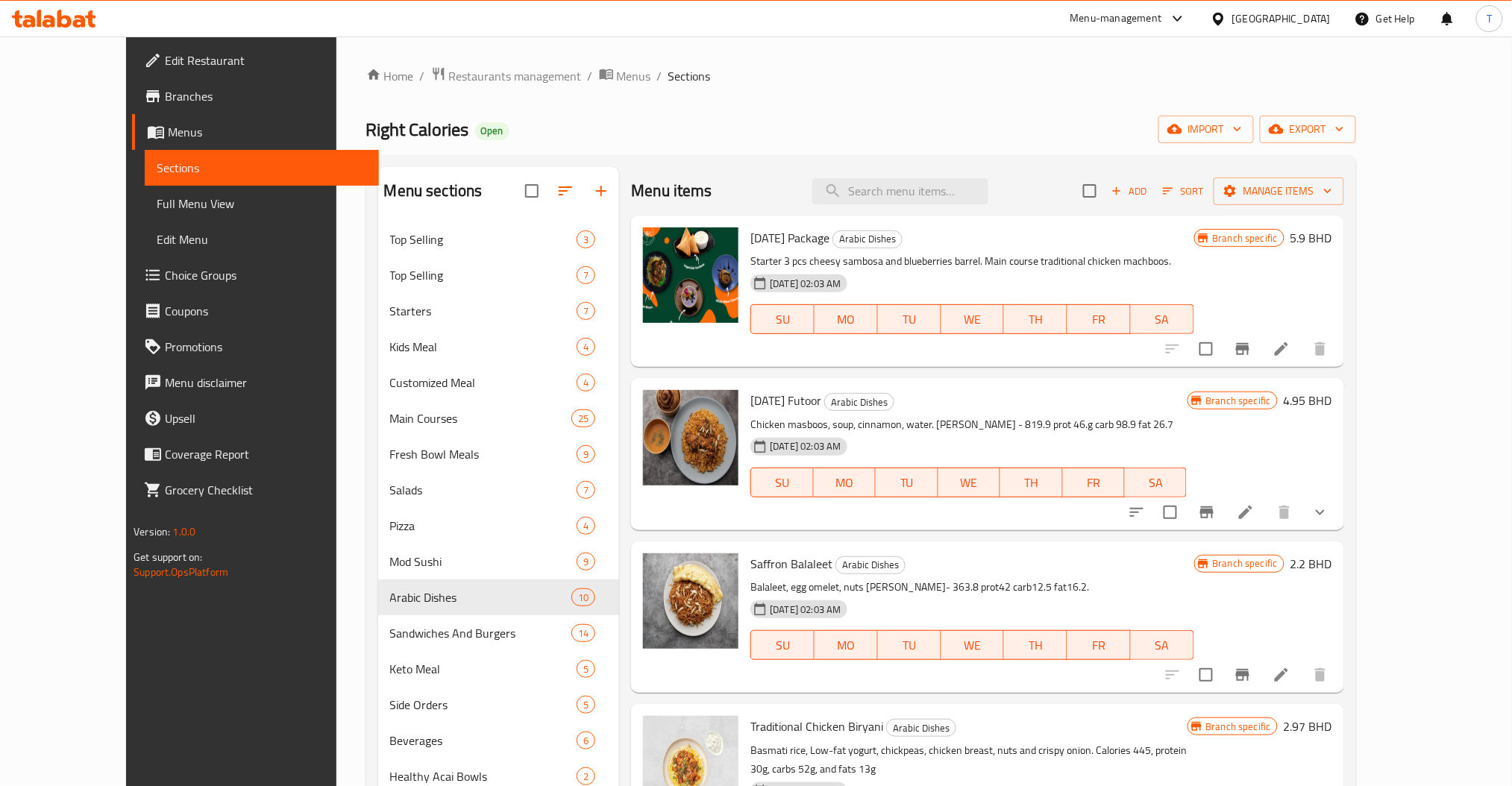
click at [956, 546] on div "Saffron Balaleet Arabic Dishes Balaleet, egg omelet, nuts [PERSON_NAME]- 363.8 …" at bounding box center [987, 618] width 712 height 151
click at [971, 399] on h6 "[DATE] Futoor Arabic Dishes" at bounding box center [968, 401] width 436 height 21
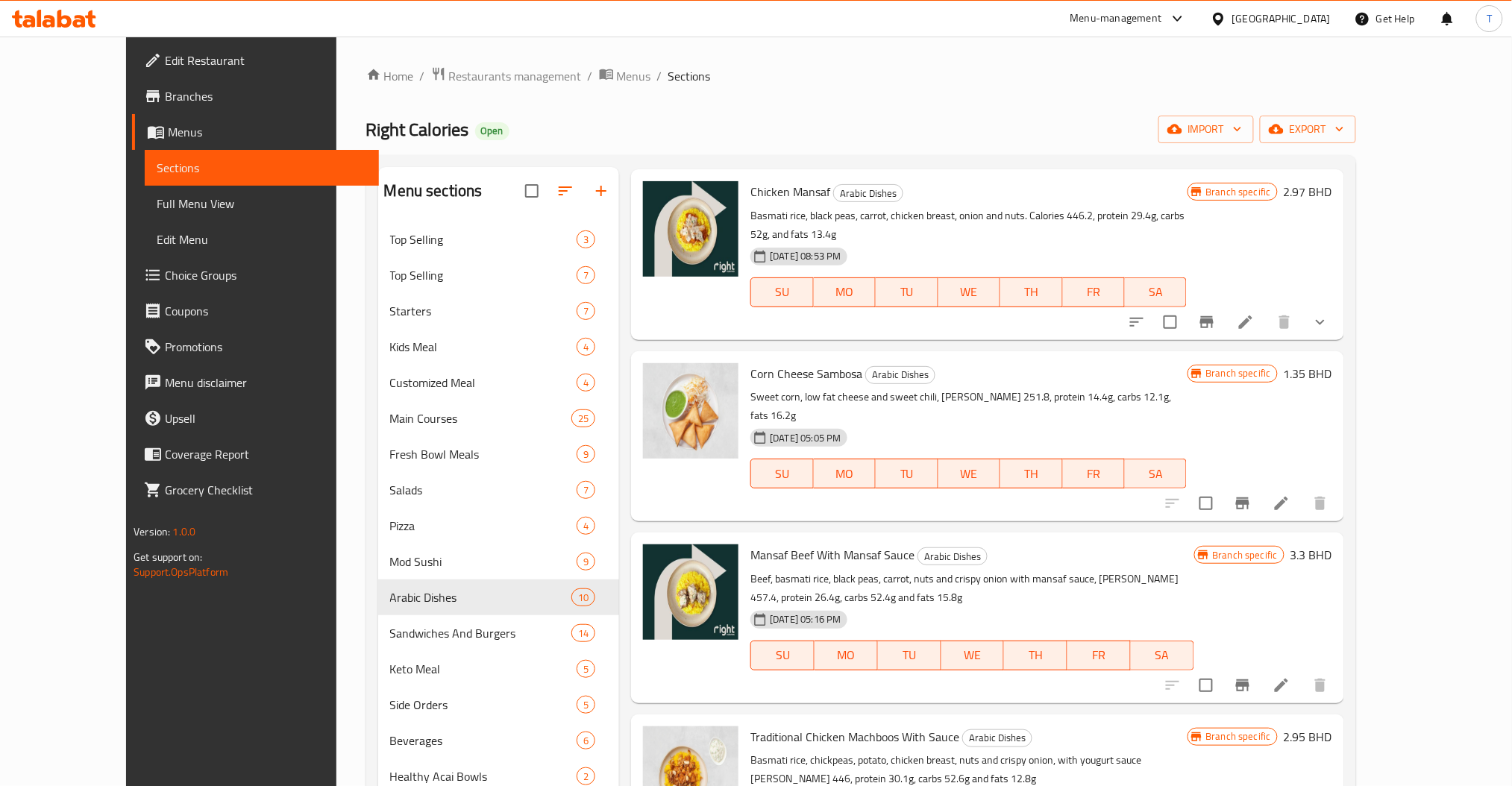
scroll to position [209, 0]
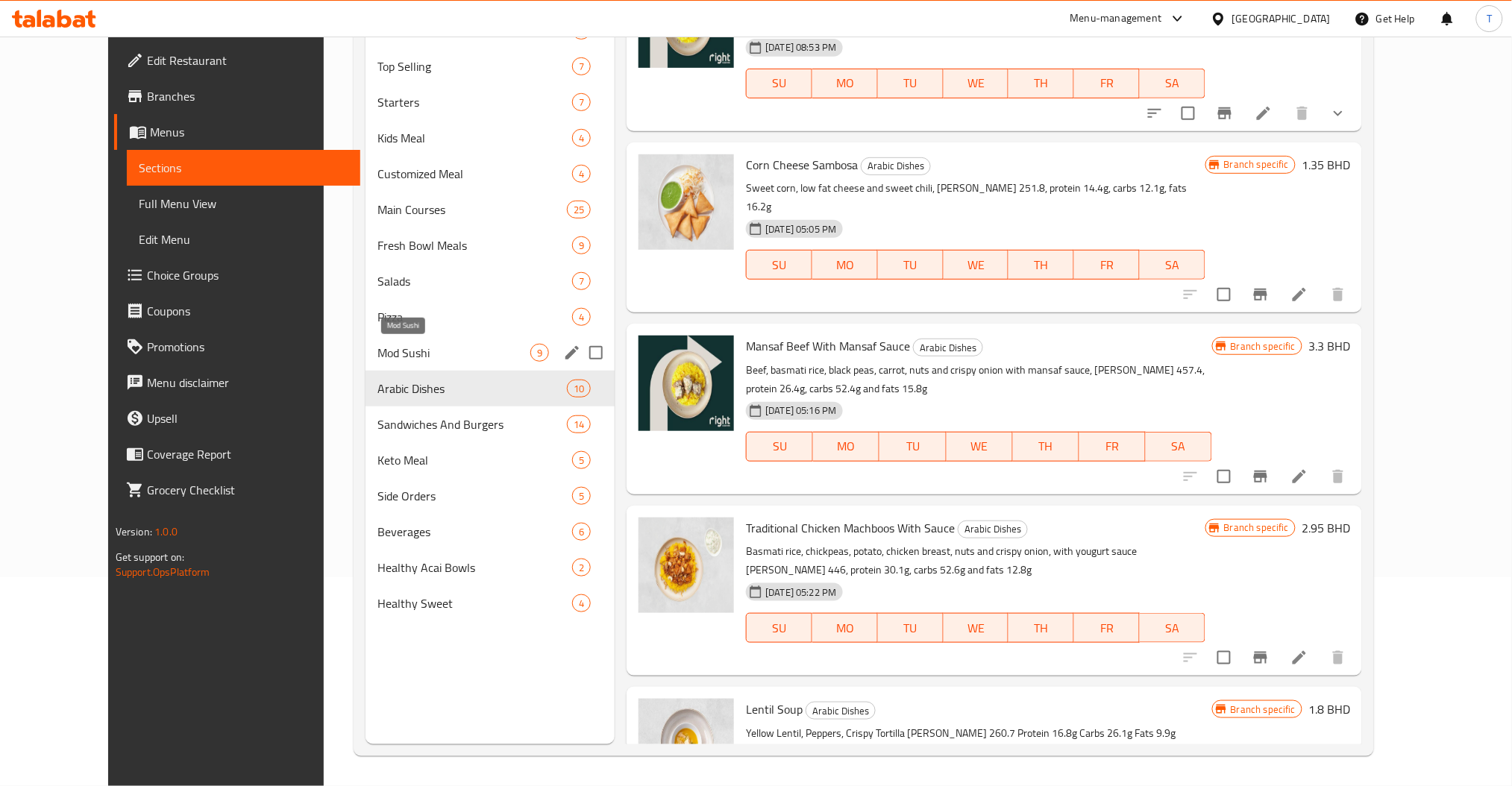
click at [378, 355] on span "Mod Sushi" at bounding box center [454, 352] width 153 height 18
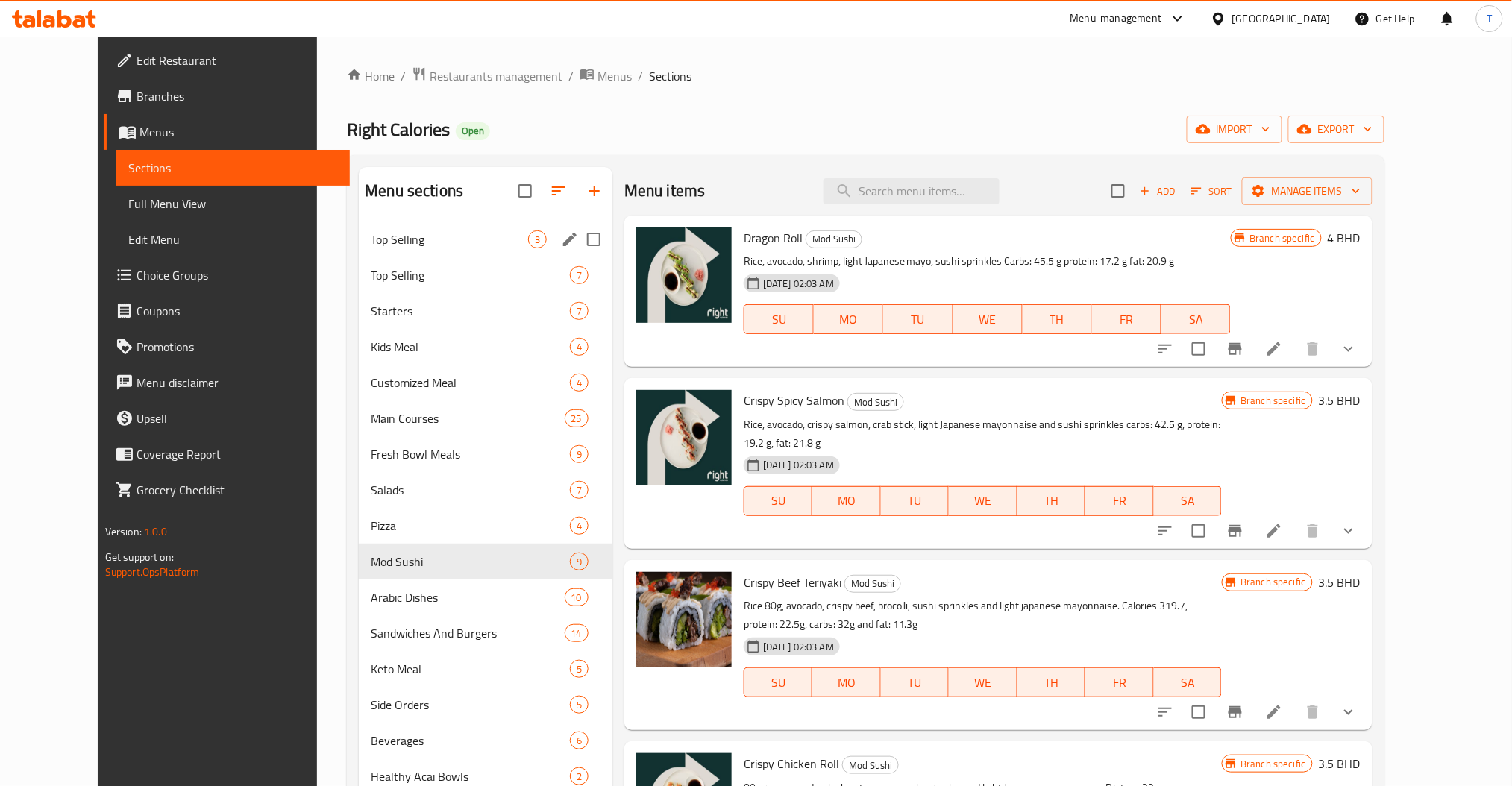
click at [434, 236] on span "Top Selling" at bounding box center [449, 239] width 157 height 18
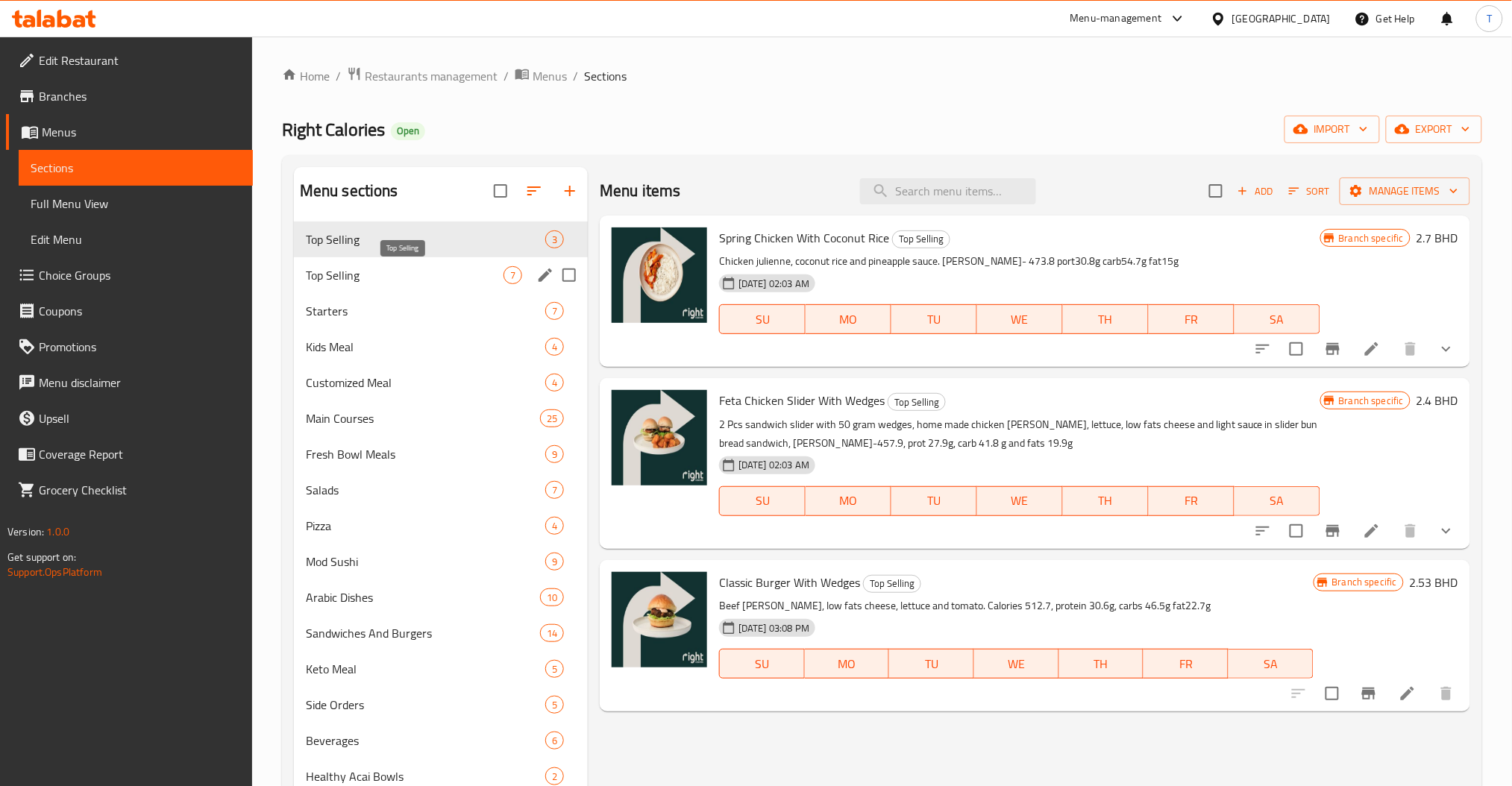
click at [314, 278] on span "Top Selling" at bounding box center [405, 275] width 197 height 18
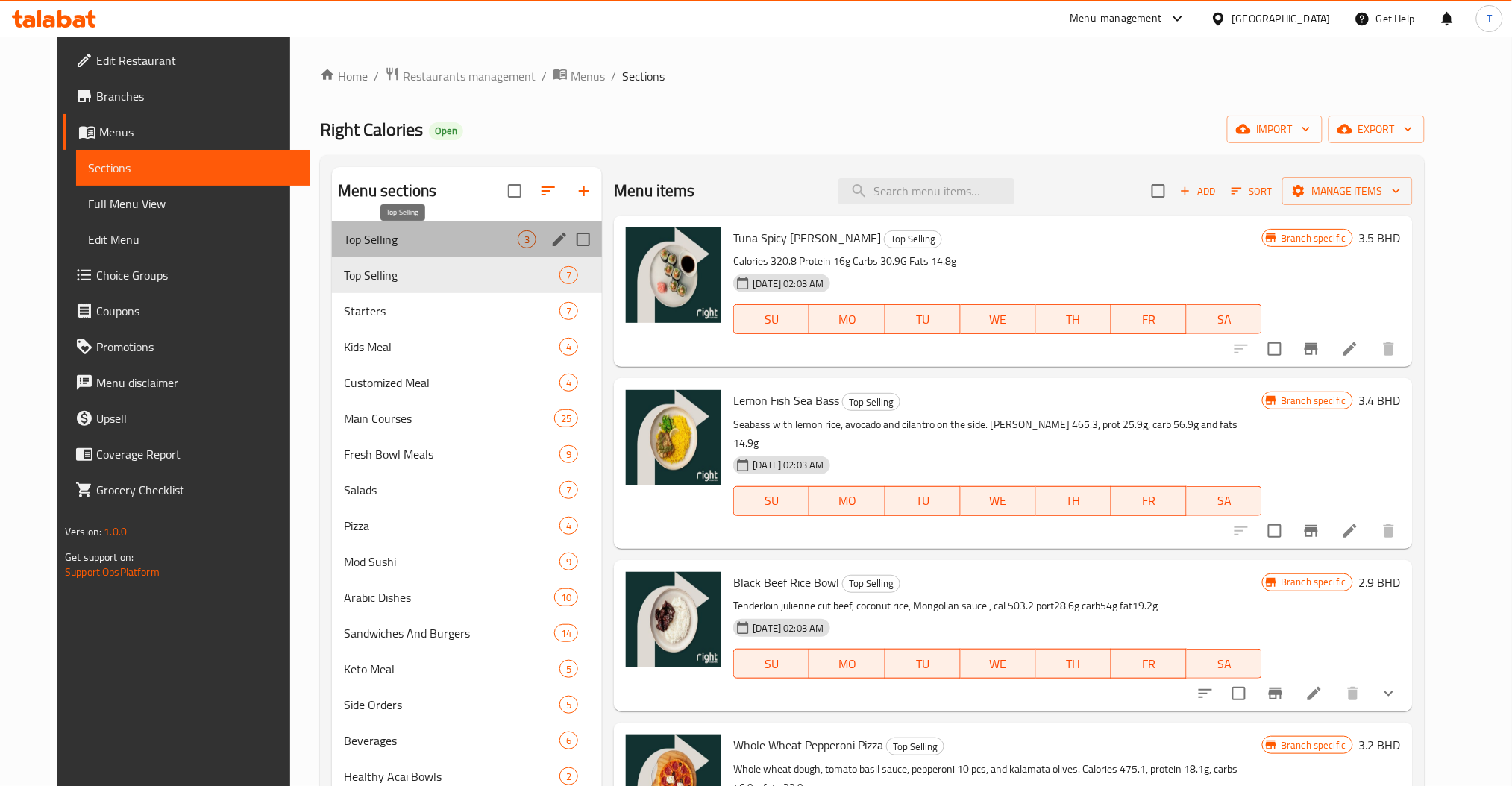
click at [362, 242] on span "Top Selling" at bounding box center [431, 239] width 174 height 18
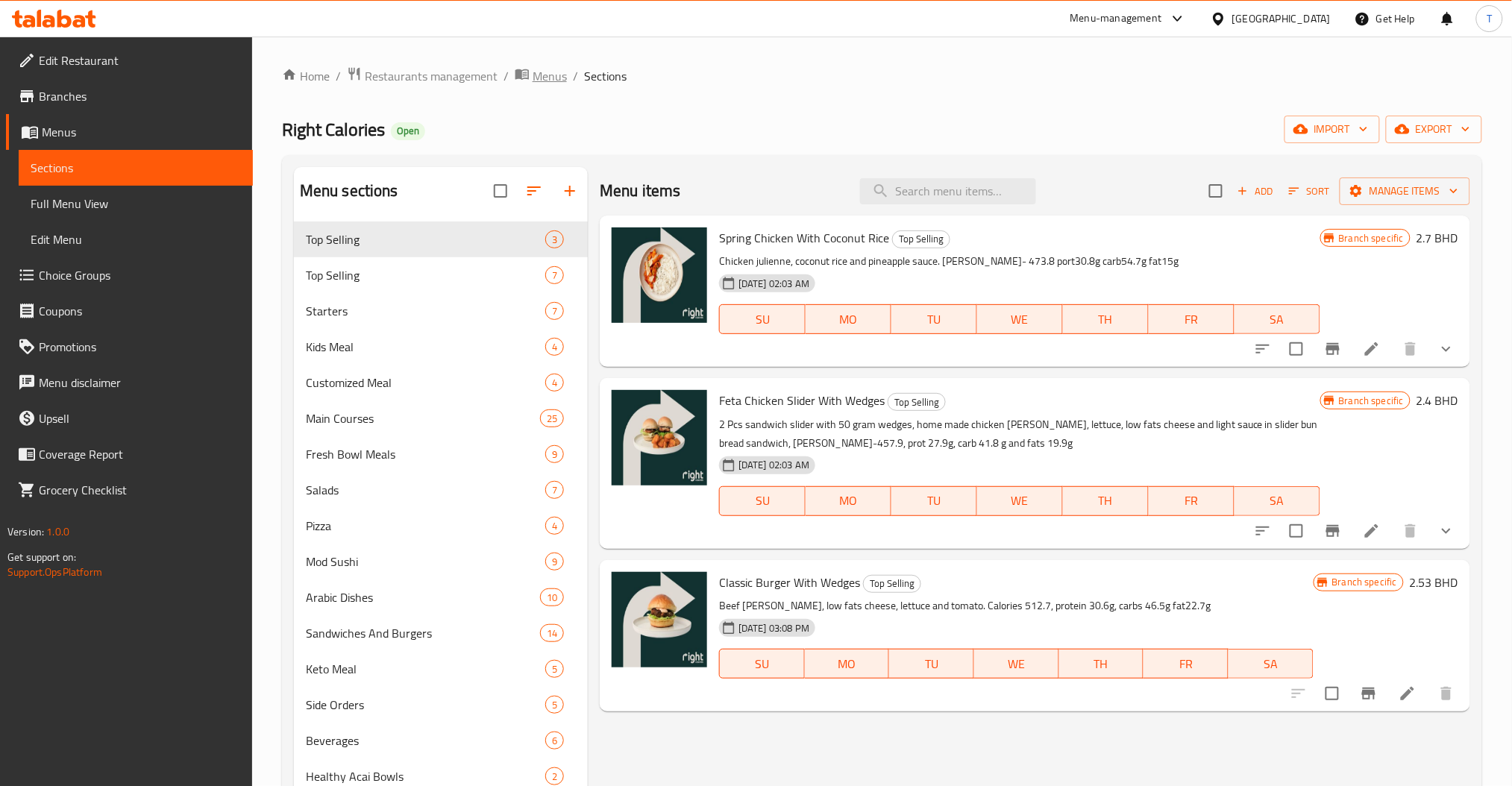
click at [553, 70] on span "Menus" at bounding box center [550, 76] width 34 height 18
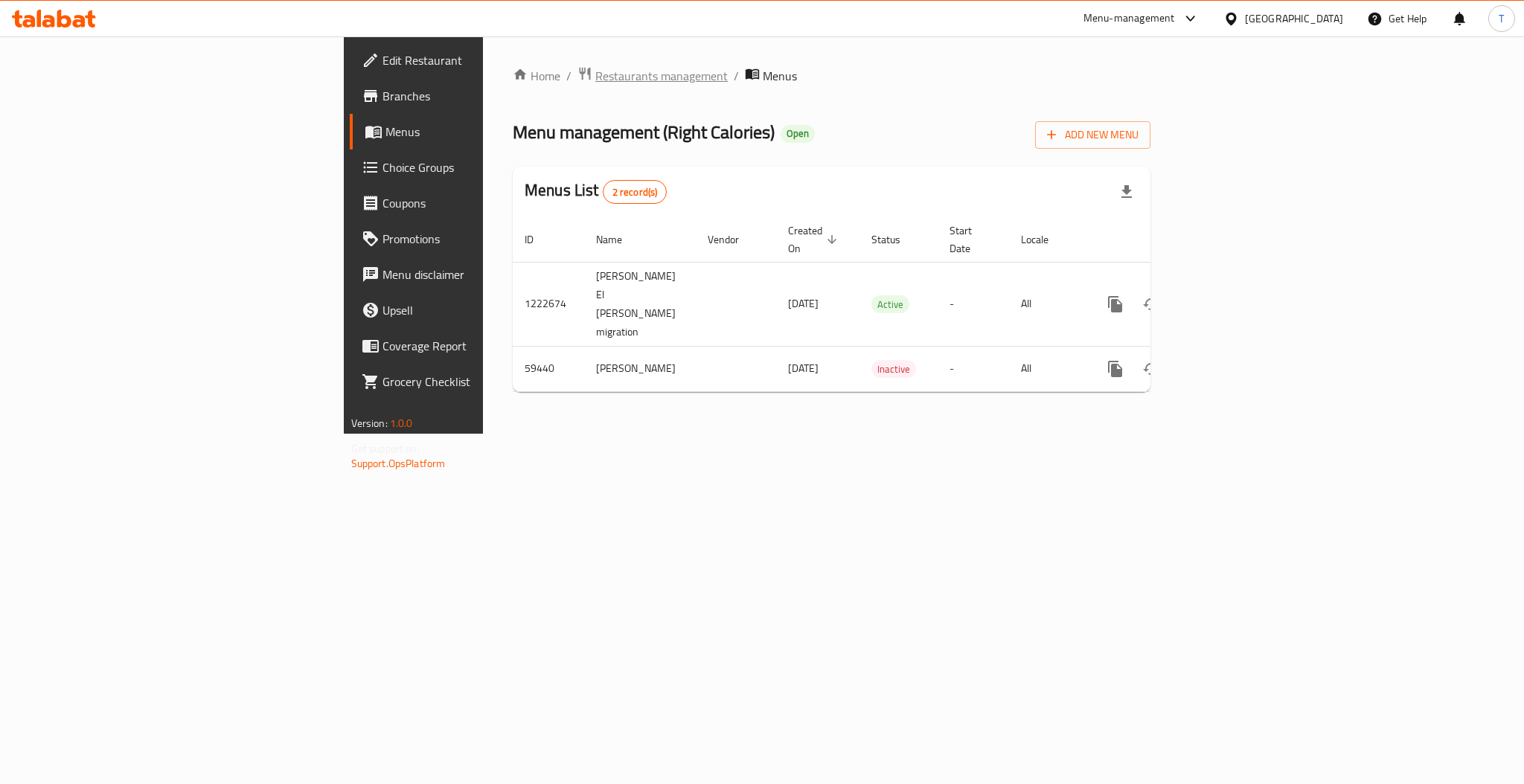
click at [595, 73] on span "Restaurants management" at bounding box center [661, 76] width 132 height 18
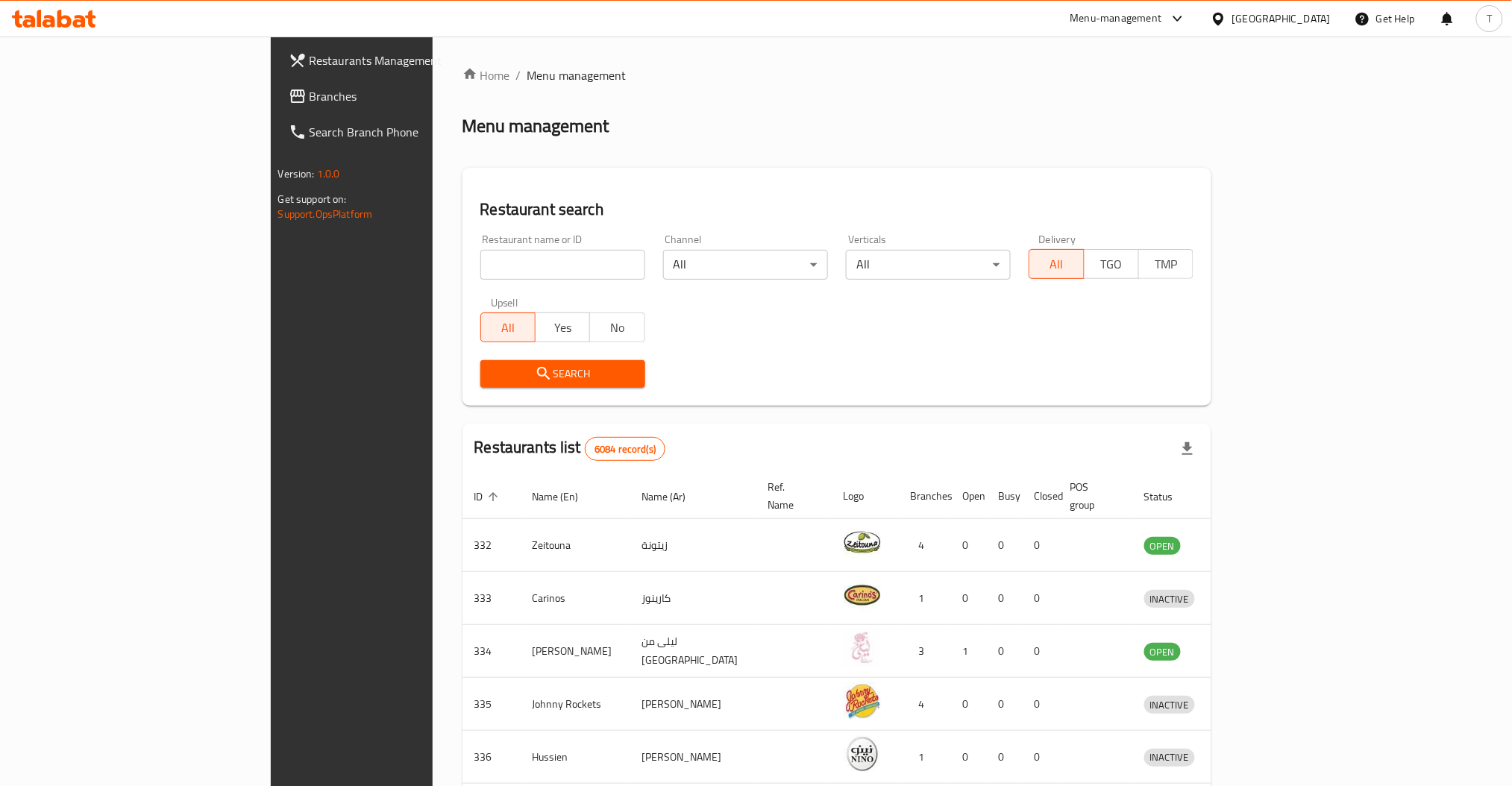
click at [481, 272] on input "search" at bounding box center [563, 265] width 165 height 30
click button "Search" at bounding box center [563, 374] width 165 height 27
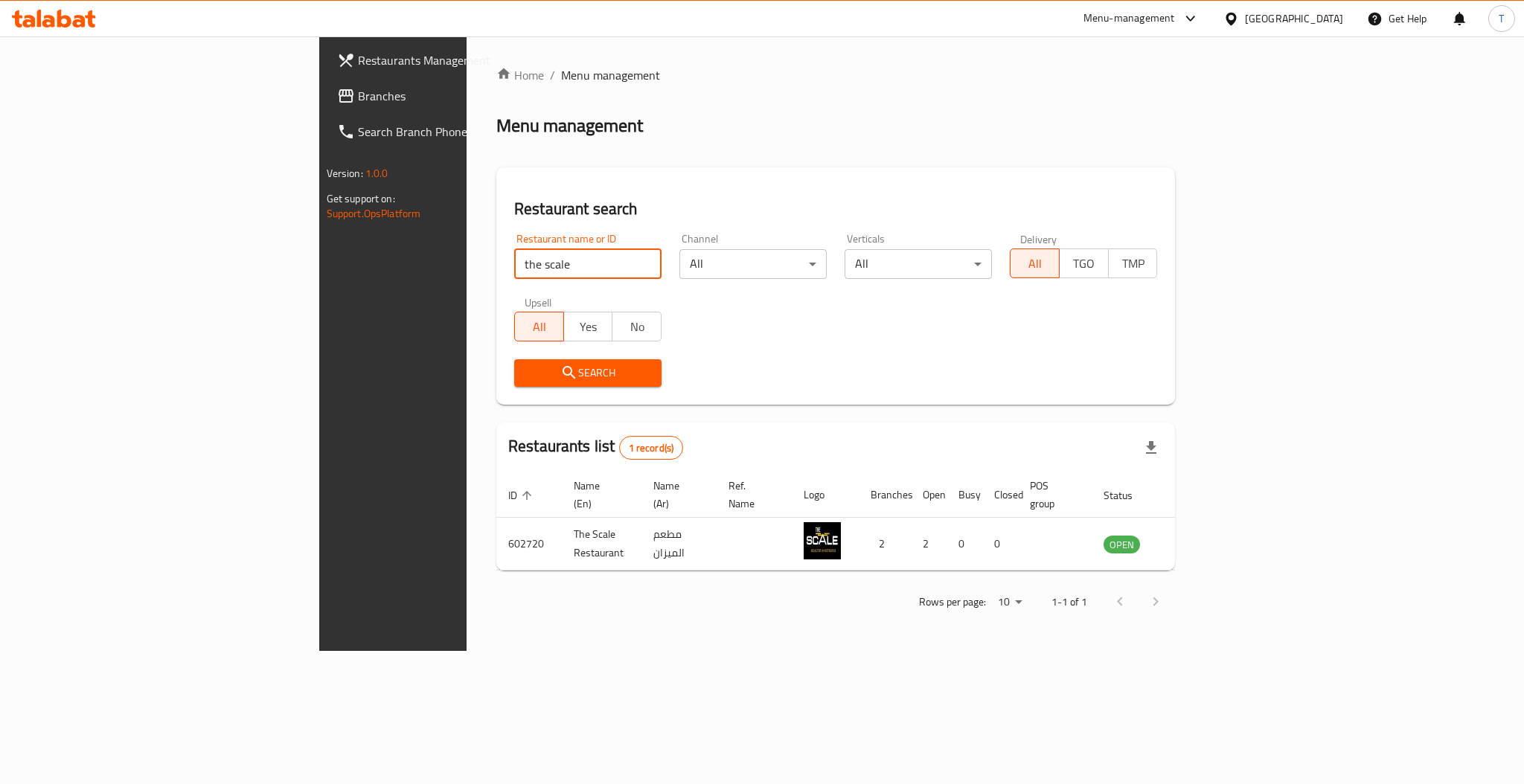
click at [1065, 651] on div "Home / Menu management Menu management Restaurant search Restaurant name or ID …" at bounding box center [836, 344] width 738 height 614
click at [514, 267] on input "the scale" at bounding box center [588, 264] width 148 height 30
drag, startPoint x: 385, startPoint y: 263, endPoint x: 133, endPoint y: 260, distance: 252.0
click at [319, 262] on div "Restaurants Management Branches Search Branch Phone Version: 1.0.0 Get support …" at bounding box center [762, 344] width 886 height 614
type input "Pizzaro"
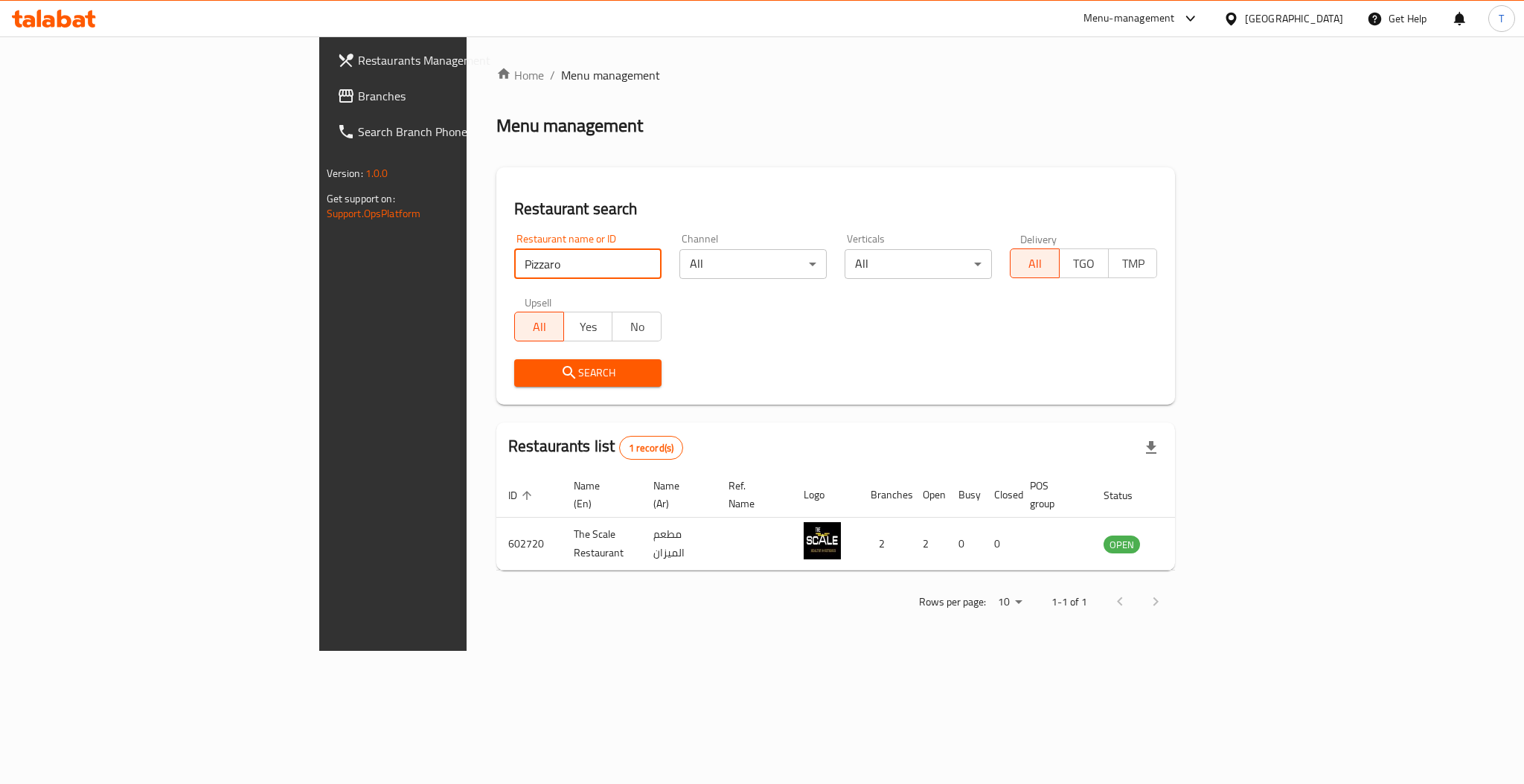
click button "Search" at bounding box center [588, 373] width 148 height 27
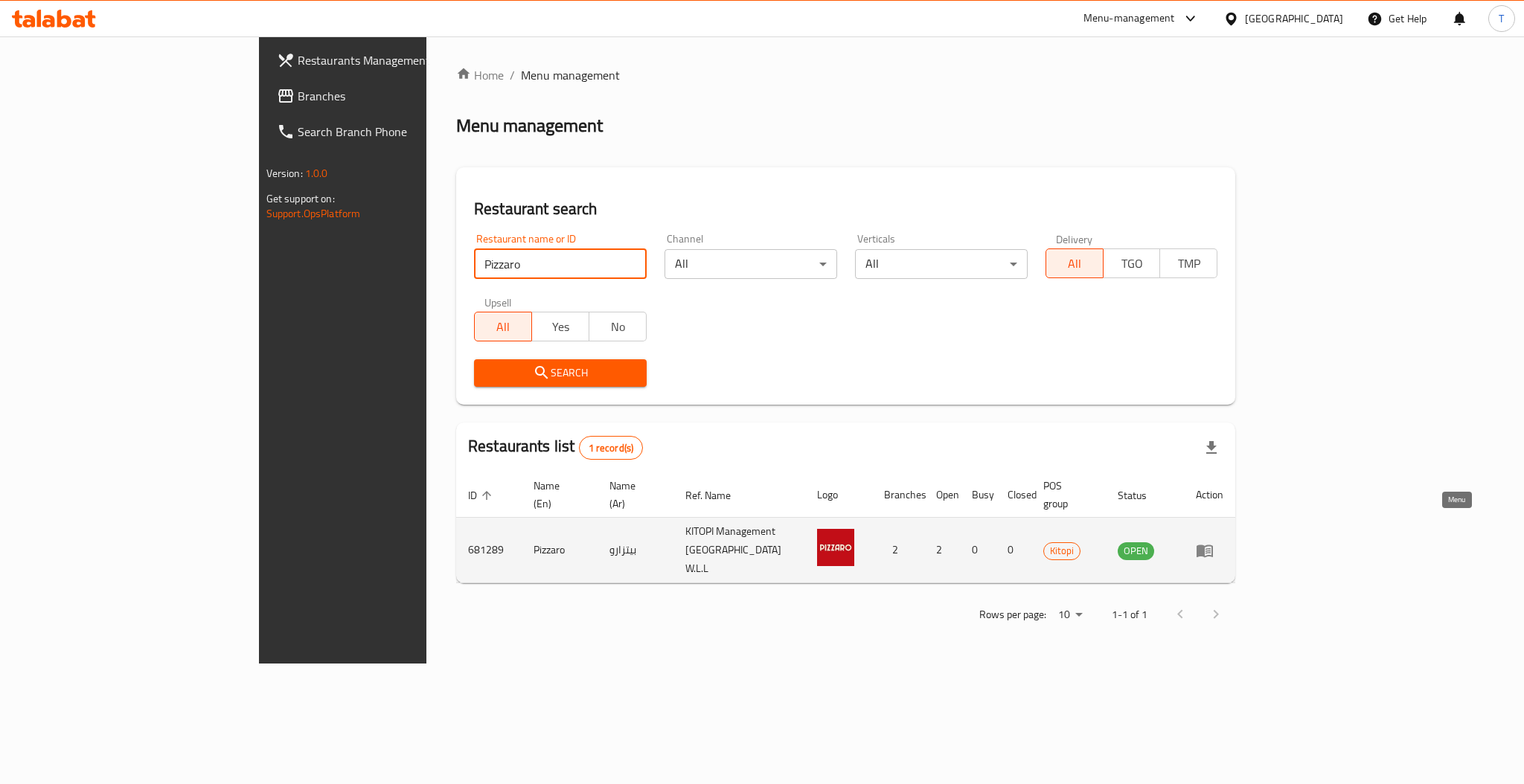
click at [1224, 541] on link "enhanced table" at bounding box center [1209, 550] width 27 height 18
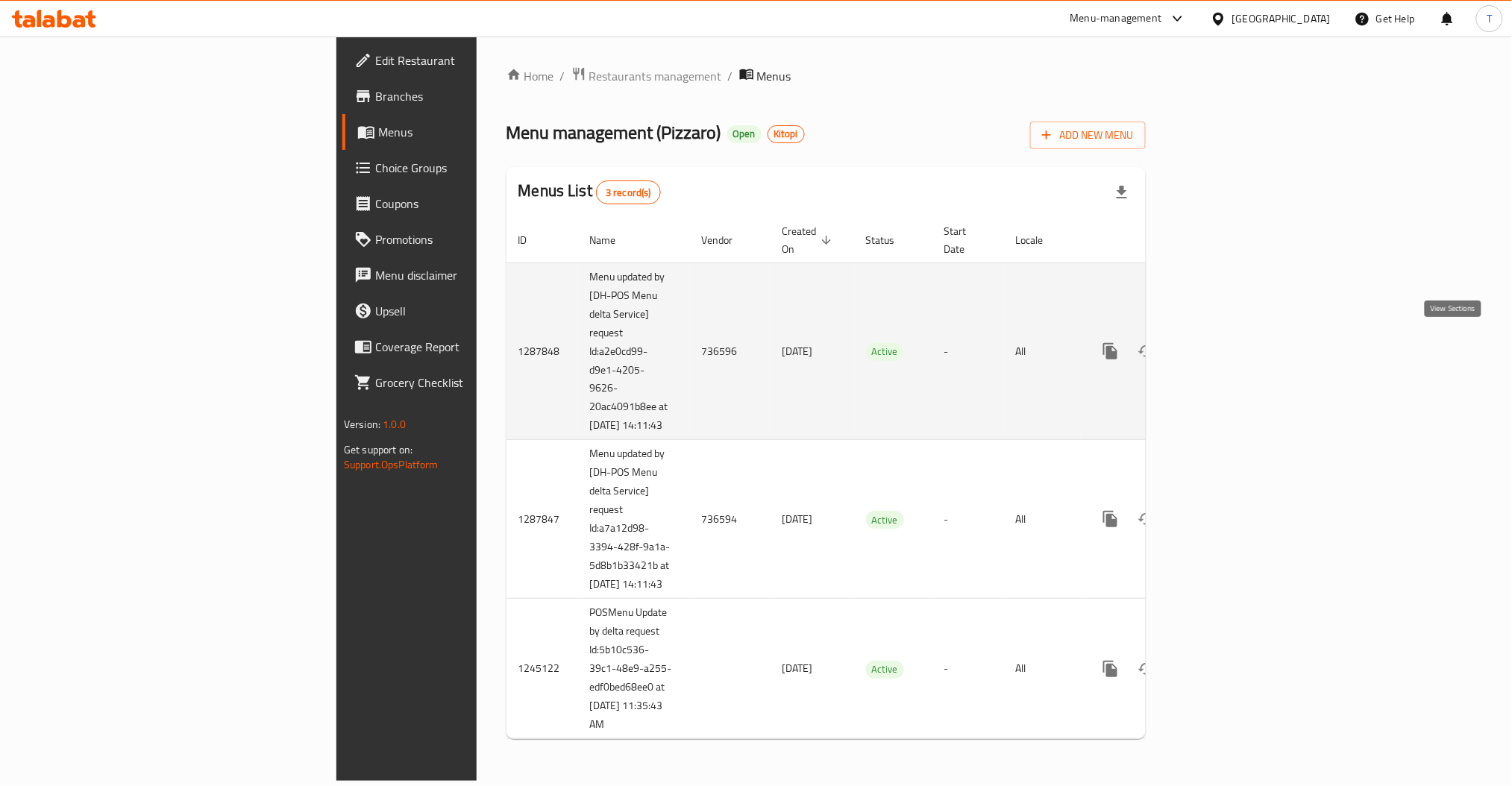
click at [1227, 342] on icon "enhanced table" at bounding box center [1218, 350] width 18 height 18
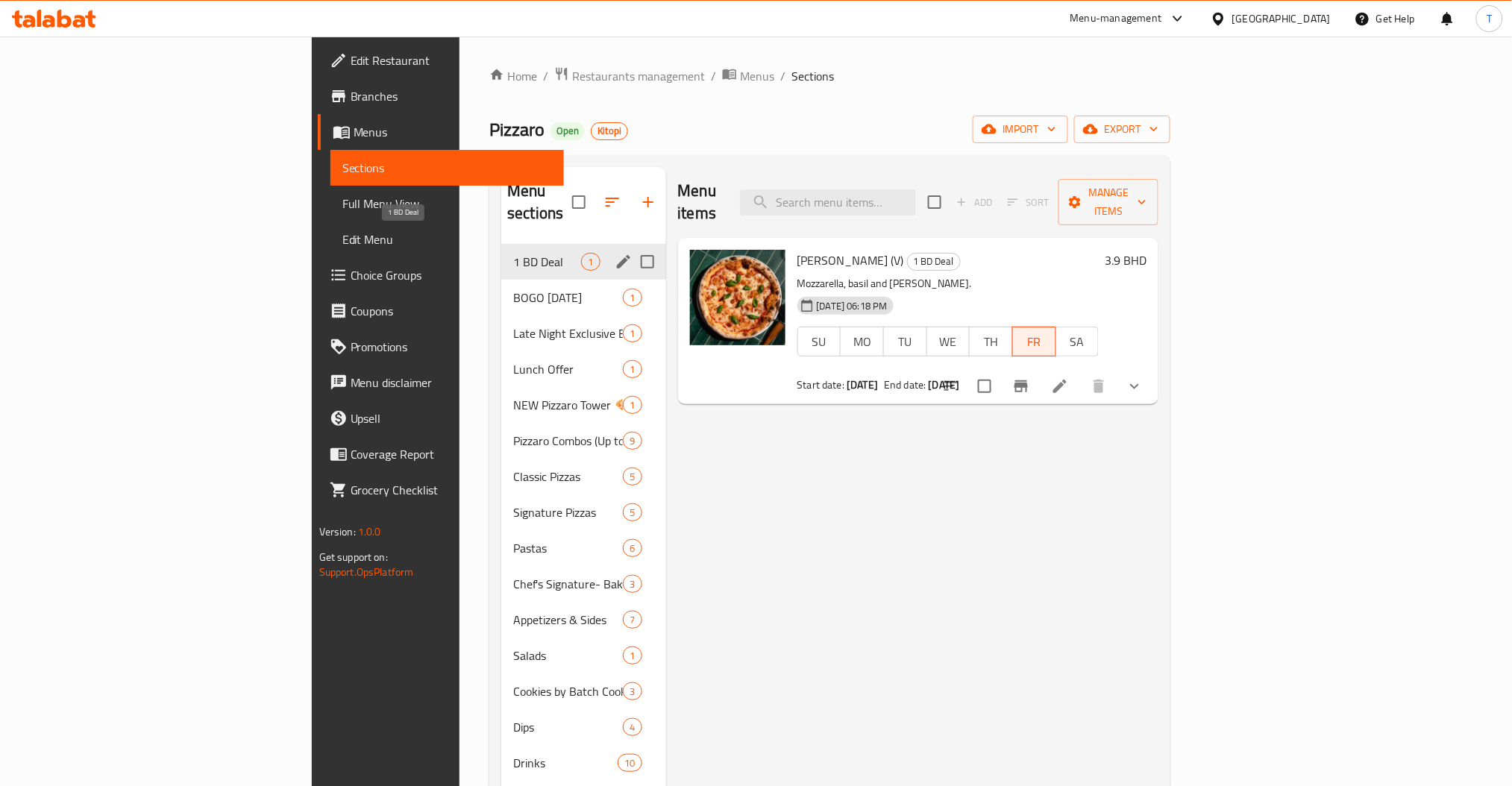
click at [513, 253] on span "1 BD Deal" at bounding box center [547, 261] width 68 height 18
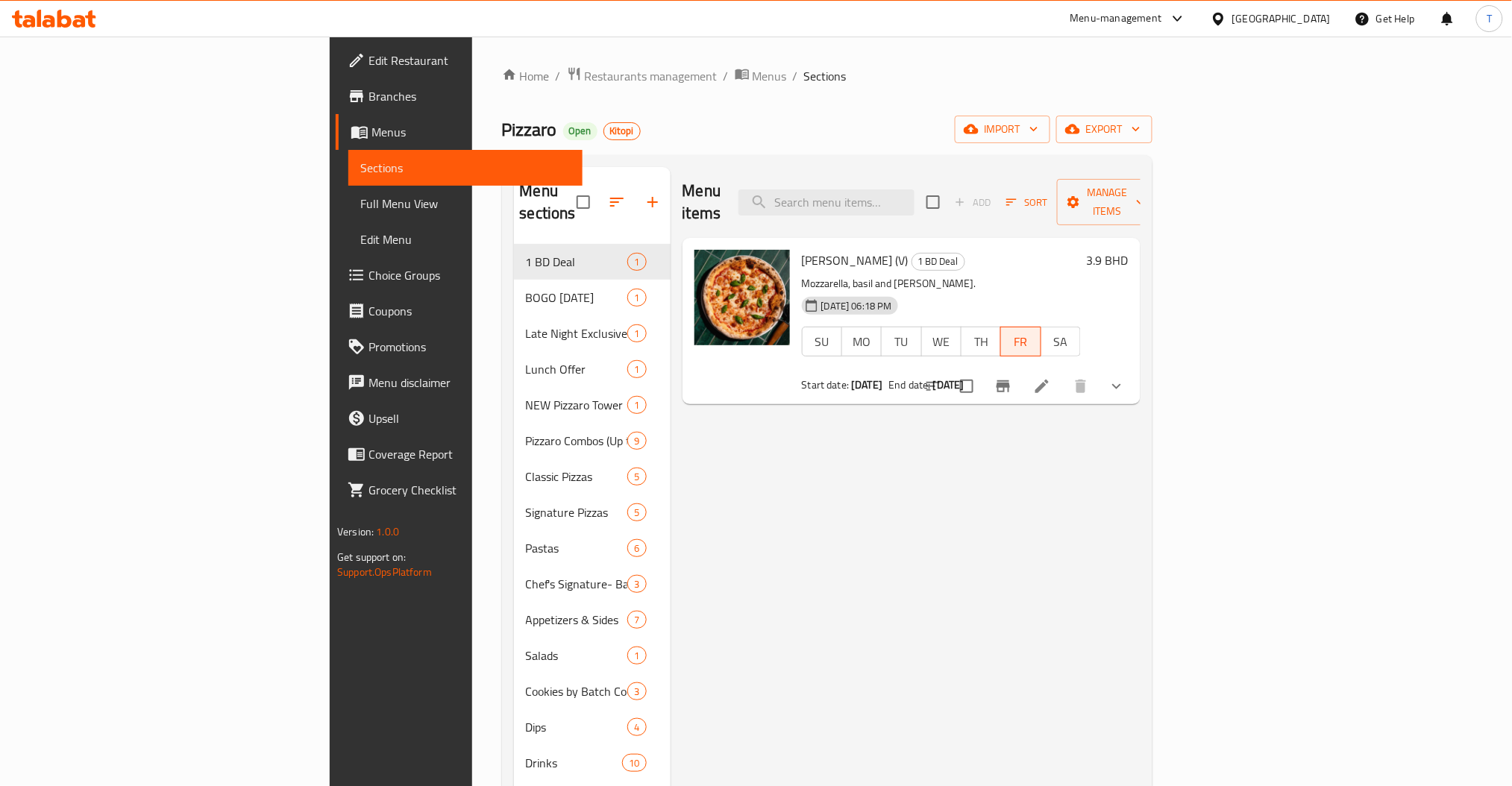
drag, startPoint x: 945, startPoint y: 549, endPoint x: 754, endPoint y: 239, distance: 364.1
click at [945, 549] on div "Menu items Add Sort Manage items Margherita (V) 1 BD Deal Mozzarella, basil and…" at bounding box center [905, 560] width 470 height 786
